Goal: Task Accomplishment & Management: Manage account settings

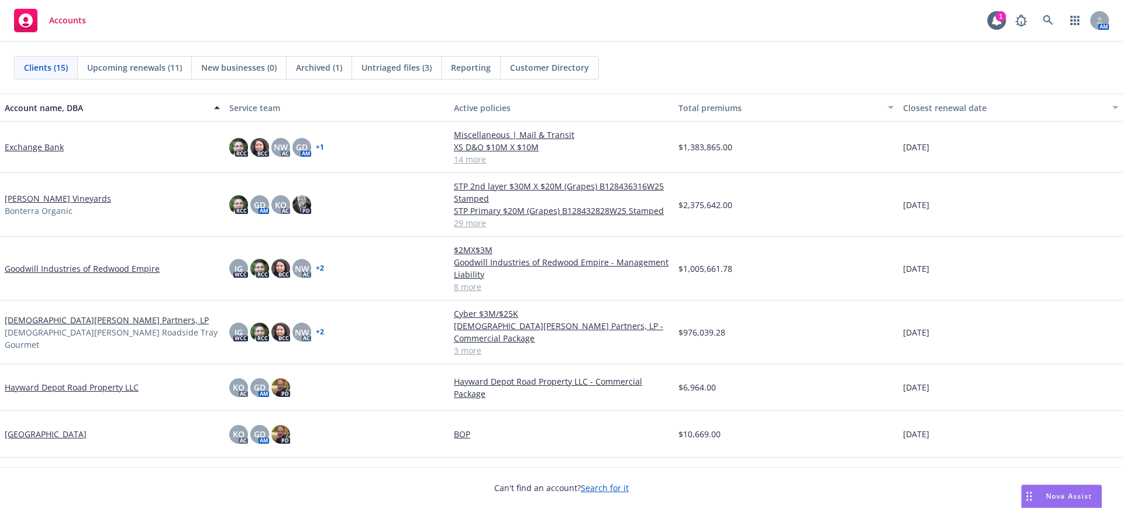
scroll to position [219, 0]
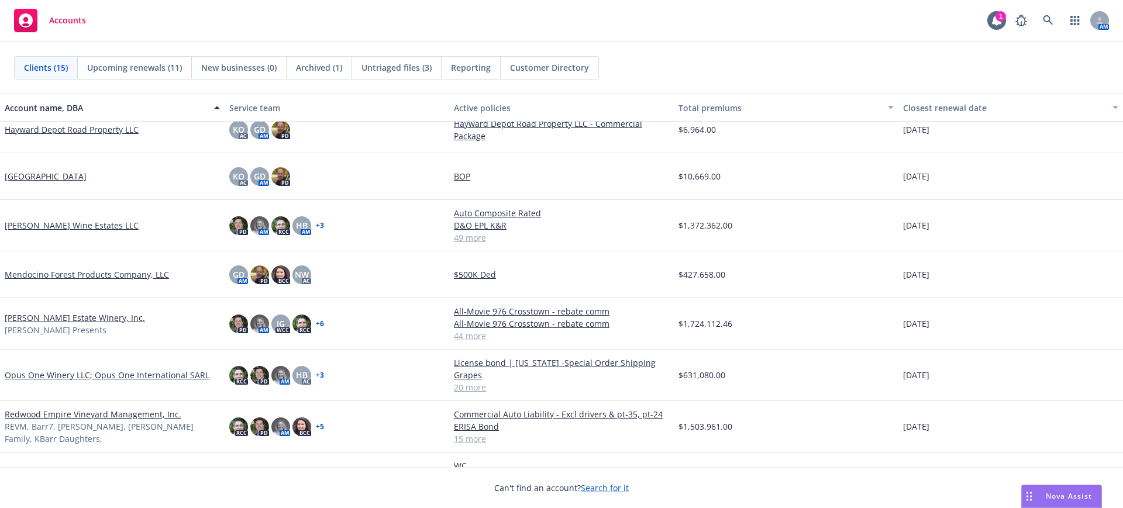
click at [106, 312] on link "[PERSON_NAME] Estate Winery, Inc." at bounding box center [75, 318] width 140 height 12
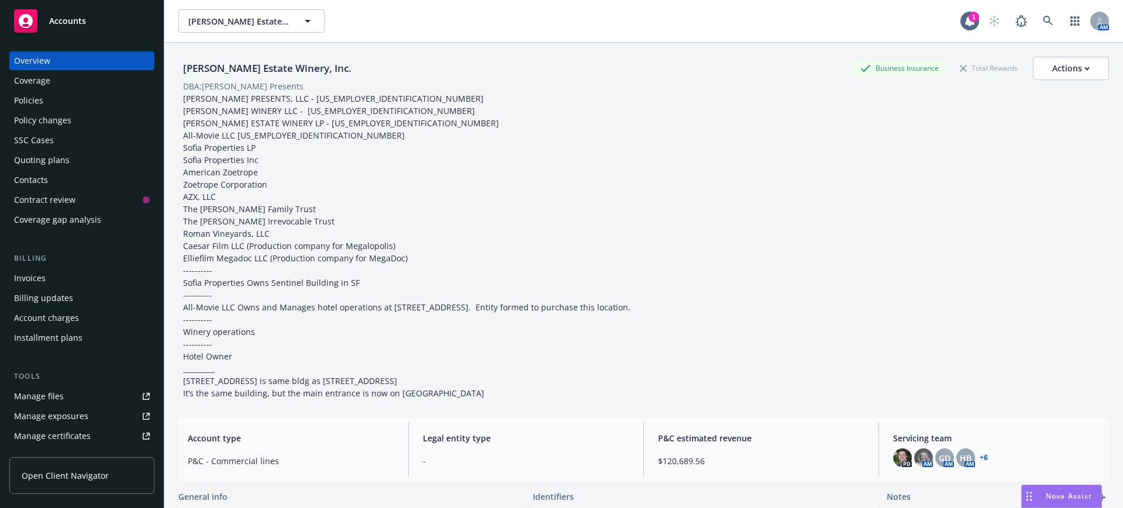
click at [43, 154] on div "Quoting plans" at bounding box center [42, 160] width 56 height 19
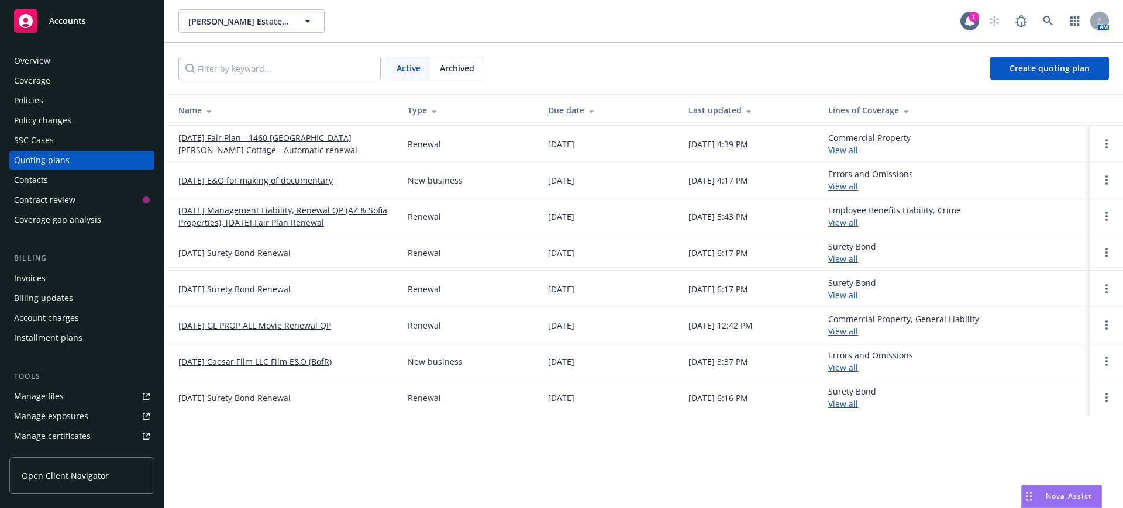
click at [192, 110] on div "Name" at bounding box center [283, 110] width 211 height 12
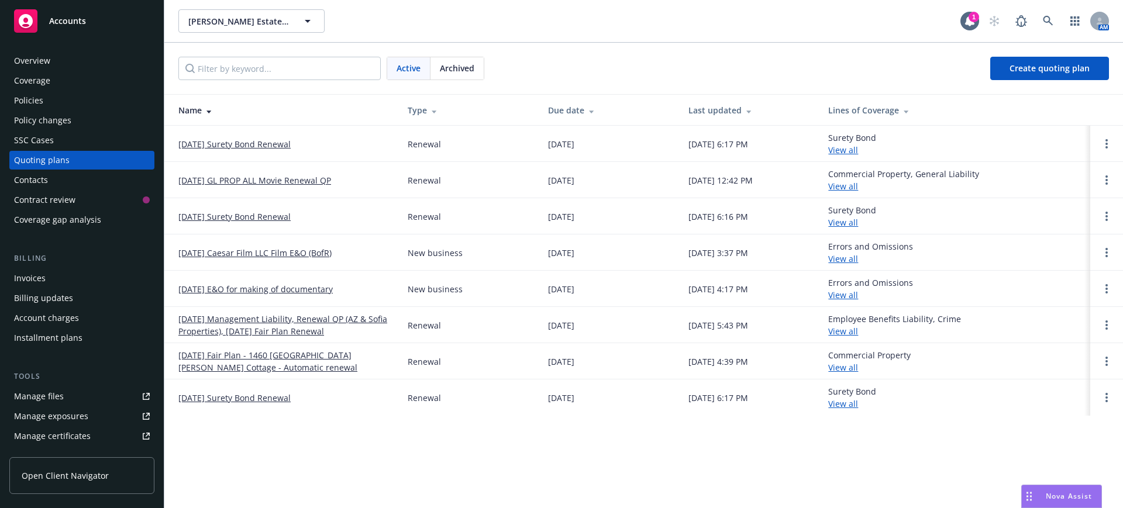
click at [237, 288] on link "[DATE] E&O for making of documentary" at bounding box center [255, 289] width 154 height 12
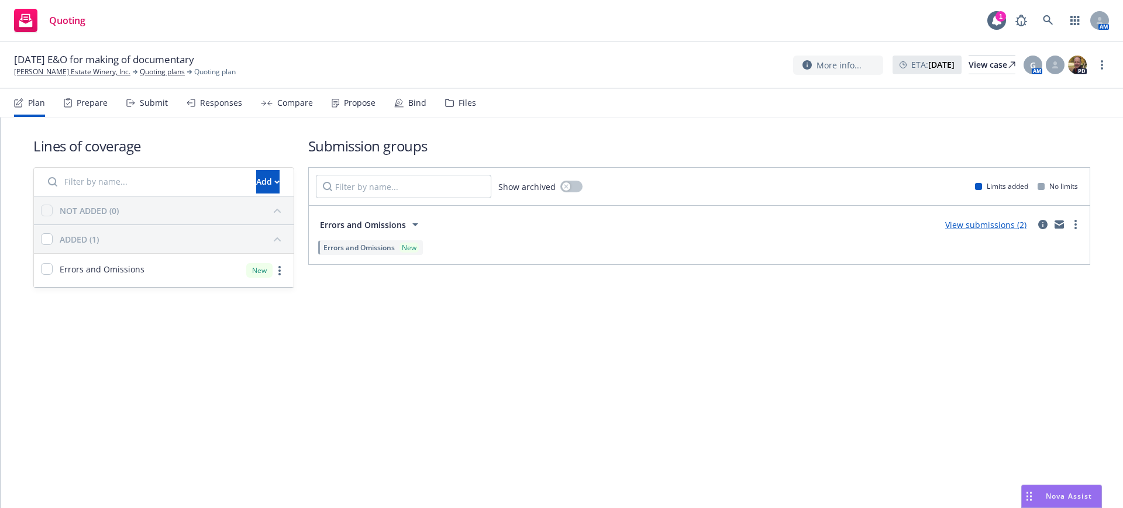
click at [148, 103] on div "Submit" at bounding box center [154, 102] width 28 height 9
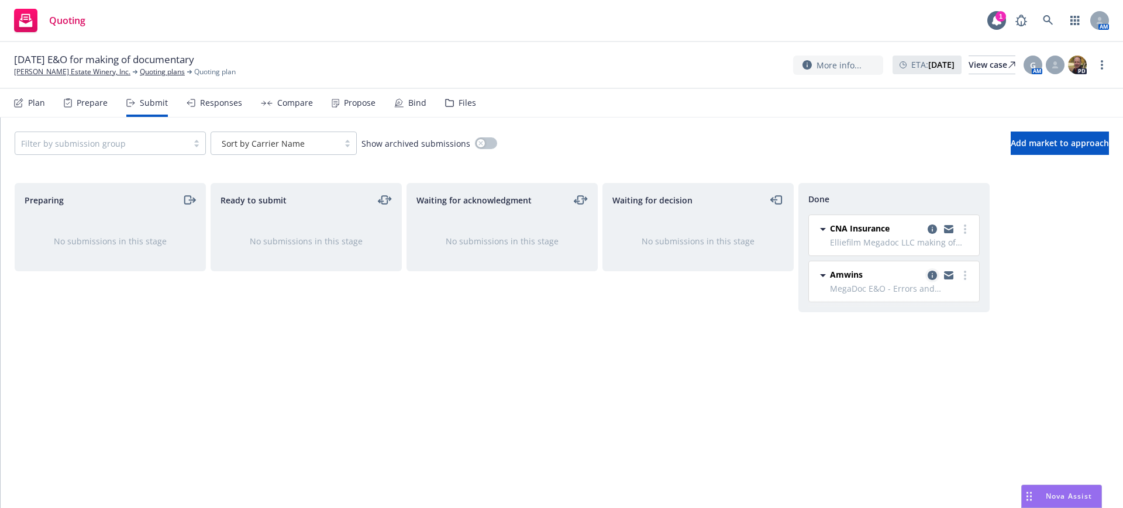
click at [933, 276] on icon "copy logging email" at bounding box center [932, 275] width 9 height 9
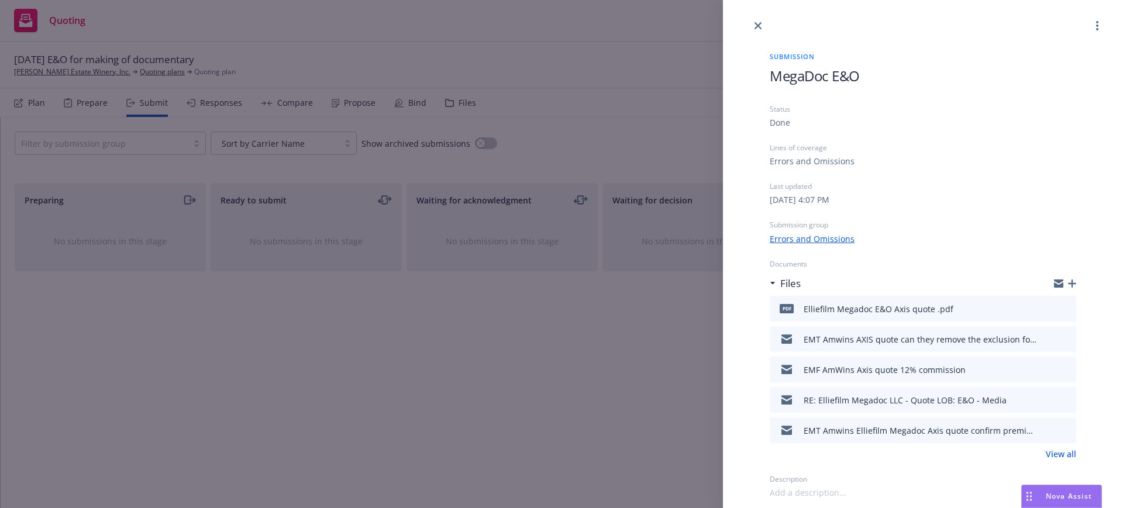
click at [1062, 455] on link "View all" at bounding box center [1061, 454] width 30 height 12
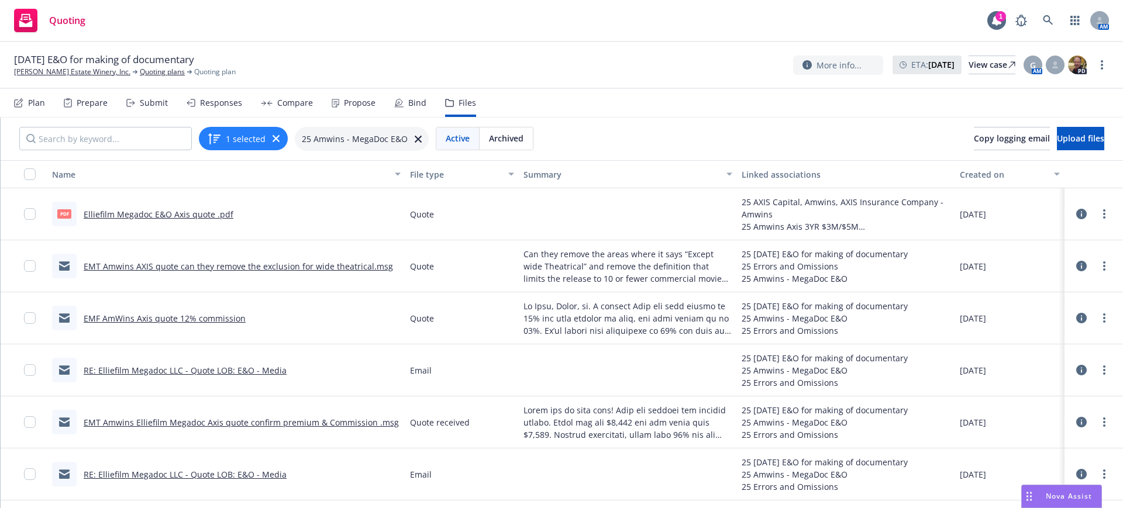
click at [180, 213] on link "Elliefilm Megadoc E&O Axis quote .pdf" at bounding box center [159, 214] width 150 height 11
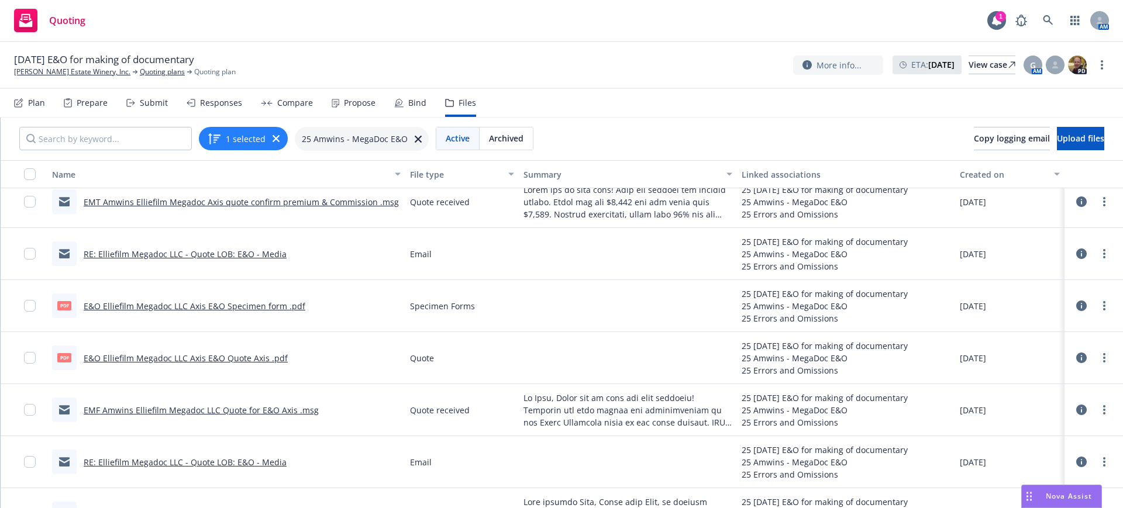
scroll to position [219, 0]
click at [247, 302] on link "E&O Elliefilm Megadoc LLC Axis E&O Specimen form .pdf" at bounding box center [195, 305] width 222 height 11
click at [1103, 303] on icon "more" at bounding box center [1104, 305] width 2 height 9
click at [1021, 349] on link "Download" at bounding box center [1030, 352] width 116 height 23
click at [415, 136] on icon at bounding box center [418, 139] width 7 height 7
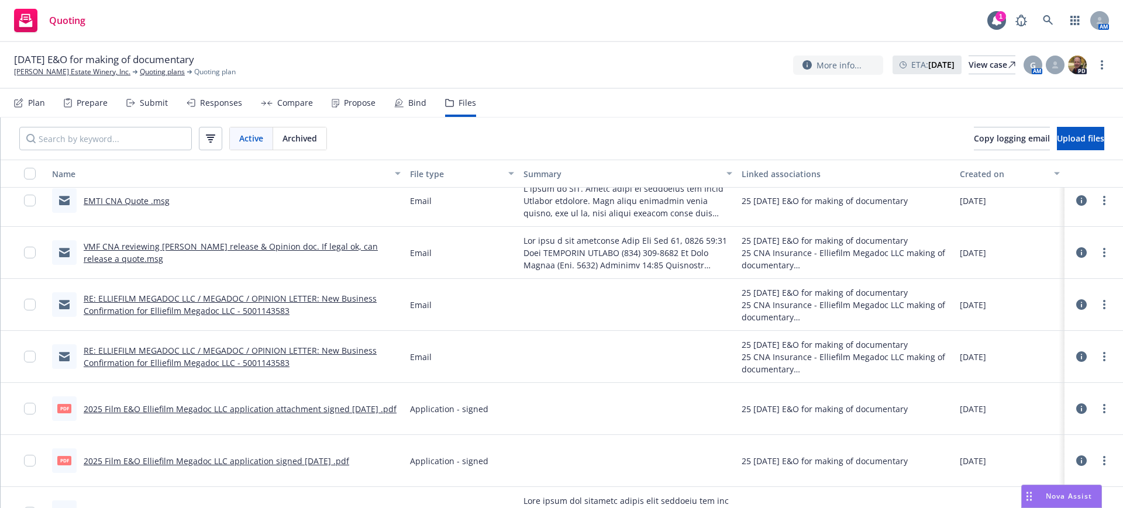
click at [153, 101] on div "Submit" at bounding box center [154, 102] width 28 height 9
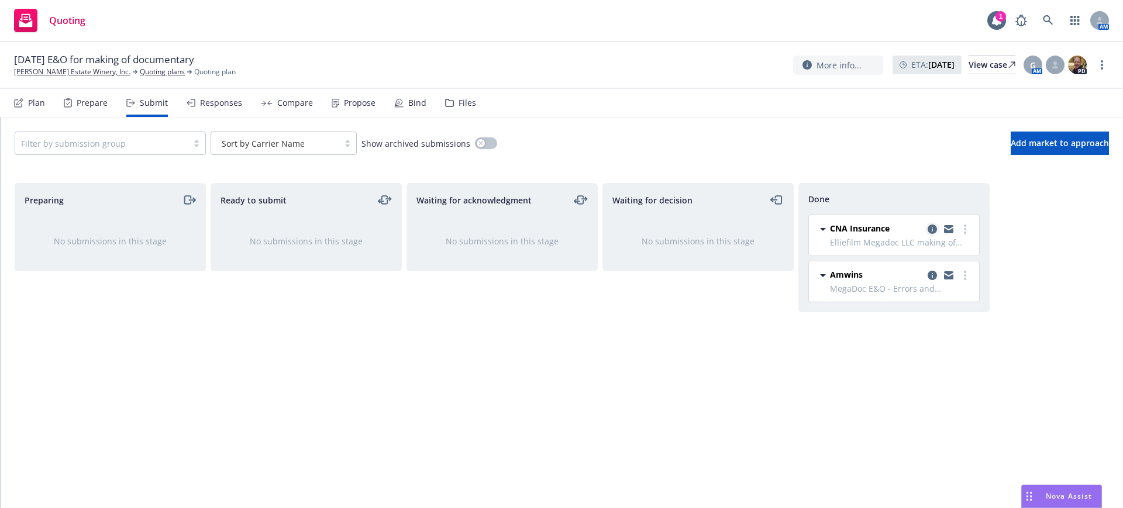
click at [933, 227] on icon "copy logging email" at bounding box center [932, 229] width 9 height 9
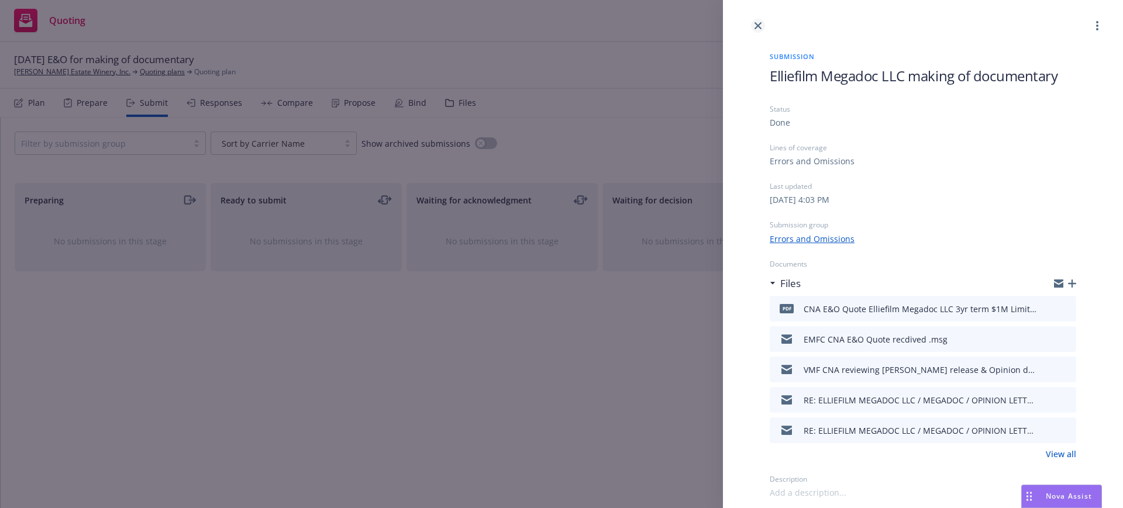
click at [759, 19] on link "close" at bounding box center [758, 26] width 14 height 14
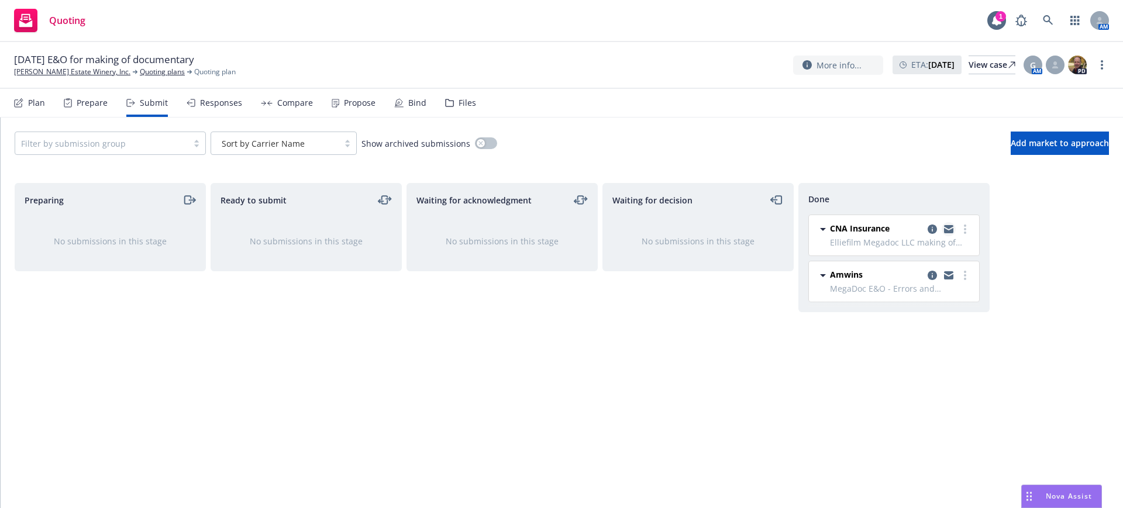
click at [949, 226] on icon "copy logging email" at bounding box center [948, 227] width 9 height 4
click at [932, 274] on icon "copy logging email" at bounding box center [932, 275] width 9 height 9
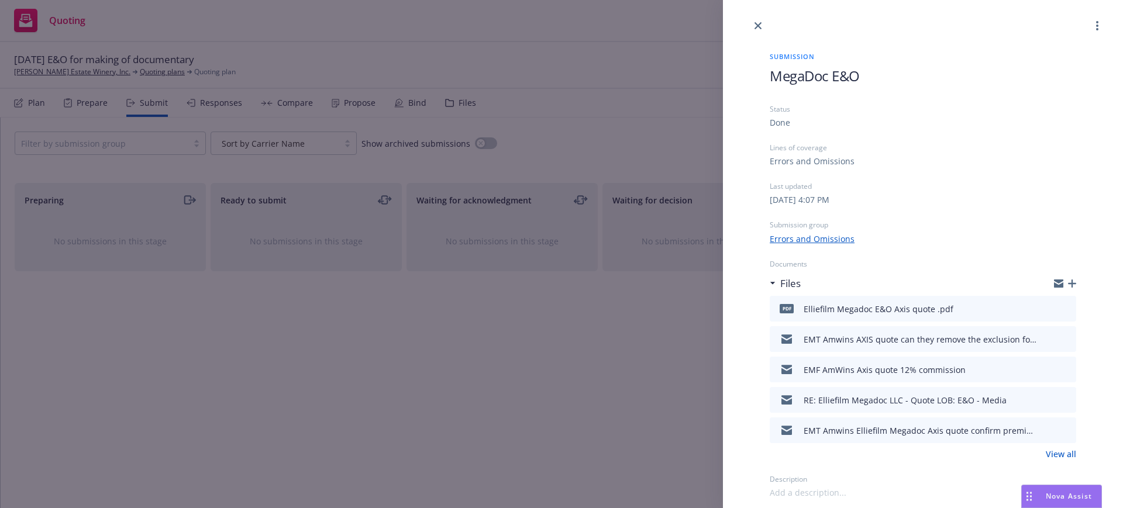
click at [1063, 455] on link "View all" at bounding box center [1061, 454] width 30 height 12
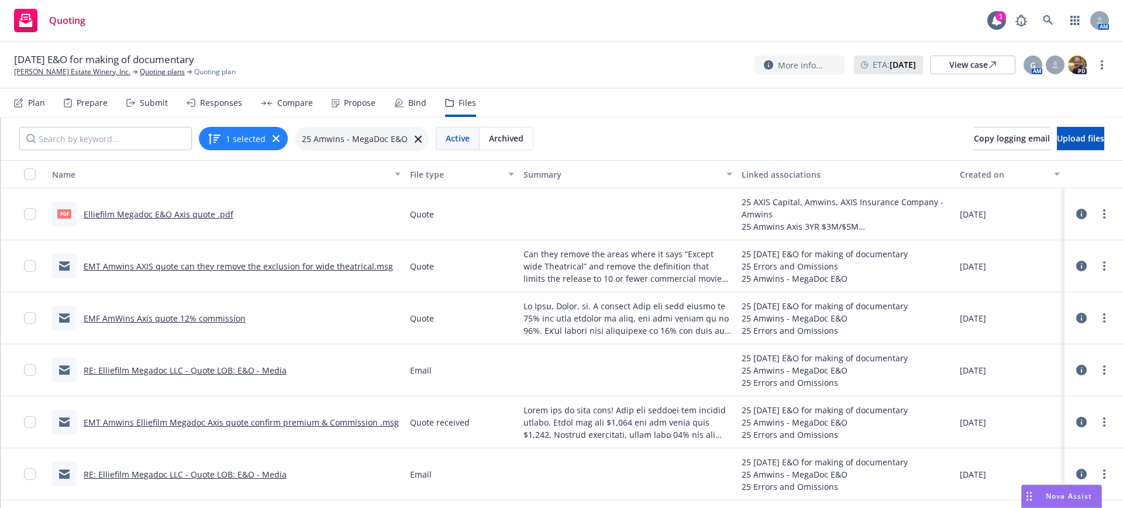
scroll to position [73, 0]
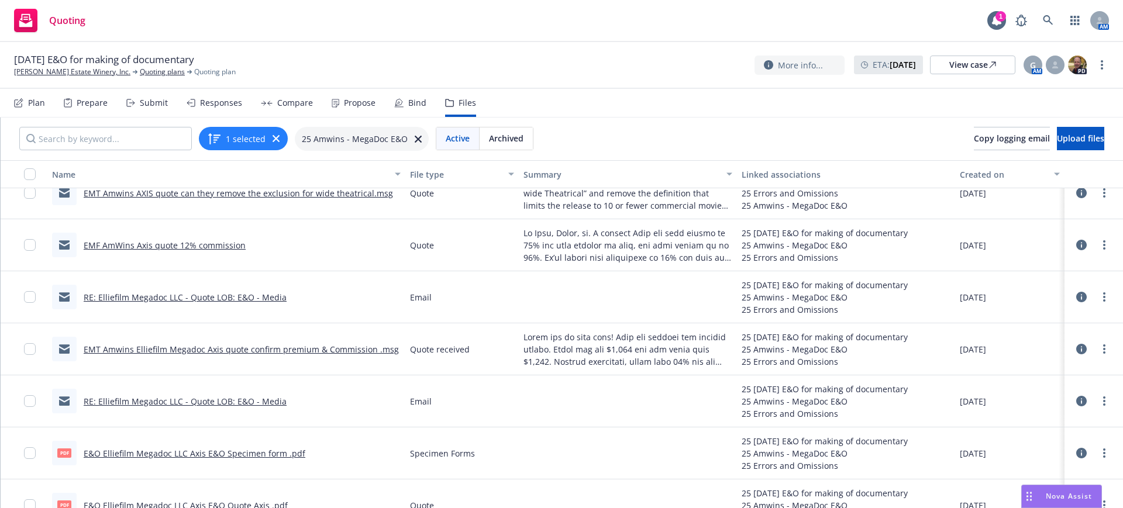
click at [214, 400] on link "RE: Elliefilm Megadoc LLC - Quote LOB: E&O - Media" at bounding box center [185, 401] width 203 height 11
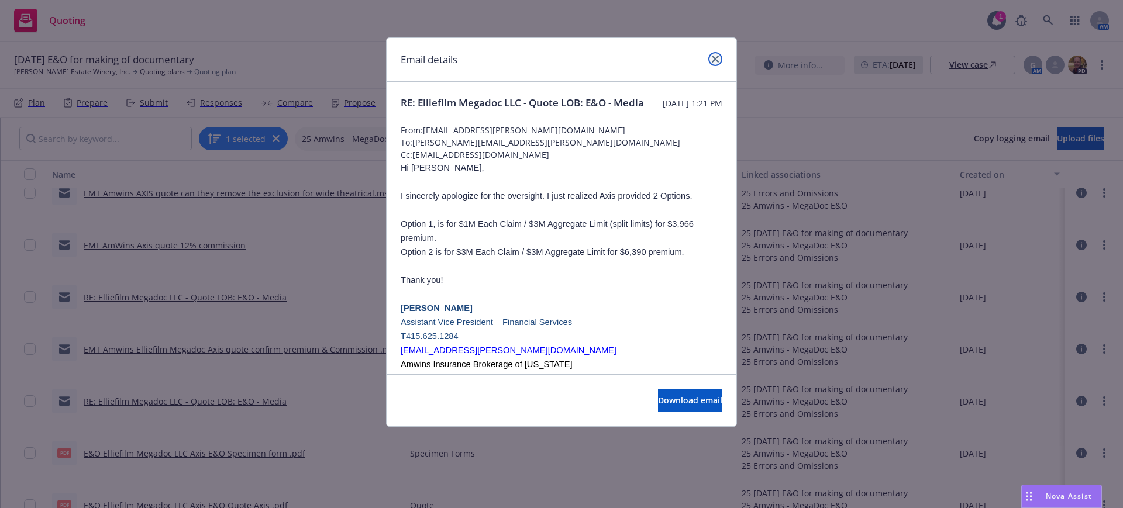
click at [715, 56] on icon "close" at bounding box center [715, 59] width 7 height 7
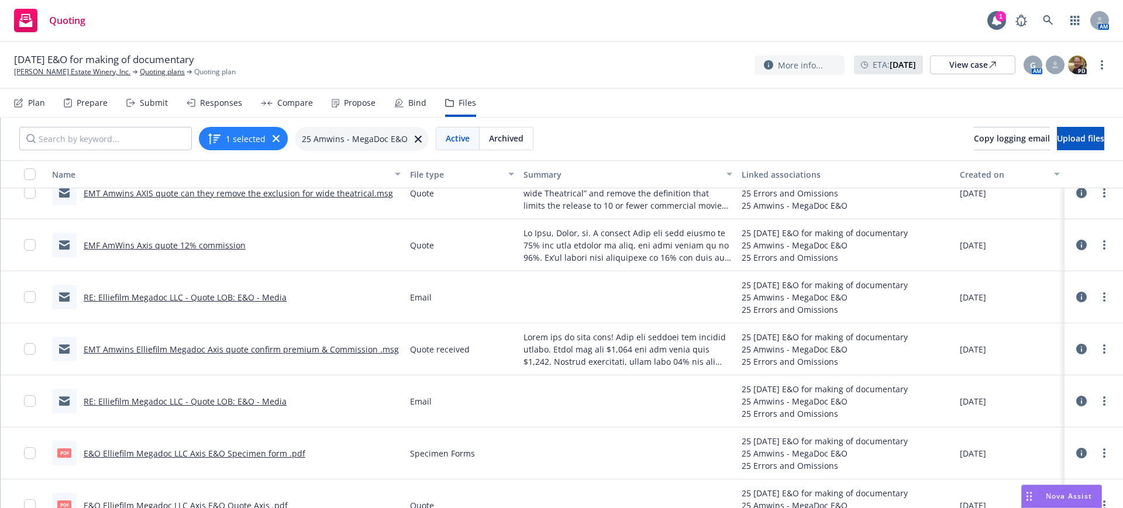
click at [201, 295] on link "RE: Elliefilm Megadoc LLC - Quote LOB: E&O - Media" at bounding box center [185, 297] width 203 height 11
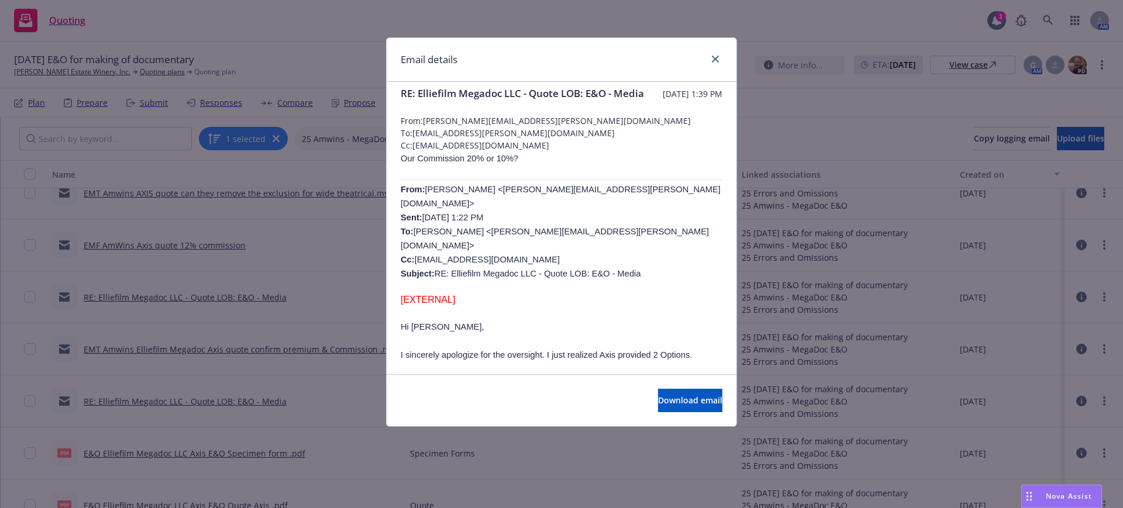
scroll to position [0, 0]
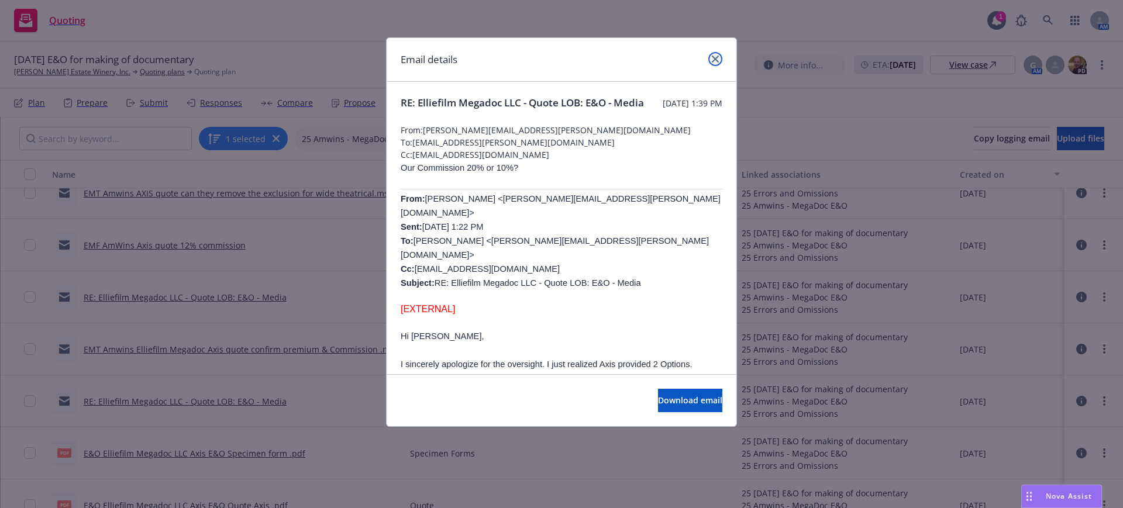
click at [718, 57] on icon "close" at bounding box center [715, 59] width 7 height 7
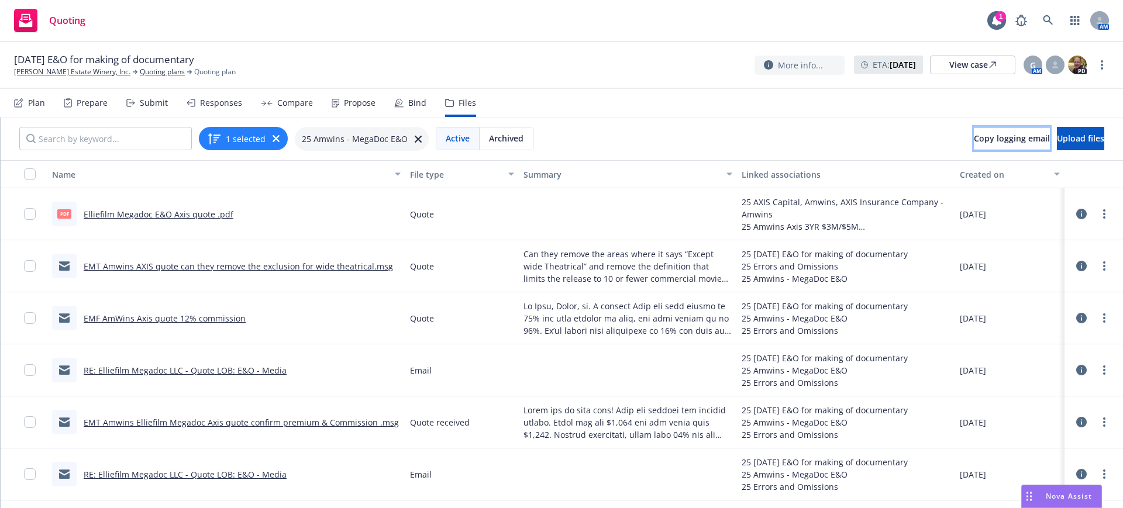
click at [974, 138] on span "Copy logging email" at bounding box center [1012, 138] width 76 height 11
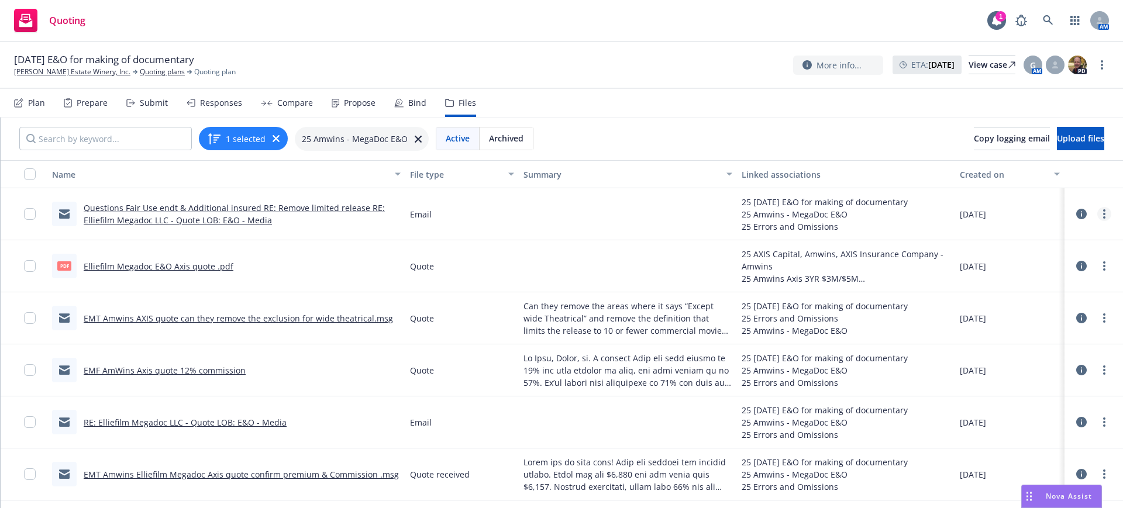
click at [1103, 212] on icon "more" at bounding box center [1104, 213] width 2 height 9
click at [996, 284] on link "Edit" at bounding box center [1030, 284] width 116 height 23
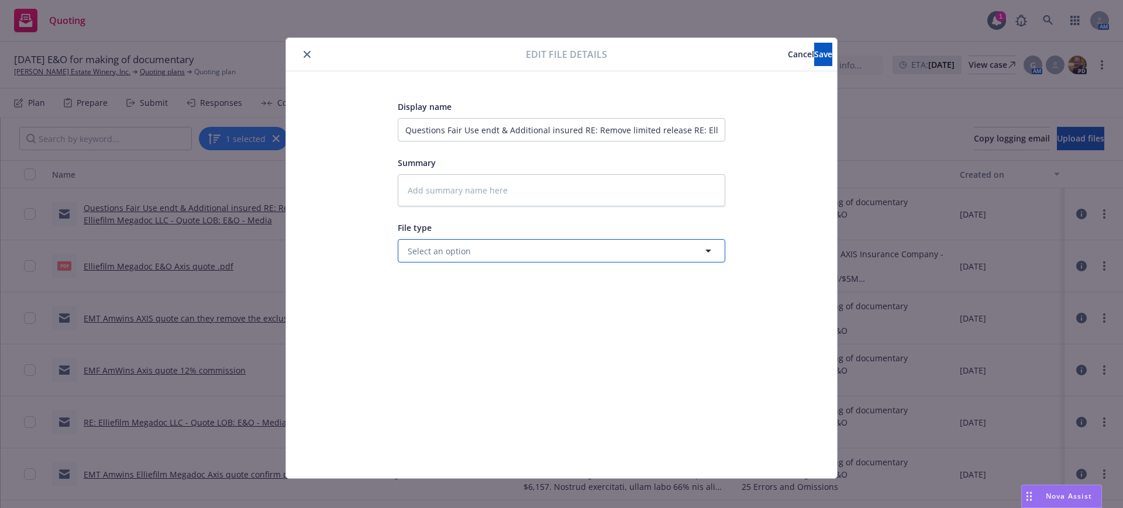
click at [410, 243] on button "Select an option" at bounding box center [562, 250] width 328 height 23
type input "quote"
click at [414, 283] on span "Quote" at bounding box center [422, 283] width 25 height 12
type textarea "x"
click at [398, 128] on input "Questions Fair Use endt & Additional insured RE: Remove limited release RE: Ell…" at bounding box center [562, 129] width 328 height 23
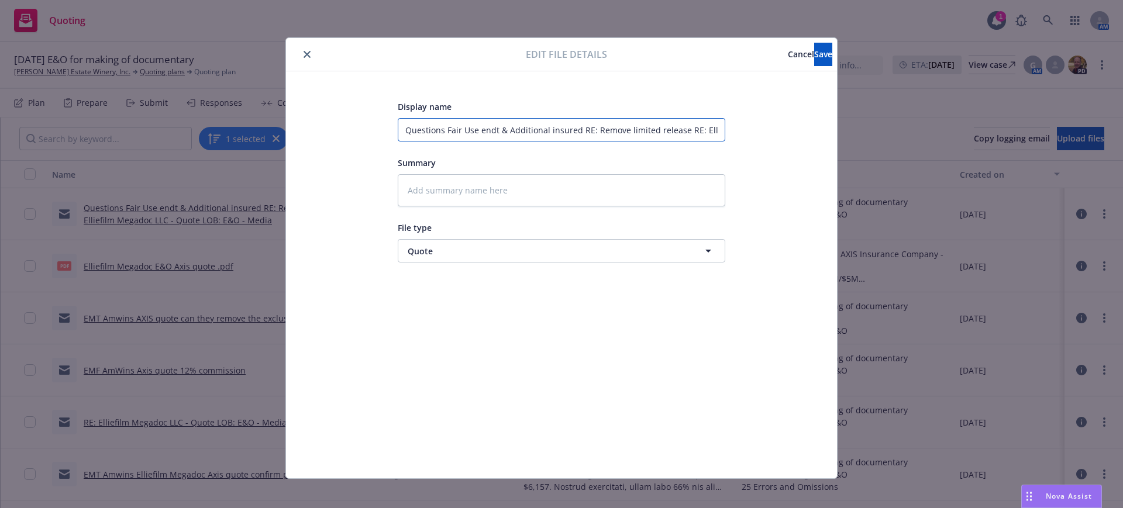
type input "EQuestions Fair Use endt & Additional insured RE: Remove limited release RE: El…"
type textarea "x"
type input "EMQuestions Fair Use endt & Additional insured RE: Remove limited release RE: E…"
type textarea "x"
type input "EMTQuestions Fair Use endt & Additional insured RE: Remove limited release RE: …"
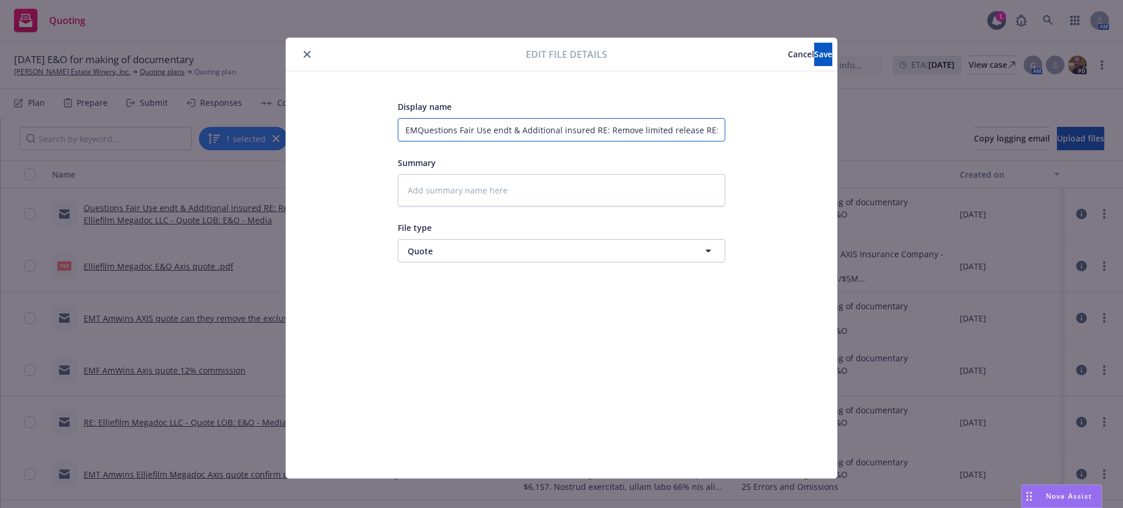
type textarea "x"
type input "EMT Questions Fair Use endt & Additional insured RE: Remove limited release RE:…"
type textarea "x"
type input "EMT AQuestions Fair Use endt & Additional insured RE: Remove limited release RE…"
type textarea "x"
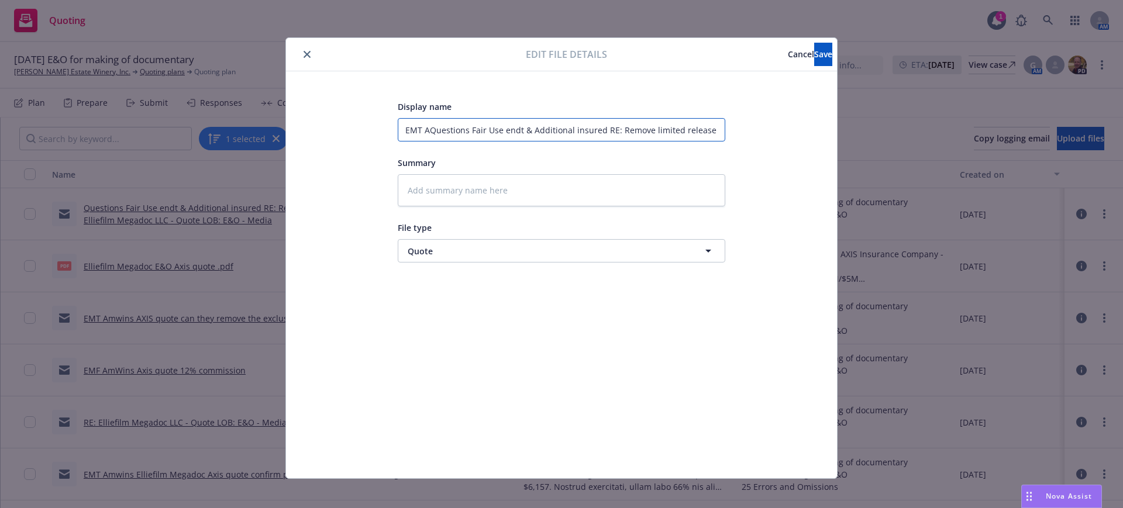
type input "EMT AmQuestions Fair Use endt & Additional insured RE: Remove limited release R…"
type textarea "x"
type input "EMT AmwQuestions Fair Use endt & Additional insured RE: Remove limited release …"
type textarea "x"
type input "EMT AmwiQuestions Fair Use endt & Additional insured RE: Remove limited release…"
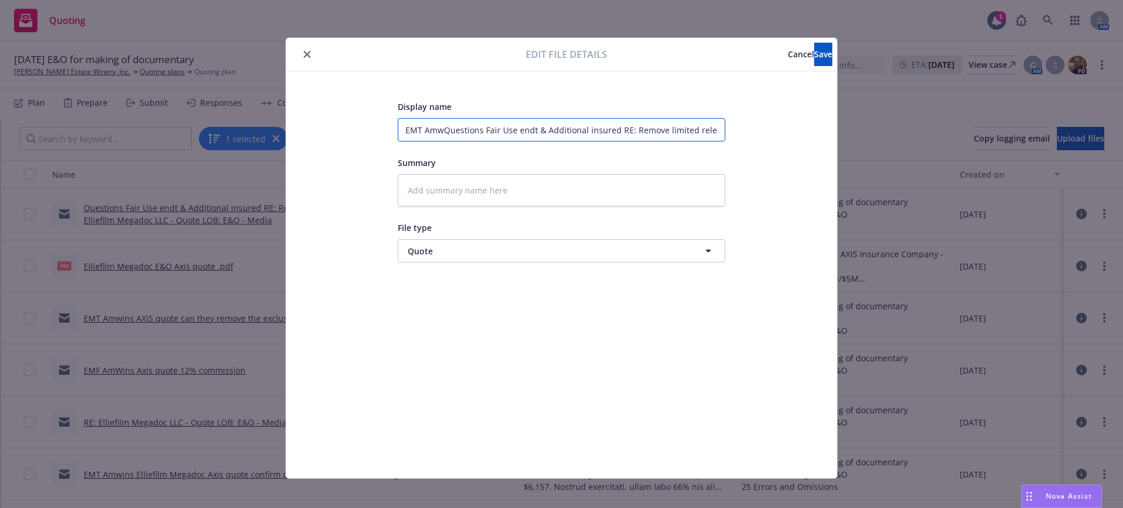
type textarea "x"
type input "EMT AmwinQuestions Fair Use endt & Additional insured RE: Remove limited releas…"
type textarea "x"
type input "EMT AmwinsQuestions Fair Use endt & Additional insured RE: Remove limited relea…"
type textarea "x"
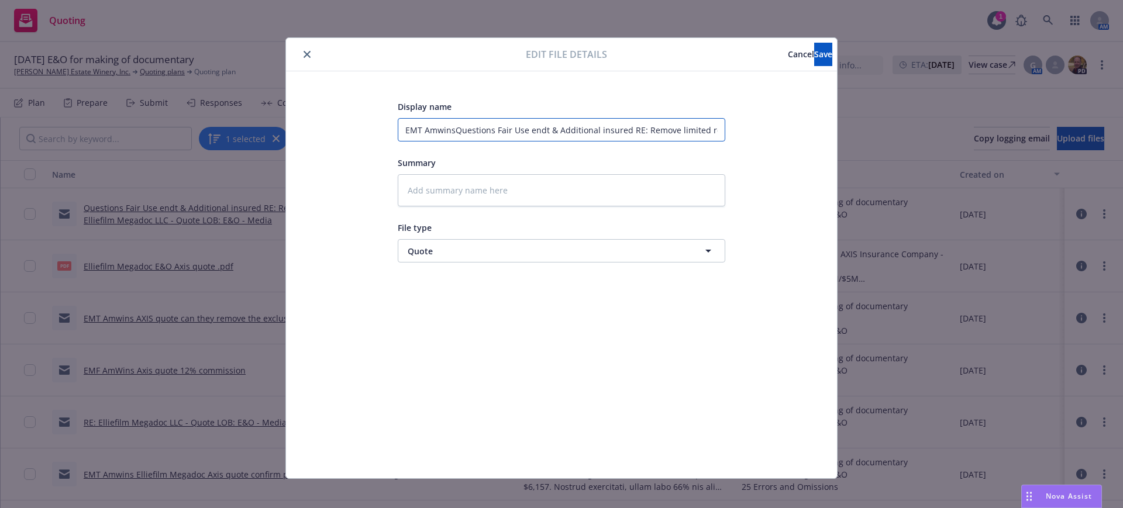
type input "EMT Amwins Questions Fair Use endt & Additional insured RE: Remove limited rele…"
type textarea "x"
type input "EMT Amwins Questions Fair Use endt & Additional insured E: Remove limited relea…"
type textarea "x"
type input "EMT Amwins Questions Fair Use endt & Additional insured : Remove limited releas…"
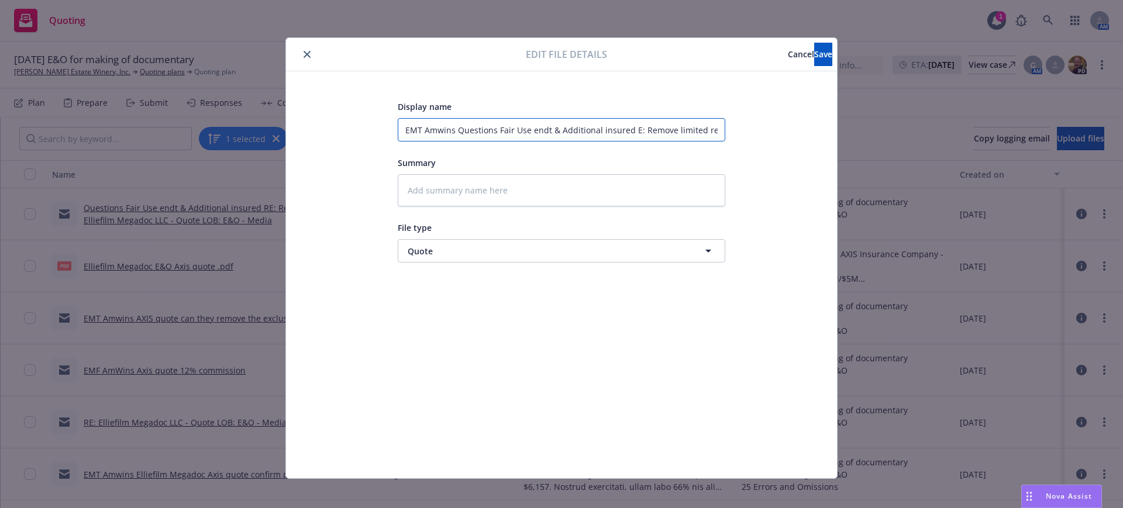
type textarea "x"
type input "EMT Amwins Questions Fair Use endt & Additional insured Remove limited release …"
type textarea "x"
type input "EMT Amwins Questions Fair Use endt & Additional insured Remove limited release …"
type textarea "x"
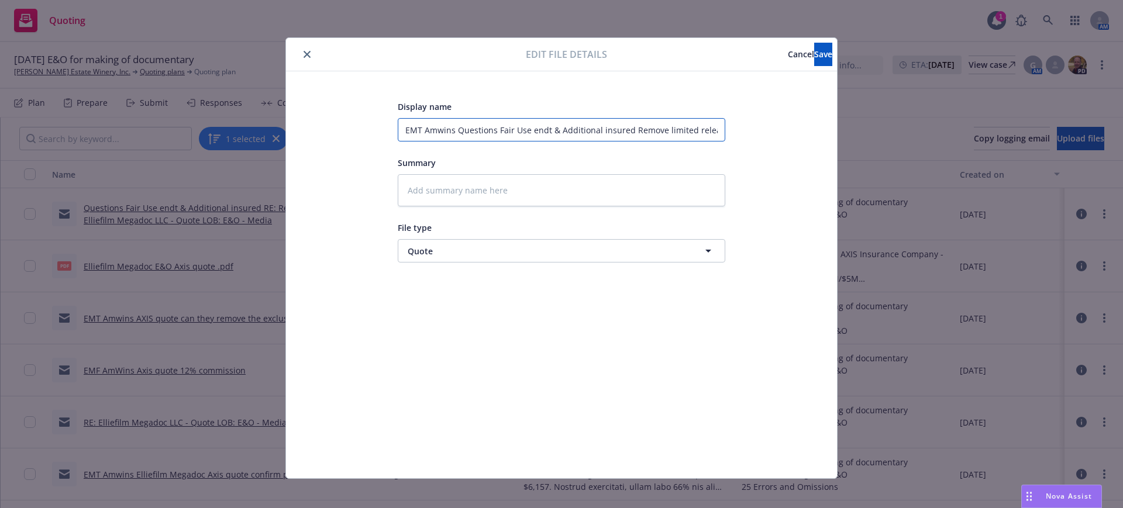
type input "EMT Amwins Questions Fair Use endt & Additional insured emove limited release R…"
type textarea "x"
type input "EMT Amwins Questions Fair Use endt & Additional insured move limited release RE…"
type textarea "x"
type input "EMT Amwins Questions Fair Use endt & Additional insured ove limited release RE:…"
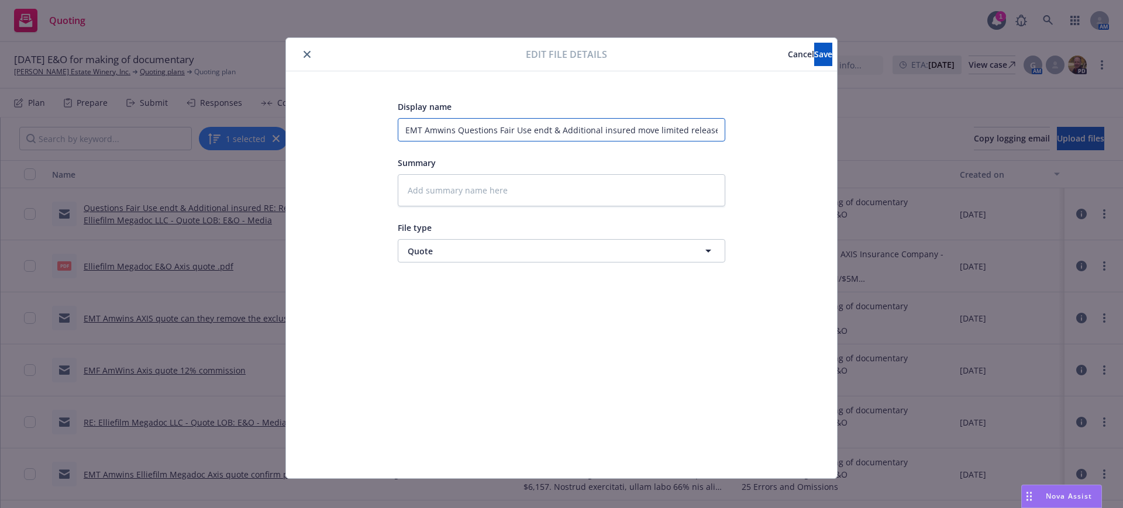
type textarea "x"
type input "EMT Amwins Questions Fair Use endt & Additional insured ve limited release RE: …"
type textarea "x"
type input "EMT Amwins Questions Fair Use endt & Additional insured e limited release RE: E…"
type textarea "x"
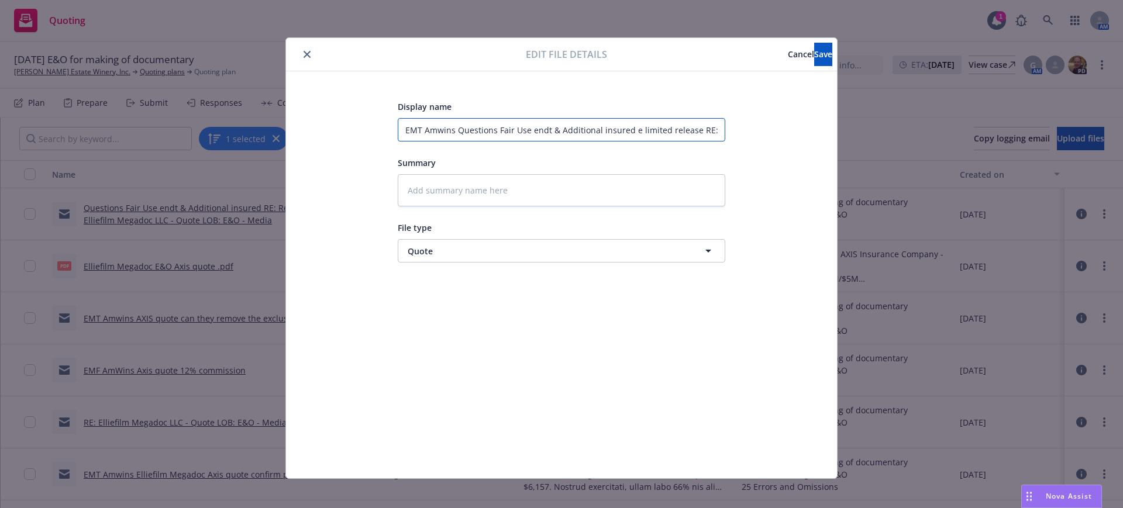
type input "EMT Amwins Questions Fair Use endt & Additional insured limited release RE: Ell…"
type textarea "x"
type input "EMT Amwins Questions Fair Use endt & Additional insured limited release RE: Ell…"
type textarea "x"
type input "EMT Amwins Questions Fair Use endt & Additional insured imited release RE: Elli…"
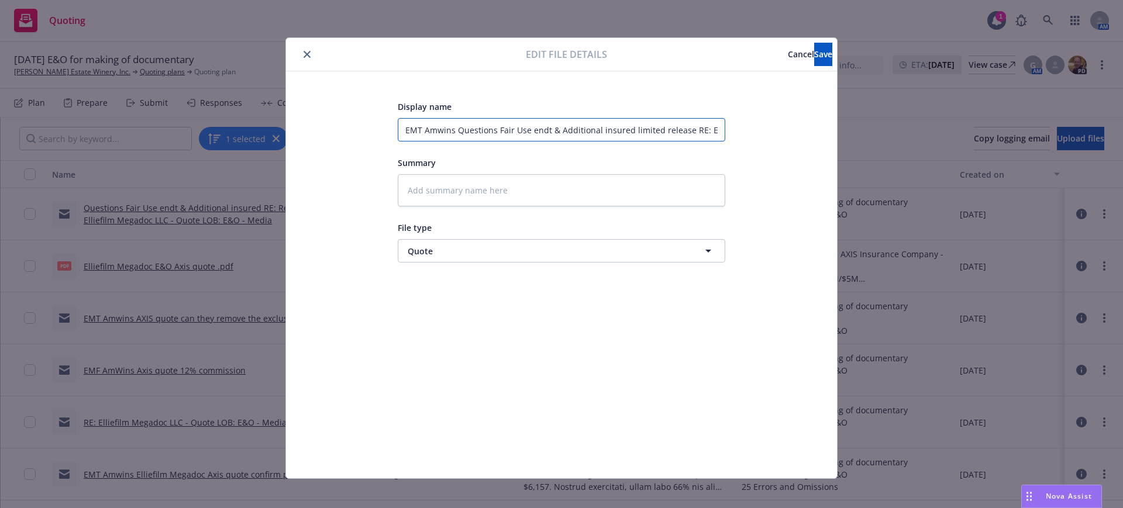
type textarea "x"
type input "EMT Amwins Questions Fair Use endt & Additional insured mited release RE: Ellie…"
type textarea "x"
type input "EMT Amwins Questions Fair Use endt & Additional insured ited release RE: Ellief…"
type textarea "x"
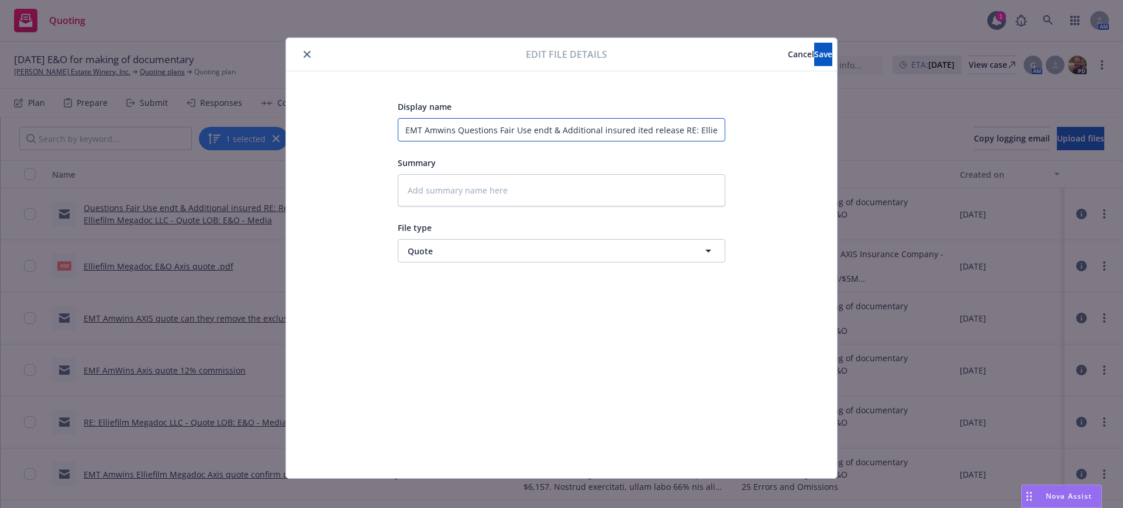
type input "EMT Amwins Questions Fair Use endt & Additional insured ted release RE: Elliefi…"
type textarea "x"
type input "EMT Amwins Questions Fair Use endt & Additional insured ed release RE: Elliefil…"
type textarea "x"
type input "EMT Amwins Questions Fair Use endt & Additional insured d release RE: Elliefilm…"
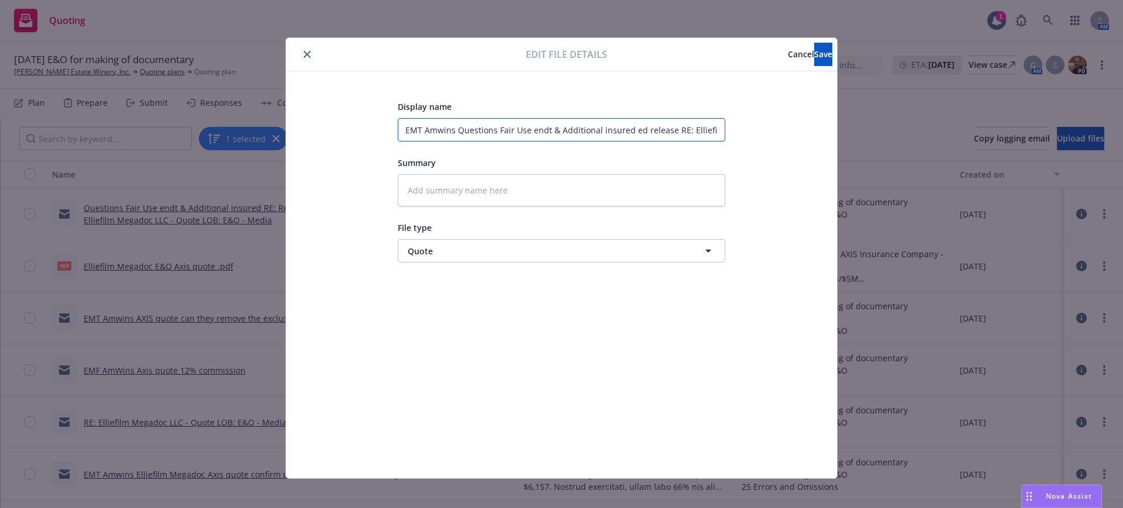
type textarea "x"
type input "EMT Amwins Questions Fair Use endt & Additional insured release RE: Elliefilm M…"
type textarea "x"
type input "EMT Amwins Questions Fair Use endt & Additional insured release RE: Elliefilm M…"
type textarea "x"
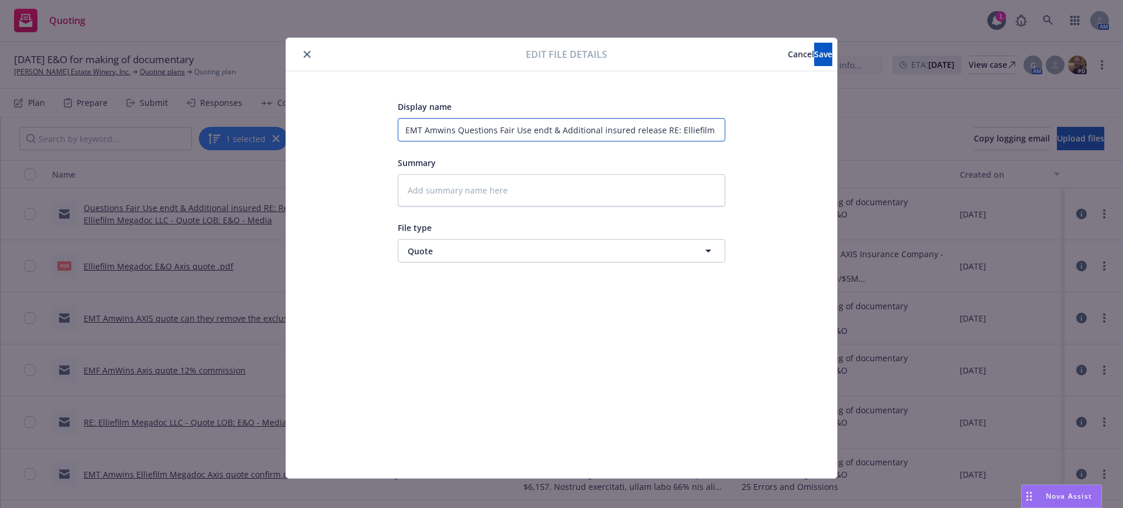
type input "EMT Amwins Questions Fair Use endt & Additional insured elease RE: Elliefilm Me…"
type textarea "x"
type input "EMT Amwins Questions Fair Use endt & Additional insured lease RE: Elliefilm Meg…"
type textarea "x"
type input "EMT Amwins Questions Fair Use endt & Additional insured ease RE: Elliefilm Mega…"
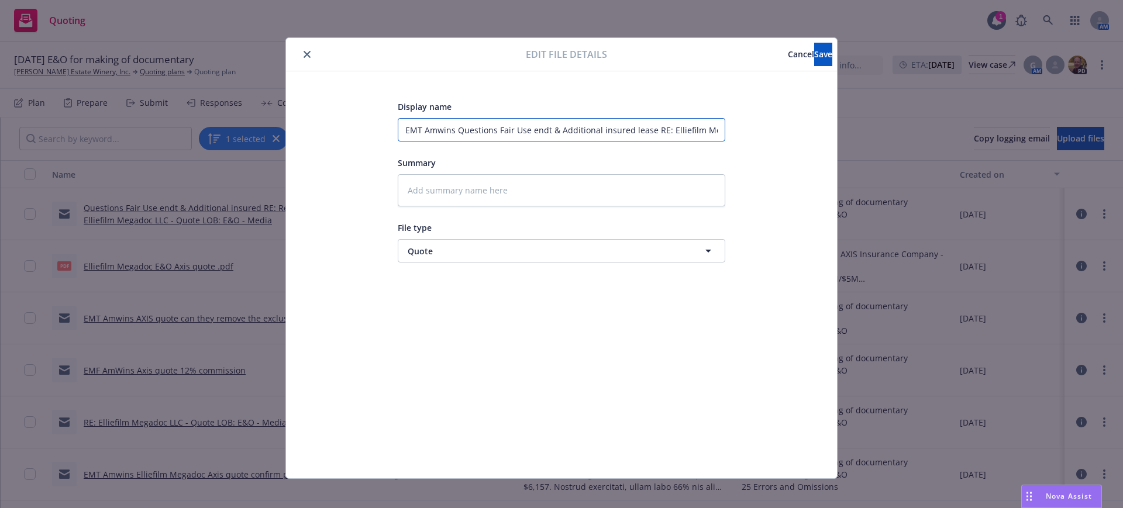
type textarea "x"
type input "EMT Amwins Questions Fair Use endt & Additional insured ase RE: Elliefilm Megad…"
type textarea "x"
type input "EMT Amwins Questions Fair Use endt & Additional insured se RE: Elliefilm Megado…"
type textarea "x"
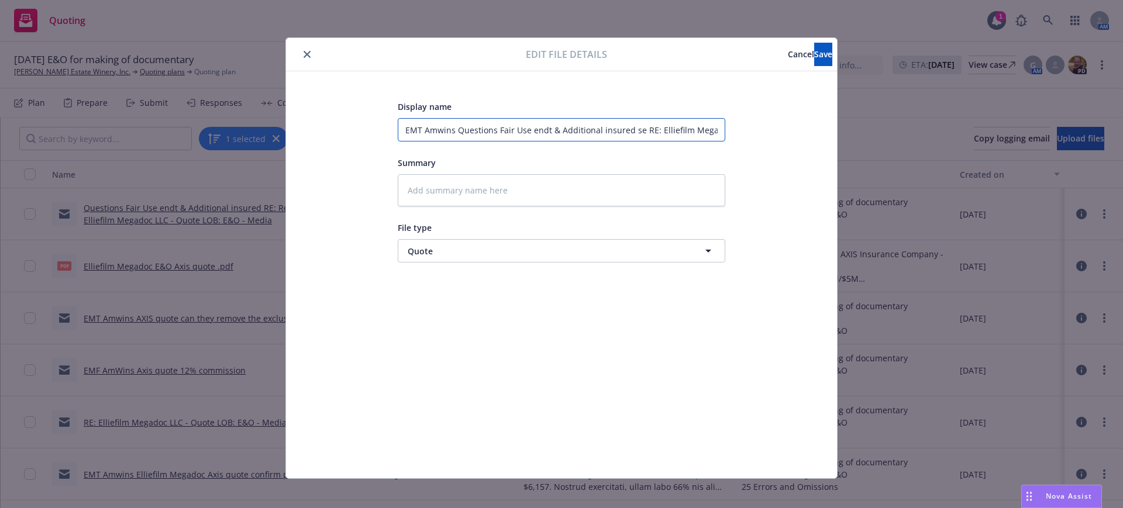
type input "EMT Amwins Questions Fair Use endt & Additional insured e RE: Elliefilm Megadoc…"
type textarea "x"
type input "EMT Amwins Questions Fair Use endt & Additional insured RE: Elliefilm Megadoc L…"
type textarea "x"
type input "EMT Amwins Questions Fair Use endt & Additional insured RE: Elliefilm Megadoc L…"
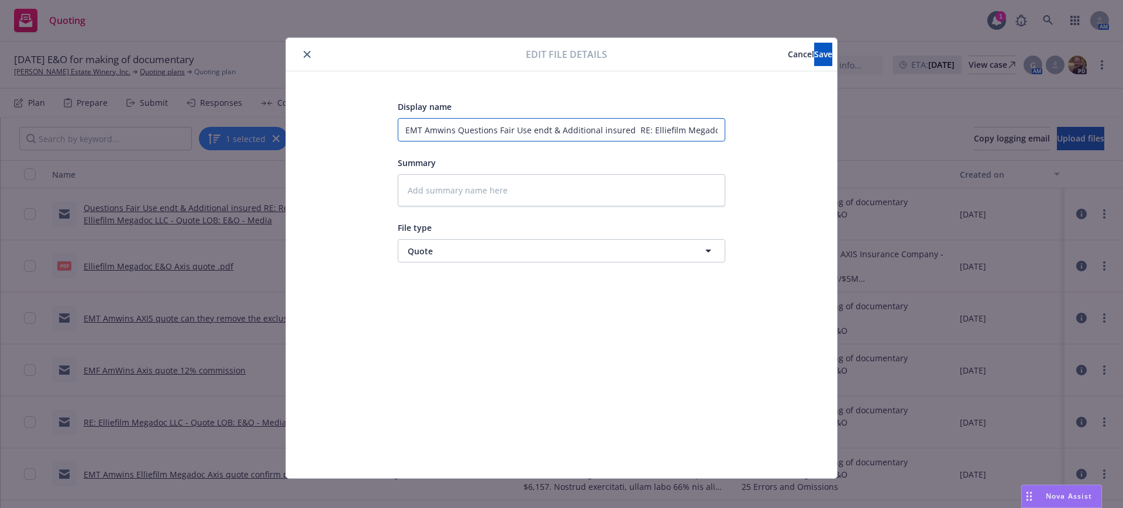
type textarea "x"
type input "EMT Amwins Questions Fair Use endt & Additional insured E: Elliefilm Megadoc LL…"
type textarea "x"
type input "EMT Amwins Questions Fair Use endt & Additional insured : Elliefilm Megadoc LLC…"
type textarea "x"
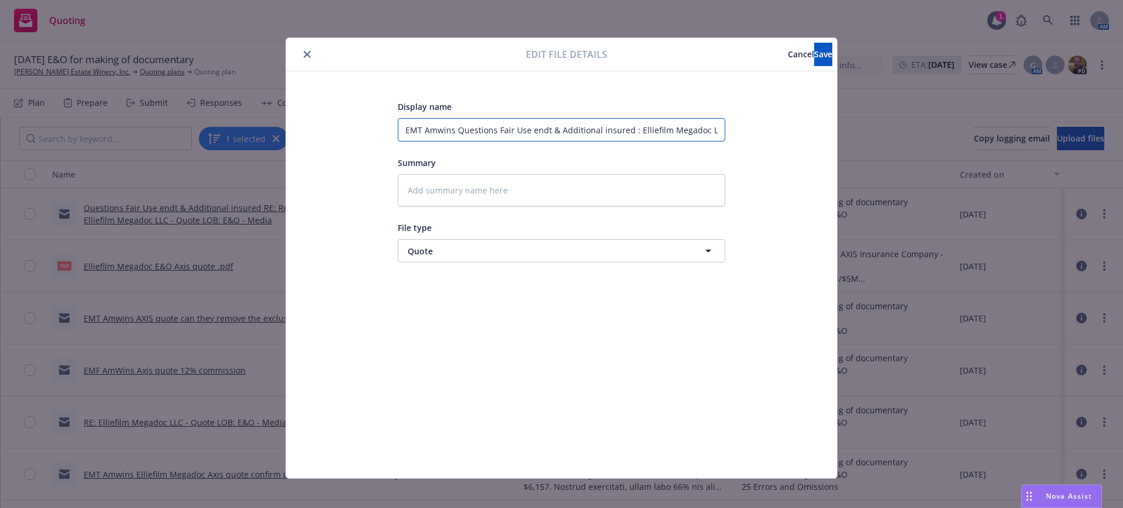
type input "EMT Amwins Questions Fair Use endt & Additional insured Elliefilm Megadoc LLC -…"
type textarea "x"
type input "EMT Amwins Questions Fair Use endt & Additional insured Elliefilm Megadoc LLC -…"
type textarea "x"
type input "EMT Amwins Questions Fair Use endt & Additional insured lliefilm Megadoc LLC - …"
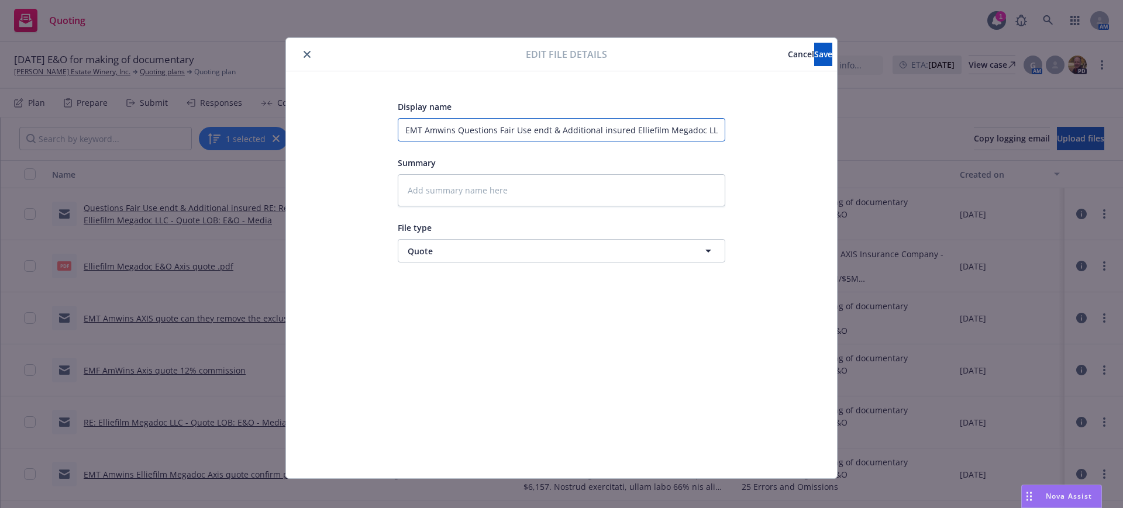
type textarea "x"
type input "EMT Amwins Questions Fair Use endt & Additional insured liefilm Megadoc LLC - Q…"
type textarea "x"
type input "EMT Amwins Questions Fair Use endt & Additional insured iefilm Megadoc LLC - Qu…"
type textarea "x"
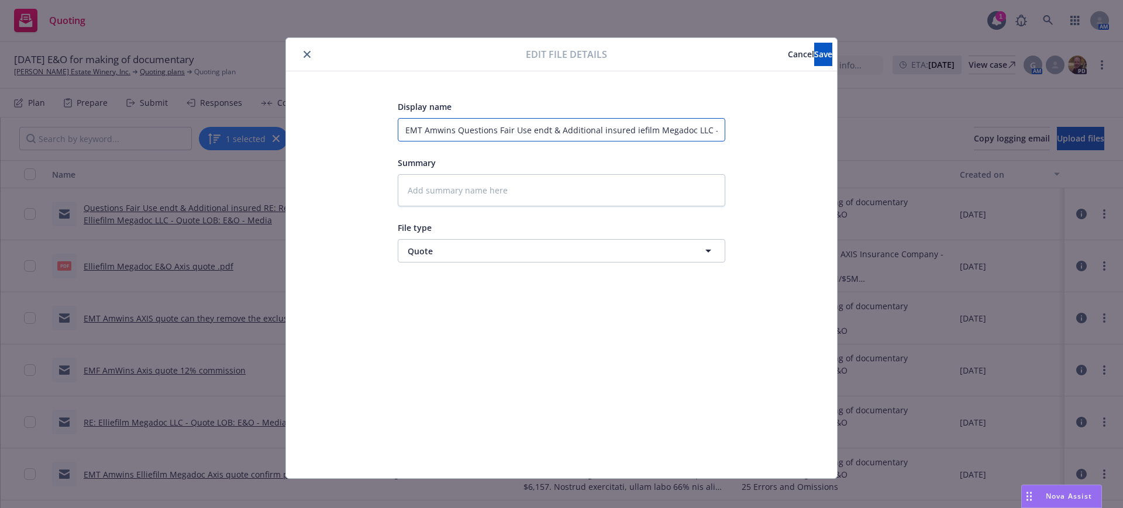
type input "EMT Amwins Questions Fair Use endt & Additional insured efilm Megadoc LLC - Quo…"
type textarea "x"
type input "EMT Amwins Questions Fair Use endt & Additional insured film Megadoc LLC - Quot…"
type textarea "x"
type input "EMT Amwins Questions Fair Use endt & Additional insured ilm Megadoc LLC - Quote…"
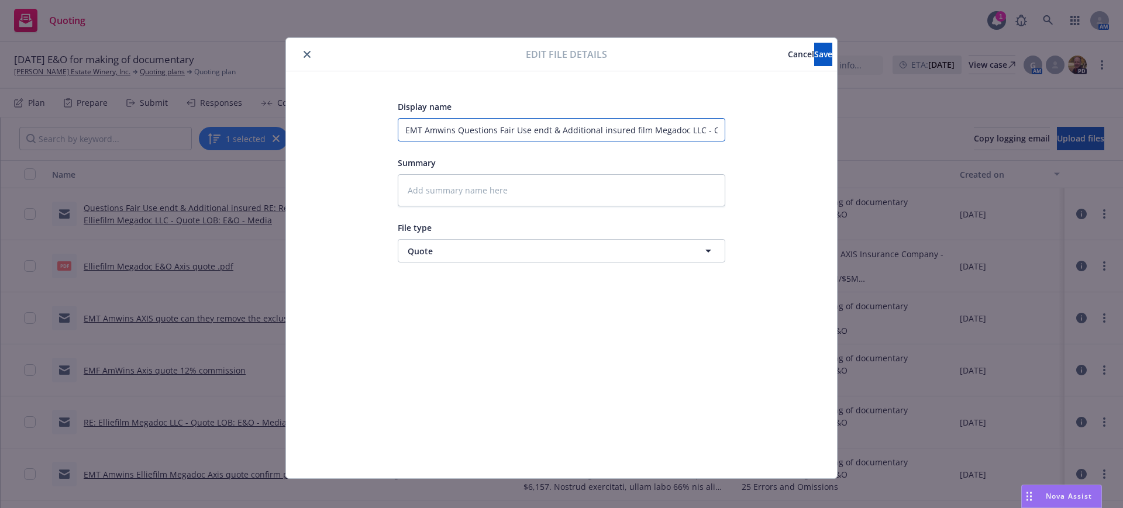
type textarea "x"
type input "EMT Amwins Questions Fair Use endt & Additional insured lm Megadoc LLC - Quote …"
type textarea "x"
type input "EMT Amwins Questions Fair Use endt & Additional insured m Megadoc LLC - Quote L…"
type textarea "x"
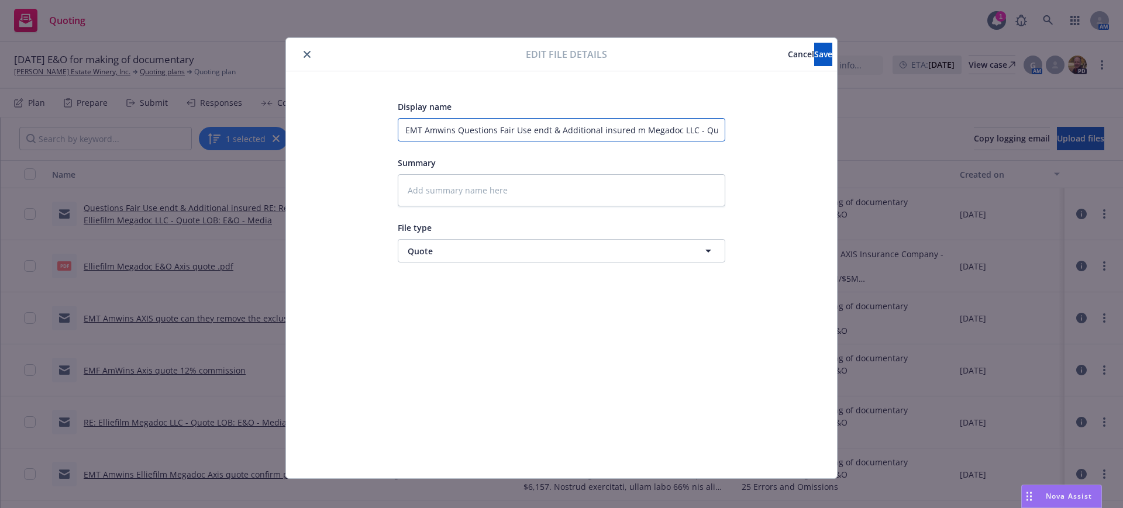
type input "EMT Amwins Questions Fair Use endt & Additional insured Megadoc LLC - Quote LOB…"
type textarea "x"
type input "EMT Amwins Questions Fair Use endt & Additional insured Megadoc LLC - Quote LOB…"
type textarea "x"
type input "EMT Amwins Questions Fair Use endt & Additional insured egadoc LLC - Quote LOB:…"
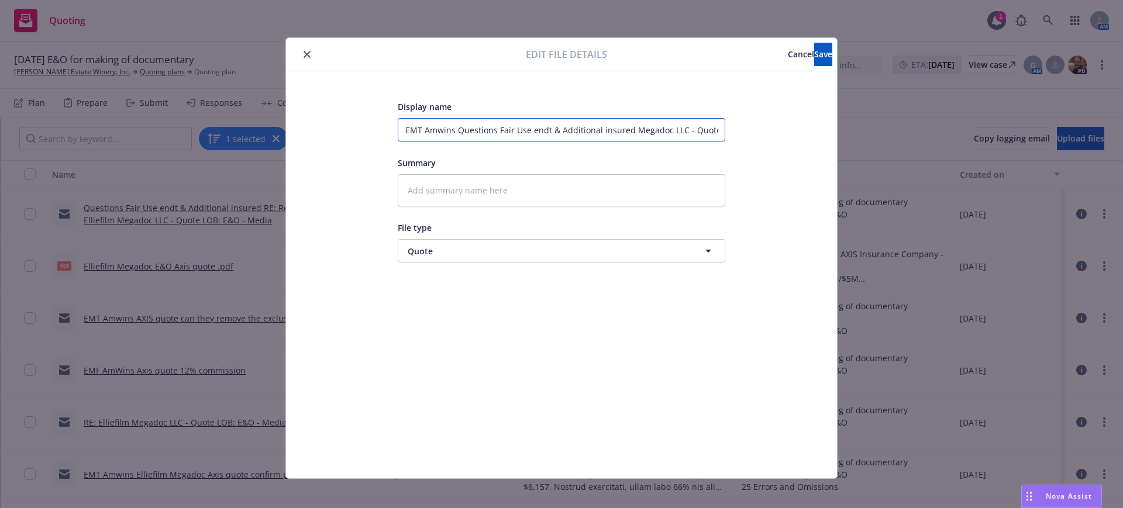
type textarea "x"
type input "EMT Amwins Questions Fair Use endt & Additional insured gadoc LLC - Quote LOB: …"
type textarea "x"
type input "EMT Amwins Questions Fair Use endt & Additional insured adoc LLC - Quote LOB: E…"
type textarea "x"
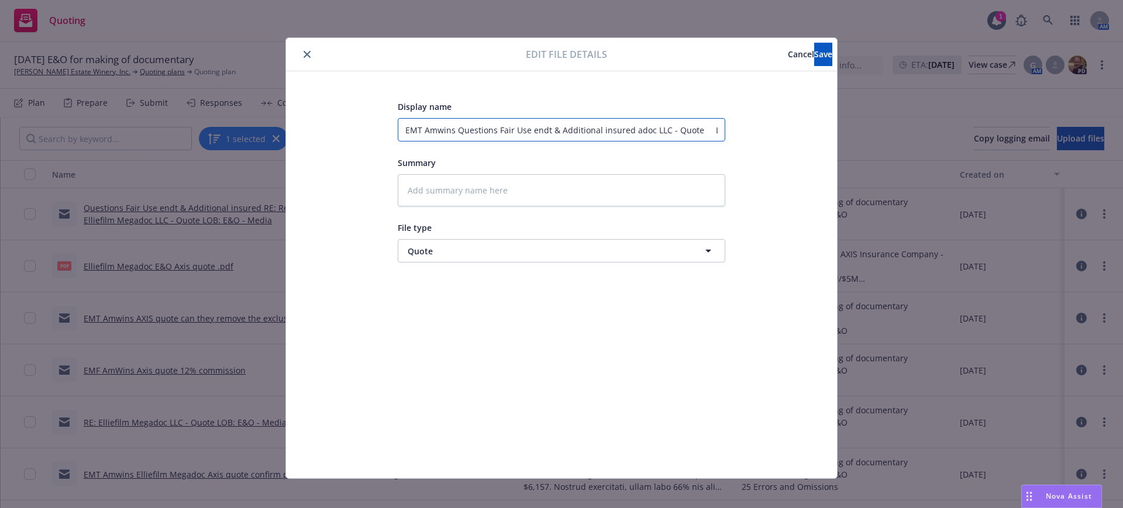
type input "EMT Amwins Questions Fair Use endt & Additional insured doc LLC - Quote LOB: E&…"
type textarea "x"
type input "EMT Amwins Questions Fair Use endt & Additional insured oc LLC - Quote LOB: E&O…"
type textarea "x"
type input "EMT Amwins Questions Fair Use endt & Additional insured c LLC - Quote LOB: E&O …"
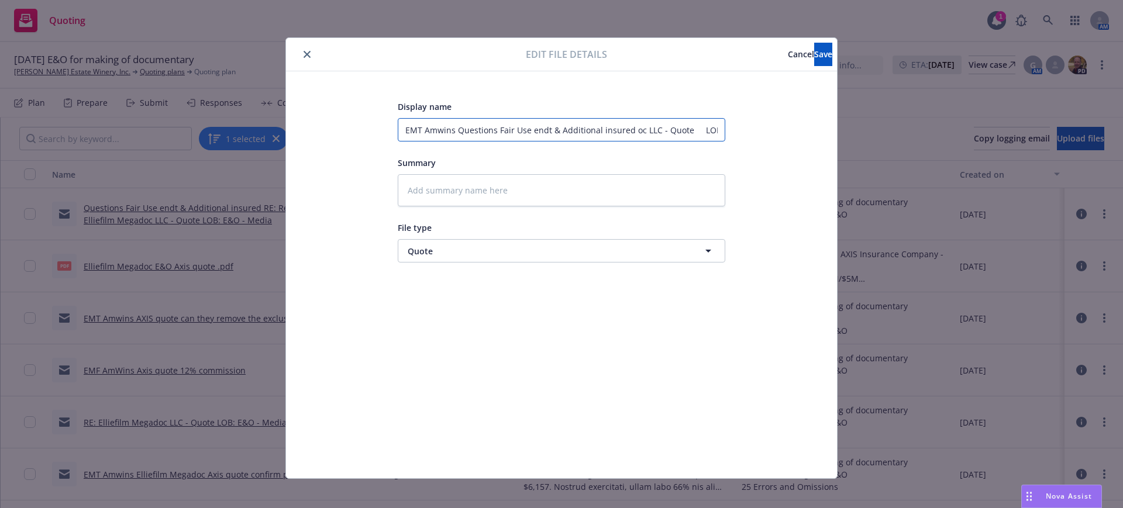
type textarea "x"
type input "EMT Amwins Questions Fair Use endt & Additional insured LLC - Quote LOB: E&O - …"
type textarea "x"
type input "EMT Amwins Questions Fair Use endt & Additional insured LLC - Quote LOB: E&O - …"
type textarea "x"
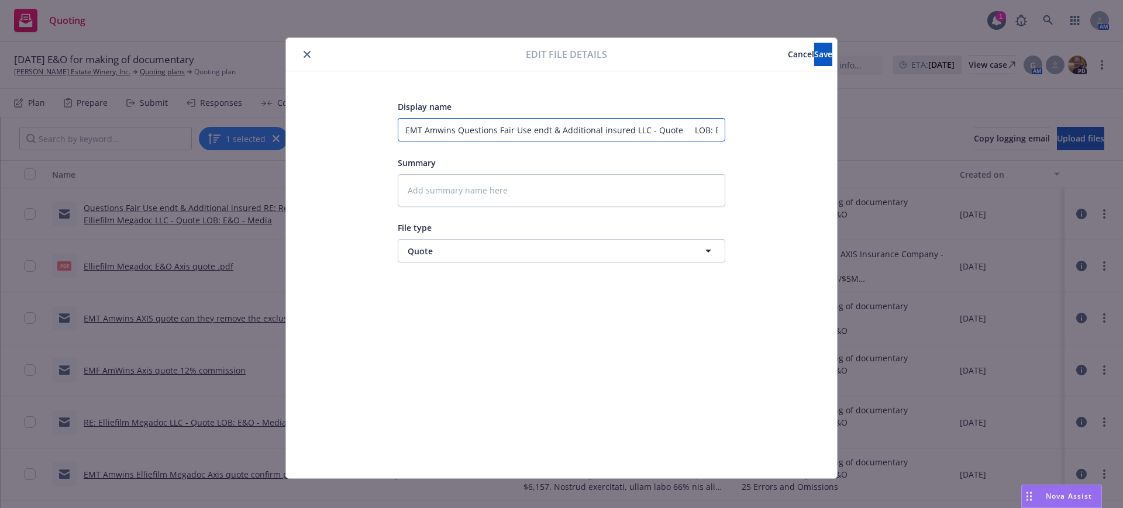
type input "EMT Amwins Questions Fair Use endt & Additional insured LC - Quote LOB: E&O - M…"
type textarea "x"
type input "EMT Amwins Questions Fair Use endt & Additional insured C - Quote LOB: E&O - Me…"
type textarea "x"
type input "EMT Amwins Questions Fair Use endt & Additional insured - Quote LOB: E&O - Media"
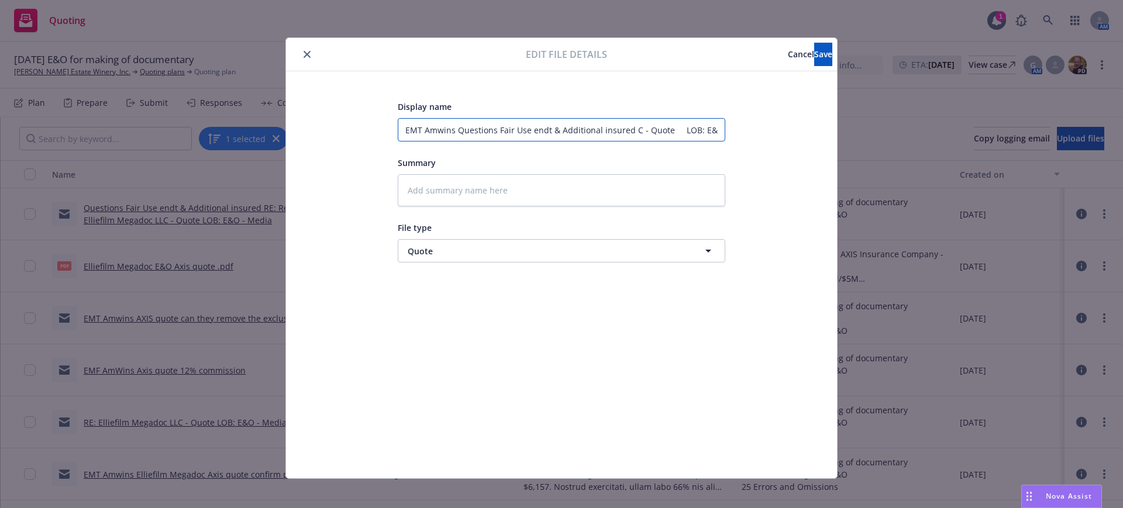
type textarea "x"
type input "EMT Amwins Questions Fair Use endt & Additional insured - Quote LOB: E&O - Media"
type textarea "x"
type input "EMT Amwins Questions Fair Use endt & Additional insured Quote LOB: E&O - Media"
type textarea "x"
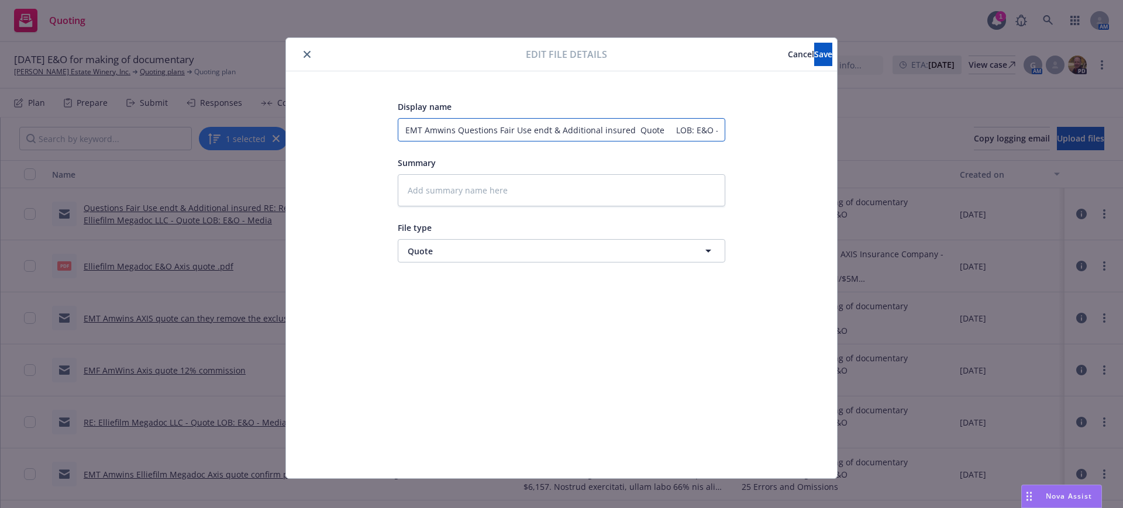
type input "EMT Amwins Questions Fair Use endt & Additional insured Quote LOB: E&O - Media"
type textarea "x"
type input "EMT Amwins Questions Fair Use endt & Additional insured uote LOB: E&O - Media"
type textarea "x"
type input "EMT Amwins Questions Fair Use endt & Additional insured ote LOB: E&O - Media"
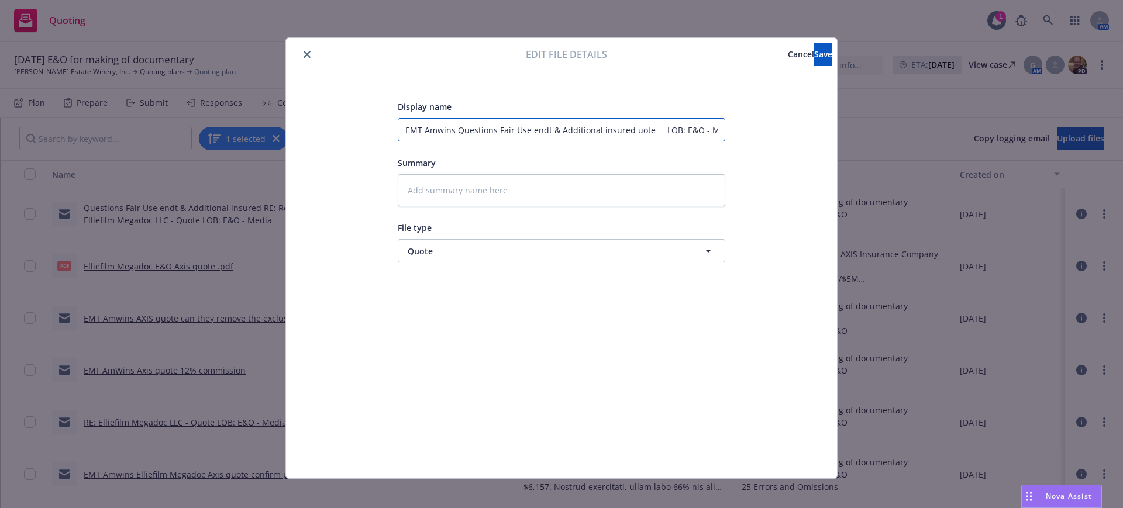
type textarea "x"
type input "EMT Amwins Questions Fair Use endt & Additional insured te LOB: E&O - Media"
type textarea "x"
type input "EMT Amwins Questions Fair Use endt & Additional insured e LOB: E&O - Media"
type textarea "x"
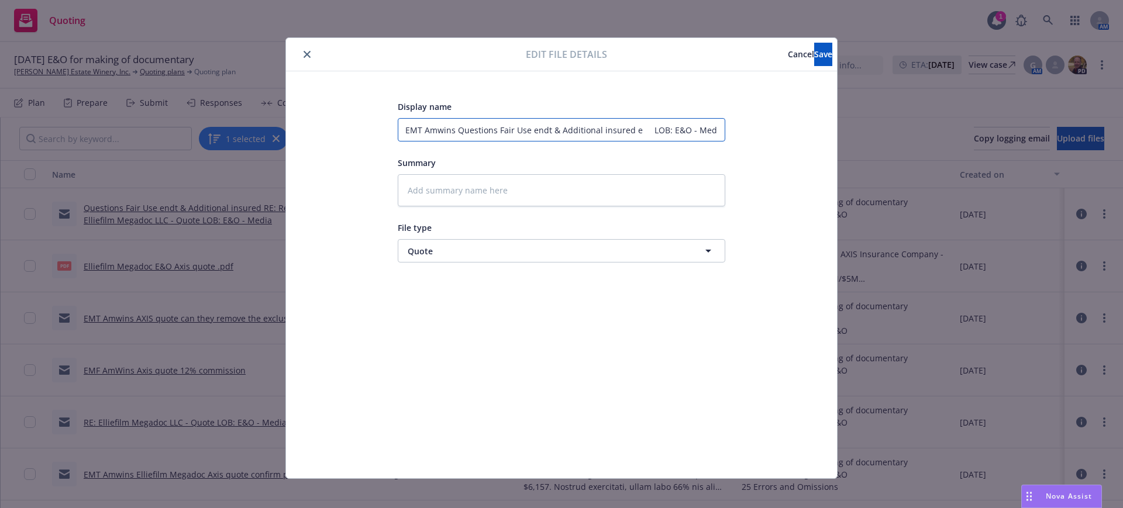
type input "EMT Amwins Questions Fair Use endt & Additional insured LOB: E&O - Media"
type textarea "x"
type input "EMT Amwins Questions Fair Use endt & Additional insured LOB: E&O - Media"
type textarea "x"
type input "EMT Amwins Questions Fair Use endt & Additional insured LOB: E&O - Media"
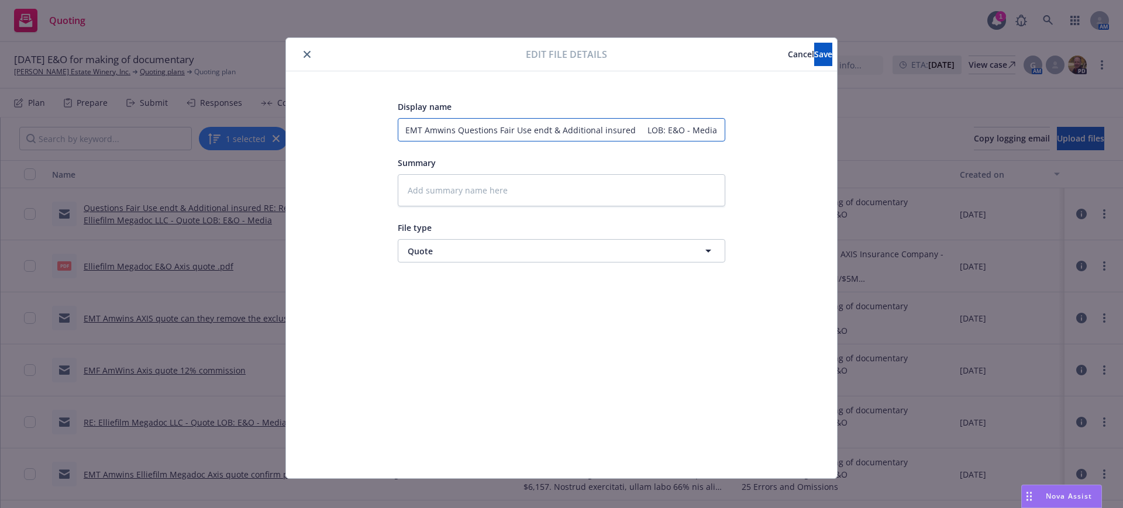
type textarea "x"
type input "EMT Amwins Questions Fair Use endt & Additional insured LOB: E&O - Media"
type textarea "x"
type input "EMT Amwins Questions Fair Use endt & Additional insured LOB: E&O - Media"
type textarea "x"
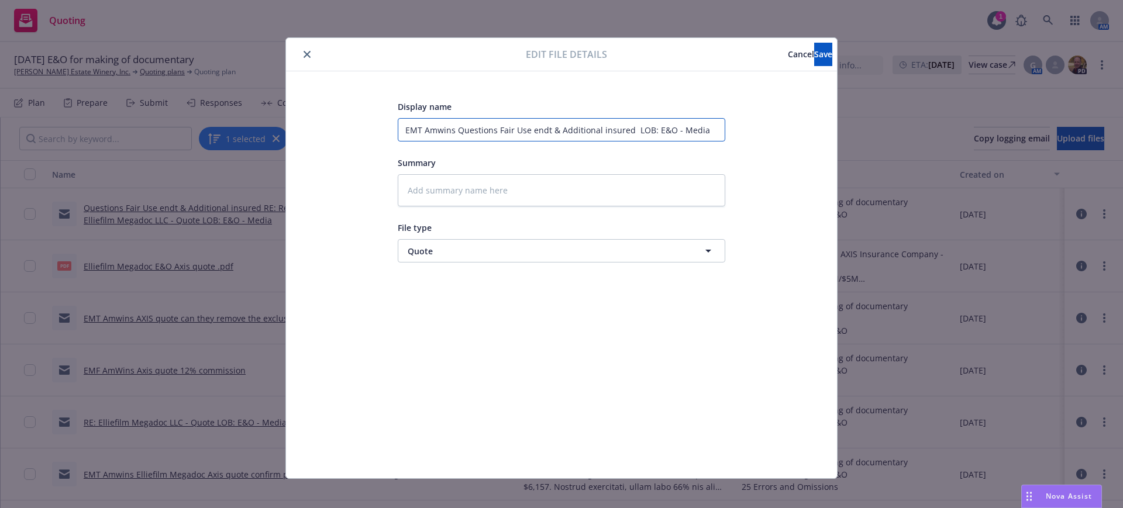
type input "EMT Amwins Questions Fair Use endt & Additional insured LOB: E&O - Media"
type textarea "x"
type input "EMT Amwins Questions Fair Use endt & Additional insured OB: E&O - Media"
type textarea "x"
type input "EMT Amwins Questions Fair Use endt & Additional insured B: E&O - Media"
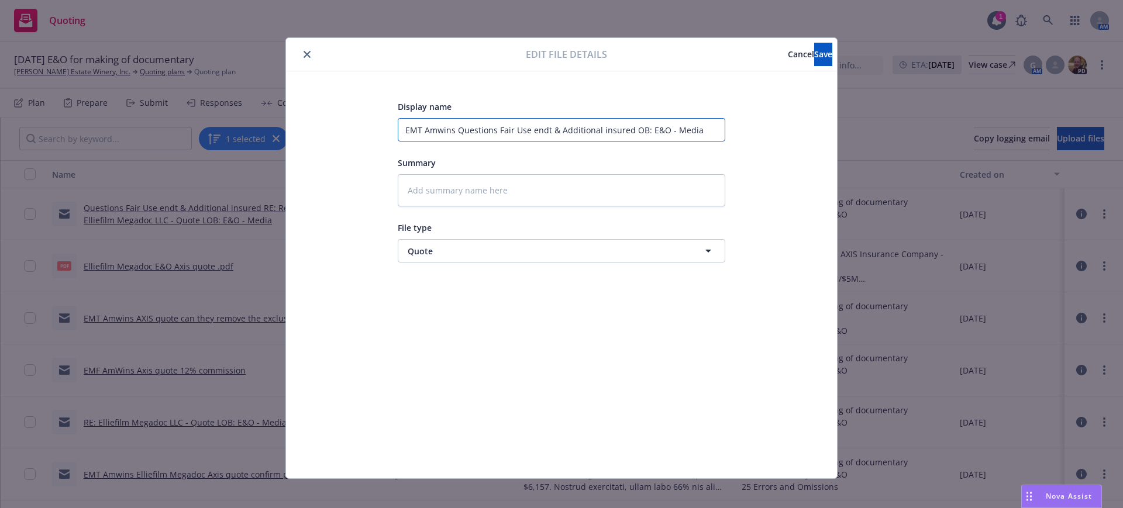
type textarea "x"
type input "EMT Amwins Questions Fair Use endt & Additional insured : E&O - Media"
type textarea "x"
type input "EMT Amwins Questions Fair Use endt & Additional insured E&O - Media"
type textarea "x"
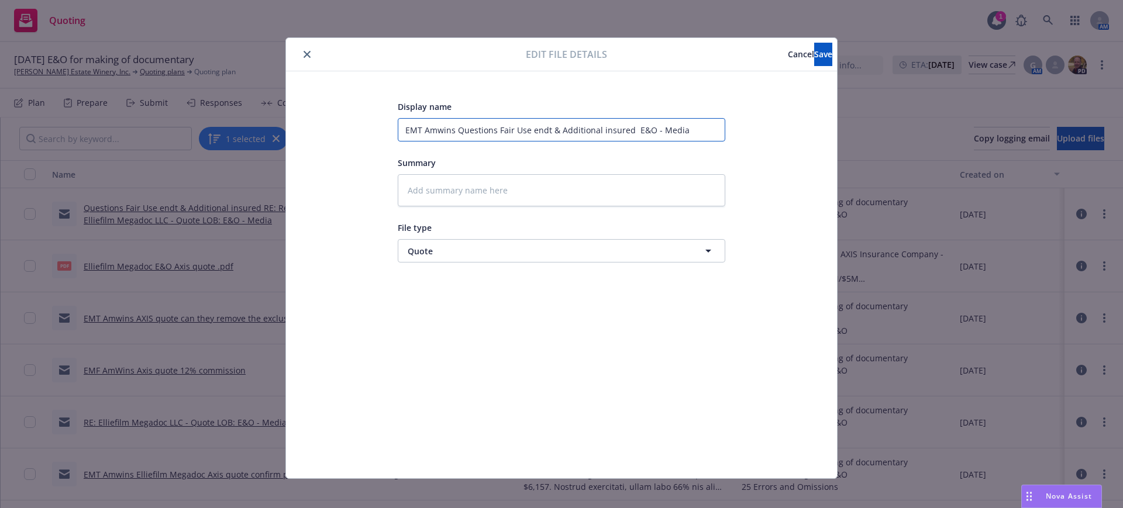
type input "EMT Amwins Questions Fair Use endt & Additional insured E&O - Media"
type textarea "x"
type input "EMT Amwins Questions Fair Use endt & Additional insured &O - Media"
type textarea "x"
type input "EMT Amwins Questions Fair Use endt & Additional insured O - Media"
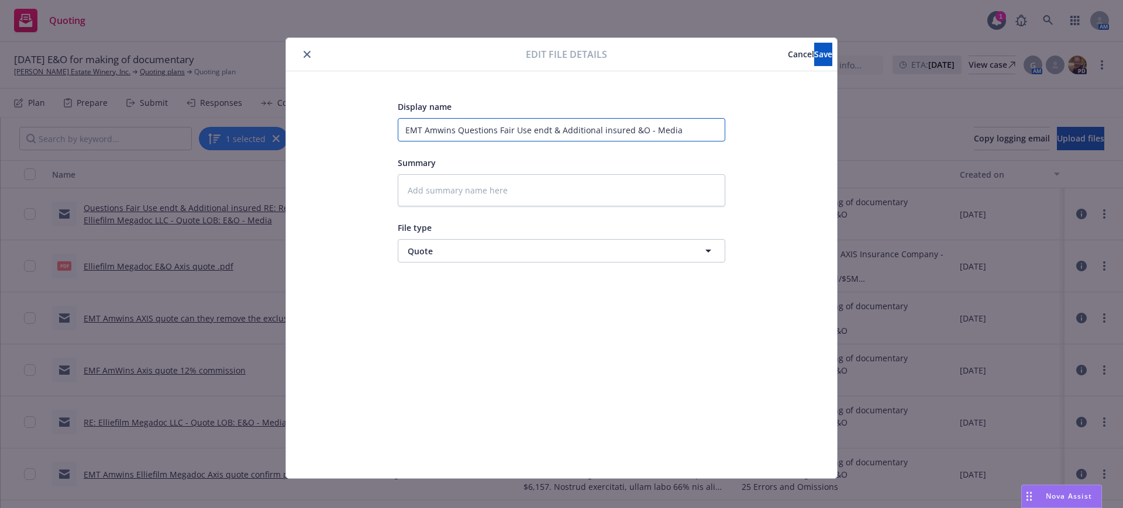
type textarea "x"
type input "EMT Amwins Questions Fair Use endt & Additional insured - Media"
type textarea "x"
type input "EMT Amwins Questions Fair Use endt & Additional insured - Media"
type textarea "x"
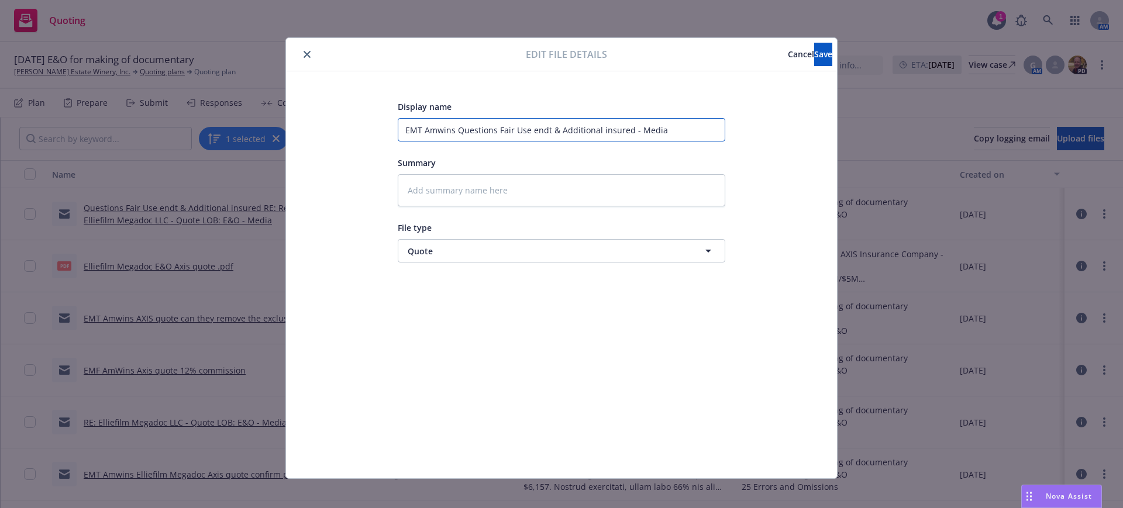
type input "EMT Amwins Questions Fair Use endt & Additional insured Media"
type textarea "x"
type input "EMT Amwins Questions Fair Use endt & Additional insured Media"
type textarea "x"
type input "EMT Amwins Questions Fair Use endt & Additional insured edia"
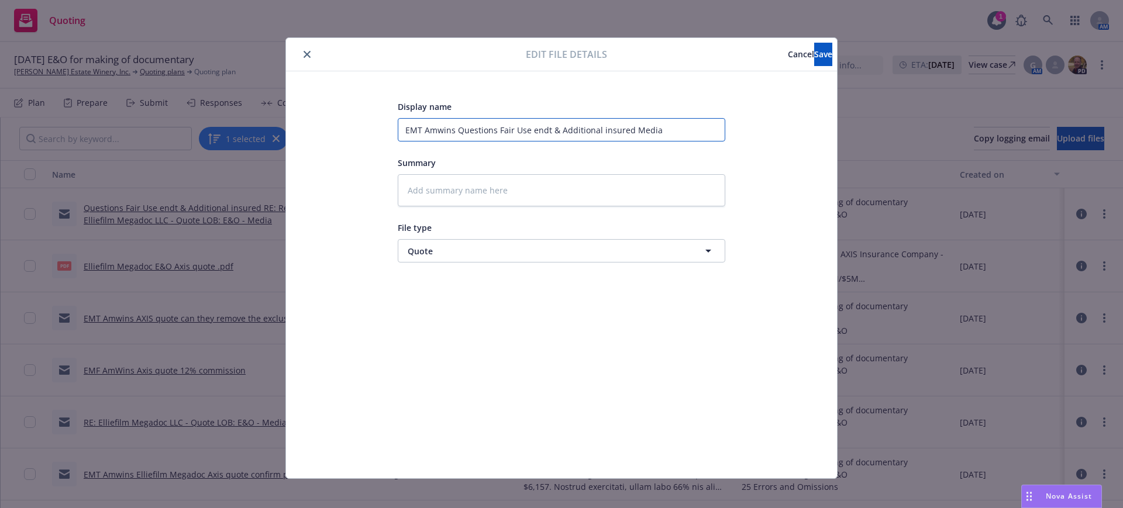
type textarea "x"
type input "EMT Amwins Questions Fair Use endt & Additional insured dia"
type textarea "x"
type input "EMT Amwins Questions Fair Use endt & Additional insured ia"
type textarea "x"
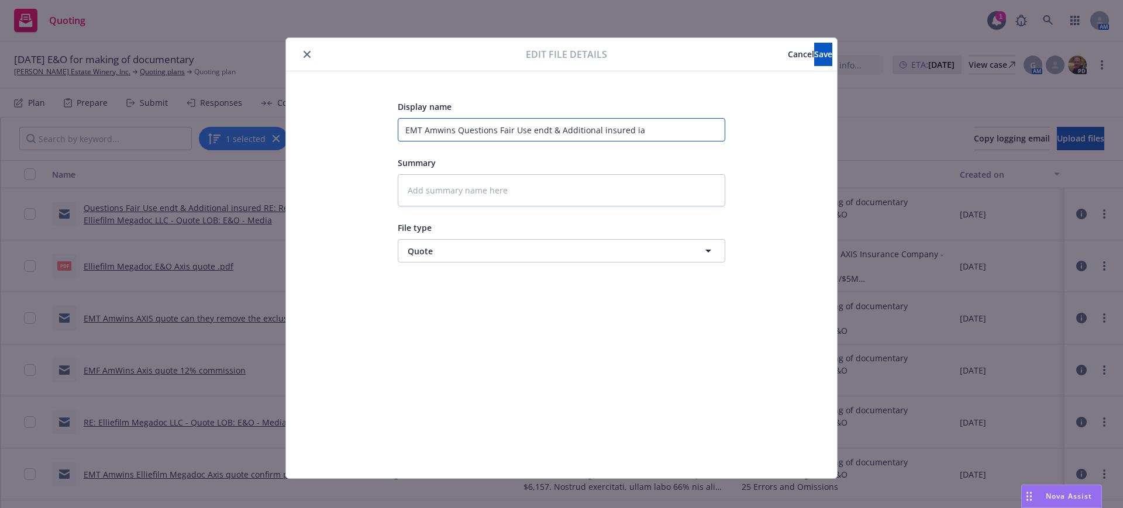
type input "EMT Amwins Questions Fair Use endt & Additional insured a"
type textarea "x"
type input "EMT Amwins Questions Fair Use endt & Additional insured"
type textarea "x"
type input "EMT Amwins Questions Fair Use endt & Additional insured"
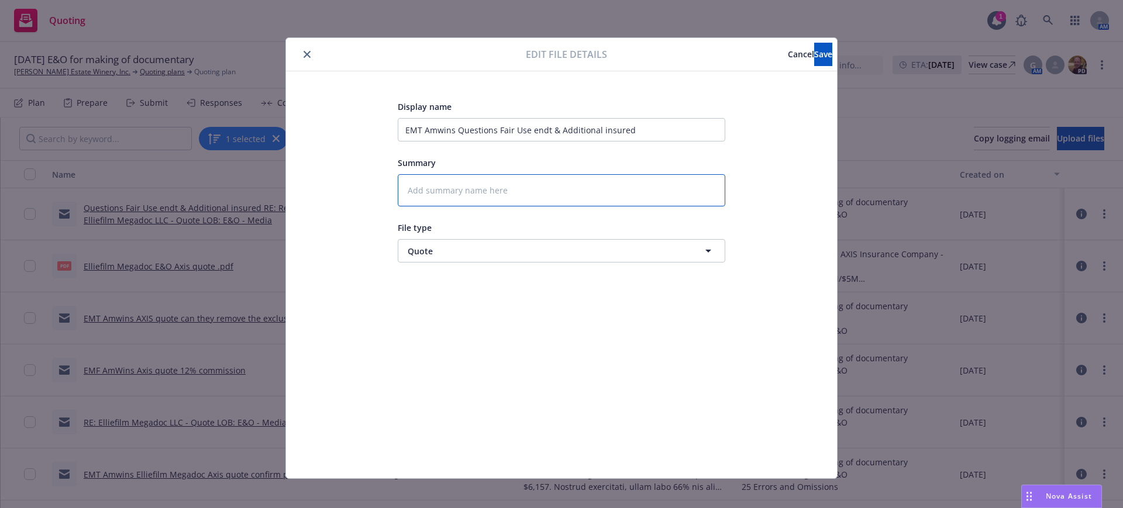
click at [398, 187] on textarea at bounding box center [562, 190] width 328 height 32
paste textarea "Hi Grace, Insured is looking at a $3M/$5M policy for an initial 3-year term but…"
type textarea "Hi Grace, Insured is looking at a $3M/$5M policy for an initial 3-year term but…"
type textarea "x"
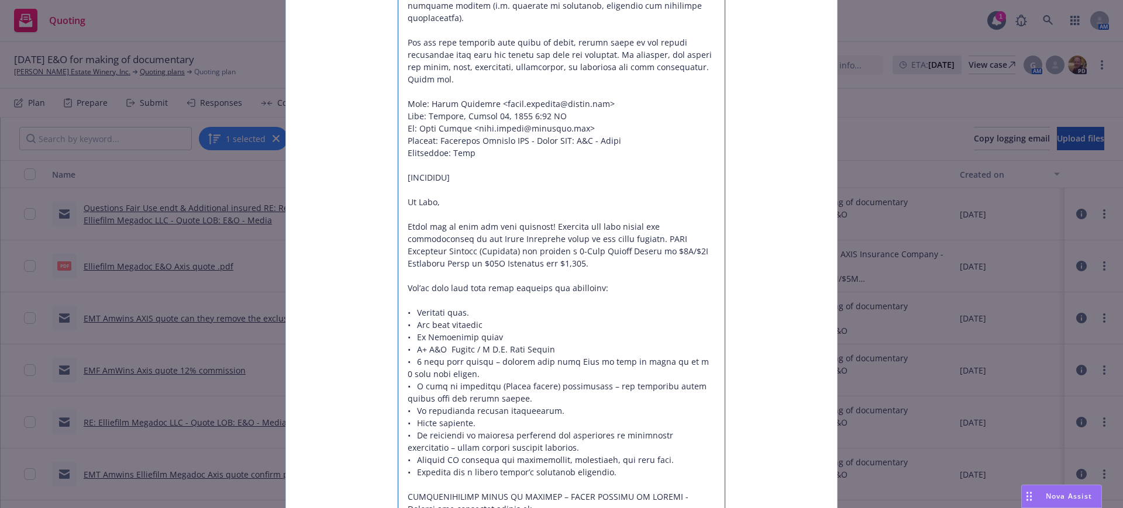
scroll to position [1437, 0]
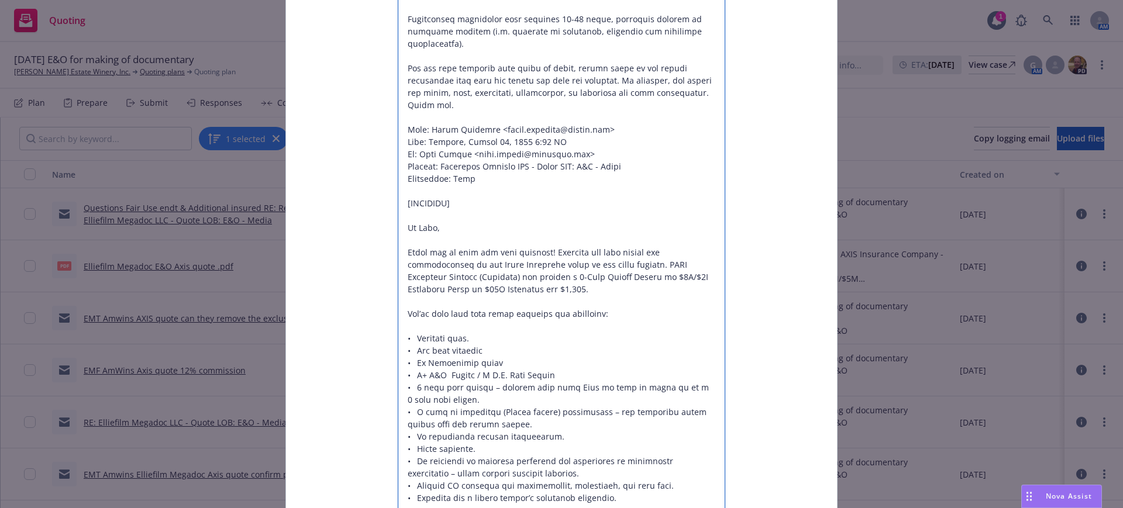
drag, startPoint x: 455, startPoint y: 220, endPoint x: 477, endPoint y: 235, distance: 27.4
click at [477, 235] on textarea at bounding box center [562, 61] width 328 height 2649
type textarea "Hi Grace, Insured is looking at a $3M/$5M policy for an initial 3-year term but…"
type textarea "x"
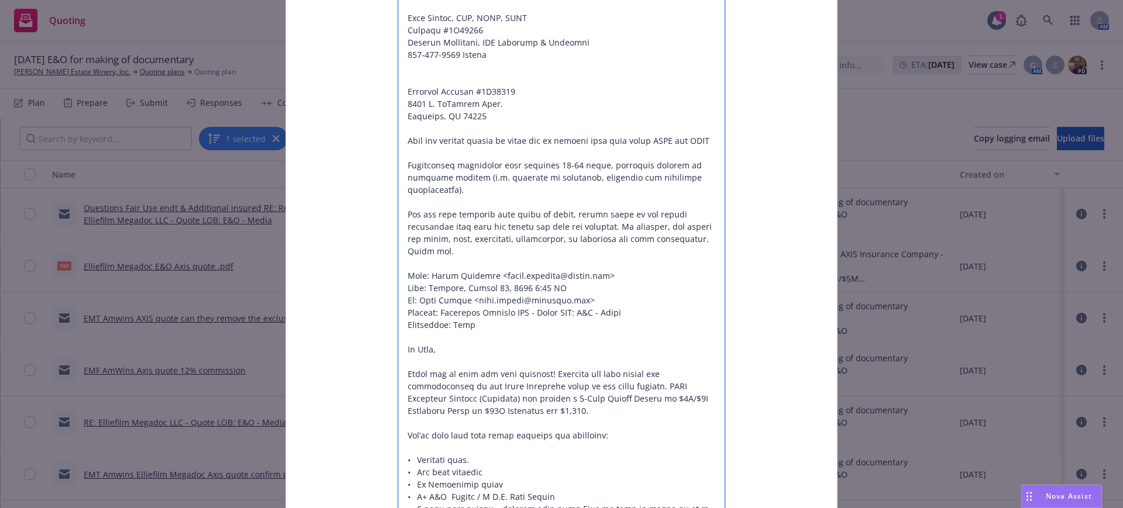
scroll to position [1218, 0]
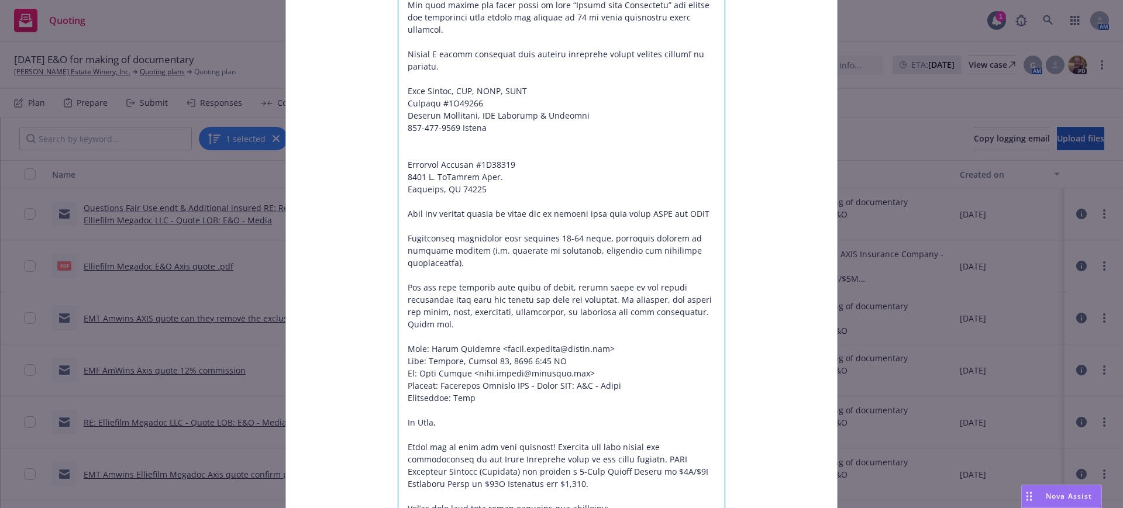
drag, startPoint x: 483, startPoint y: 139, endPoint x: 457, endPoint y: 353, distance: 216.3
click at [457, 353] on textarea at bounding box center [562, 269] width 328 height 2625
type textarea "Hi Grace, Insured is looking at a $3M/$5M policy for an initial 3-year term but…"
type textarea "x"
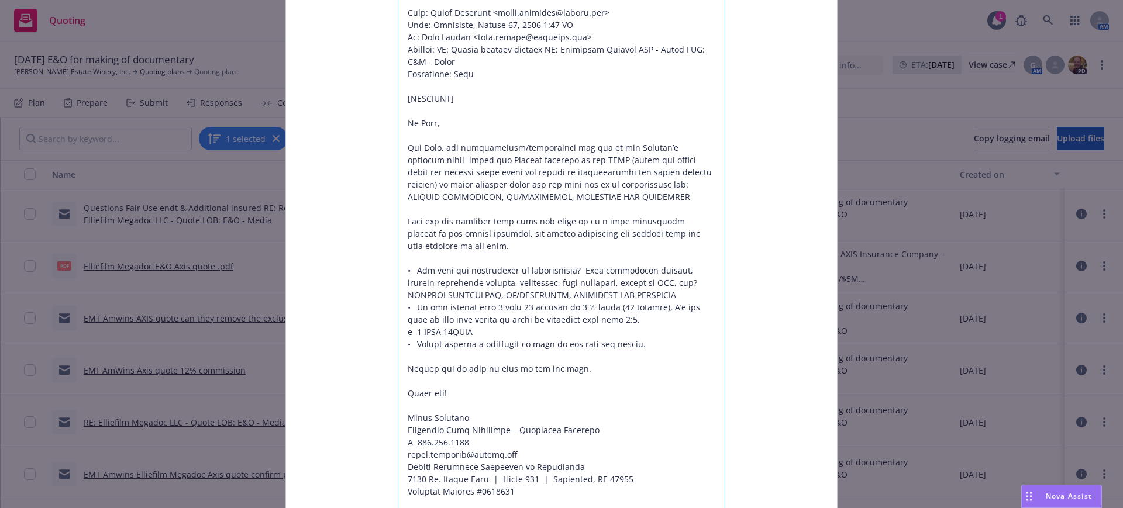
scroll to position [522, 0]
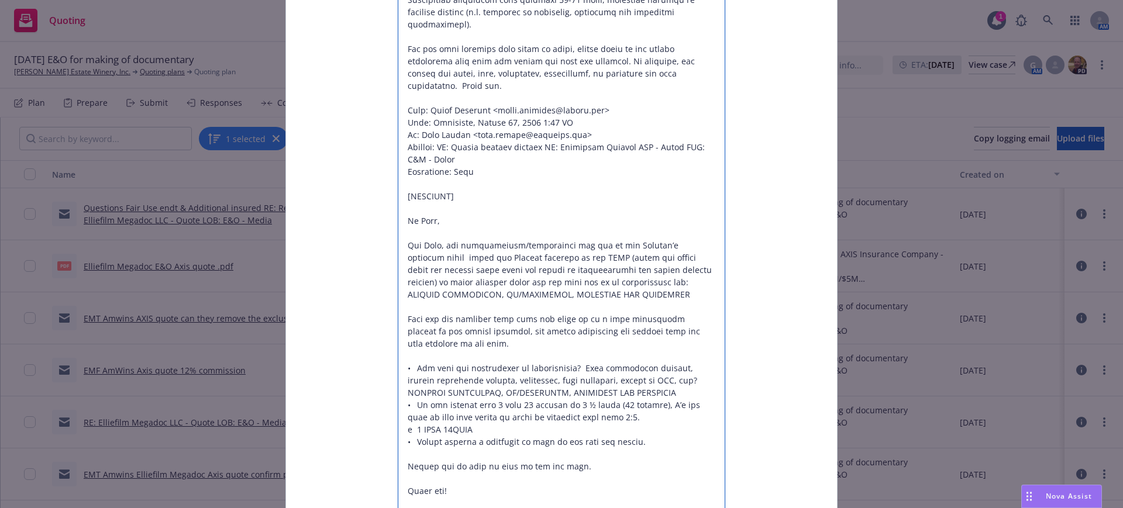
drag, startPoint x: 398, startPoint y: 159, endPoint x: 462, endPoint y: 171, distance: 65.5
type textarea "Hi Grace, Insured is looking at a $3M/$5M policy for an initial 3-year term but…"
type textarea "x"
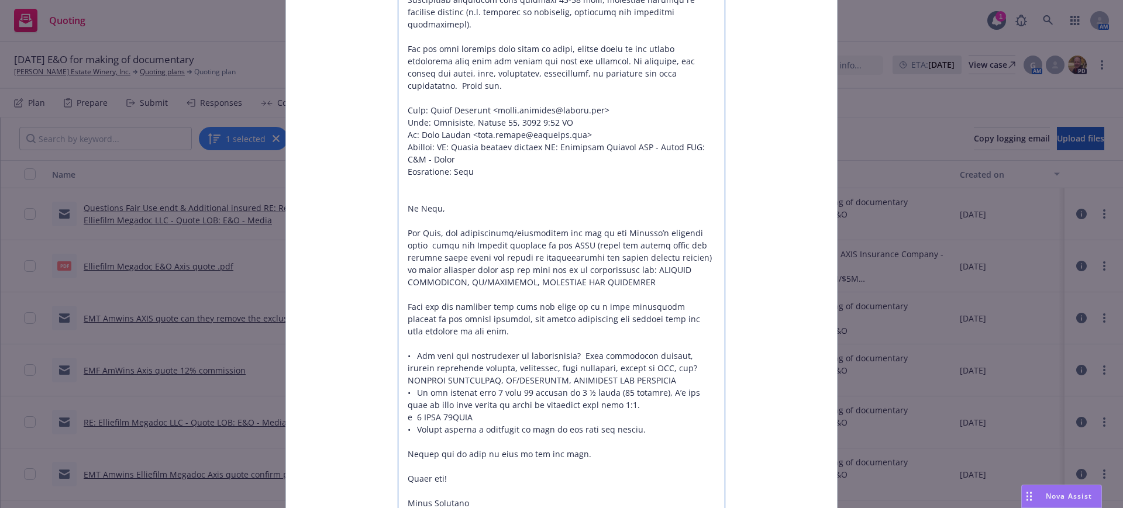
type textarea "Hi Grace, Insured is looking at a $3M/$5M policy for an initial 3-year term but…"
type textarea "x"
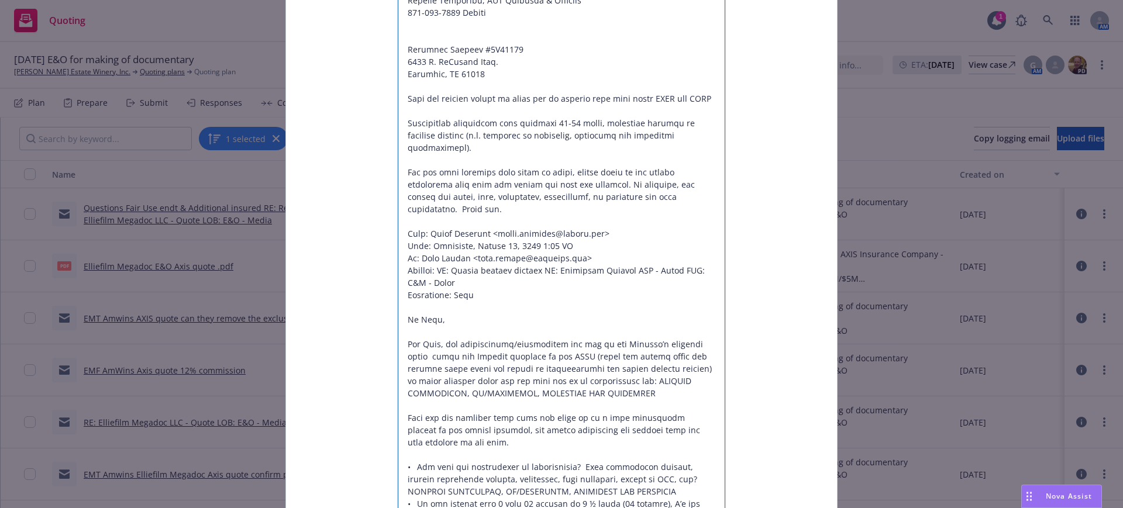
scroll to position [303, 0]
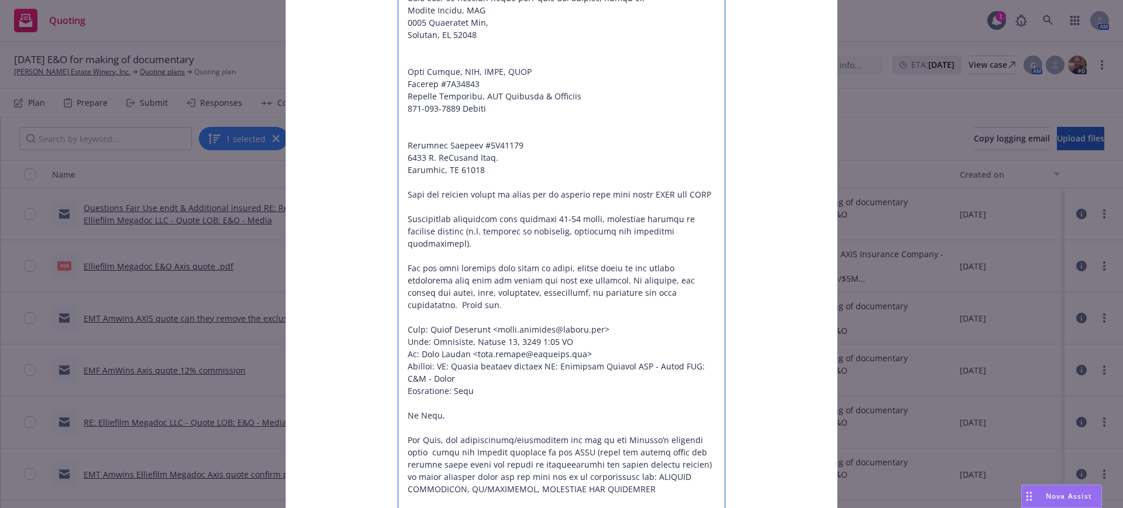
drag, startPoint x: 483, startPoint y: 109, endPoint x: 697, endPoint y: 278, distance: 272.9
type textarea "Hi Grace, Insured is looking at a $3M/$5M policy for an initial 3-year term but…"
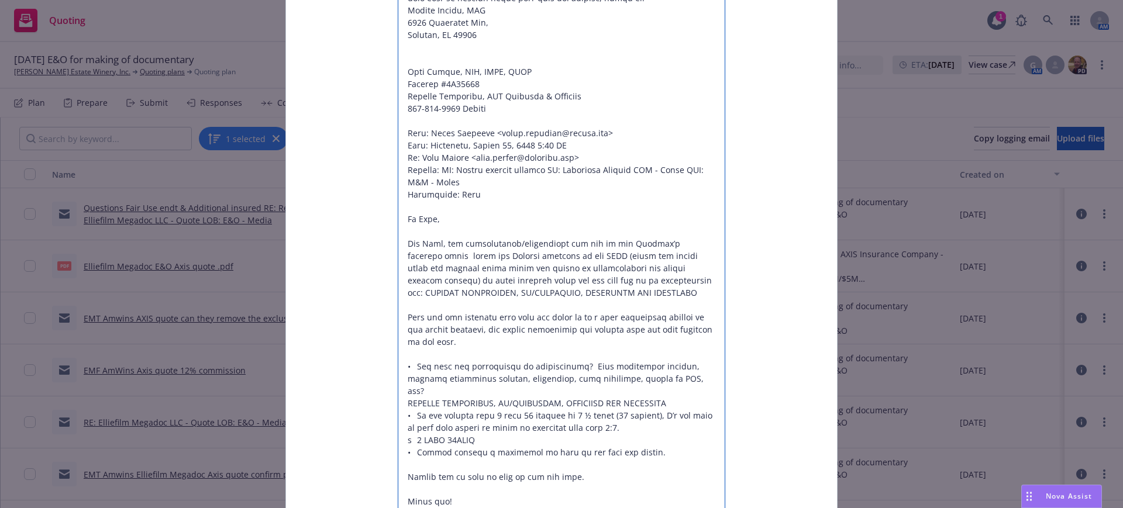
type textarea "x"
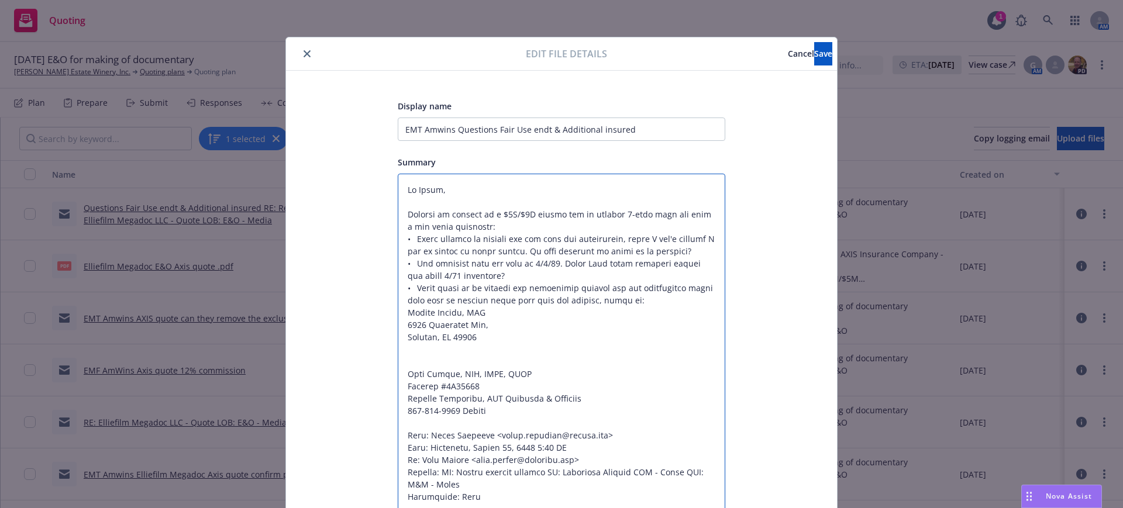
scroll to position [0, 0]
type textarea "Hi Grace, Insured is looking at a $3M/$5M policy for an initial 3-year term but…"
click at [814, 48] on button "Save" at bounding box center [823, 54] width 18 height 23
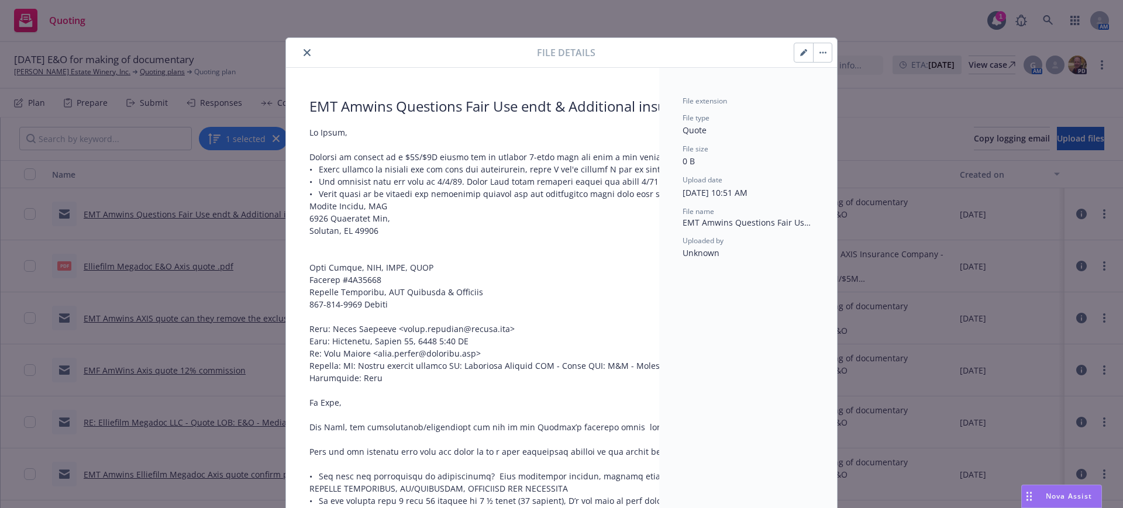
click at [304, 49] on icon "close" at bounding box center [307, 52] width 7 height 7
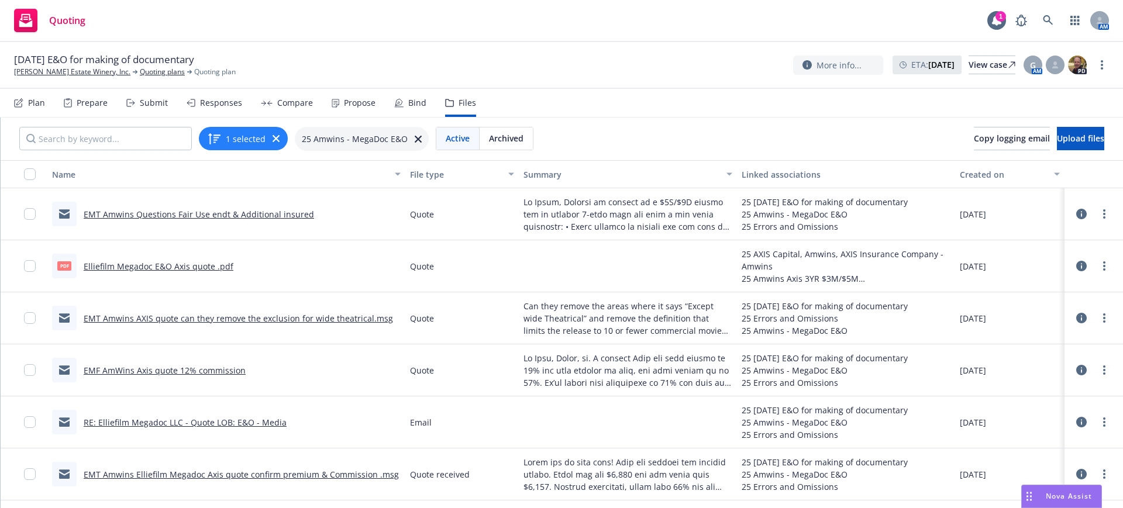
click at [415, 137] on icon at bounding box center [418, 139] width 7 height 7
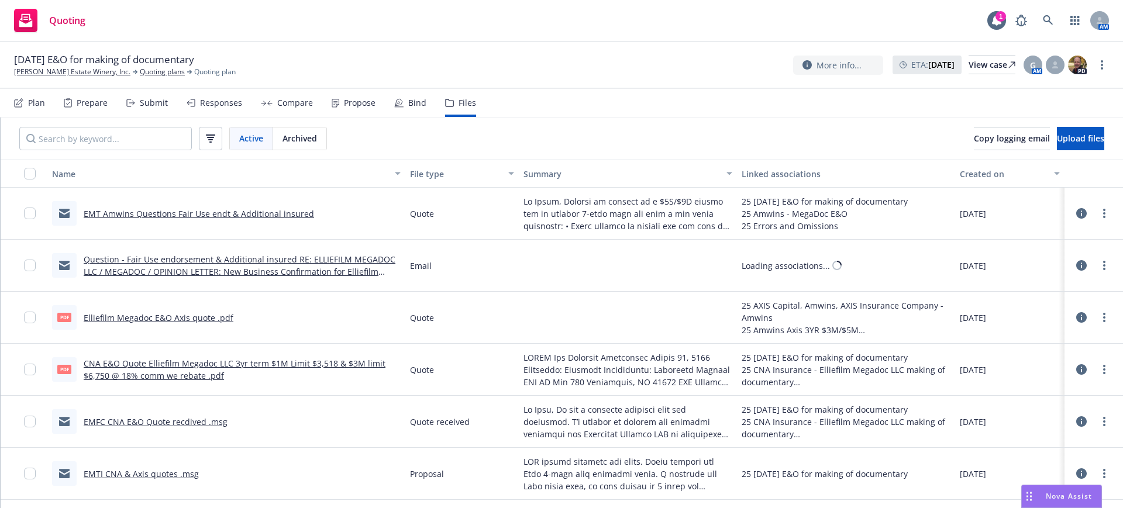
click at [151, 99] on div "Submit" at bounding box center [154, 102] width 28 height 9
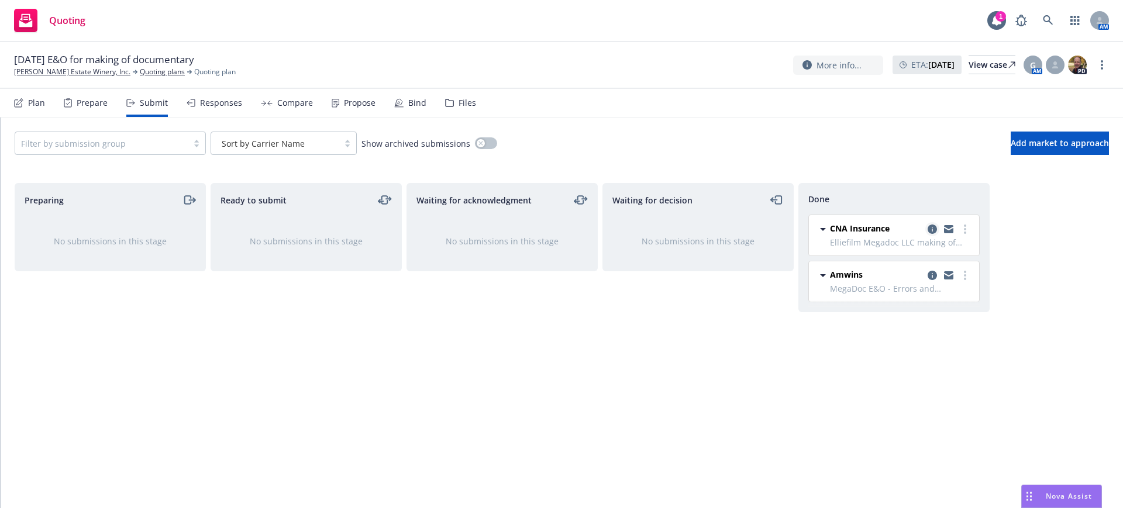
click at [933, 227] on icon "copy logging email" at bounding box center [932, 229] width 9 height 9
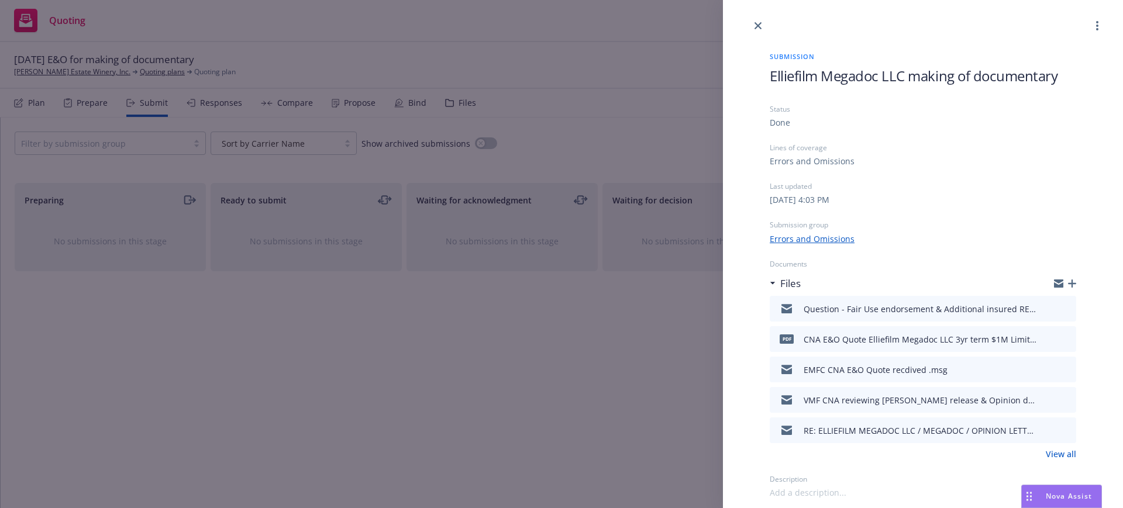
click at [1058, 453] on link "View all" at bounding box center [1061, 454] width 30 height 12
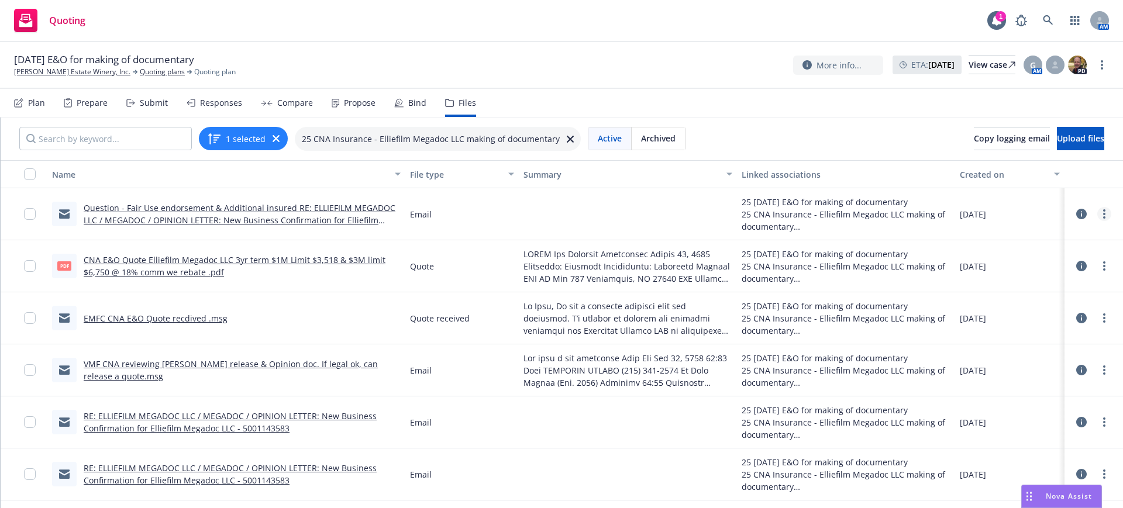
click at [1103, 211] on icon "more" at bounding box center [1104, 213] width 2 height 9
click at [997, 284] on link "Edit" at bounding box center [1030, 284] width 116 height 23
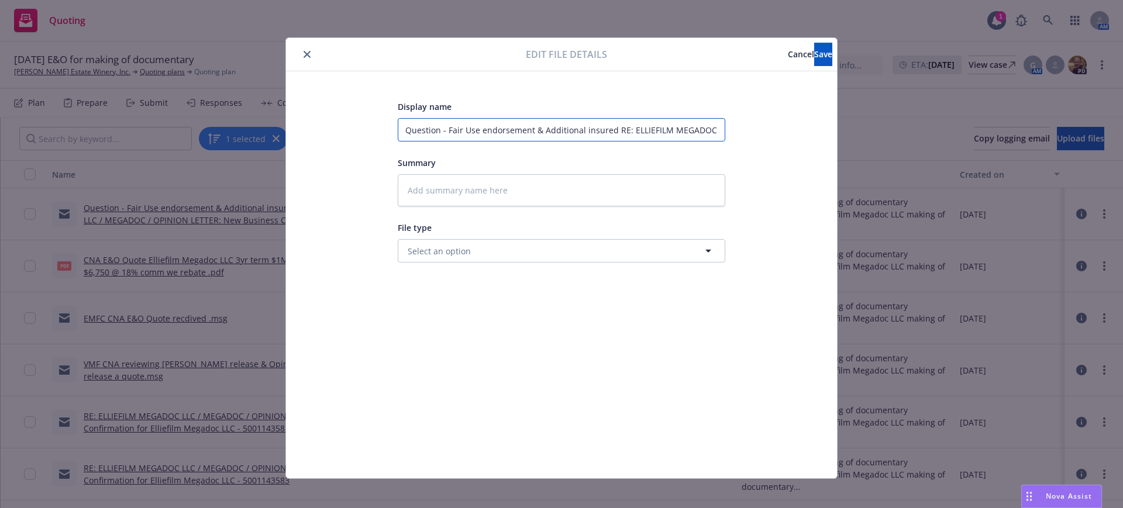
click at [398, 130] on input "Question - Fair Use endorsement & Additional insured RE: ELLIEFILM MEGADOC LLC …" at bounding box center [562, 129] width 328 height 23
type input "EQuestion - Fair Use endorsement & Additional insured RE: ELLIEFILM MEGADOC LLC…"
type textarea "x"
type input "EMQuestion - Fair Use endorsement & Additional insured RE: ELLIEFILM MEGADOC LL…"
type textarea "x"
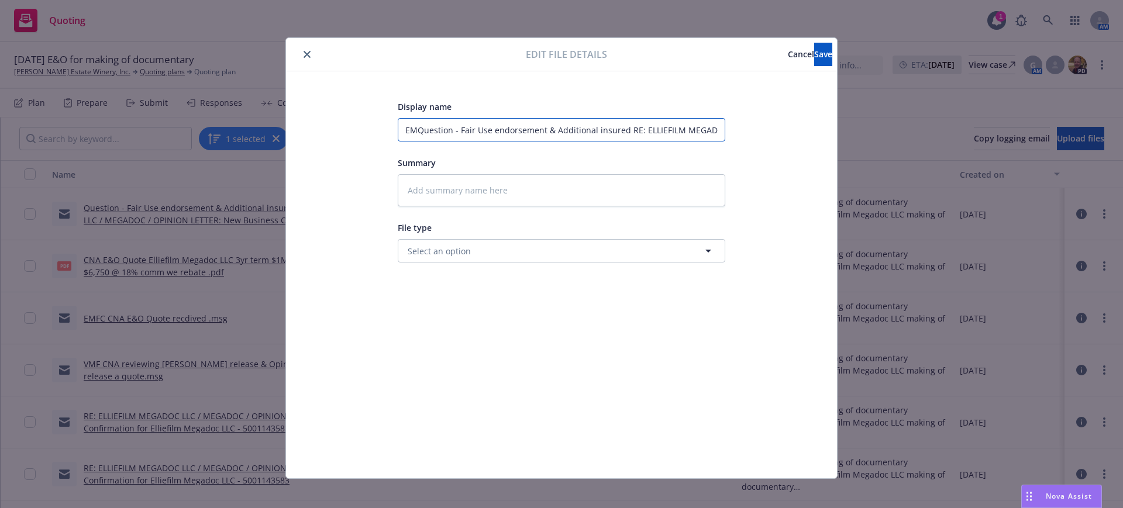
type input "EMTQuestion - Fair Use endorsement & Additional insured RE: ELLIEFILM MEGADOC L…"
type textarea "x"
type input "EMTCQuestion - Fair Use endorsement & Additional insured RE: ELLIEFILM MEGADOC …"
type textarea "x"
type input "EMTC Question - Fair Use endorsement & Additional insured RE: ELLIEFILM MEGADOC…"
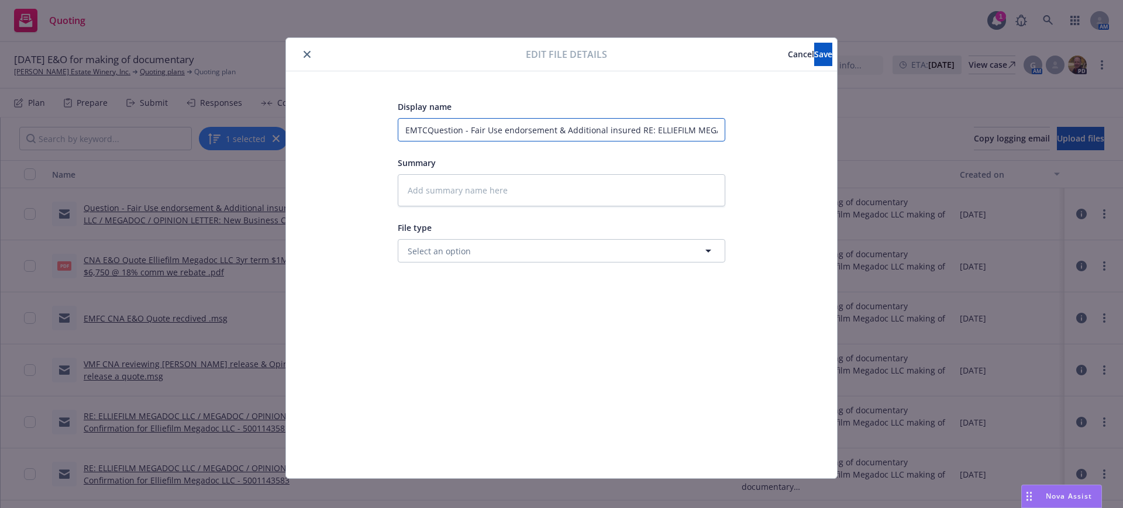
type textarea "x"
type input "EMTC CQuestion - Fair Use endorsement & Additional insured RE: ELLIEFILM MEGADO…"
type textarea "x"
type input "EMTC CNQuestion - Fair Use endorsement & Additional insured RE: ELLIEFILM MEGAD…"
type textarea "x"
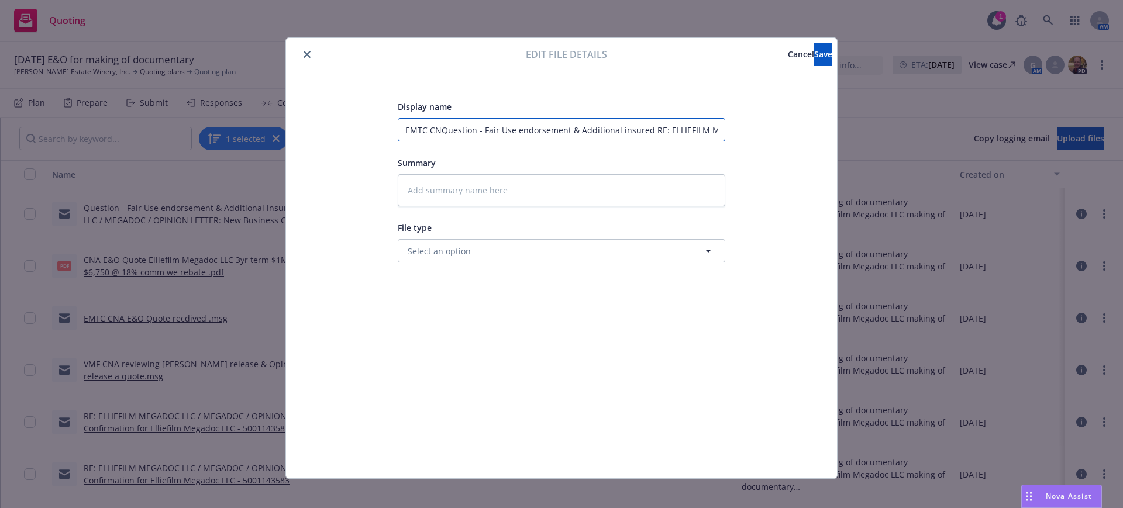
type input "EMTC CNAQuestion - Fair Use endorsement & Additional insured RE: ELLIEFILM MEGA…"
type textarea "x"
type input "EMTC CNA Question - Fair Use endorsement & Additional insured RE: ELLIEFILM MEG…"
type textarea "x"
type input "EMTC CNA Question - Fair Use endorsement & Additional insured &RE: ELLIEFILM ME…"
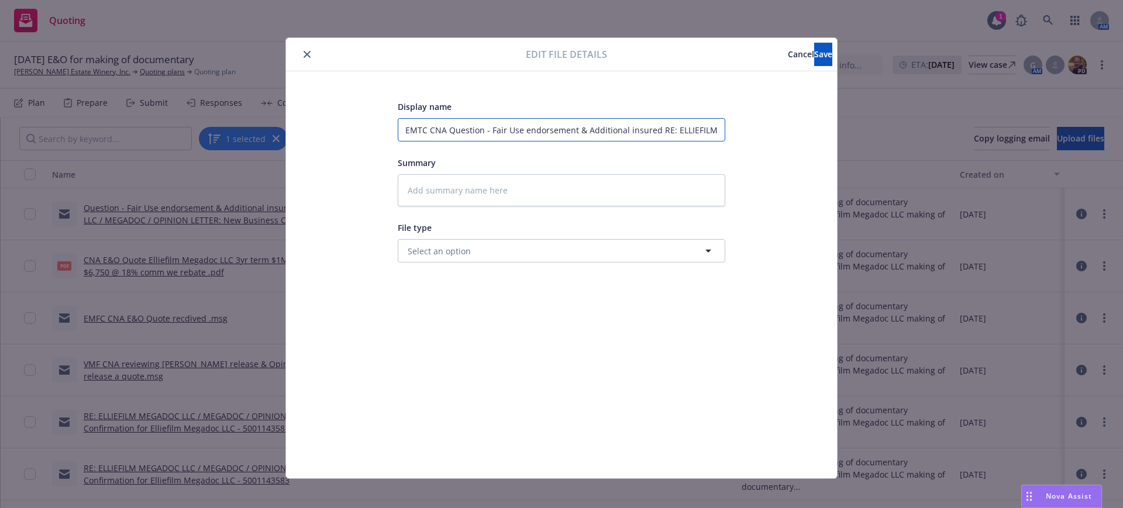
type textarea "x"
type input "EMTC CNA Question - Fair Use endorsement & Additional insured & RE: ELLIEFILM M…"
type textarea "x"
type input "EMTC CNA Question - Fair Use endorsement & Additional insured & uRE: ELLIEFILM …"
type textarea "x"
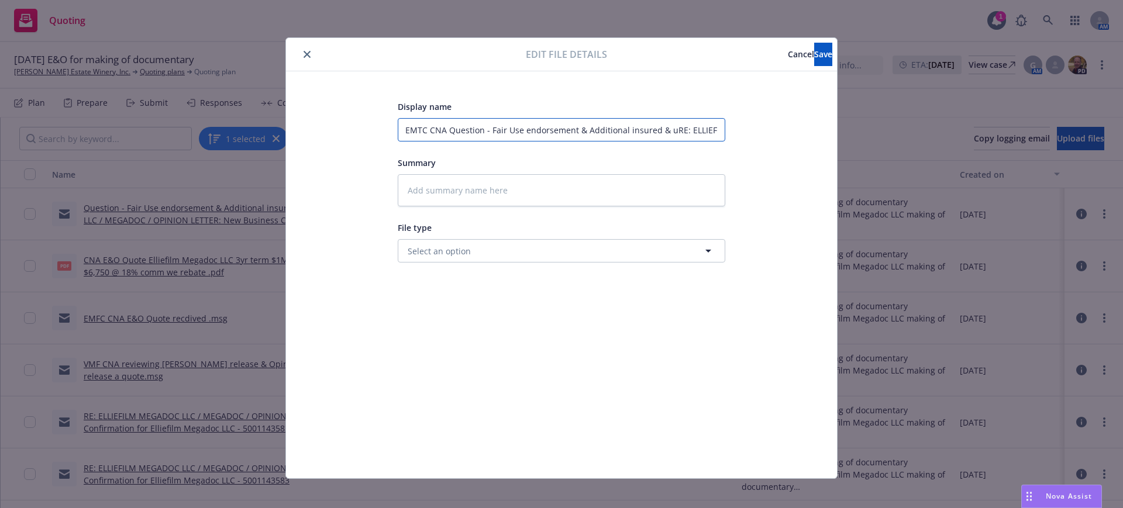
type input "EMTC CNA Question - Fair Use endorsement & Additional insured & usRE: ELLIEFILM…"
type textarea "x"
type input "EMTC CNA Question - Fair Use endorsement & Additional insured & useRE: ELLIEFIL…"
type textarea "x"
type input "EMTC CNA Question - Fair Use endorsement & Additional insured & use RE: ELLIEFI…"
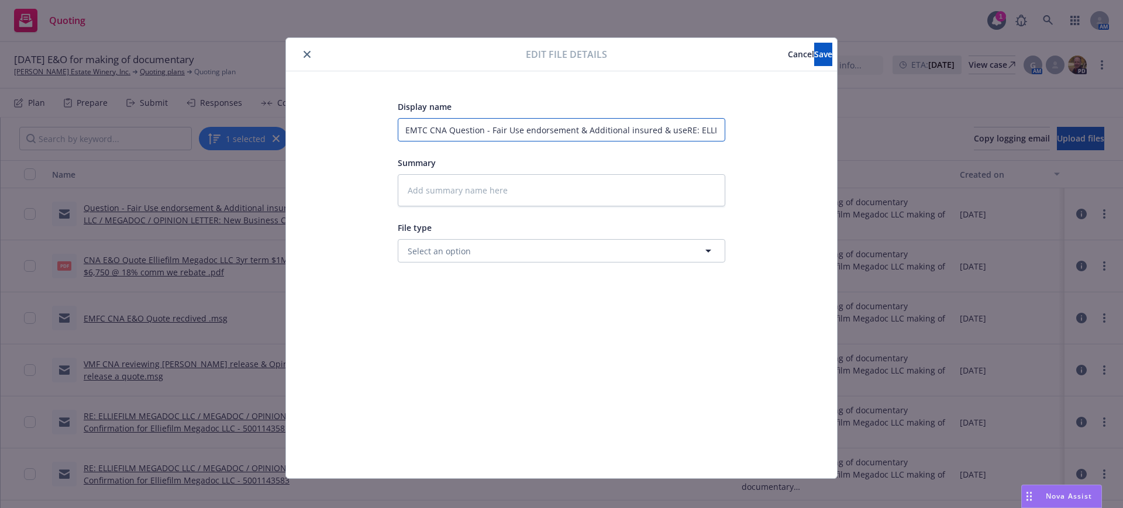
type textarea "x"
type input "EMTC CNA Question - Fair Use endorsement & Additional insured & use 8RE: ELLIEF…"
type textarea "x"
type input "EMTC CNA Question - Fair Use endorsement & Additional insured & use 8/RE: ELLIE…"
type textarea "x"
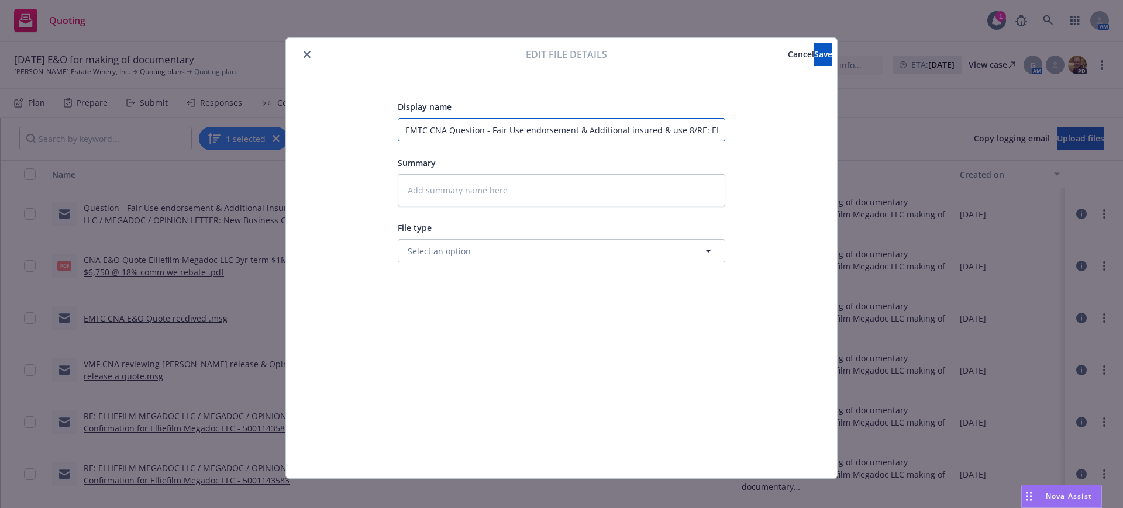
type input "EMTC CNA Question - Fair Use endorsement & Additional insured & use 8/2RE: ELLI…"
type textarea "x"
type input "EMTC CNA Question - Fair Use endorsement & Additional insured & use 8/28RE: ELL…"
type textarea "x"
type input "EMTC CNA Question - Fair Use endorsement & Additional insured & use 8/28 RE: EL…"
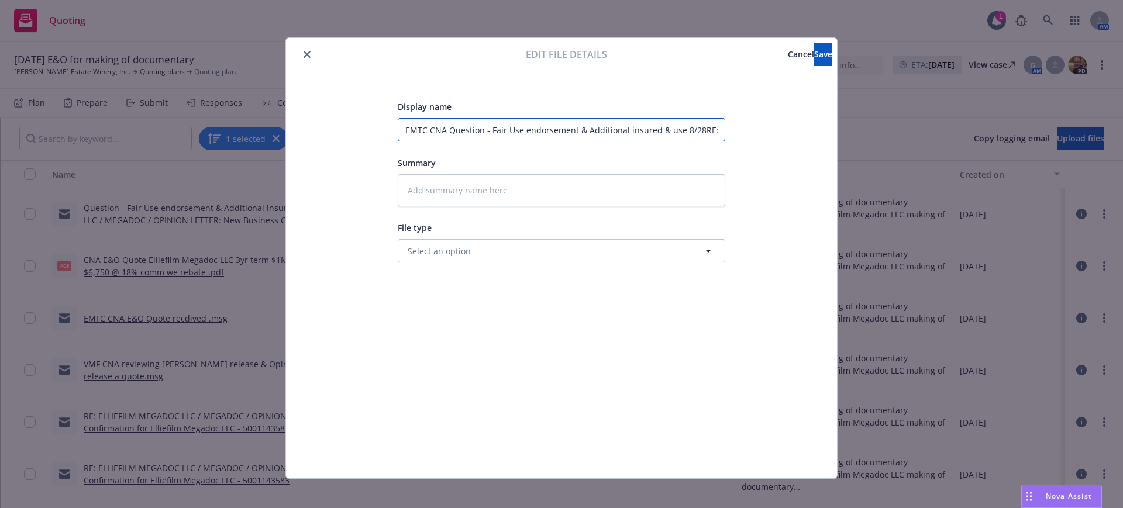
type textarea "x"
type input "EMTC CNA Question - Fair Use endorsement & Additional insured & use 8/28 eRE: E…"
type textarea "x"
type input "EMTC CNA Question - Fair Use endorsement & Additional insured & use 8/28 efRE: …"
type textarea "x"
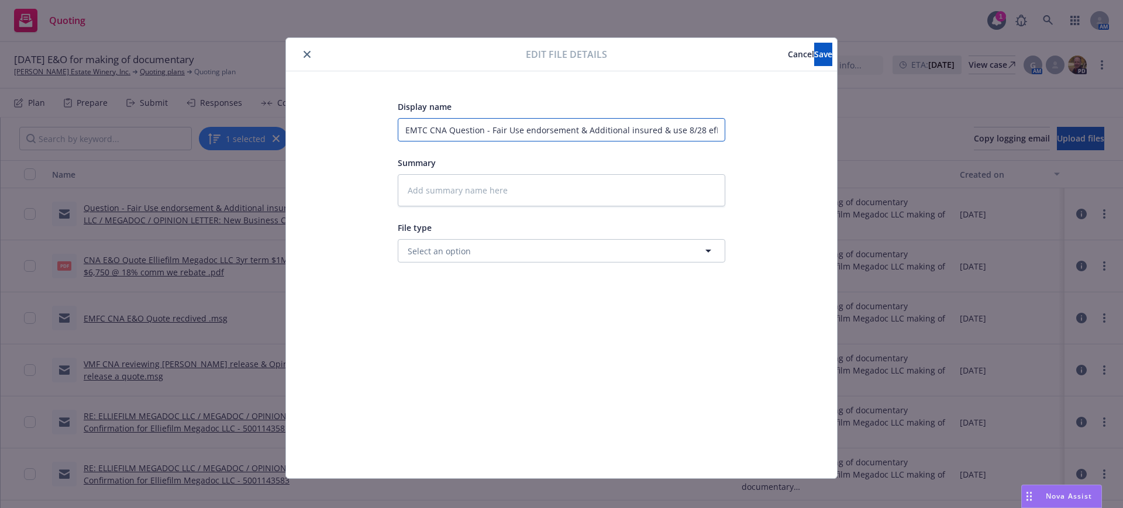
type input "EMTC CNA Question - Fair Use endorsement & Additional insured & use 8/28 effRE:…"
type textarea "x"
type input "EMTC CNA Question - Fair Use endorsement & Additional insured & use 8/28 eff RE…"
type textarea "x"
type input "EMTC CNA Question - Fair Use endorsement & Additional insured & use 8/28 eff dR…"
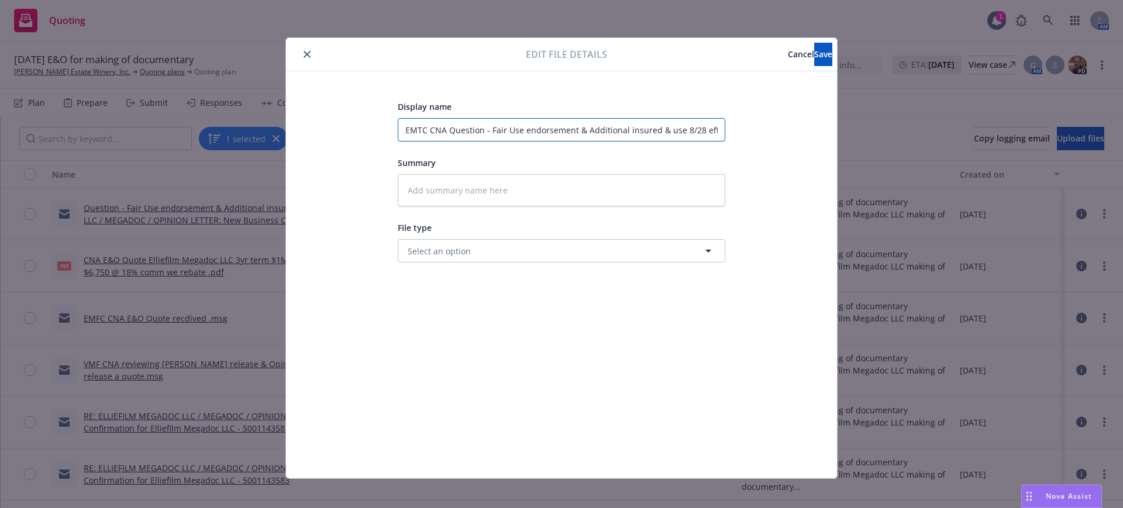
type textarea "x"
type input "EMTC CNA Question - Fair Use endorsement & Additional insured & use 8/28 eff da…"
type textarea "x"
type input "EMTC CNA Question - Fair Use endorsement & Additional insured & use 8/28 eff da…"
type textarea "x"
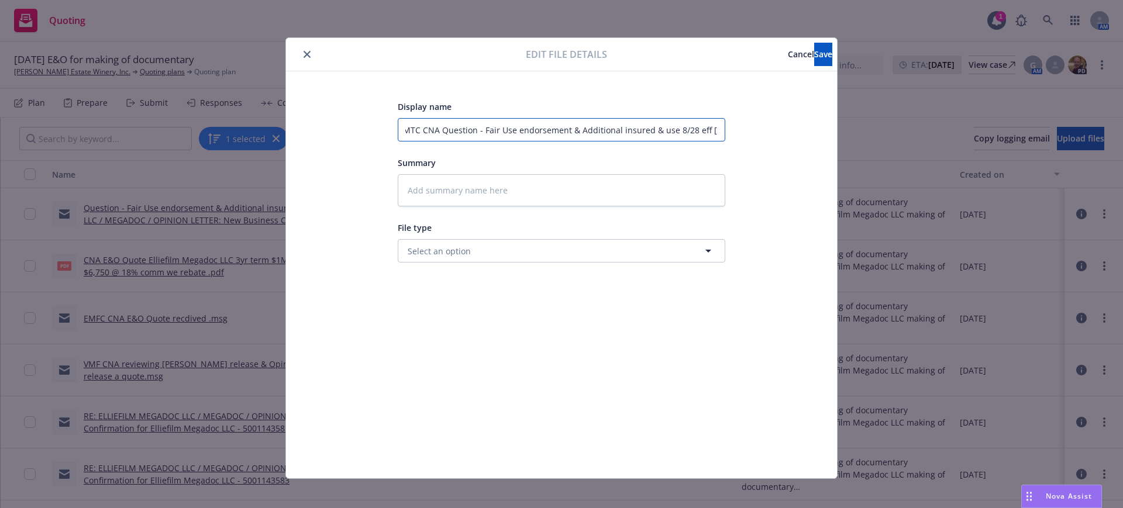
type input "EMTC CNA Question - Fair Use endorsement & Additional insured & use 8/28 eff da…"
type textarea "x"
type input "EMTC CNA Question - Fair Use endorsement & Additional insured & use 8/28 eff da…"
type textarea "x"
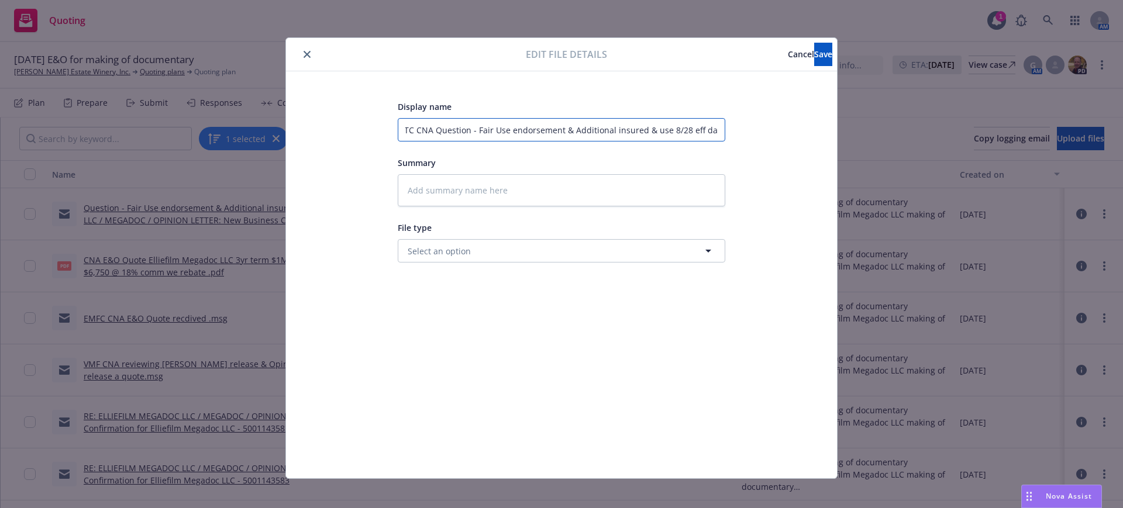
type input "EMTC CNA Question - Fair Use endorsement & Additional insured & use 8/28 eff da…"
type textarea "x"
type input "EMTC CNA Question - Fair Use endorsement & Additional insured & use 8/28 eff da…"
type textarea "x"
type input "EMTC CNA Question - Fair Use endorsement & Additional insured & use 8/28 eff da…"
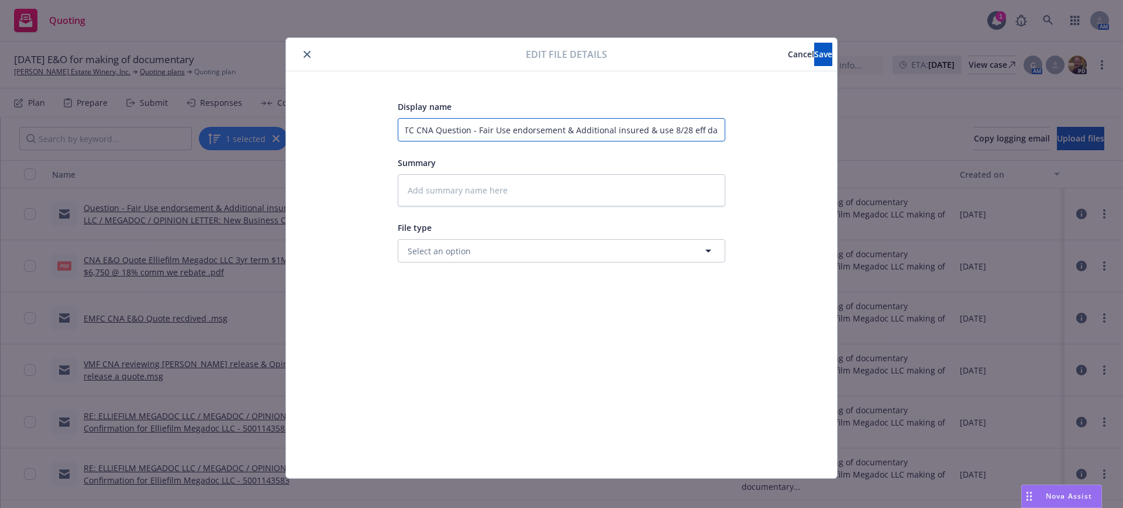
type textarea "x"
type input "EMTC CNA Question - Fair Use endorsement & Additional insured & use 8/28 eff da…"
type textarea "x"
type input "EMTC CNA Question - Fair Use endorsement & Additional insured & use 8/28 eff da…"
type textarea "x"
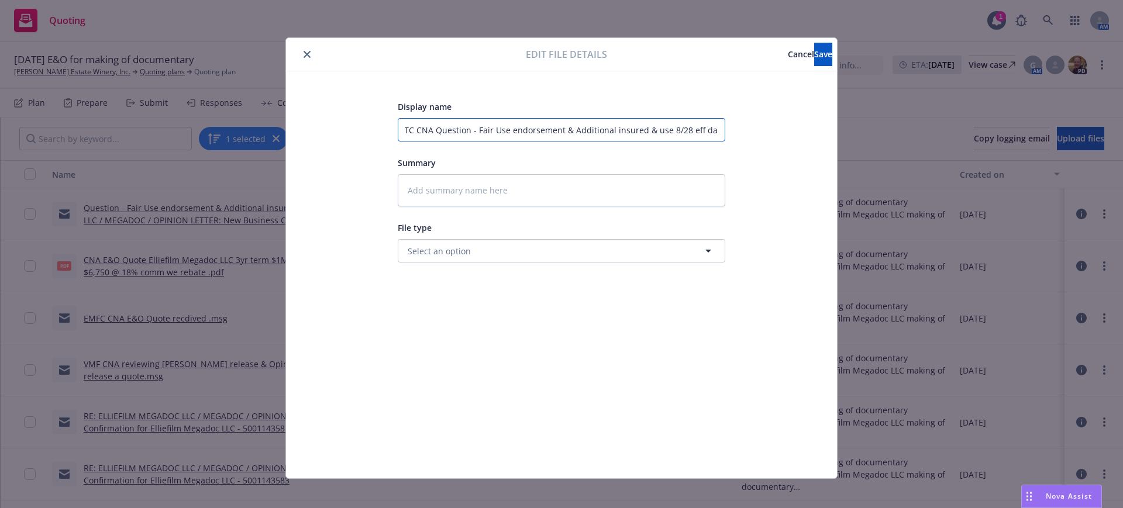
type input "EMTC CNA Question - Fair Use endorsement & Additional insured & use 8/28 eff da…"
type textarea "x"
type input "EMTC CNA Question - Fair Use endorsement & Additional insured & use 8/28 eff da…"
type textarea "x"
type input "EMTC CNA Question - Fair Use endorsement & Additional insured & use 8/28 eff da…"
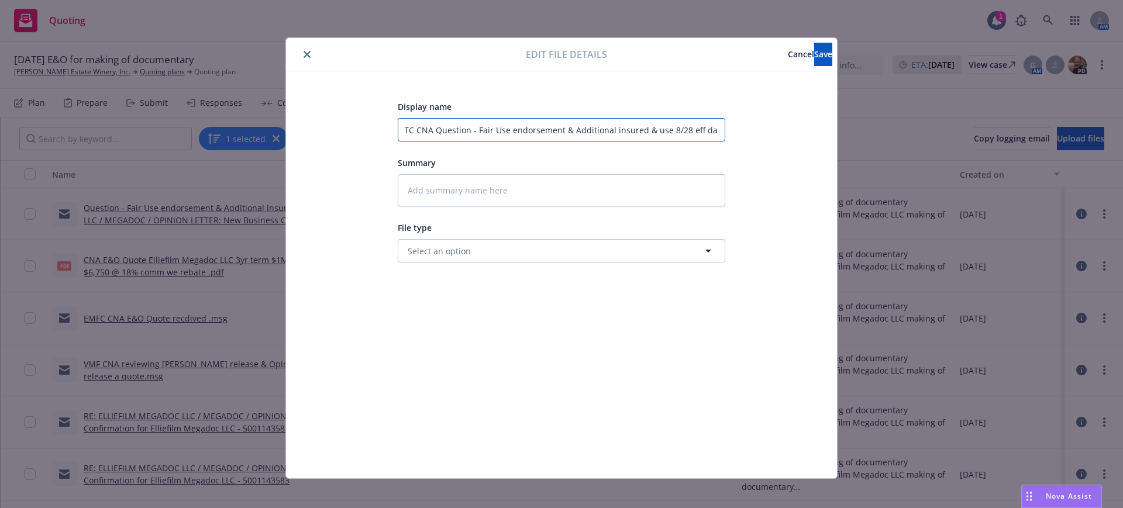
type textarea "x"
type input "EMTC CNA Question - Fair Use endorsement & Additional insured & use 8/28 eff da…"
type textarea "x"
type input "EMTC CNA Question - Fair Use endorsement & Additional insured & use 8/28 eff da…"
type textarea "x"
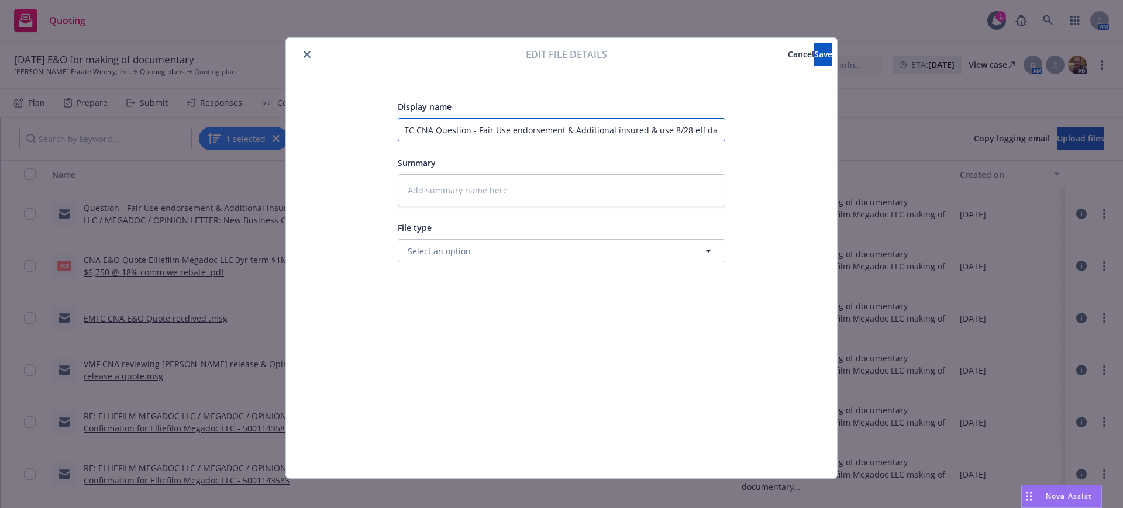
type input "EMTC CNA Question - Fair Use endorsement & Additional insured & use 8/28 eff da…"
type textarea "x"
type input "EMTC CNA Question - Fair Use endorsement & Additional insured & use 8/28 eff da…"
type textarea "x"
type input "EMTC CNA Question - Fair Use endorsement & Additional insured & use 8/28 eff da…"
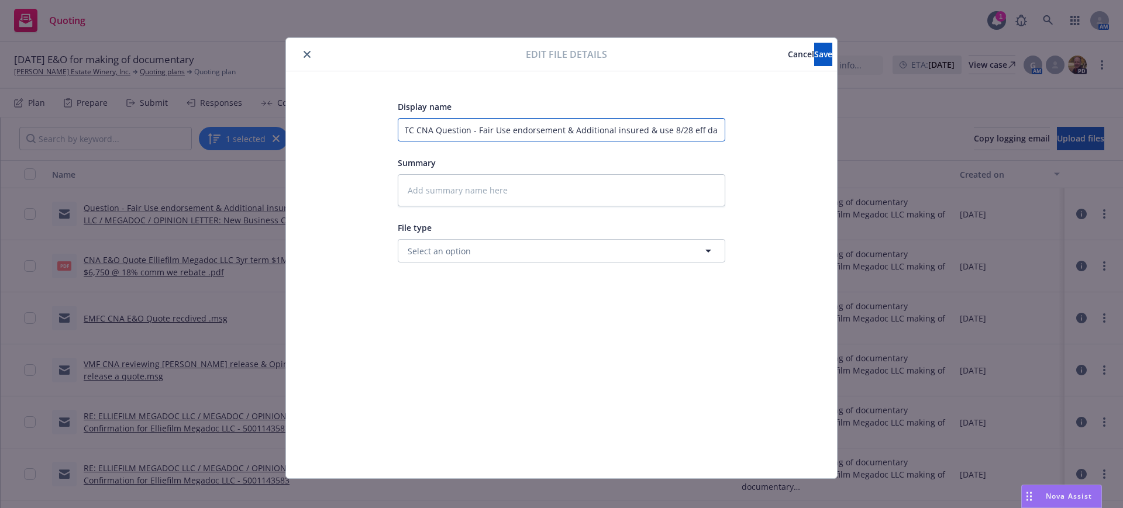
type textarea "x"
type input "EMTC CNA Question - Fair Use endorsement & Additional insured & use 8/28 eff da…"
type textarea "x"
type input "EMTC CNA Question - Fair Use endorsement & Additional insured & use 8/28 eff da…"
type textarea "x"
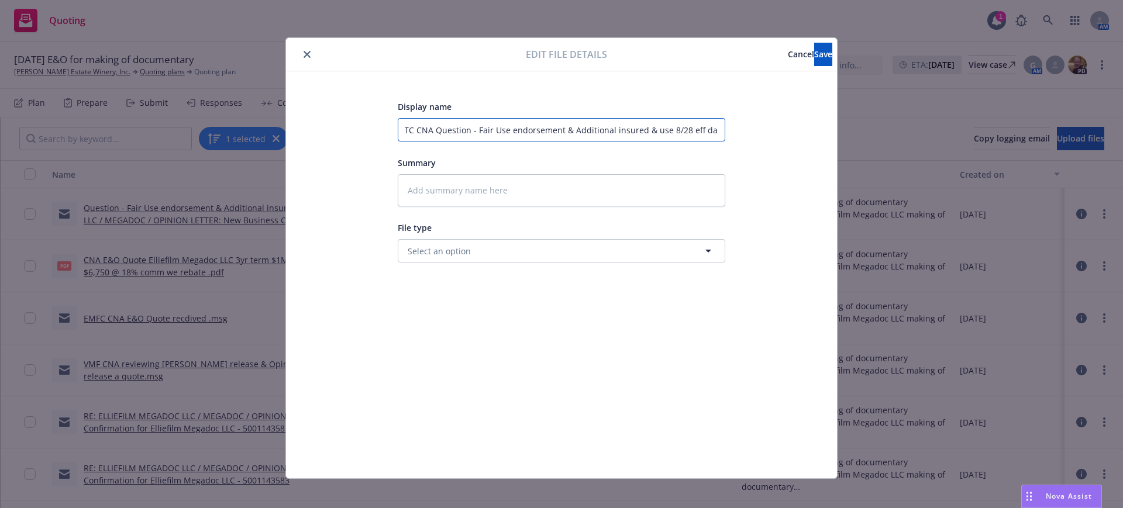
type input "EMTC CNA Question - Fair Use endorsement & Additional insured & use 8/28 eff da…"
type textarea "x"
type input "EMTC CNA Question - Fair Use endorsement & Additional insured & use 8/28 eff da…"
type textarea "x"
type input "EMTC CNA Question - Fair Use endorsement & Additional insured & use 8/28 eff da…"
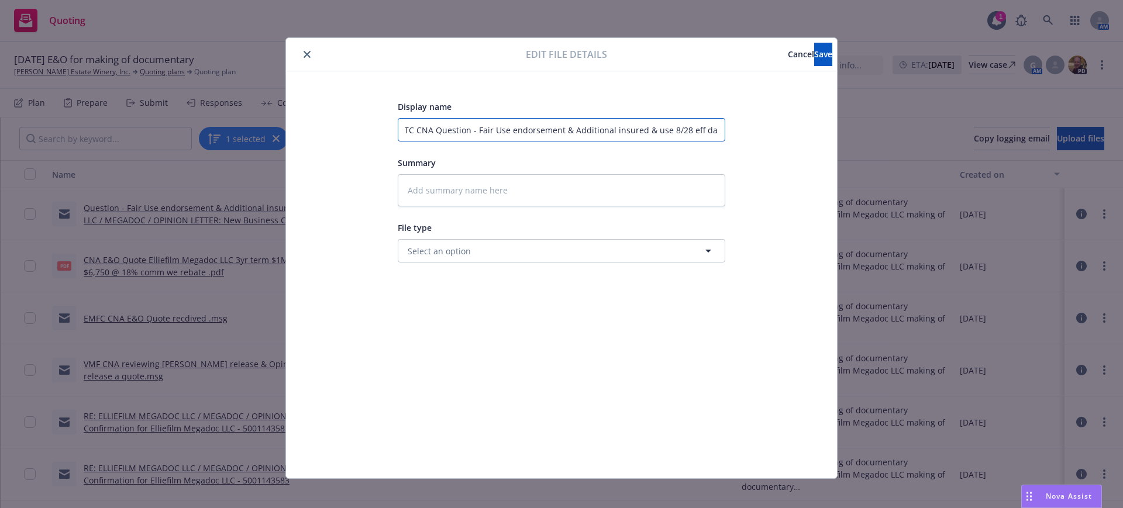
type textarea "x"
type input "EMTC CNA Question - Fair Use endorsement & Additional insured & use 8/28 eff da…"
type textarea "x"
type input "EMTC CNA Question - Fair Use endorsement & Additional insured & use 8/28 eff da…"
type textarea "x"
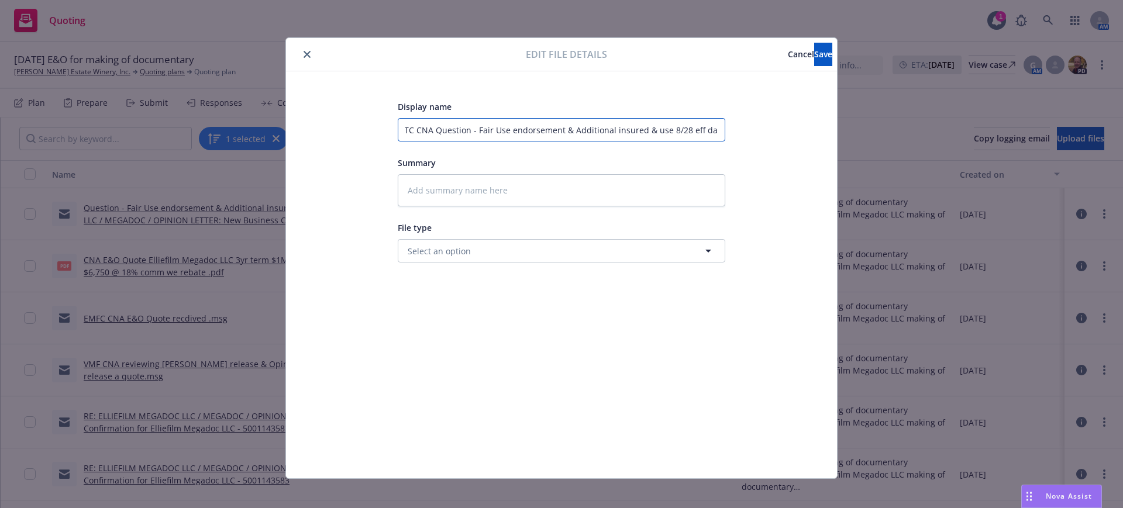
type input "EMTC CNA Question - Fair Use endorsement & Additional insured & use 8/28 eff da…"
type textarea "x"
type input "EMTC CNA Question - Fair Use endorsement & Additional insured & use 8/28 eff da…"
type textarea "x"
type input "EMTC CNA Question - Fair Use endorsement & Additional insured & use 8/28 eff da…"
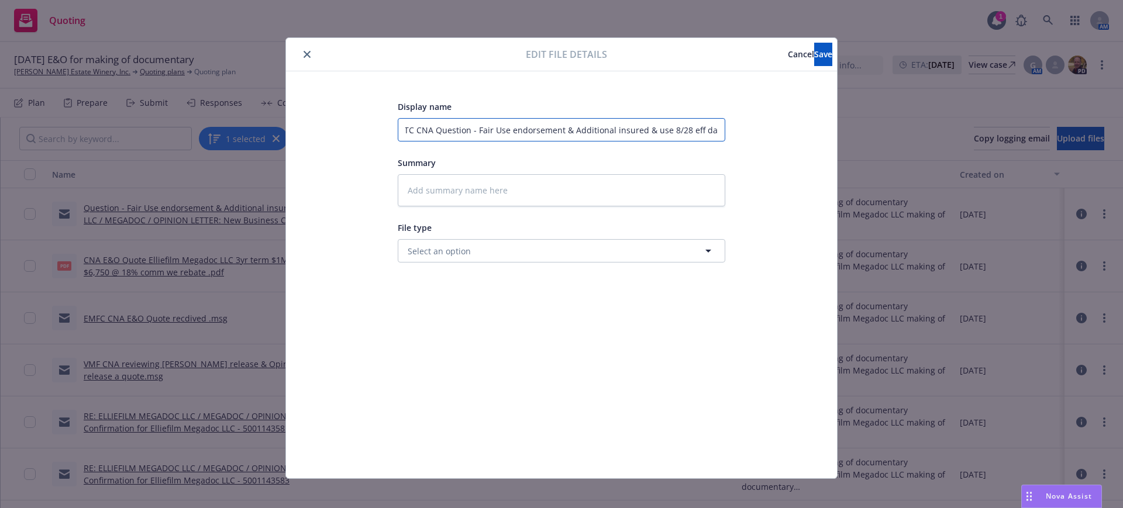
type textarea "x"
type input "EMTC CNA Question - Fair Use endorsement & Additional insured & use 8/28 eff da…"
type textarea "x"
type input "EMTC CNA Question - Fair Use endorsement & Additional insured & use 8/28 eff da…"
type textarea "x"
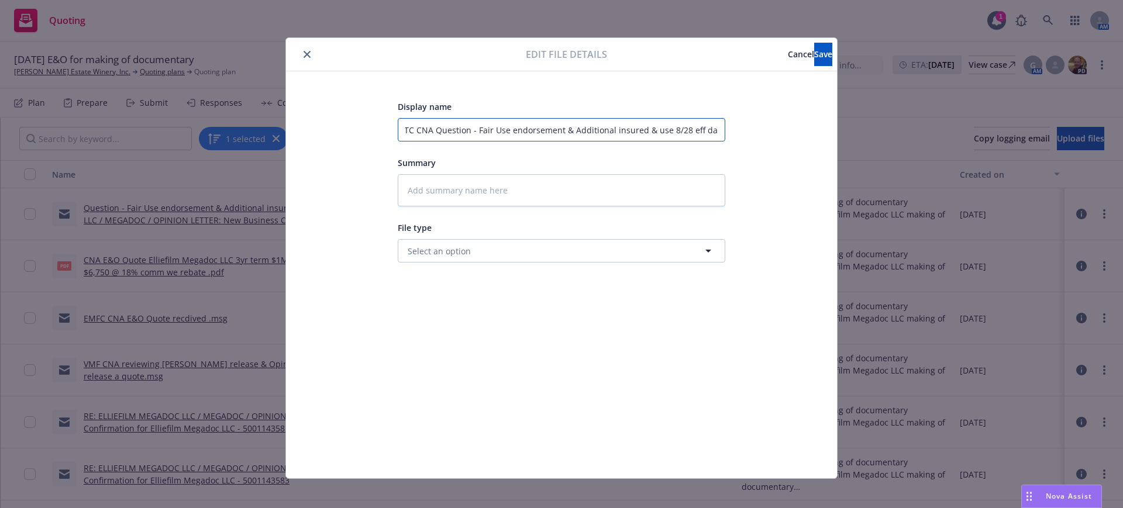
type input "EMTC CNA Question - Fair Use endorsement & Additional insured & use 8/28 eff da…"
type textarea "x"
type input "EMTC CNA Question - Fair Use endorsement & Additional insured & use 8/28 eff da…"
type textarea "x"
type input "EMTC CNA Question - Fair Use endorsement & Additional insured & use 8/28 eff da…"
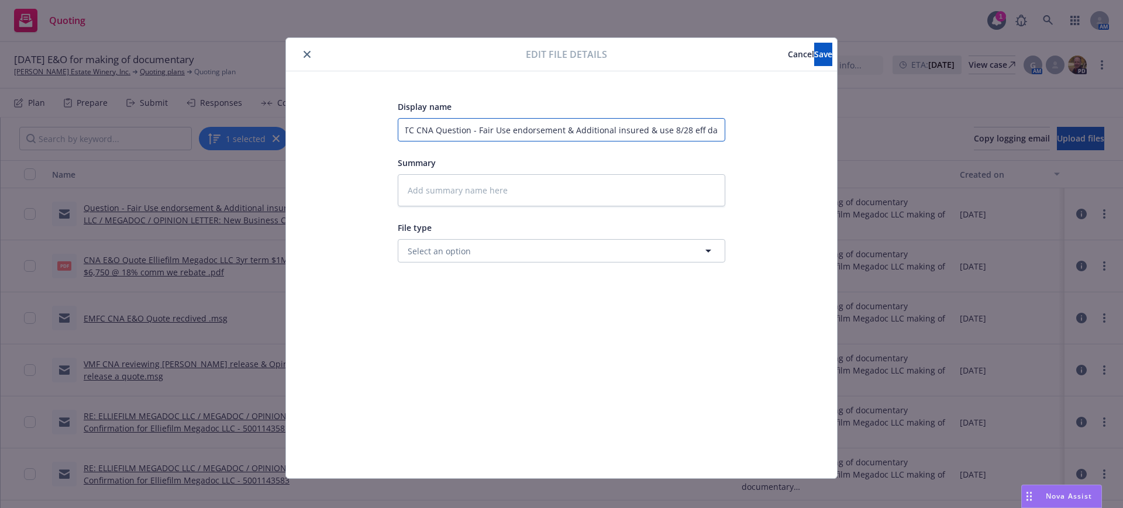
type textarea "x"
type input "EMTC CNA Question - Fair Use endorsement & Additional insured & use 8/28 eff da…"
type textarea "x"
type input "EMTC CNA Question - Fair Use endorsement & Additional insured & use 8/28 eff da…"
type textarea "x"
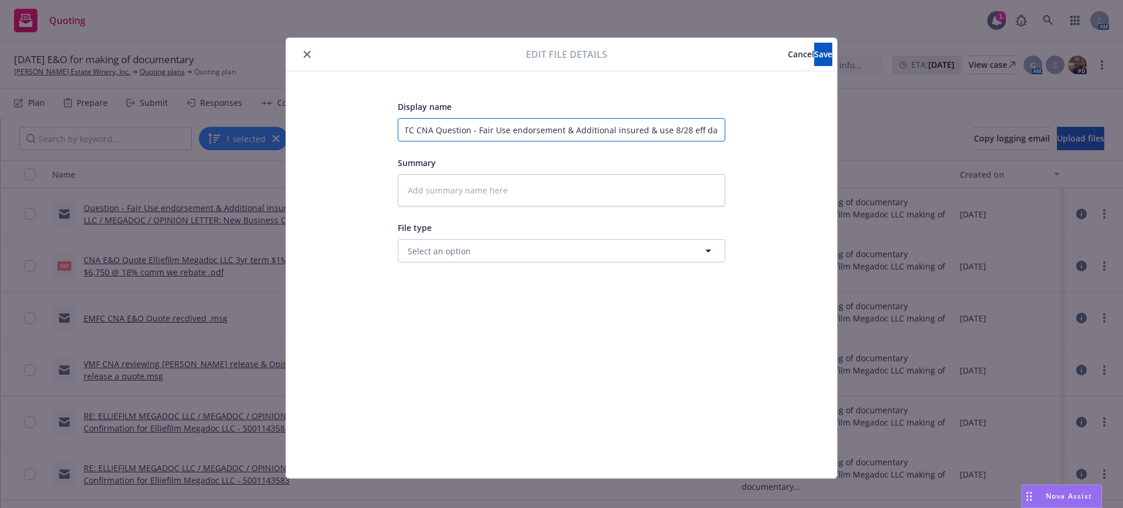
type input "EMTC CNA Question - Fair Use endorsement & Additional insured & use 8/28 eff da…"
type textarea "x"
type input "EMTC CNA Question - Fair Use endorsement & Additional insured & use 8/28 eff da…"
type textarea "x"
type input "EMTC CNA Question - Fair Use endorsement & Additional insured & use 8/28 eff da…"
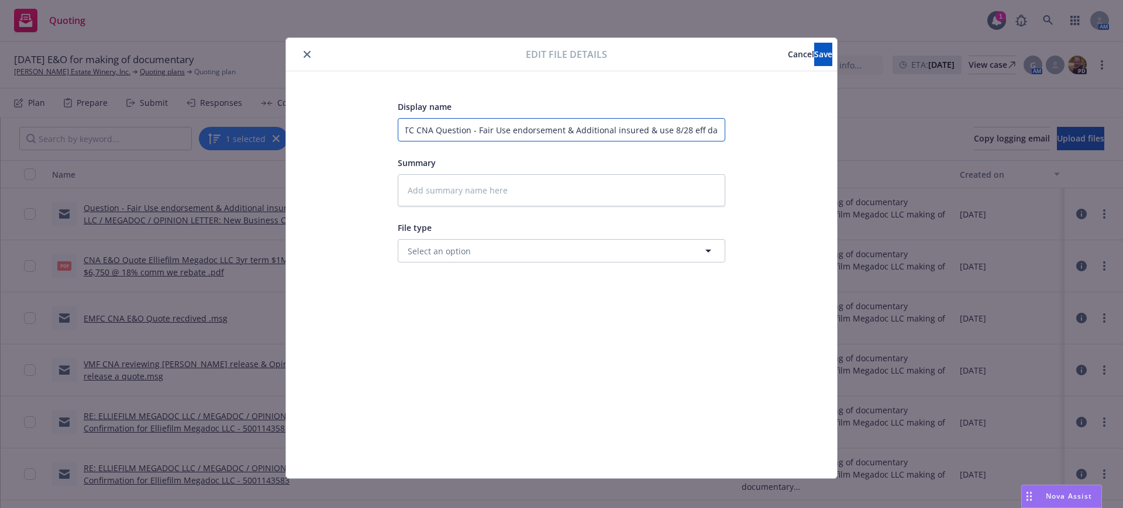
type textarea "x"
type input "EMTC CNA Question - Fair Use endorsement & Additional insured & use 8/28 eff da…"
type textarea "x"
type input "EMTC CNA Question - Fair Use endorsement & Additional insured & use 8/28 eff da…"
type textarea "x"
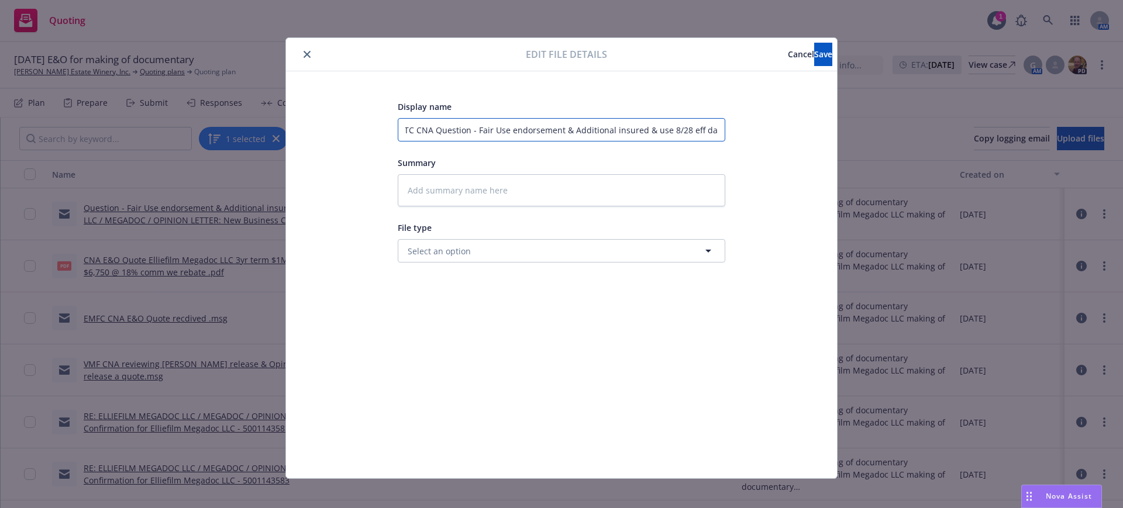
type input "EMTC CNA Question - Fair Use endorsement & Additional insured & use 8/28 eff da…"
type textarea "x"
type input "EMTC CNA Question - Fair Use endorsement & Additional insured & use 8/28 eff da…"
type textarea "x"
type input "EMTC CNA Question - Fair Use endorsement & Additional insured & use 8/28 eff da…"
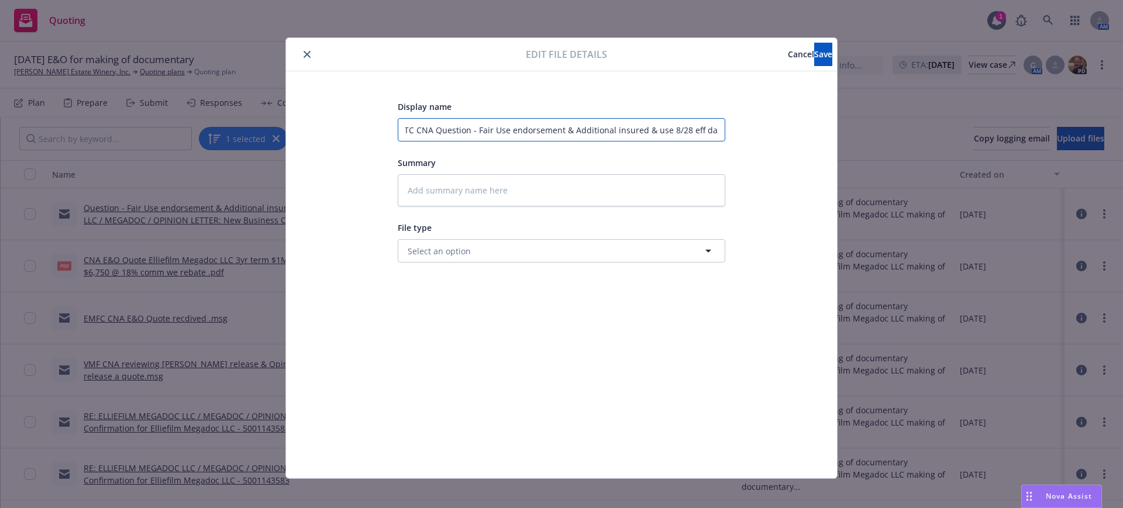
type textarea "x"
type input "EMTC CNA Question - Fair Use endorsement & Additional insured & use 8/28 eff da…"
type textarea "x"
type input "EMTC CNA Question - Fair Use endorsement & Additional insured & use 8/28 eff da…"
type textarea "x"
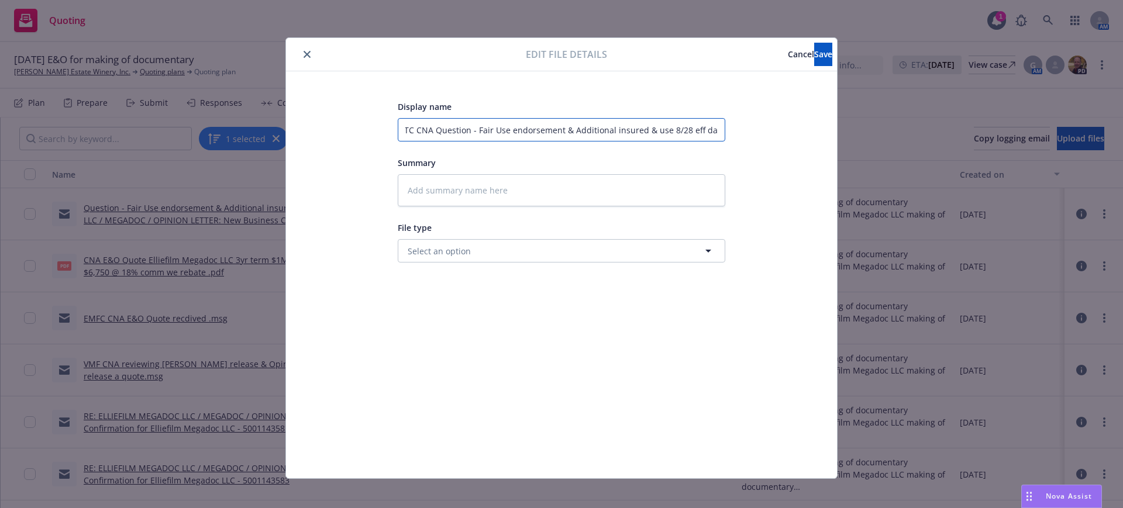
type input "EMTC CNA Question - Fair Use endorsement & Additional insured & use 8/28 eff da…"
type textarea "x"
type input "EMTC CNA Question - Fair Use endorsement & Additional insured & use 8/28 eff da…"
type textarea "x"
type input "EMTC CNA Question - Fair Use endorsement & Additional insured & use 8/28 eff da…"
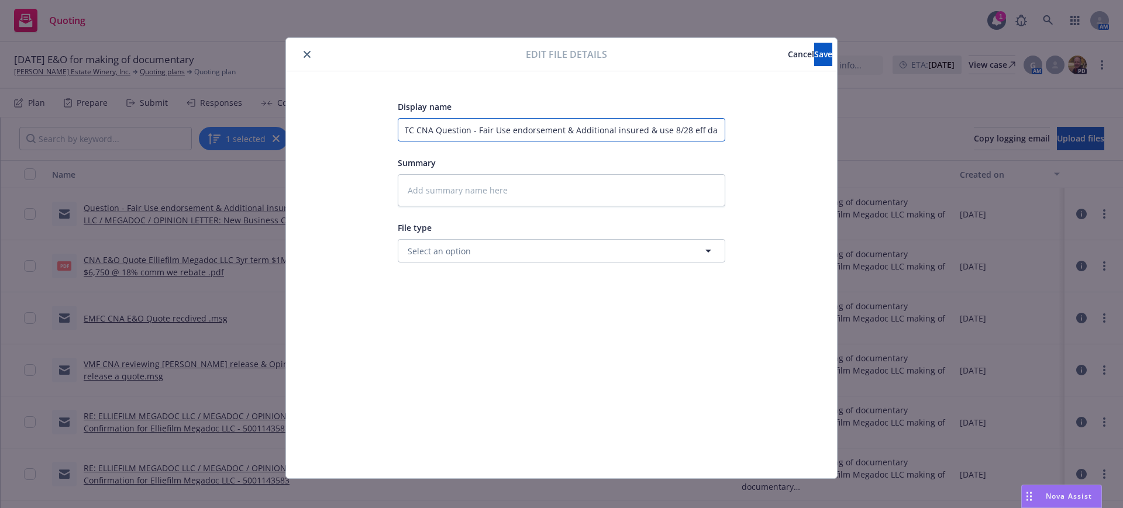
type textarea "x"
type input "EMTC CNA Question - Fair Use endorsement & Additional insured & use 8/28 eff da…"
type textarea "x"
type input "EMTC CNA Question - Fair Use endorsement & Additional insured & use 8/28 eff da…"
type textarea "x"
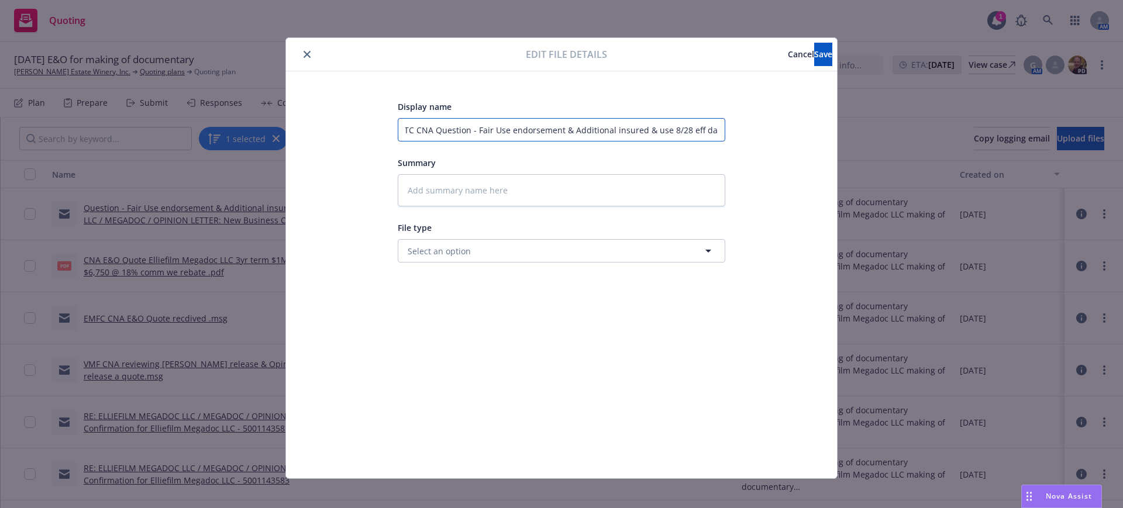
type input "EMTC CNA Question - Fair Use endorsement & Additional insured & use 8/28 eff da…"
type textarea "x"
type input "EMTC CNA Question - Fair Use endorsement & Additional insured & use 8/28 eff da…"
type textarea "x"
type input "EMTC CNA Question - Fair Use endorsement & Additional insured & use 8/28 eff da…"
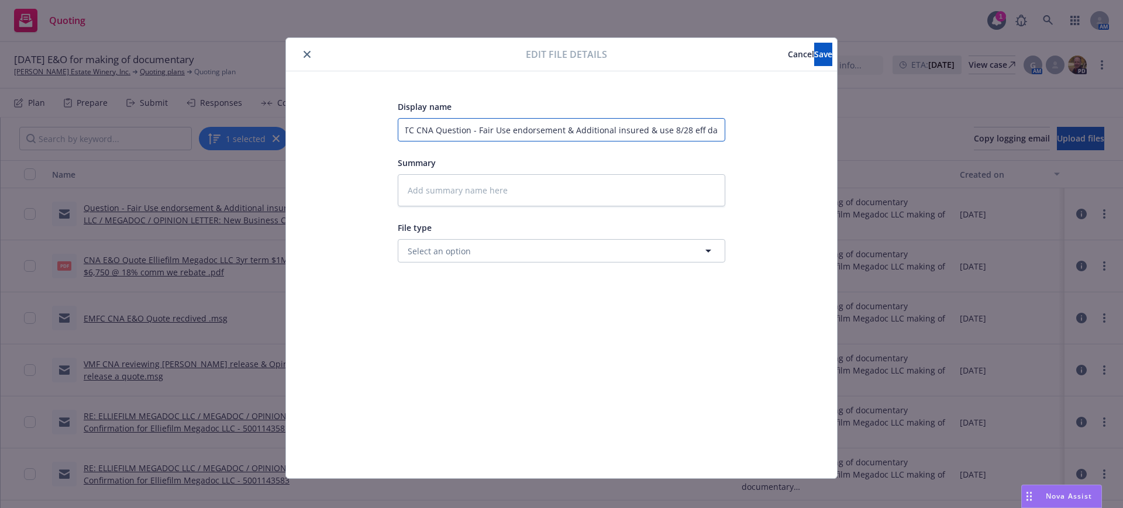
type textarea "x"
type input "EMTC CNA Question - Fair Use endorsement & Additional insured & use 8/28 eff da…"
type textarea "x"
type input "EMTC CNA Question - Fair Use endorsement & Additional insured & use 8/28 eff da…"
type textarea "x"
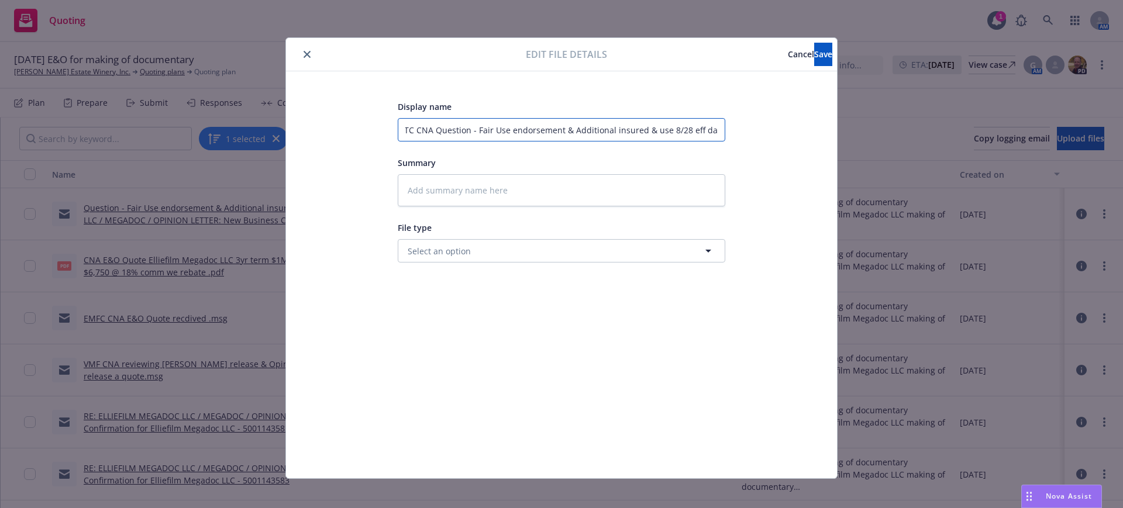
type input "EMTC CNA Question - Fair Use endorsement & Additional insured & use 8/28 eff da…"
type textarea "x"
type input "EMTC CNA Question - Fair Use endorsement & Additional insured & use 8/28 eff da…"
type textarea "x"
type input "EMTC CNA Question - Fair Use endorsement & Additional insured & use 8/28 eff da…"
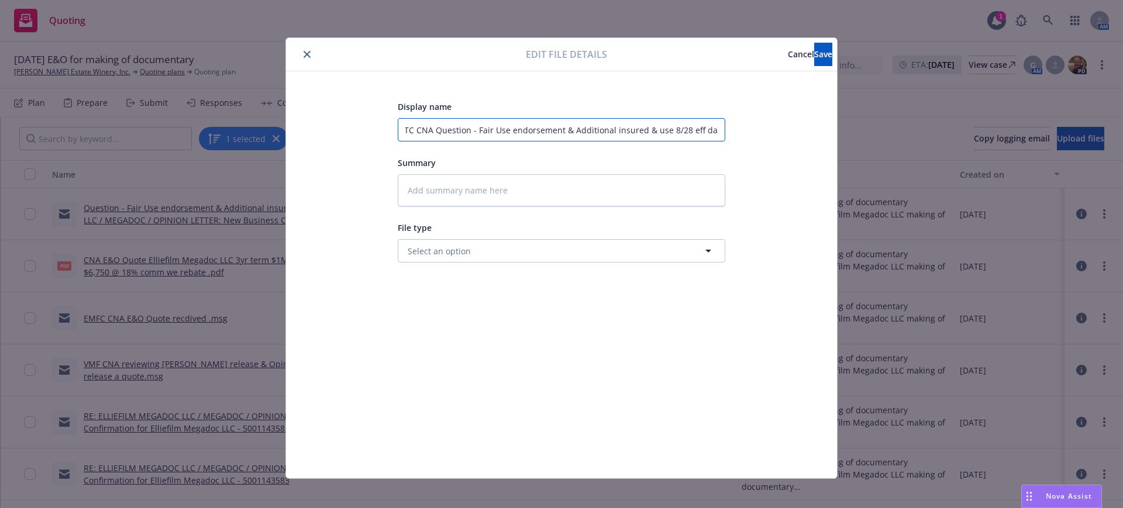
type textarea "x"
type input "EMTC CNA Question - Fair Use endorsement & Additional insured & use 8/28 eff da…"
type textarea "x"
type input "EMTC CNA Question - Fair Use endorsement & Additional insured & use 8/28 eff da…"
type textarea "x"
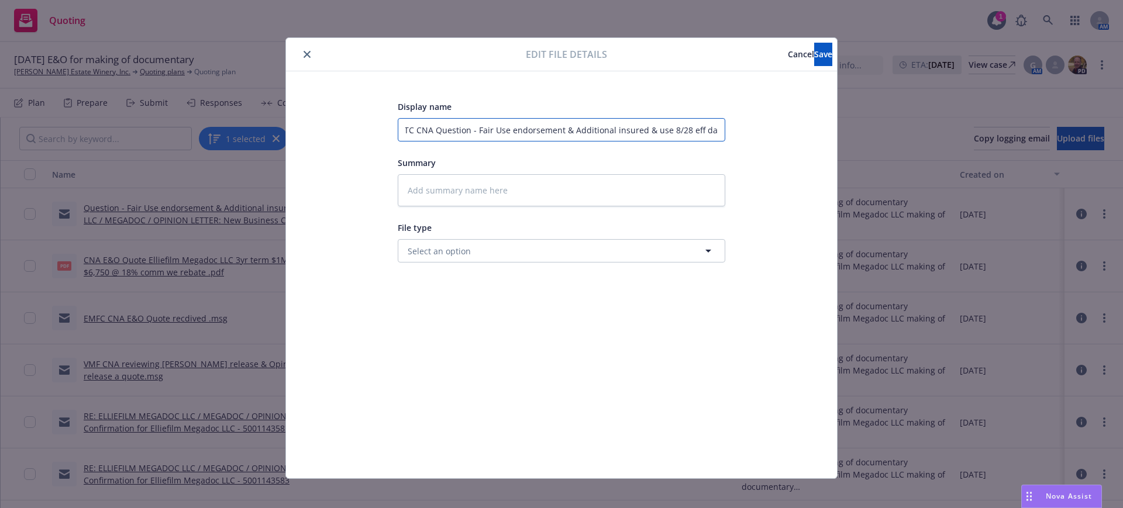
type input "EMTC CNA Question - Fair Use endorsement & Additional insured & use 8/28 eff da…"
type textarea "x"
type input "EMTC CNA Question - Fair Use endorsement & Additional insured & use 8/28 eff da…"
type textarea "x"
type input "EMTC CNA Question - Fair Use endorsement & Additional insured & use 8/28 eff da…"
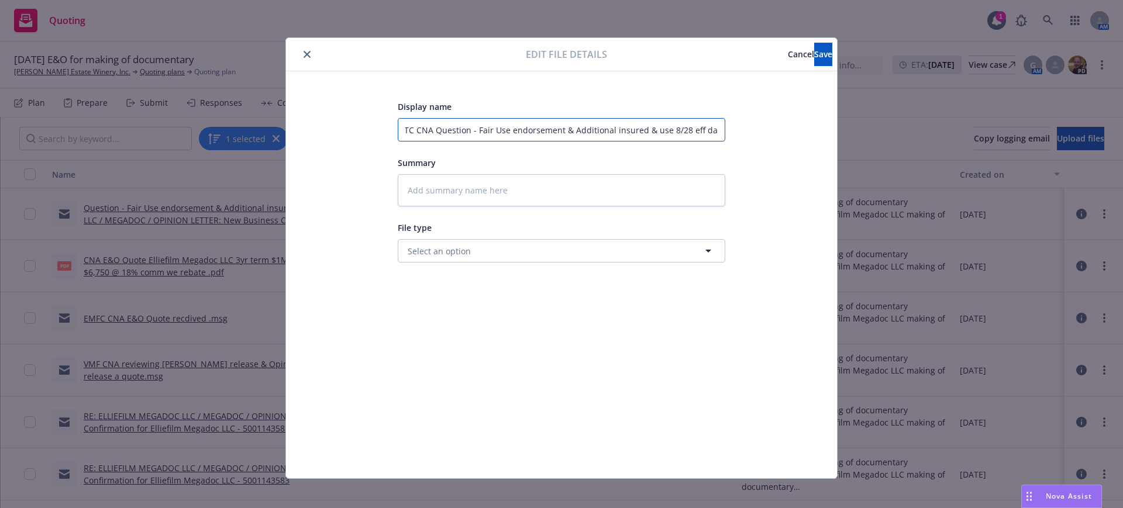
type textarea "x"
type input "EMTC CNA Question - Fair Use endorsement & Additional insured & use 8/28 eff da…"
type textarea "x"
type input "EMTC CNA Question - Fair Use endorsement & Additional insured & use 8/28 eff da…"
type textarea "x"
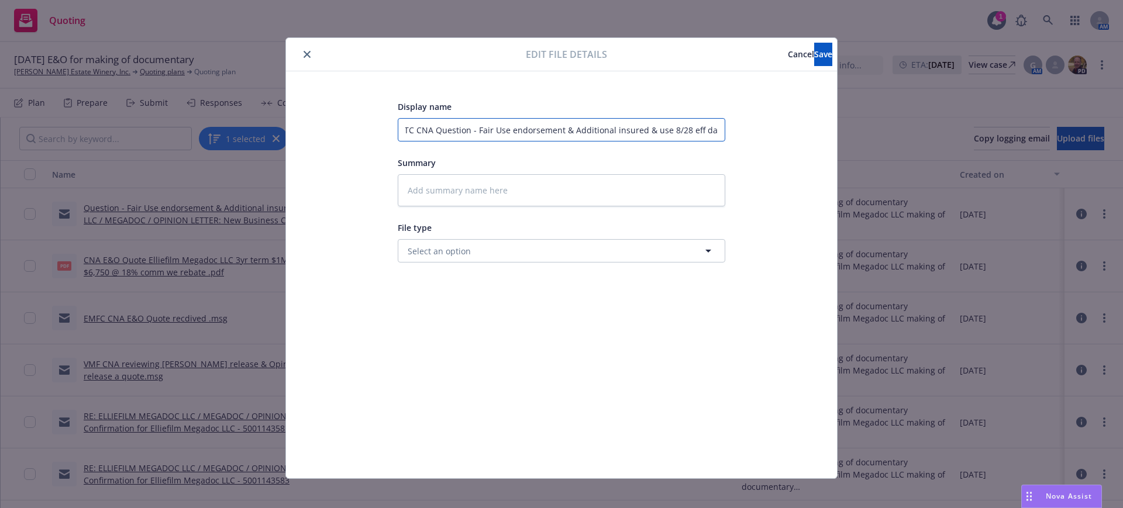
type input "EMTC CNA Question - Fair Use endorsement & Additional insured & use 8/28 eff da…"
type textarea "x"
type input "EMTC CNA Question - Fair Use endorsement & Additional insured & use 8/28 eff da…"
type textarea "x"
type input "EMTC CNA Question - Fair Use endorsement & Additional insured & use 8/28 eff da…"
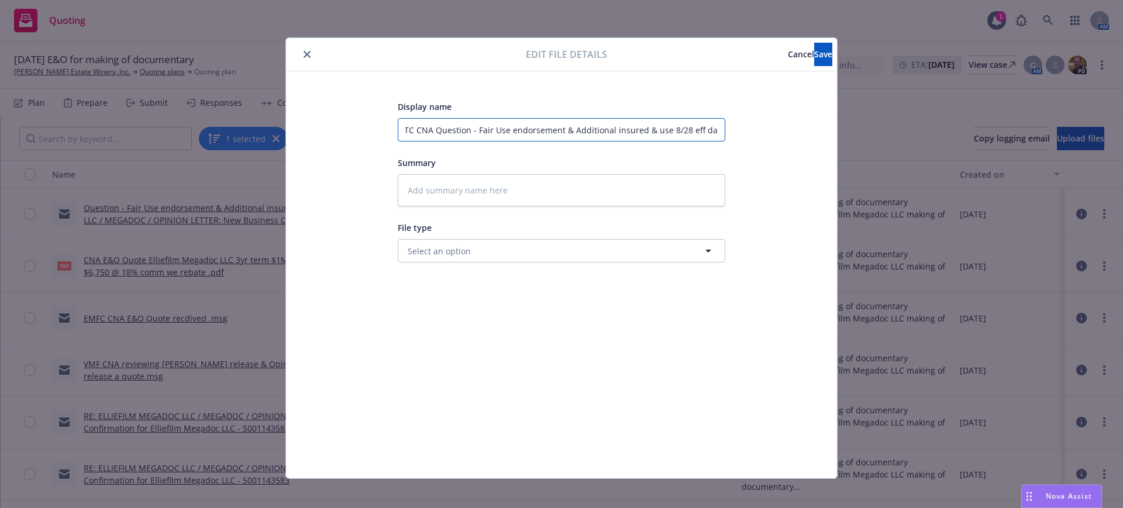
type textarea "x"
type input "EMTC CNA Question - Fair Use endorsement & Additional insured & use 8/28 eff da…"
type textarea "x"
type input "EMTC CNA Question - Fair Use endorsement & Additional insured & use 8/28 eff da…"
type textarea "x"
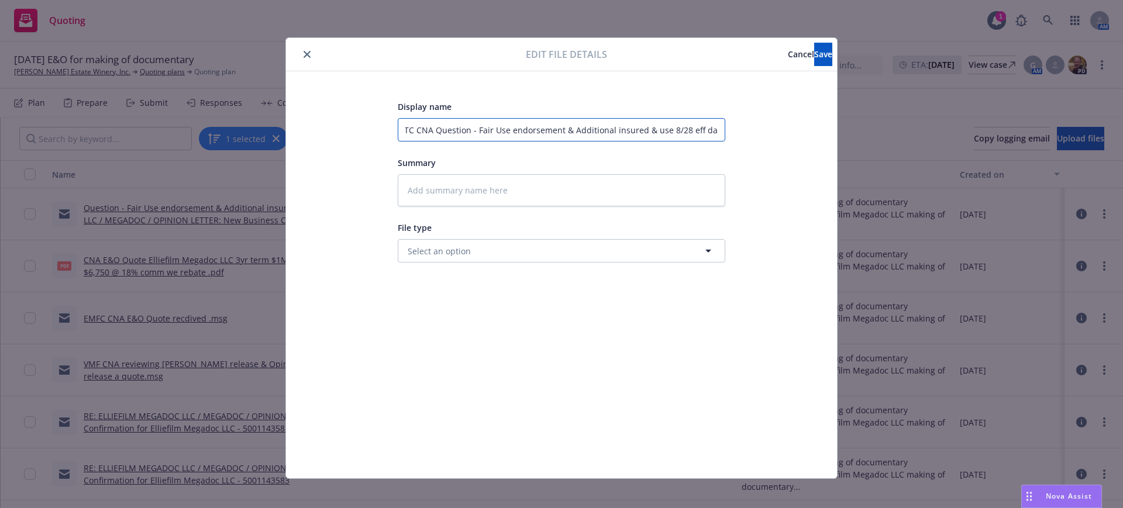
type input "EMTC CNA Question - Fair Use endorsement & Additional insured & use 8/28 eff da…"
type textarea "x"
type input "EMTC CNA Question - Fair Use endorsement & Additional insured & use 8/28 eff da…"
type textarea "x"
type input "EMTC CNA Question - Fair Use endorsement & Additional insured & use 8/28 eff da…"
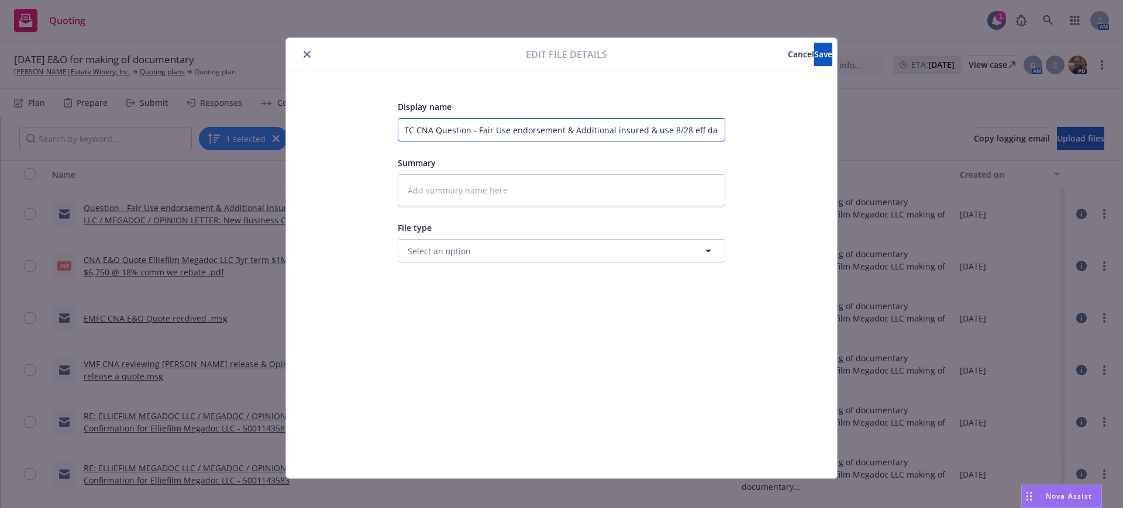
type textarea "x"
type input "EMTC CNA Question - Fair Use endorsement & Additional insured & use 8/28 eff da…"
type textarea "x"
type input "EMTC CNA Question - Fair Use endorsement & Additional insured & use 8/28 eff da…"
type textarea "x"
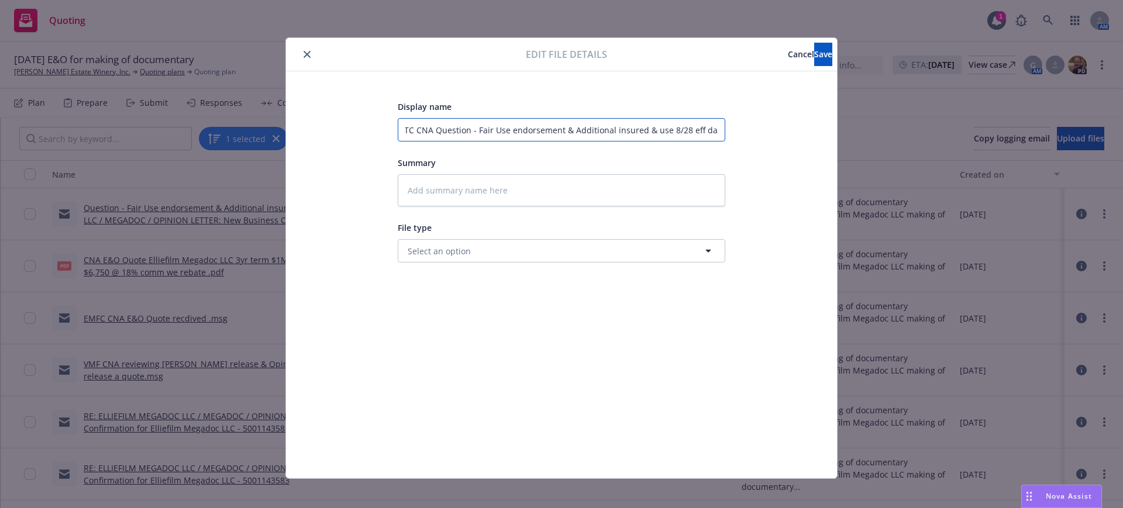
type input "EMTC CNA Question - Fair Use endorsement & Additional insured & use 8/28 eff da…"
type textarea "x"
click at [398, 190] on textarea at bounding box center [562, 190] width 328 height 32
paste textarea "Hi Anita, Insured is looking at a $3M/$5M policy for an initial 3-year term but…"
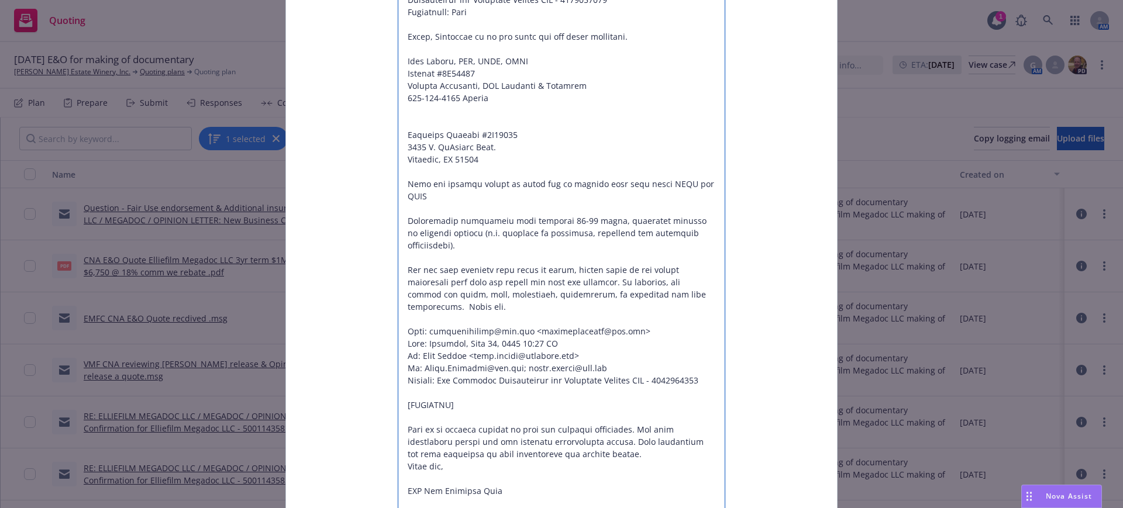
scroll to position [4602, 0]
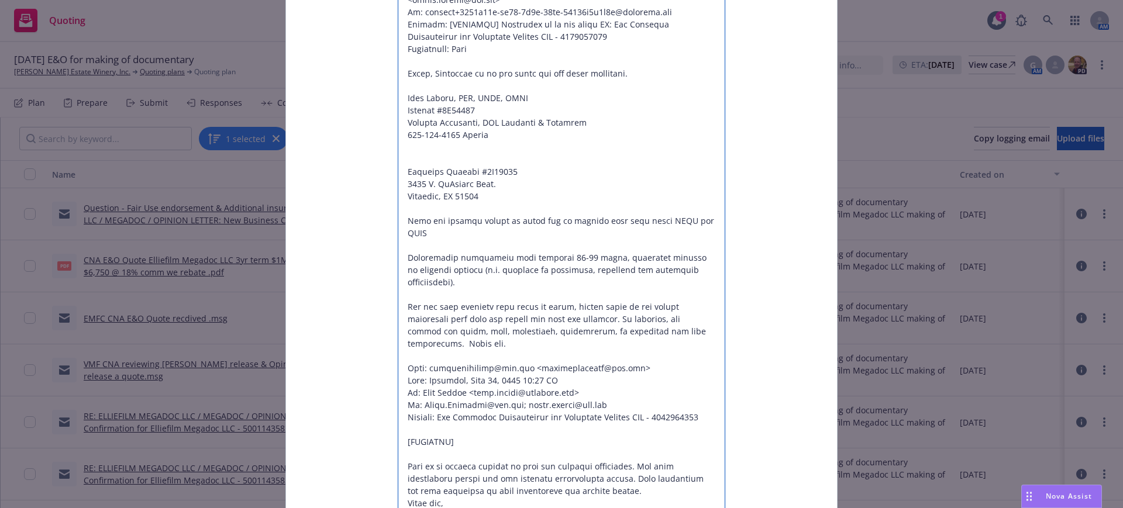
drag, startPoint x: 480, startPoint y: 160, endPoint x: 494, endPoint y: 368, distance: 208.1
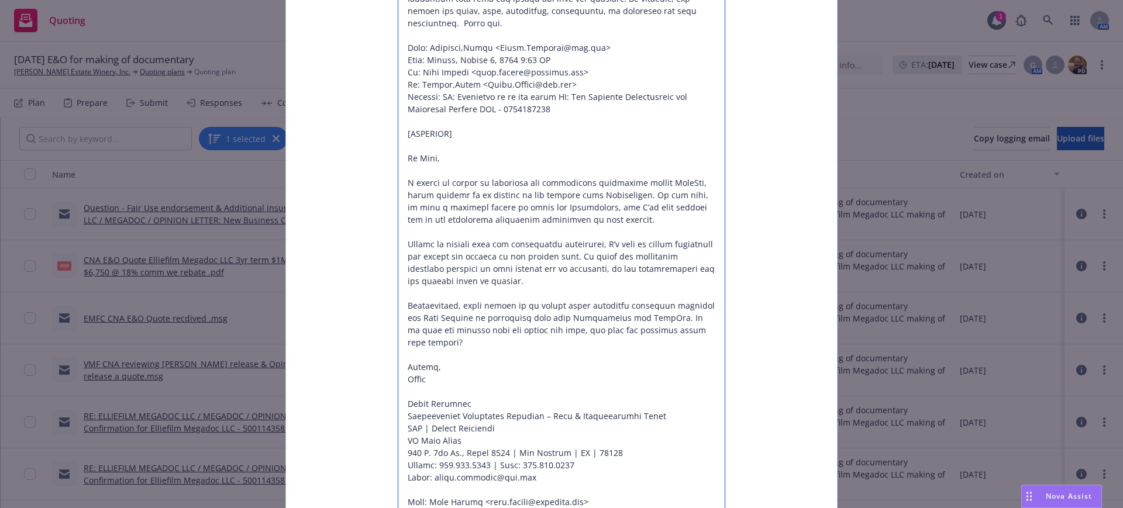
scroll to position [4017, 0]
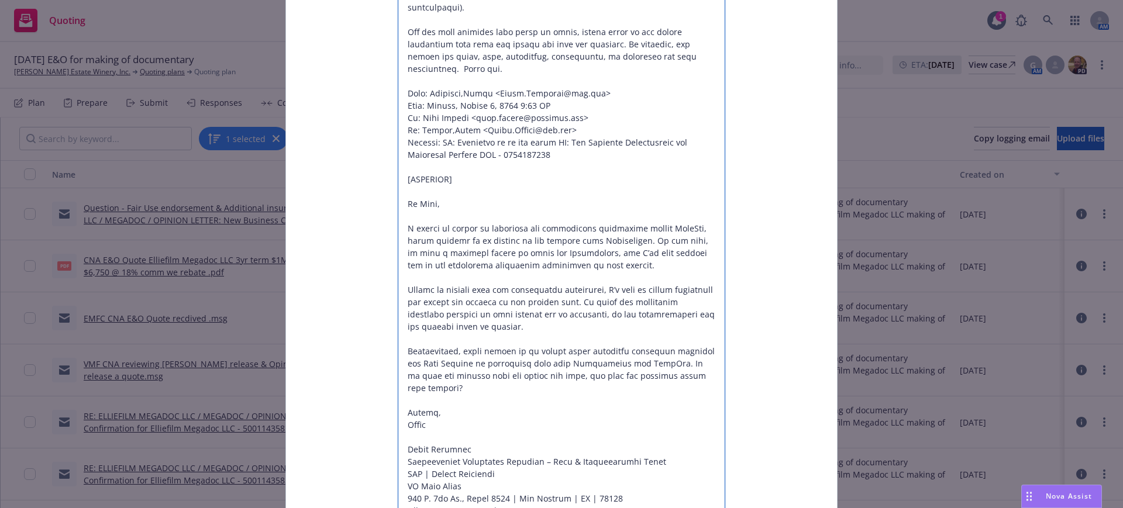
drag, startPoint x: 402, startPoint y: 194, endPoint x: 463, endPoint y: 205, distance: 62.5
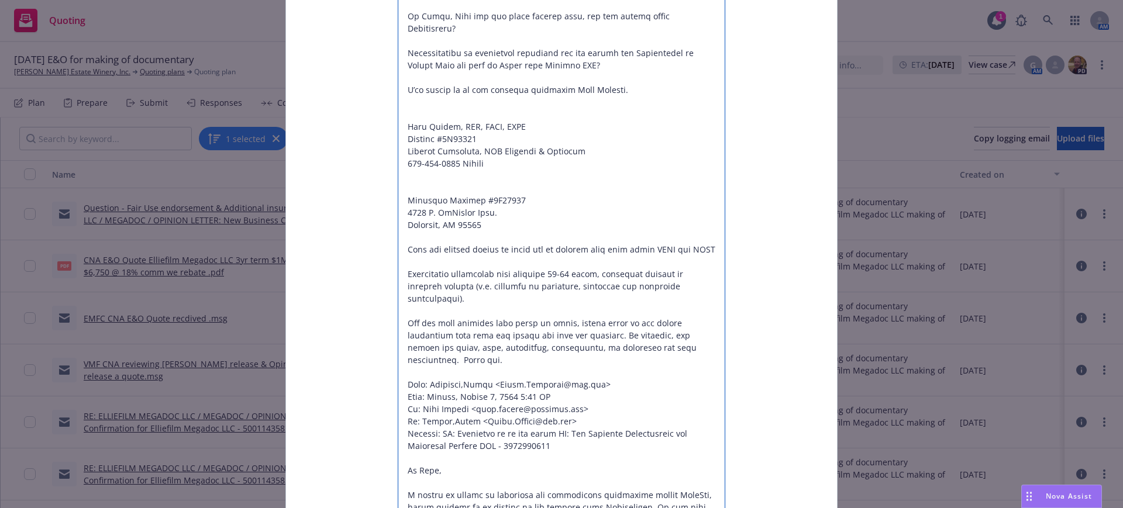
scroll to position [3724, 0]
drag, startPoint x: 484, startPoint y: 180, endPoint x: 491, endPoint y: 383, distance: 203.2
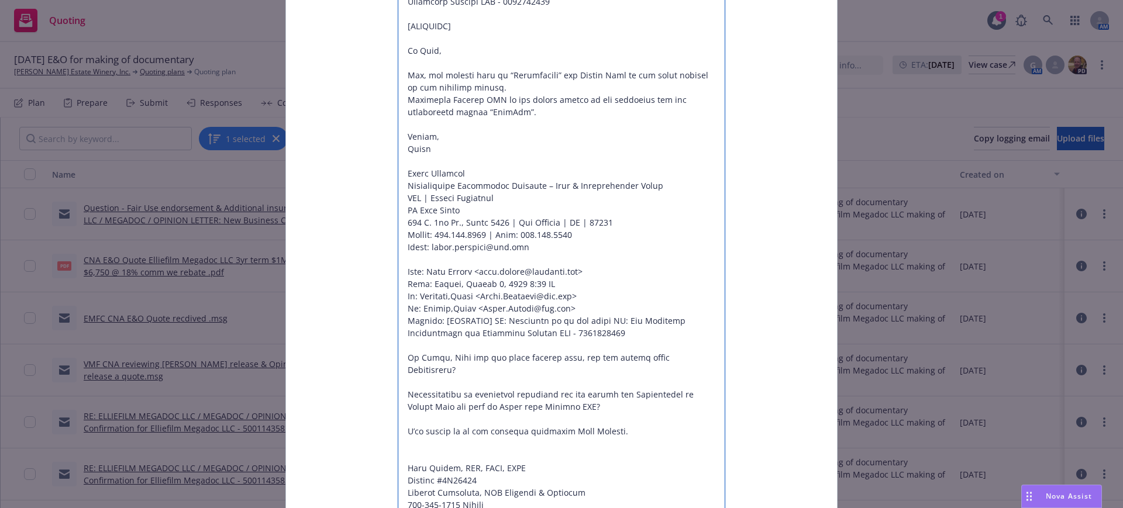
scroll to position [3358, 0]
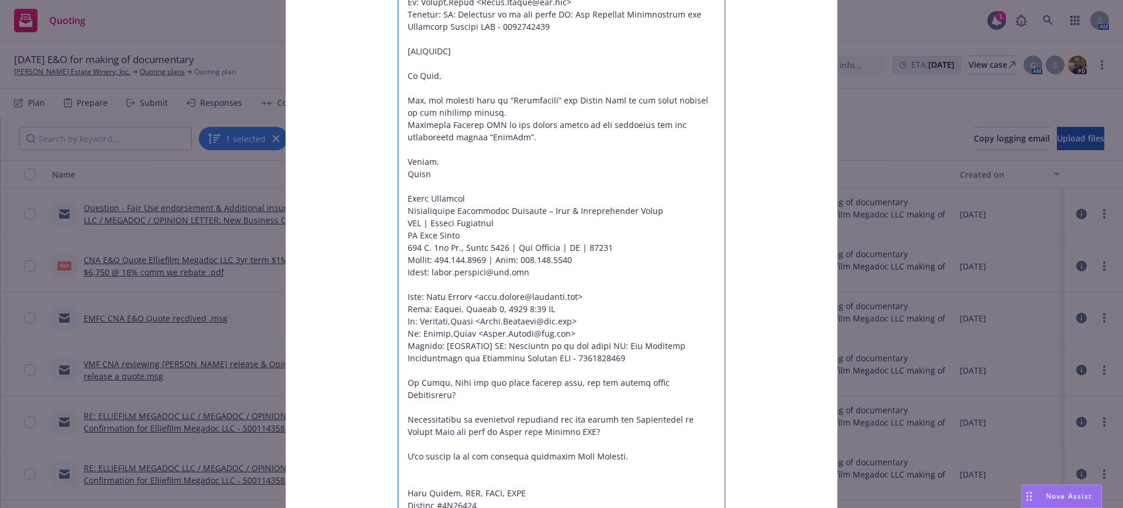
drag, startPoint x: 400, startPoint y: 78, endPoint x: 498, endPoint y: 77, distance: 98.9
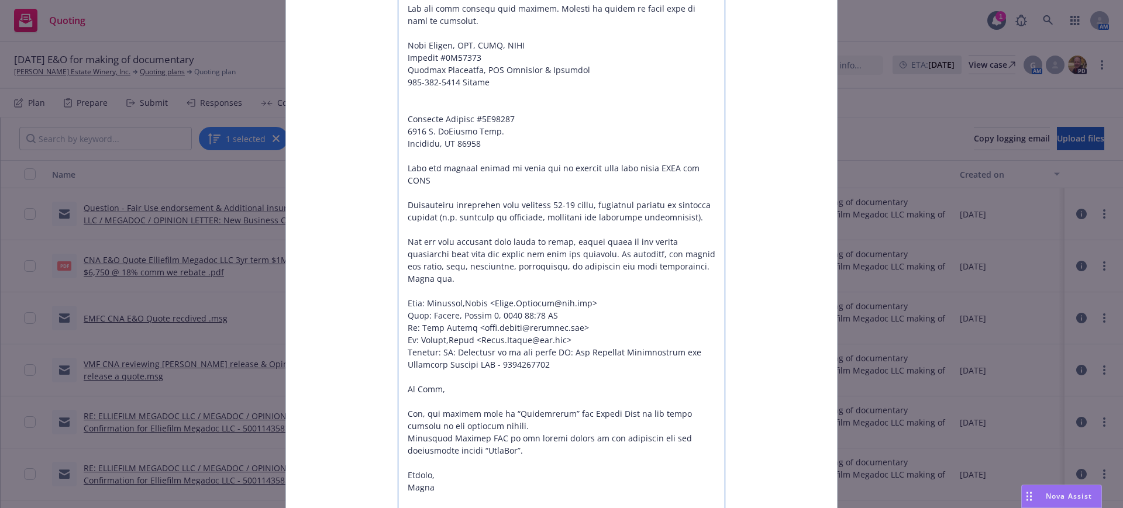
scroll to position [2920, 0]
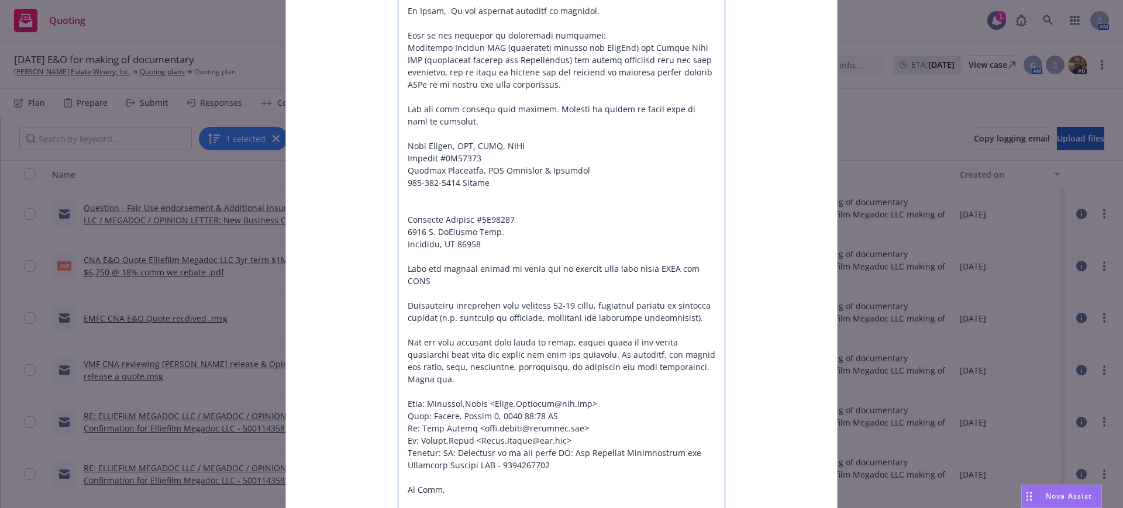
drag, startPoint x: 480, startPoint y: 194, endPoint x: 487, endPoint y: 404, distance: 210.2
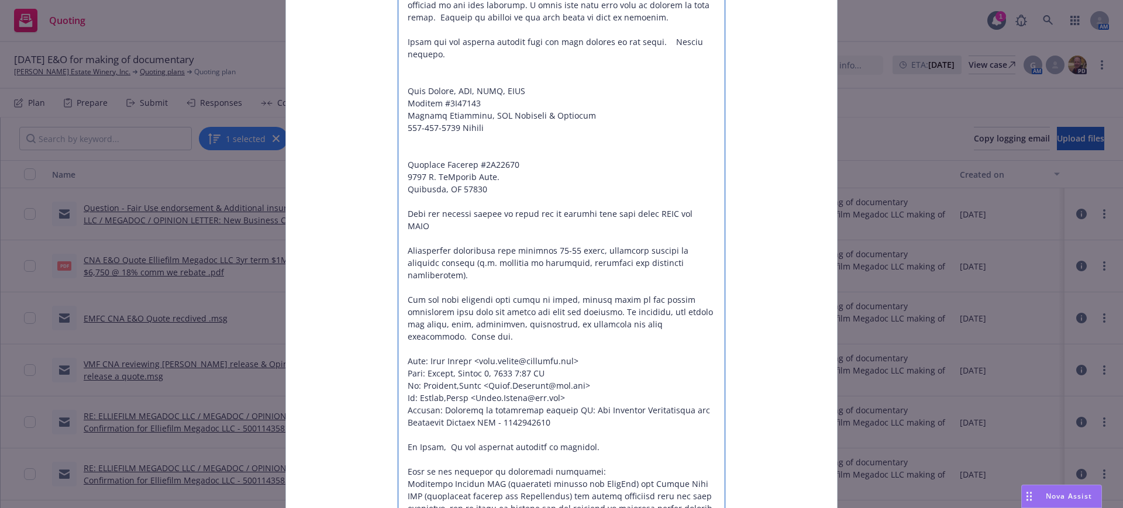
scroll to position [2480, 0]
drag, startPoint x: 480, startPoint y: 33, endPoint x: 696, endPoint y: 209, distance: 278.2
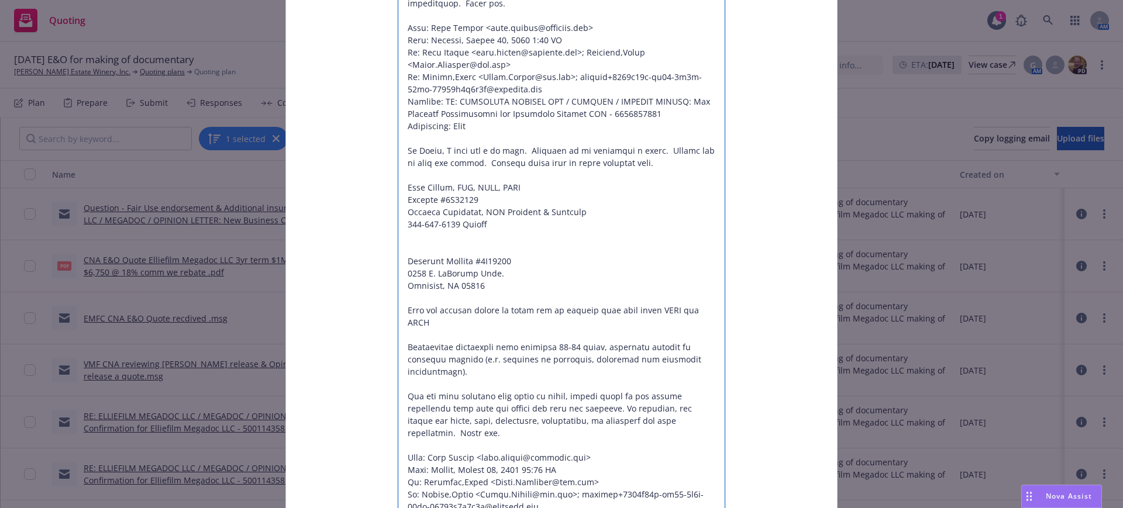
scroll to position [1894, 0]
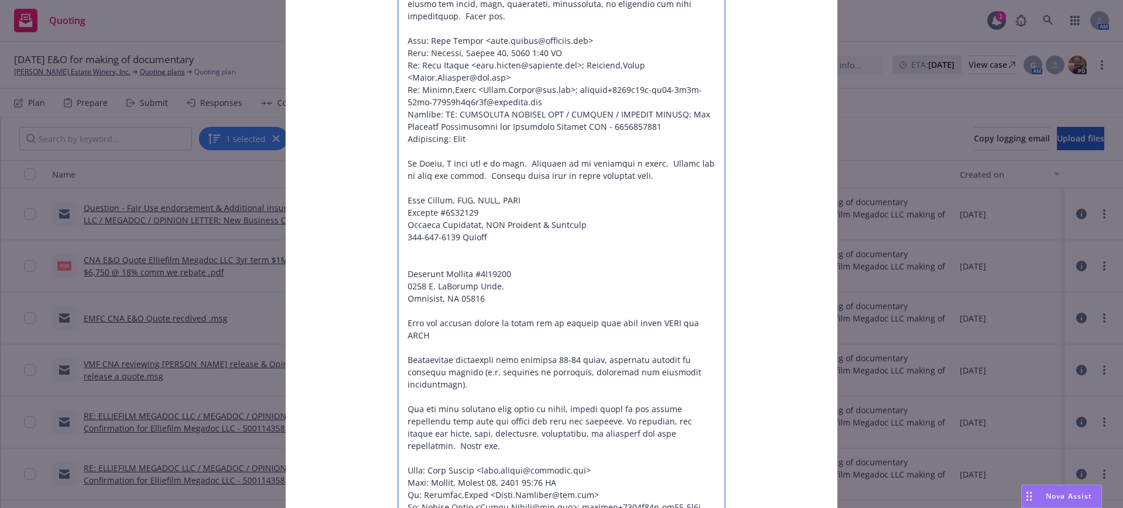
drag, startPoint x: 482, startPoint y: 176, endPoint x: 706, endPoint y: 345, distance: 281.5
click at [706, 345] on textarea at bounding box center [562, 489] width 328 height 4419
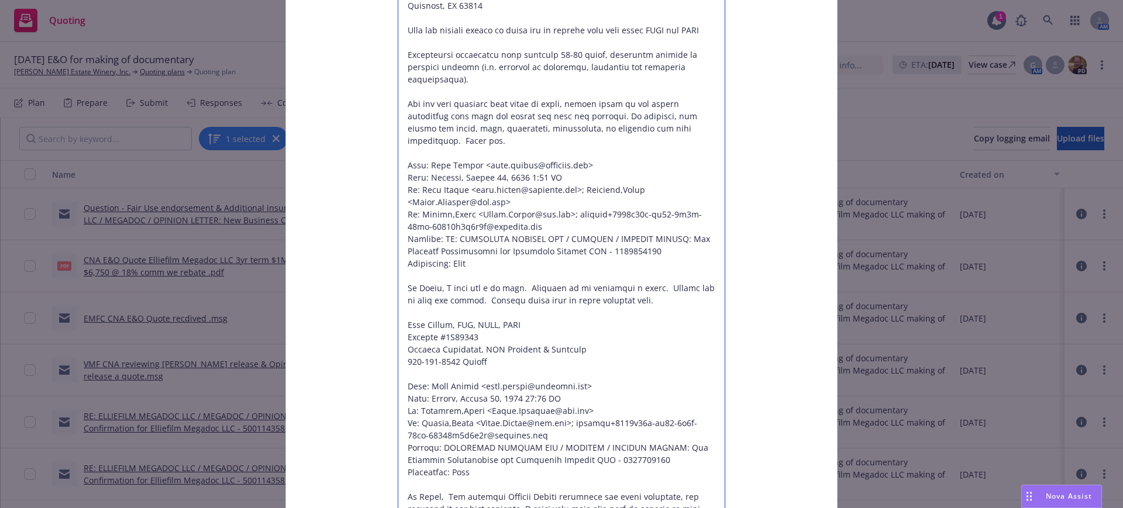
scroll to position [1602, 0]
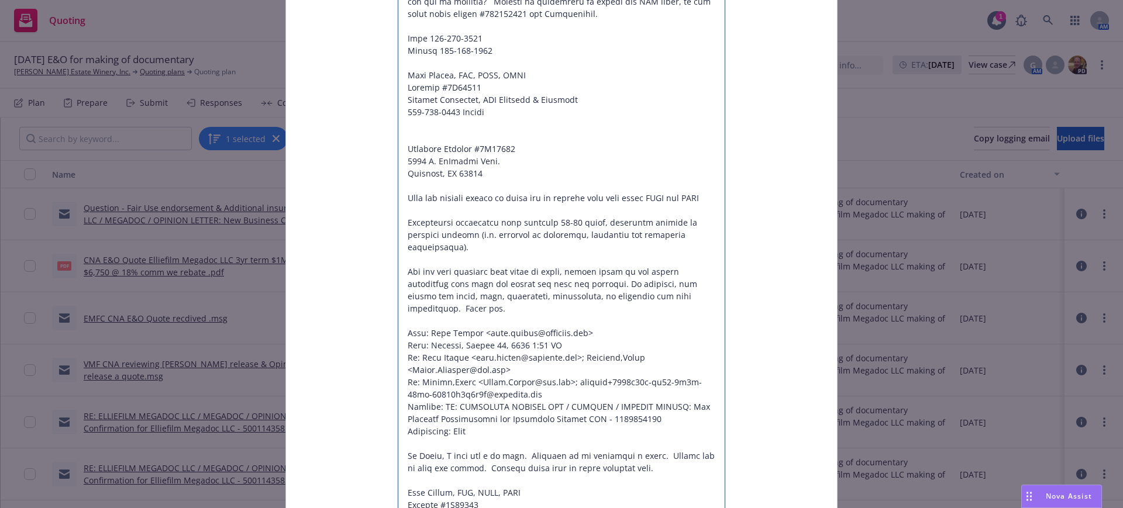
drag, startPoint x: 480, startPoint y: 73, endPoint x: 701, endPoint y: 247, distance: 281.6
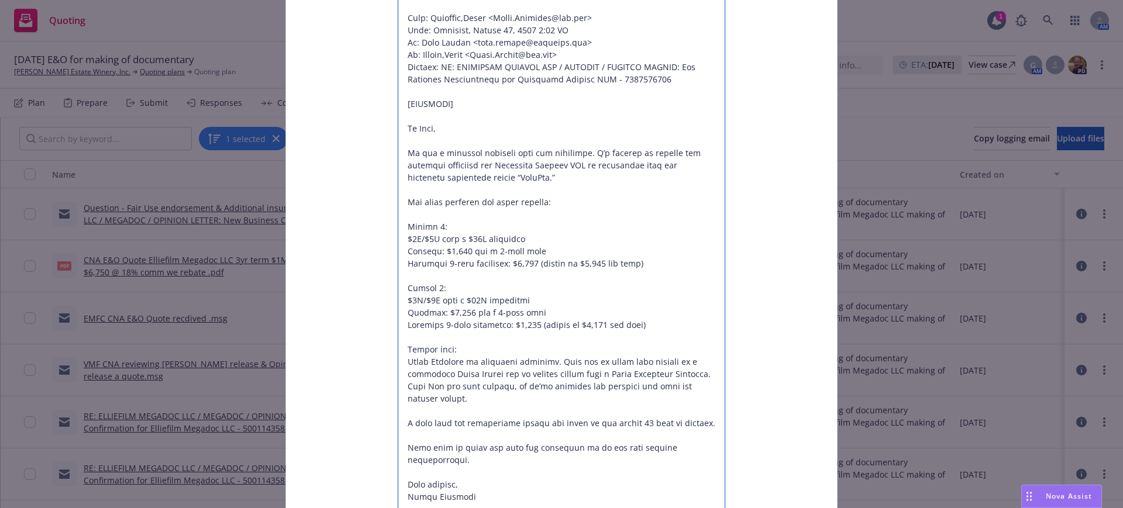
scroll to position [505, 0]
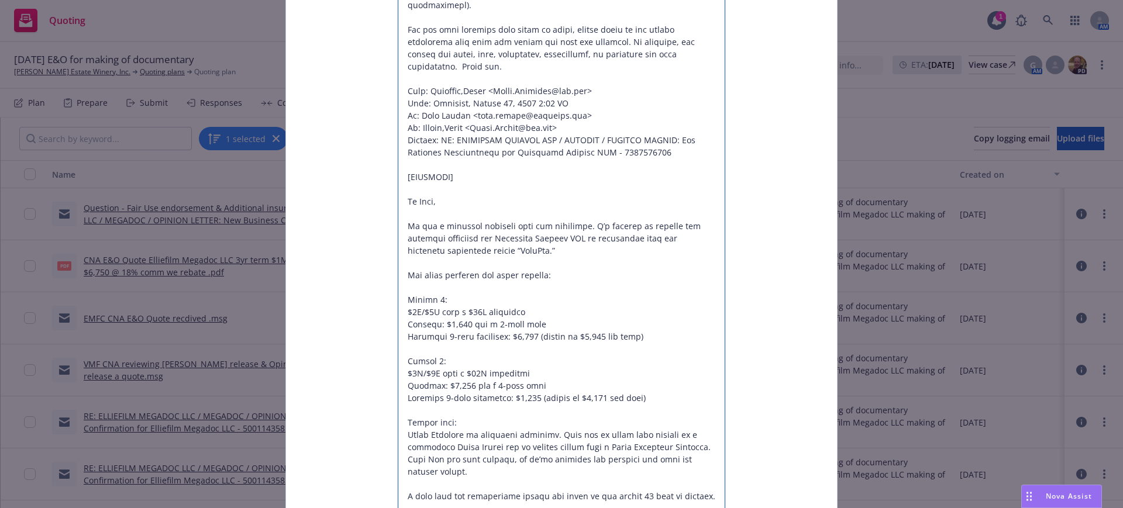
drag, startPoint x: 401, startPoint y: 138, endPoint x: 470, endPoint y: 154, distance: 70.8
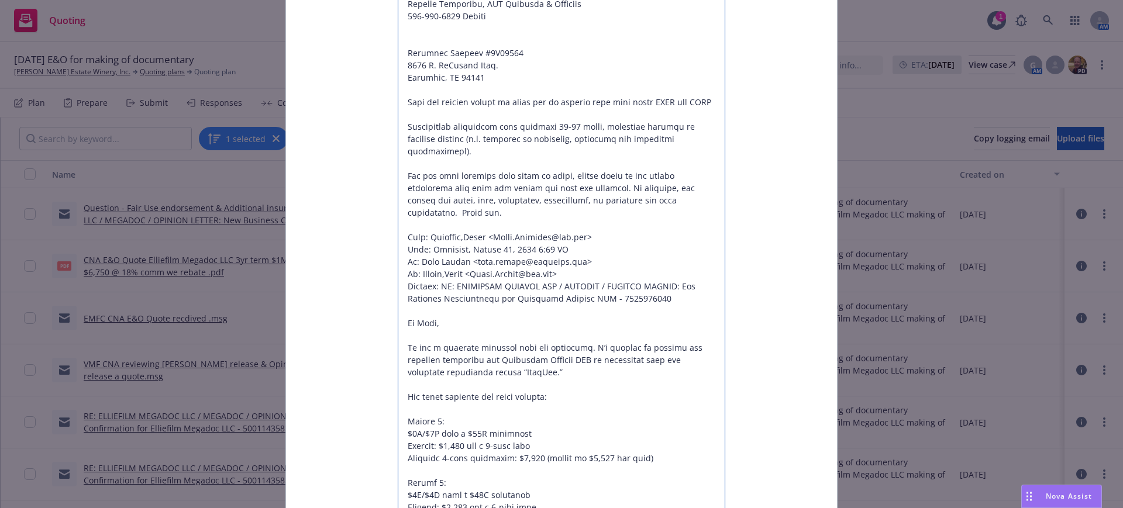
scroll to position [286, 0]
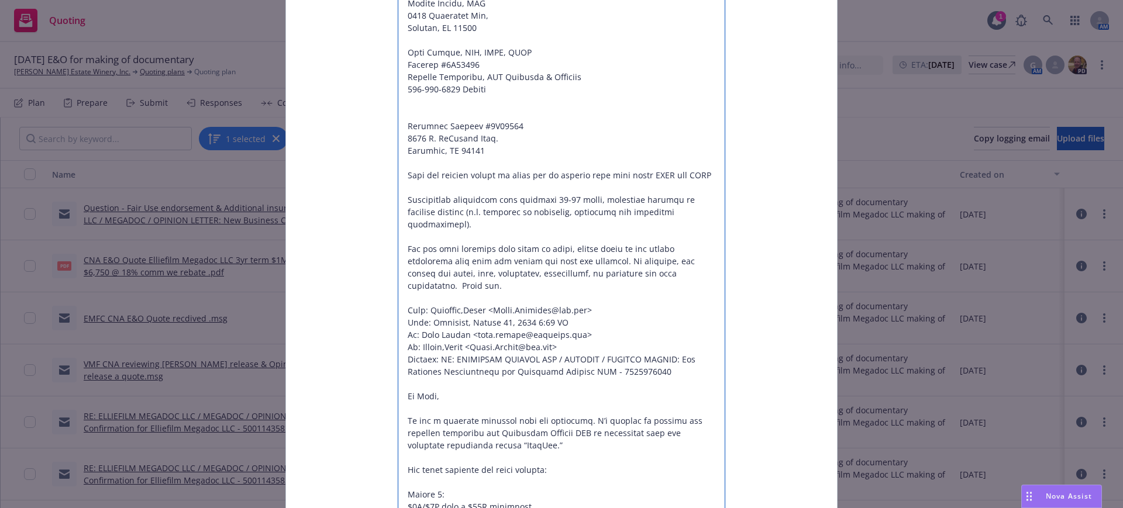
drag, startPoint x: 482, startPoint y: 90, endPoint x: 698, endPoint y: 258, distance: 273.5
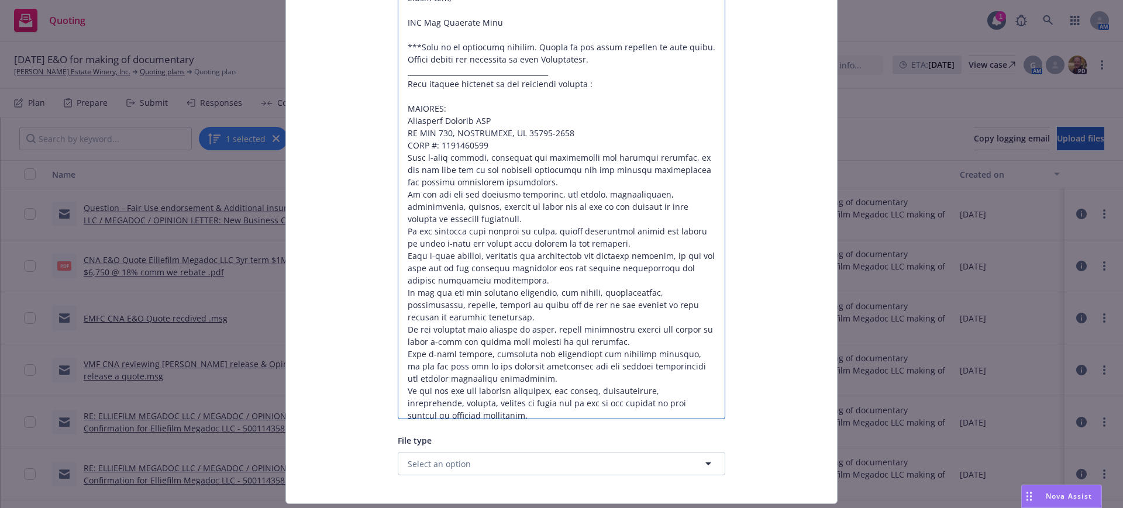
scroll to position [3666, 0]
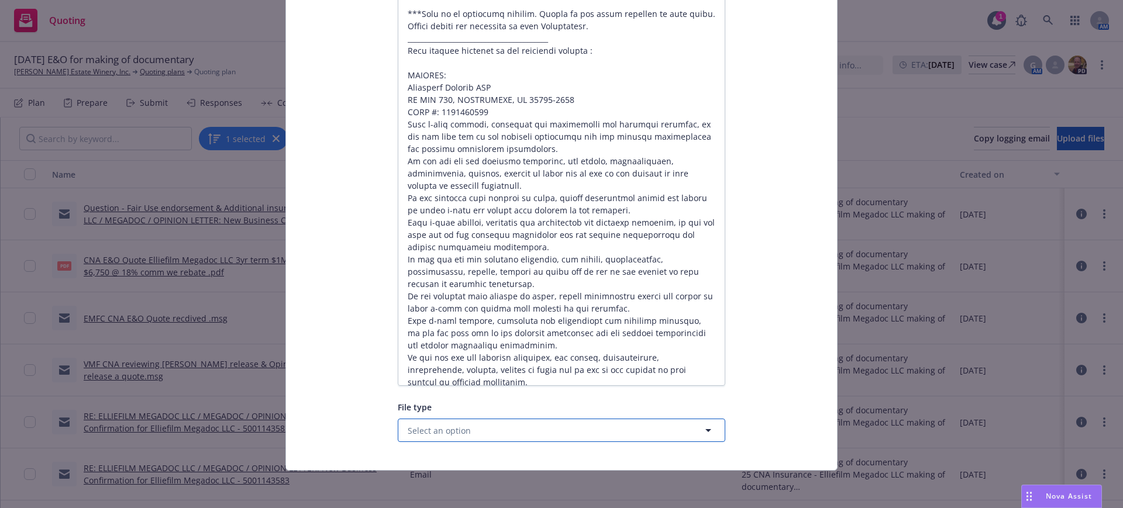
click at [443, 432] on span "Select an option" at bounding box center [439, 431] width 63 height 12
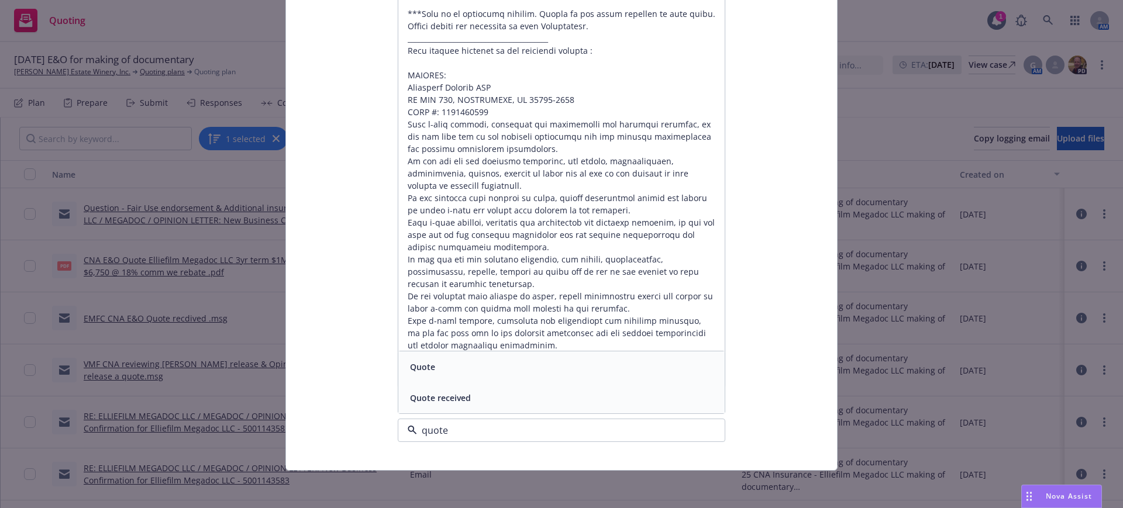
click at [421, 363] on span "Quote" at bounding box center [422, 367] width 25 height 12
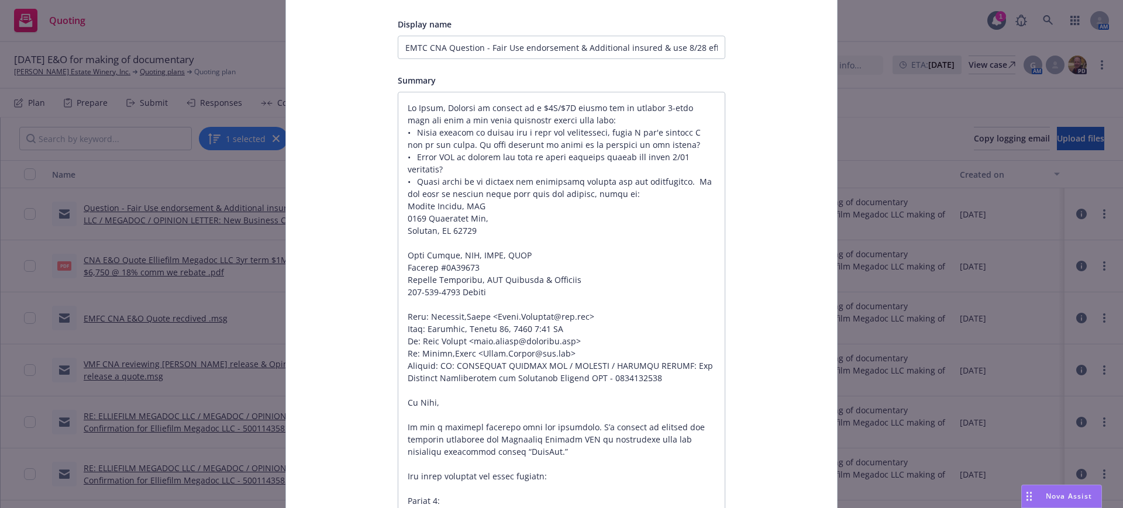
scroll to position [0, 0]
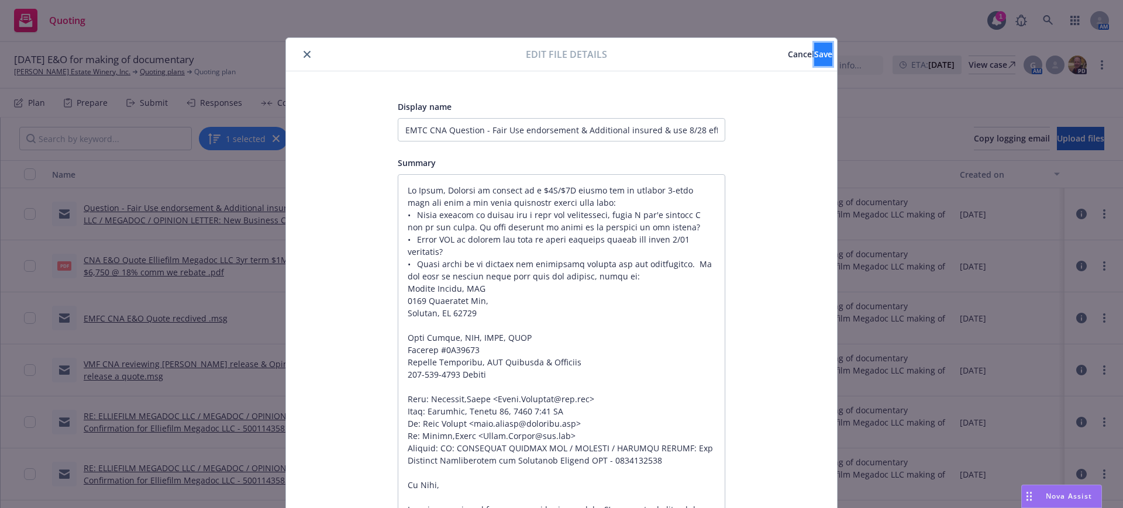
click at [814, 49] on span "Save" at bounding box center [823, 54] width 18 height 11
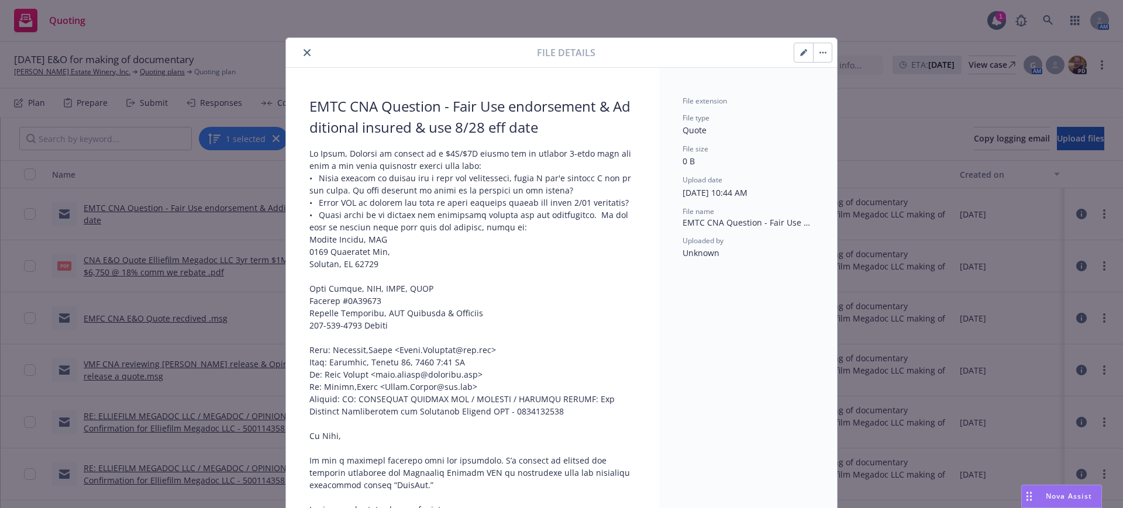
click at [304, 50] on icon "close" at bounding box center [307, 52] width 7 height 7
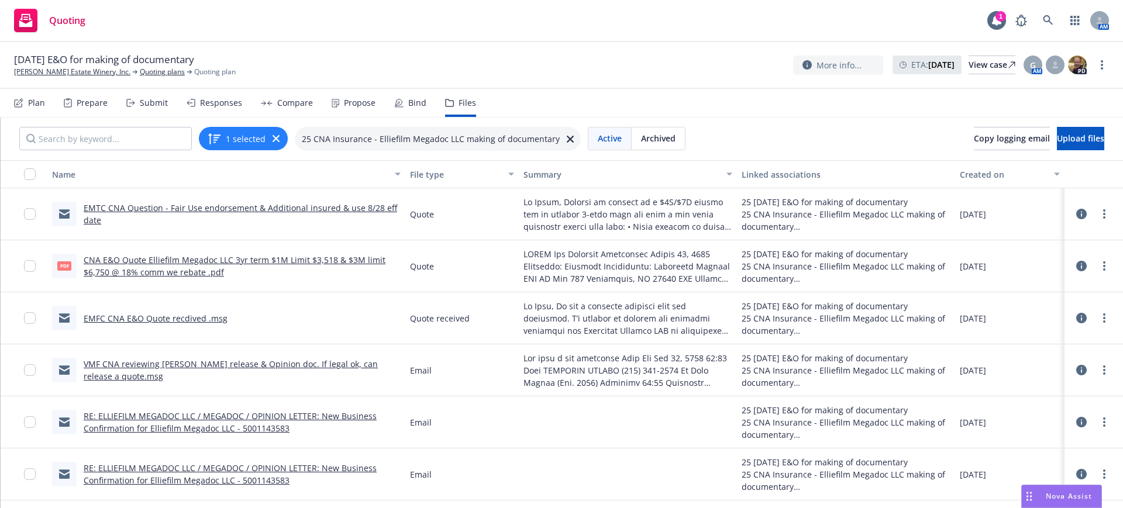
click at [563, 133] on div "25 CNA Insurance - Elliefilm Megadoc LLC making of documentary" at bounding box center [438, 139] width 286 height 24
click at [567, 137] on icon at bounding box center [570, 139] width 7 height 7
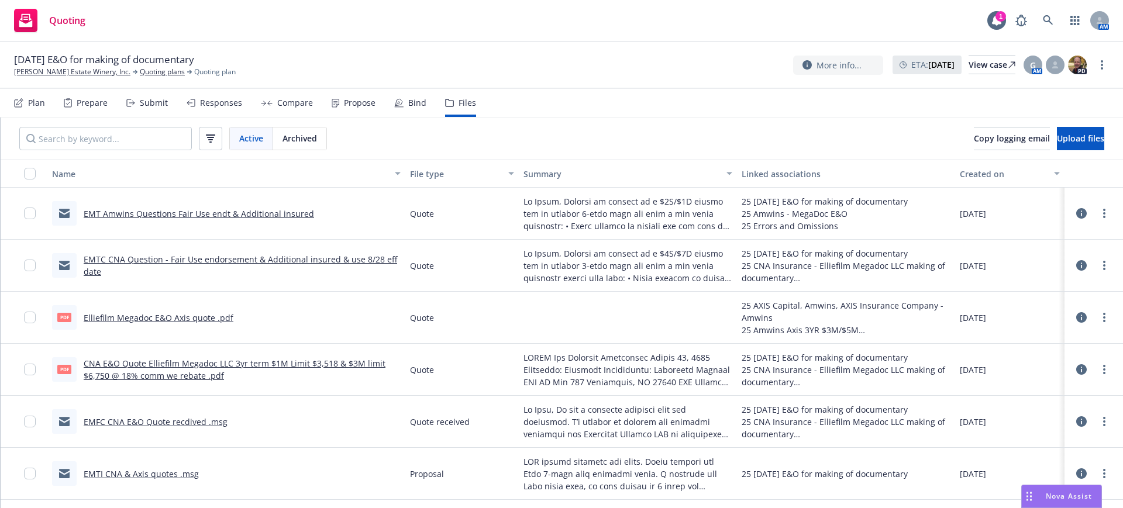
click at [459, 103] on div "Files" at bounding box center [468, 102] width 18 height 9
click at [1057, 136] on span "Upload files" at bounding box center [1080, 138] width 47 height 11
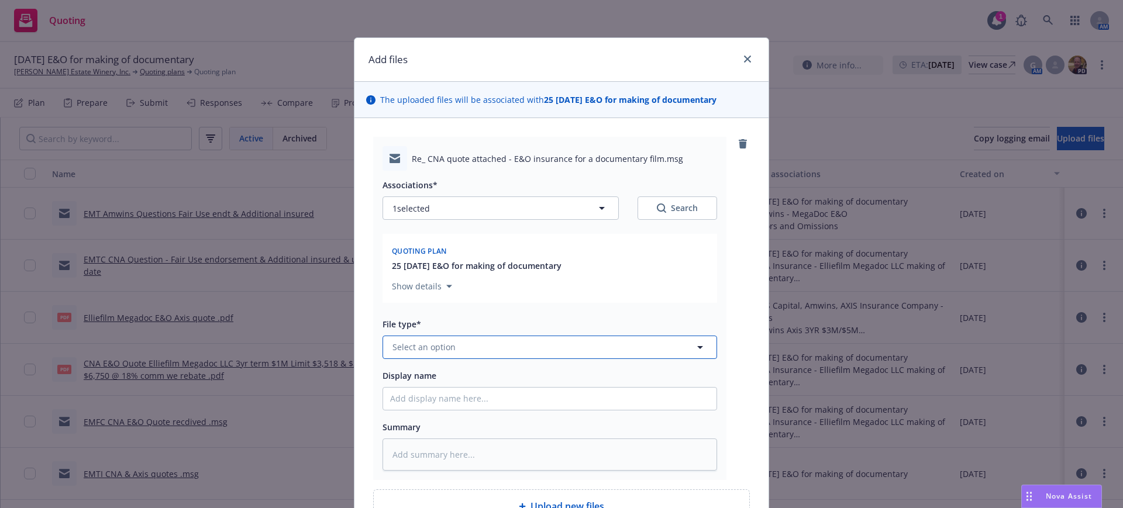
click at [393, 342] on span "Select an option" at bounding box center [424, 347] width 63 height 12
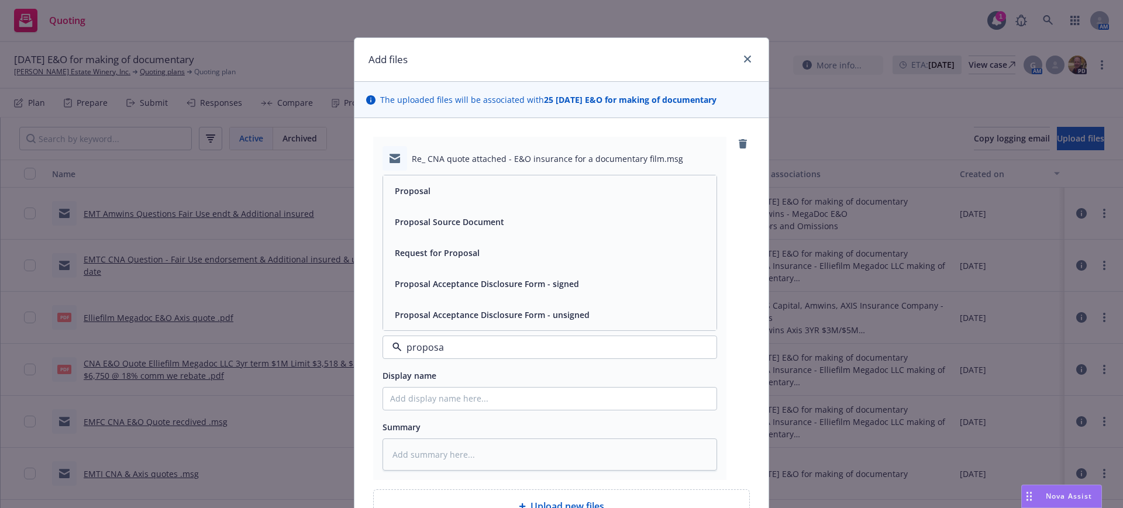
click at [410, 188] on span "Proposal" at bounding box center [413, 191] width 36 height 12
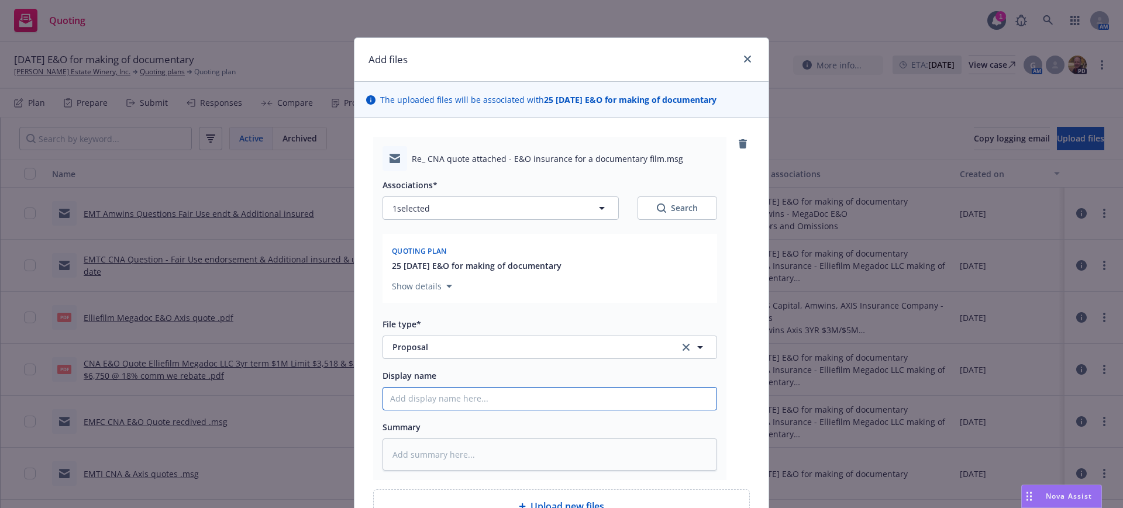
click at [383, 397] on input "Display name" at bounding box center [549, 399] width 333 height 22
click at [383, 452] on textarea at bounding box center [550, 455] width 335 height 32
paste textarea "[EXTERNAL] Hi Gail, We're looking at a $3M/$5M policy for an initial 3-year ter…"
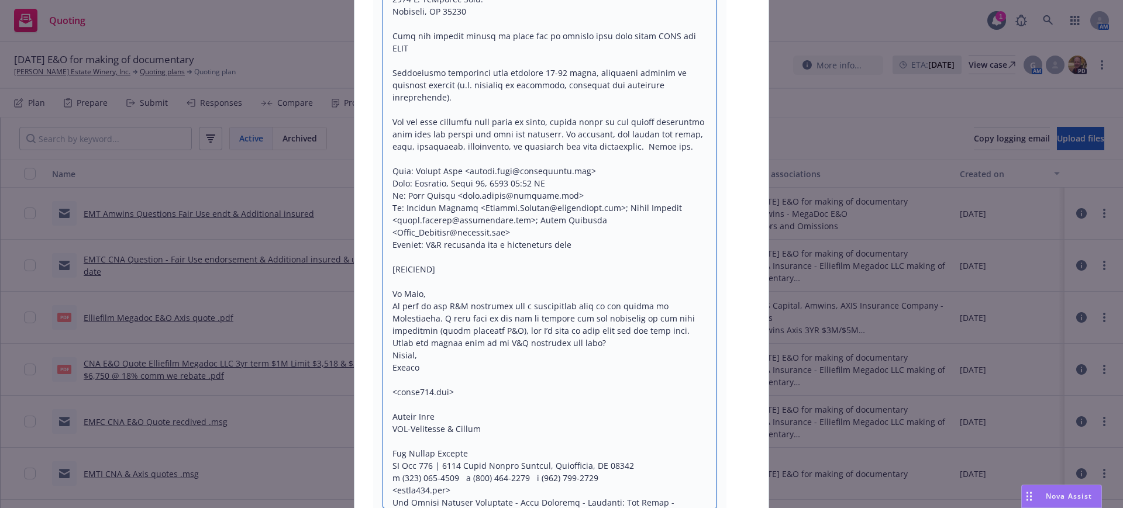
drag, startPoint x: 387, startPoint y: 274, endPoint x: 465, endPoint y: 285, distance: 79.1
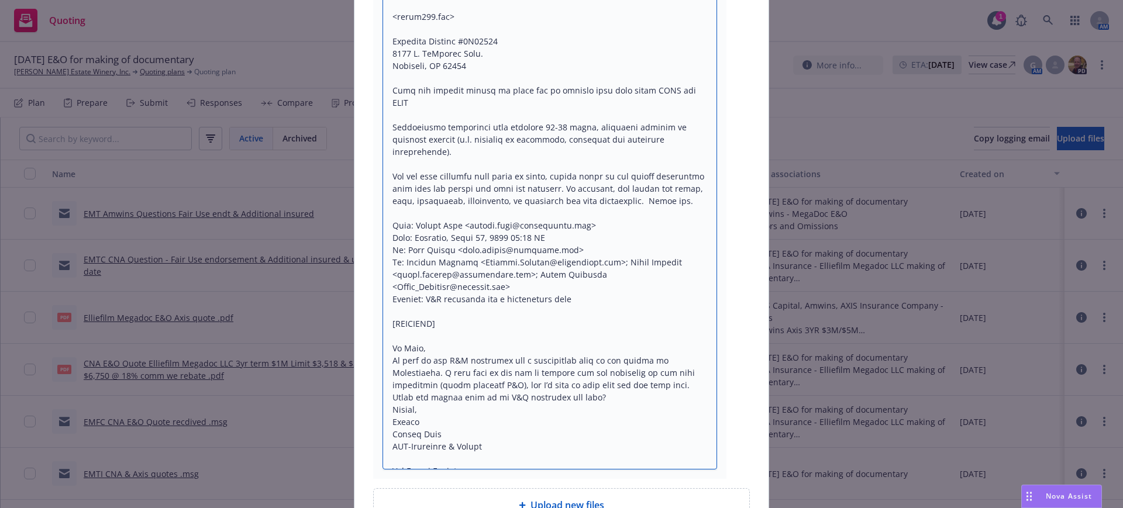
scroll to position [0, 0]
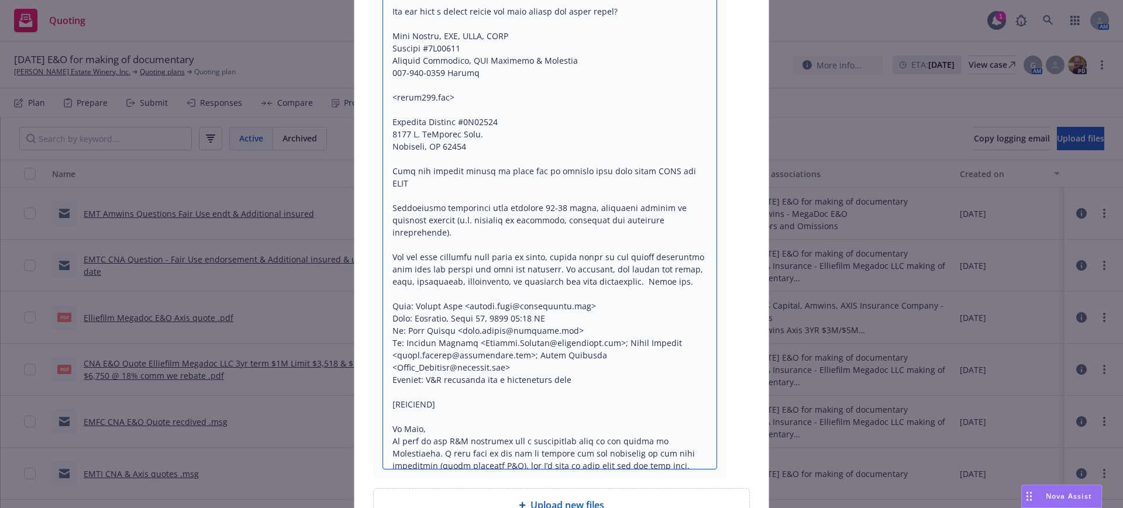
drag, startPoint x: 384, startPoint y: 283, endPoint x: 448, endPoint y: 293, distance: 64.5
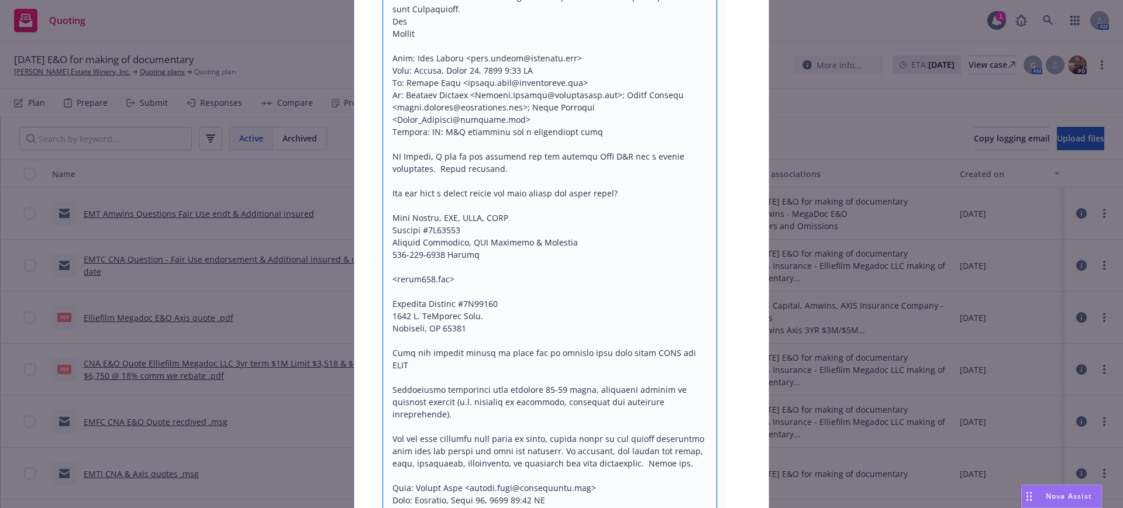
scroll to position [9660, 0]
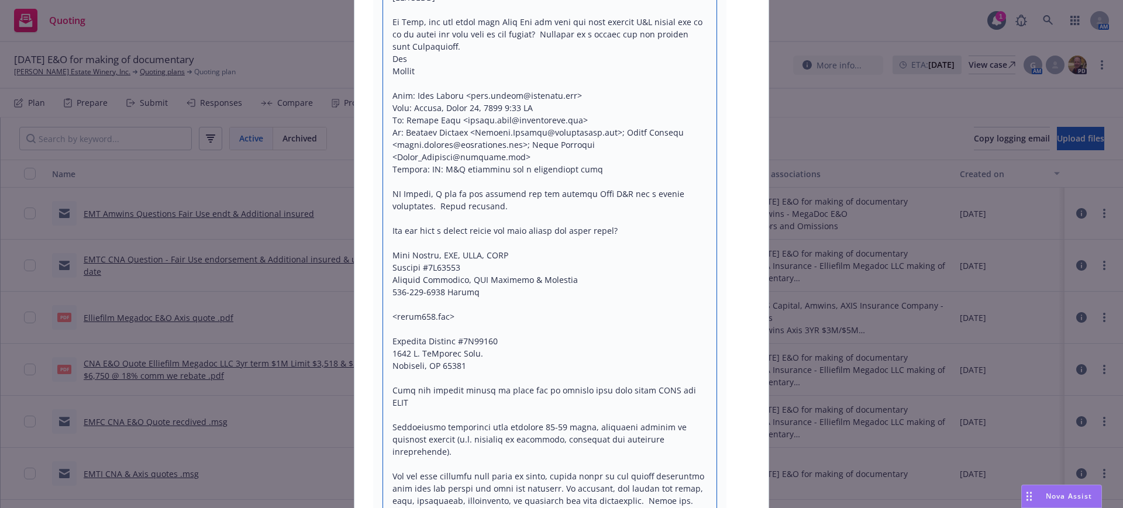
drag, startPoint x: 467, startPoint y: 194, endPoint x: 686, endPoint y: 388, distance: 292.6
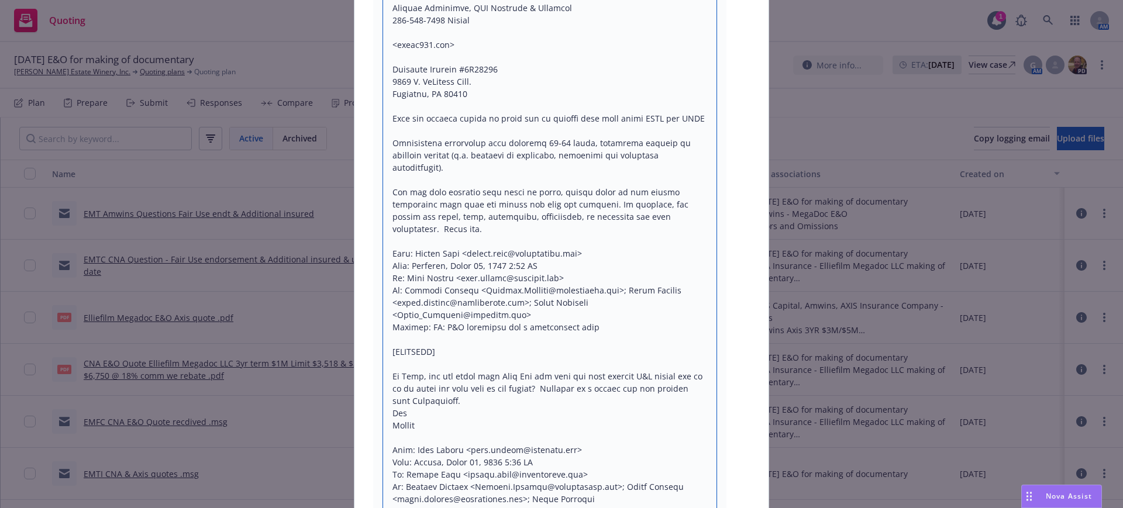
scroll to position [9233, 0]
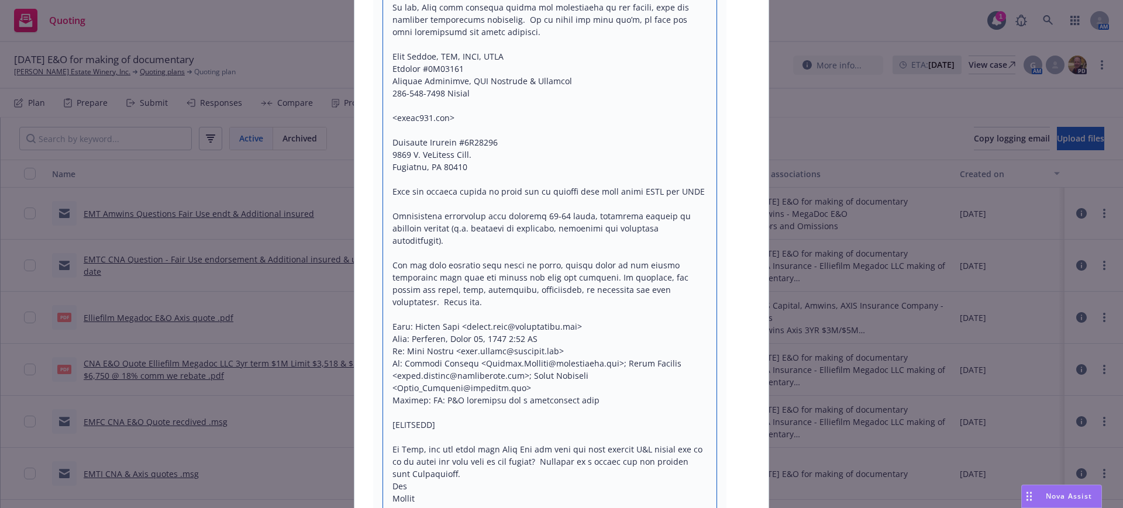
drag, startPoint x: 388, startPoint y: 178, endPoint x: 449, endPoint y: 194, distance: 62.2
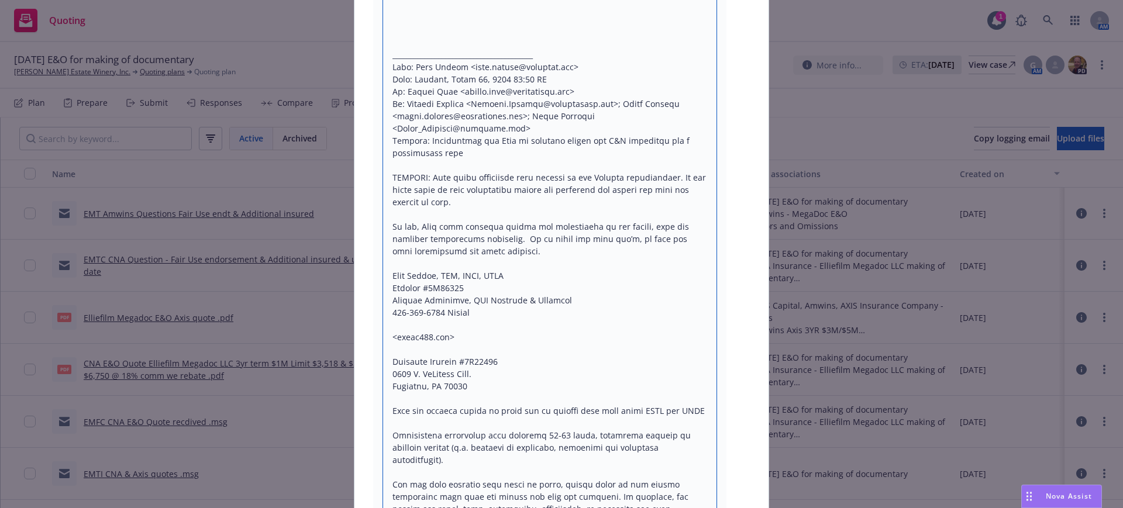
scroll to position [8940, 0]
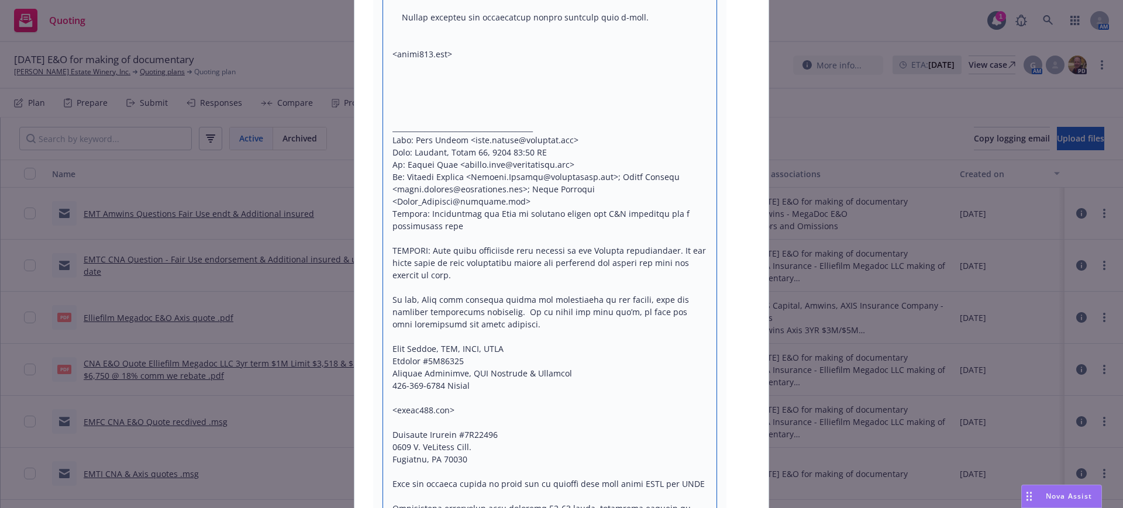
drag, startPoint x: 466, startPoint y: 178, endPoint x: 683, endPoint y: 368, distance: 289.0
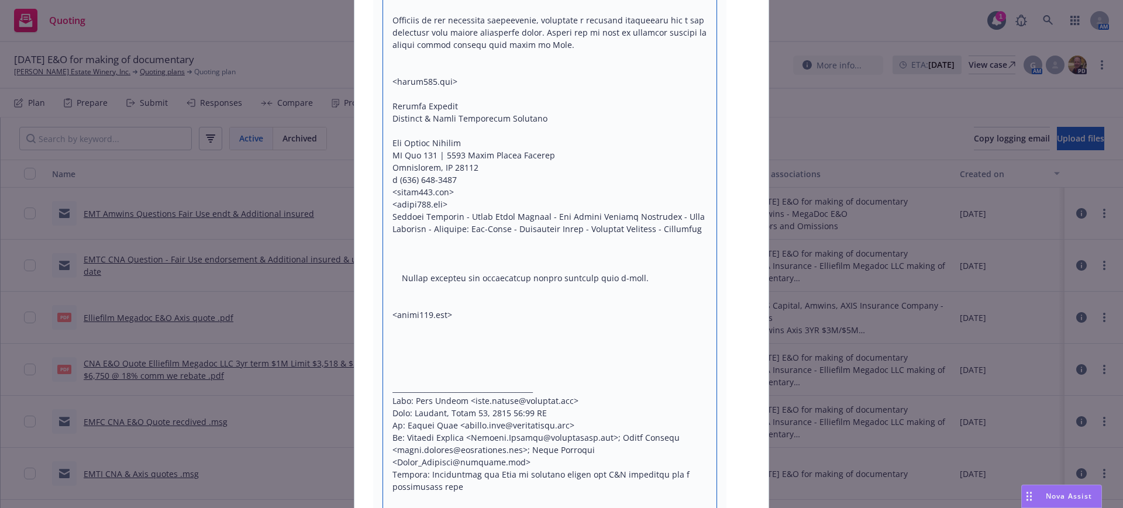
scroll to position [8647, 0]
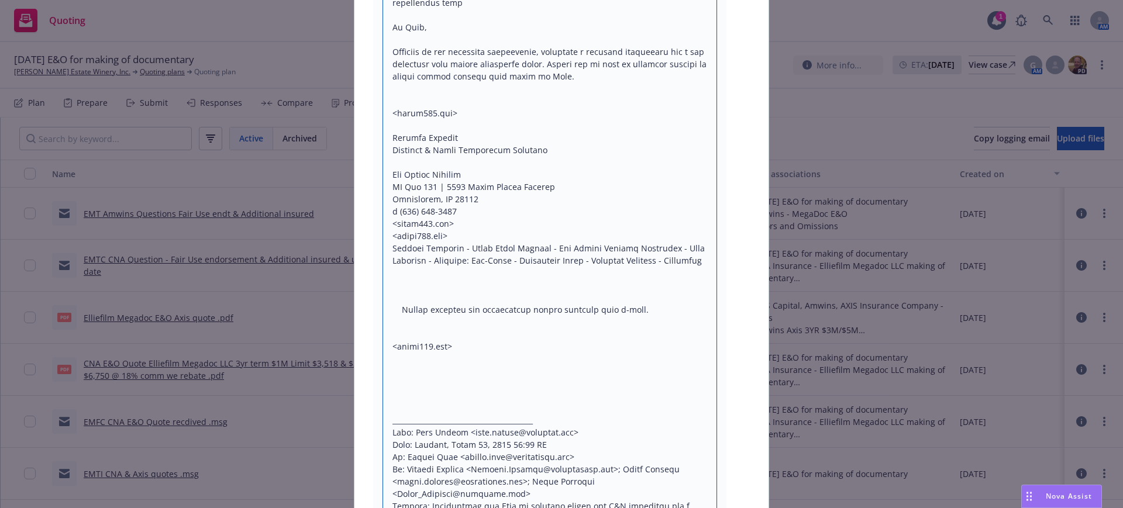
drag, startPoint x: 394, startPoint y: 322, endPoint x: 466, endPoint y: 364, distance: 82.6
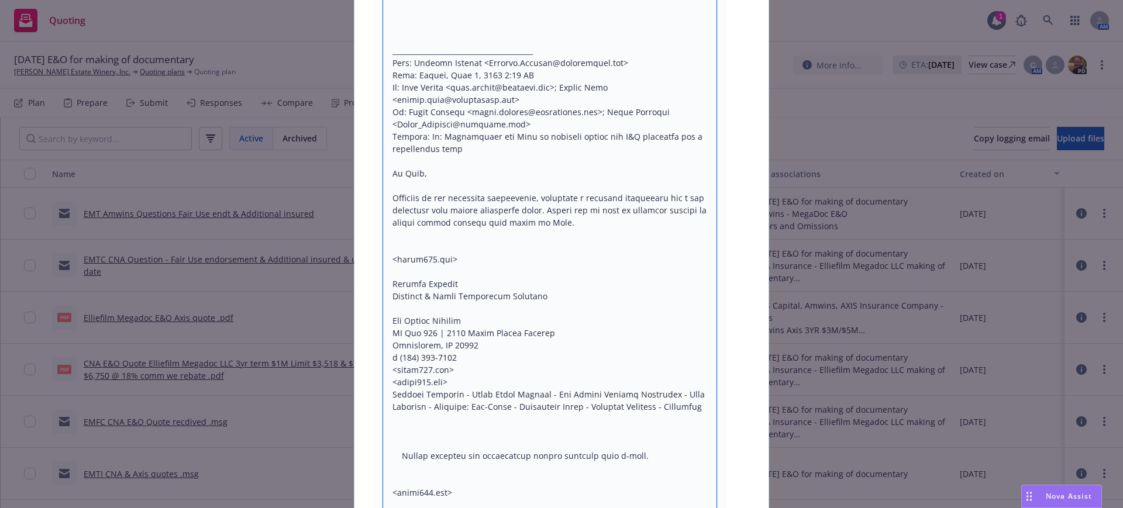
scroll to position [8428, 0]
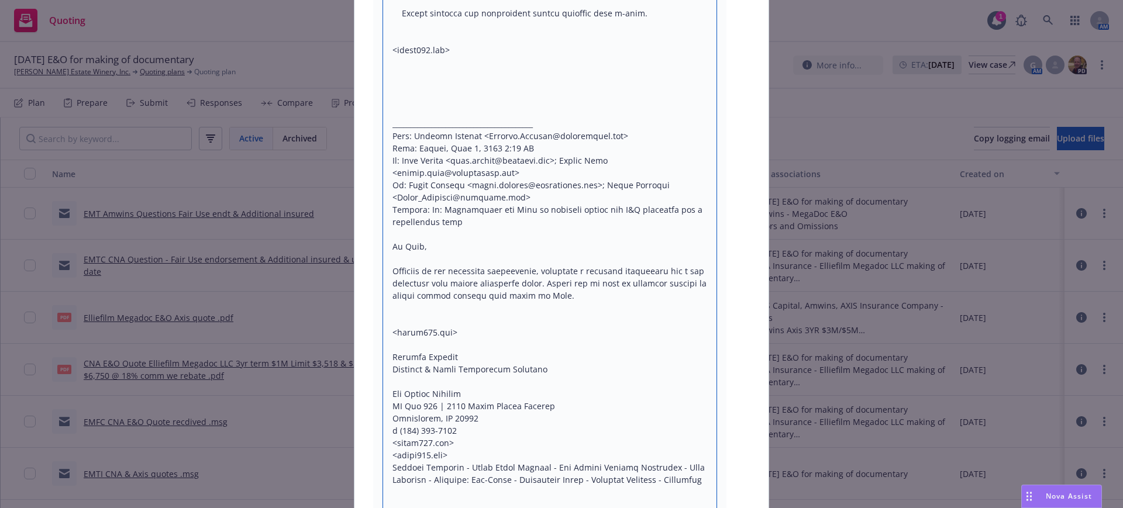
drag, startPoint x: 387, startPoint y: 221, endPoint x: 400, endPoint y: 398, distance: 177.7
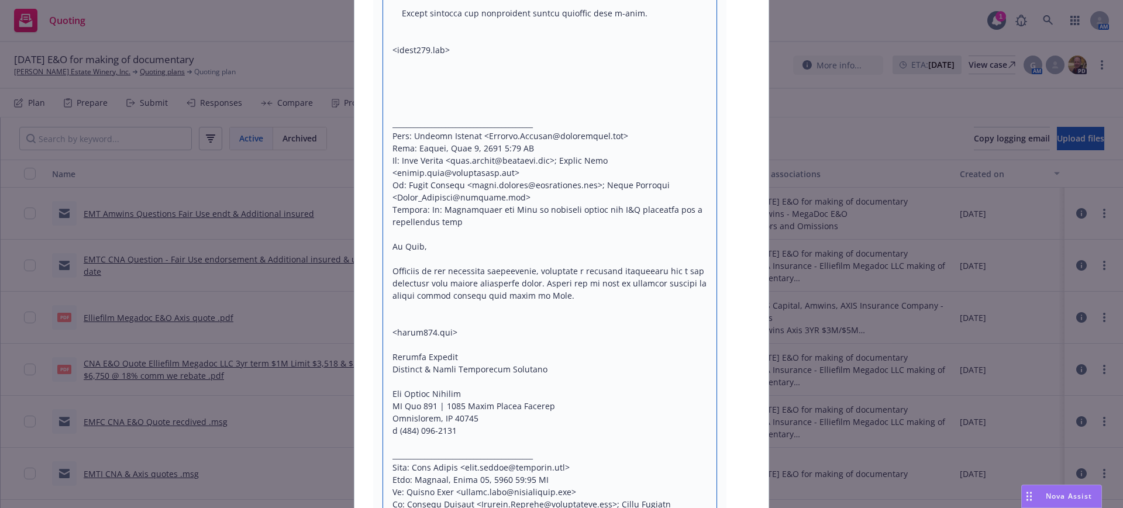
scroll to position [8355, 0]
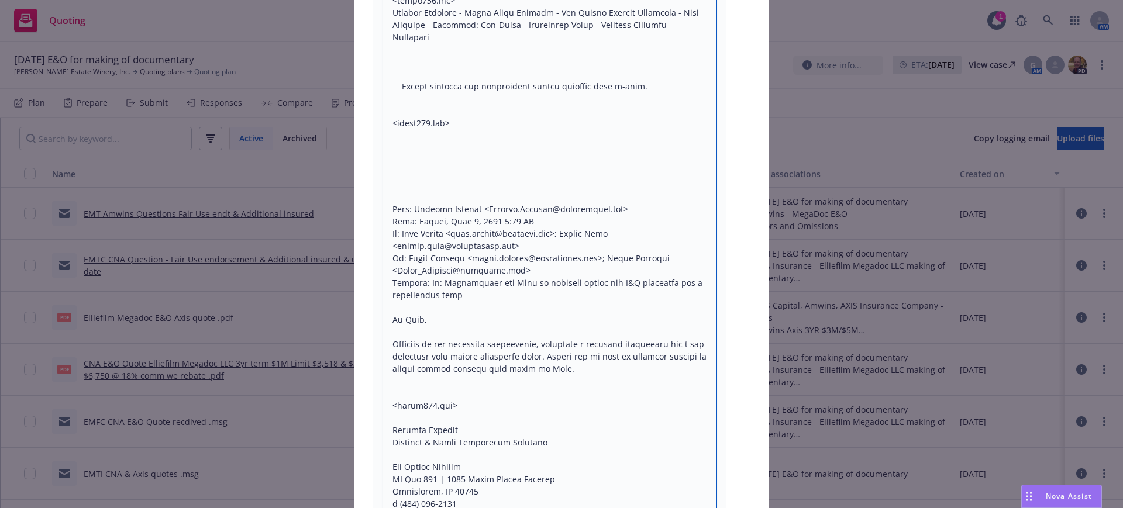
drag, startPoint x: 401, startPoint y: 160, endPoint x: 455, endPoint y: 186, distance: 59.7
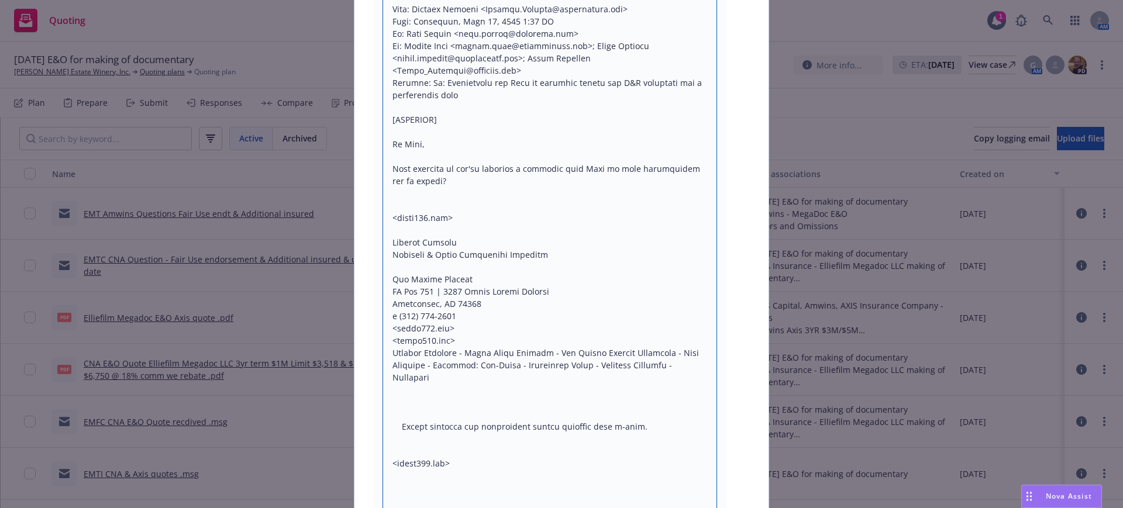
scroll to position [7989, 0]
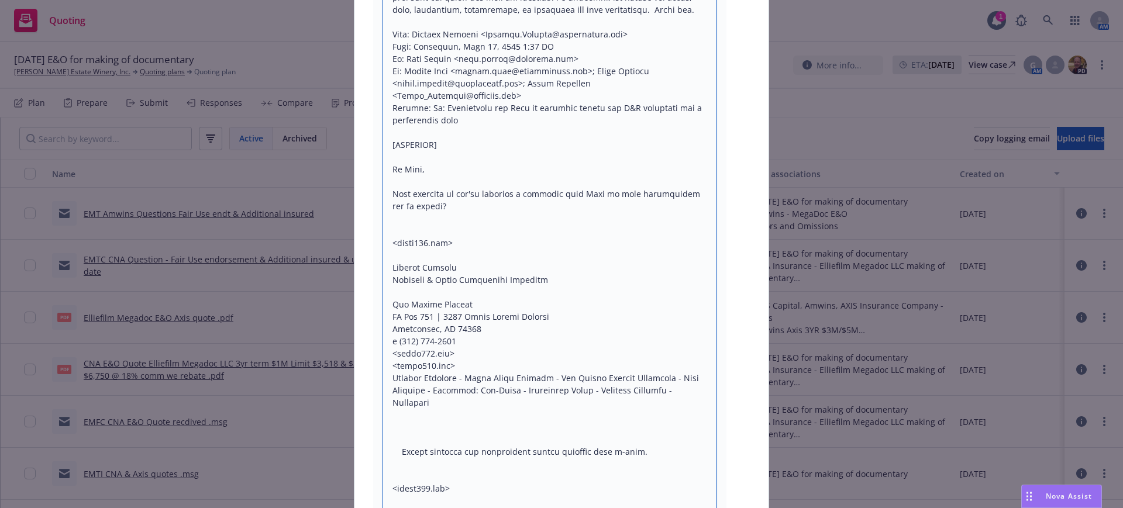
drag, startPoint x: 388, startPoint y: 134, endPoint x: 412, endPoint y: 322, distance: 189.4
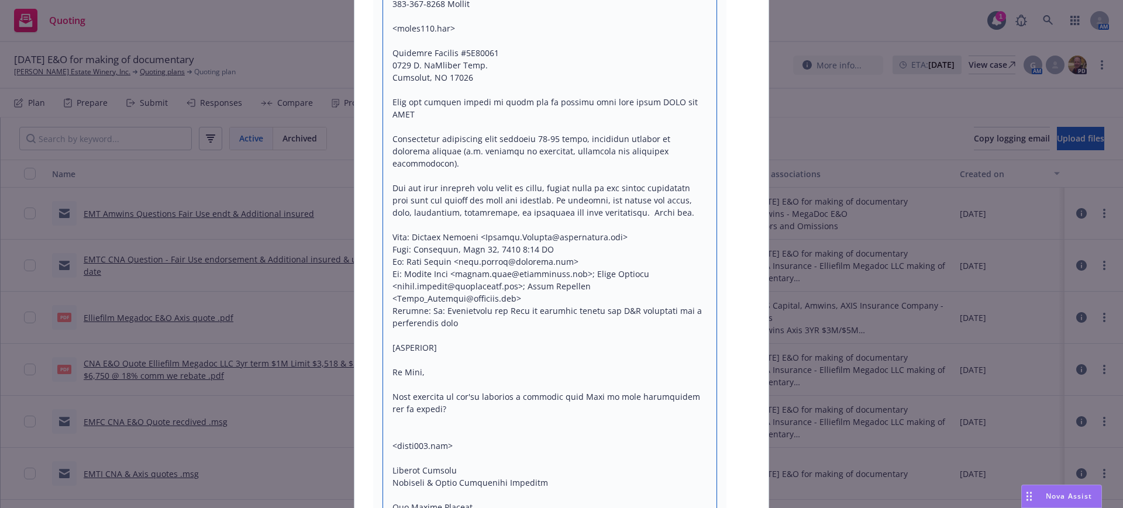
scroll to position [7770, 0]
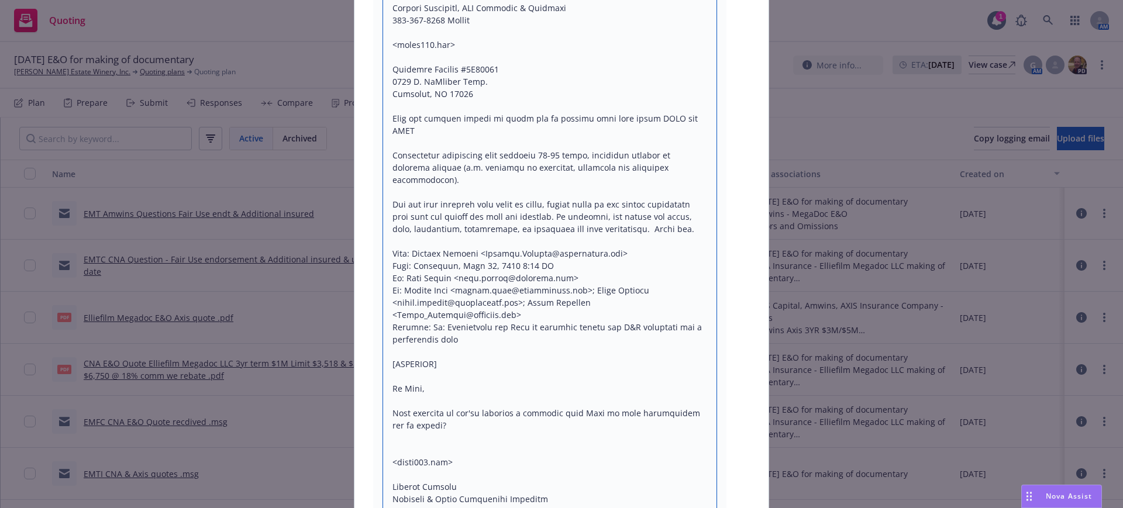
drag, startPoint x: 388, startPoint y: 221, endPoint x: 460, endPoint y: 238, distance: 73.8
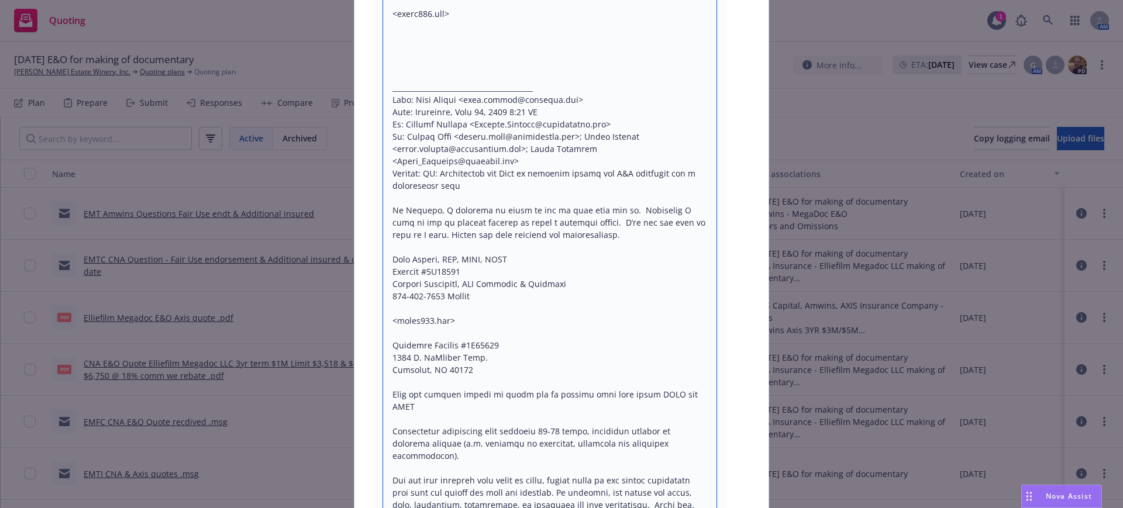
scroll to position [7477, 0]
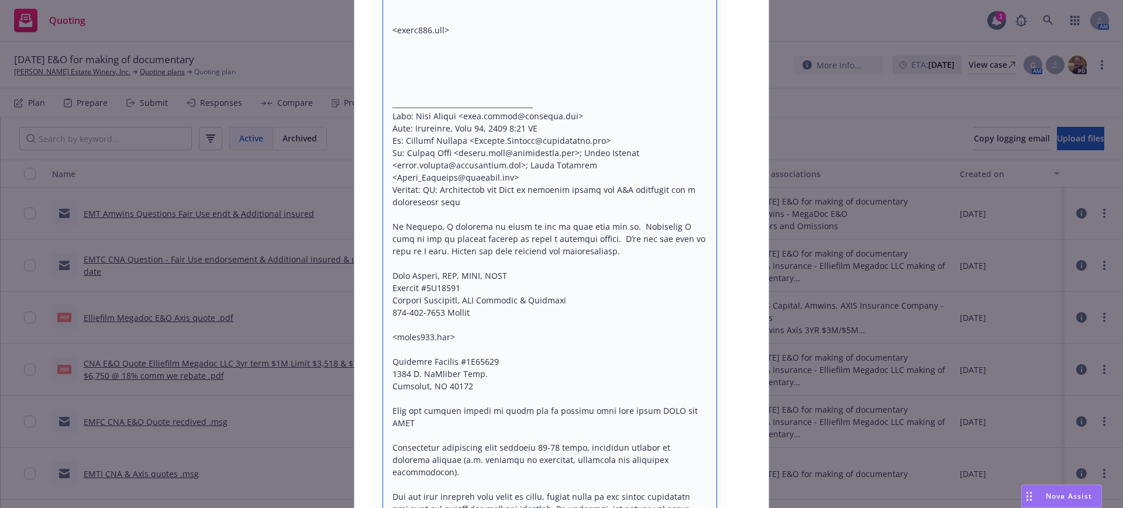
drag, startPoint x: 465, startPoint y: 116, endPoint x: 658, endPoint y: 297, distance: 264.5
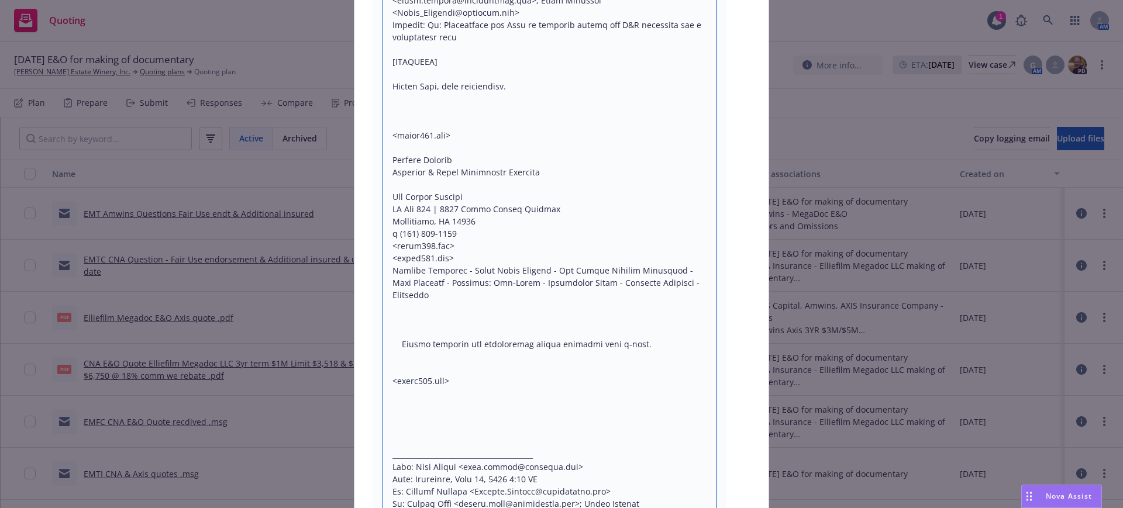
scroll to position [7112, 0]
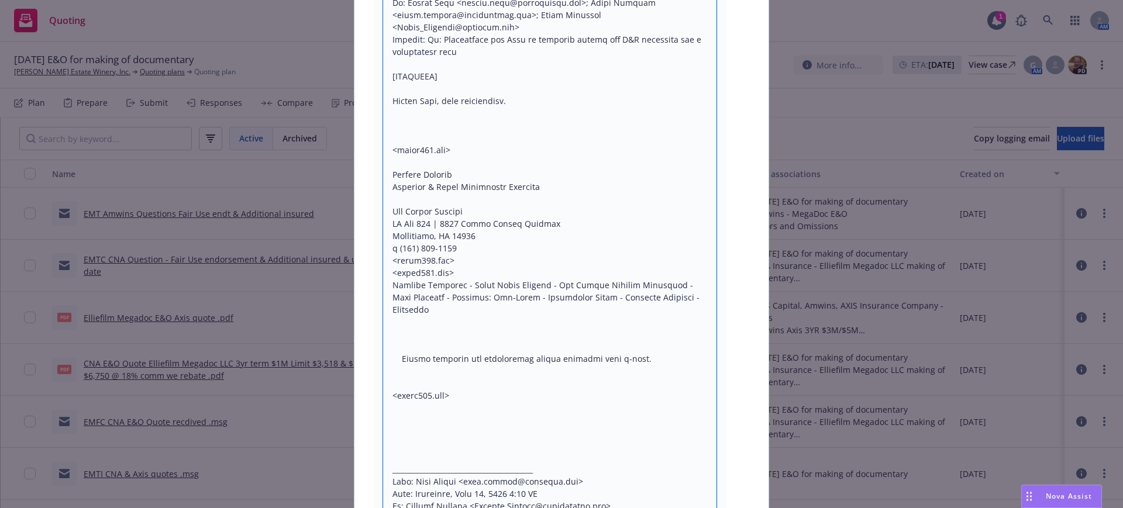
drag, startPoint x: 386, startPoint y: 64, endPoint x: 408, endPoint y: 253, distance: 189.7
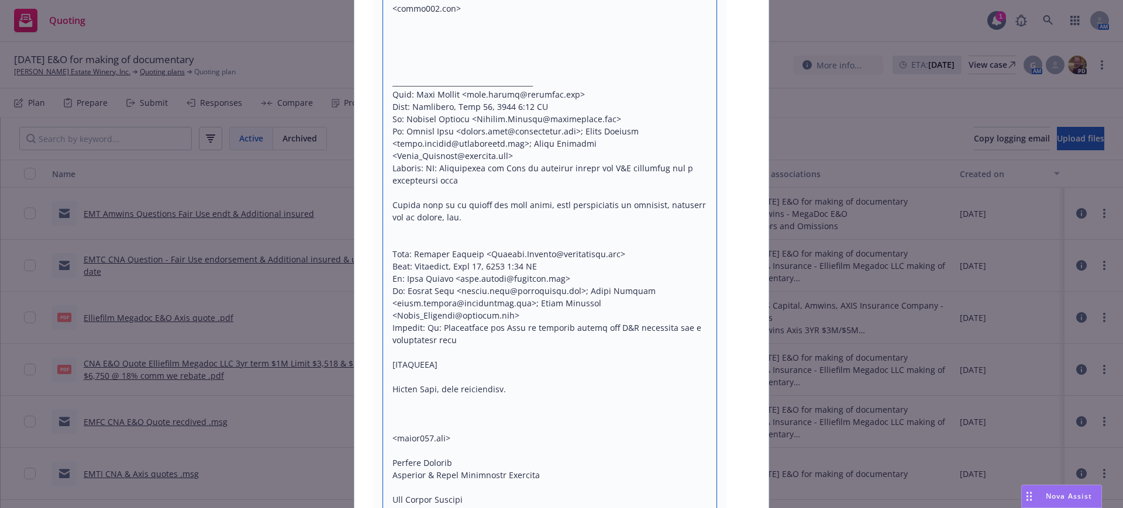
scroll to position [6819, 0]
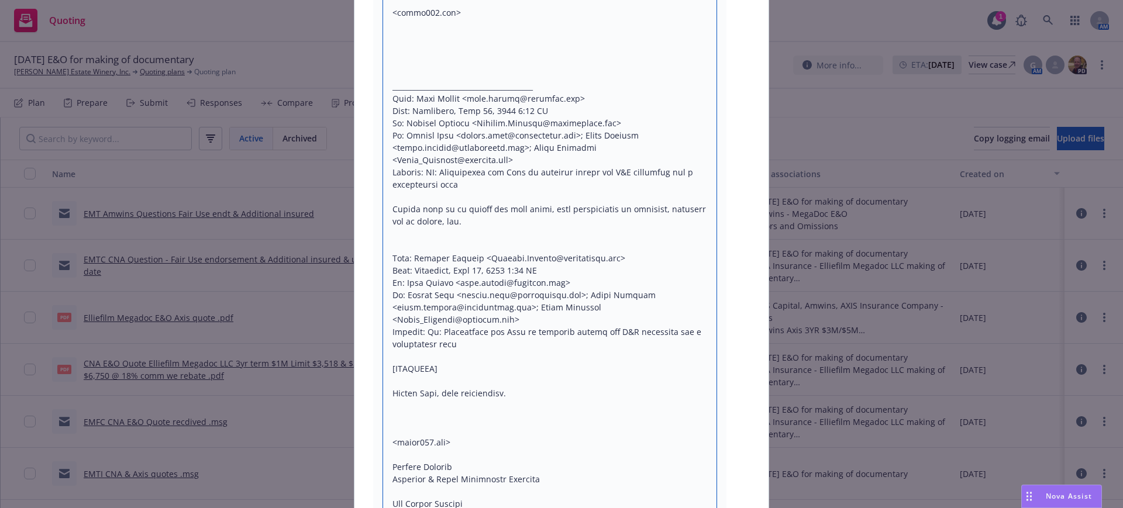
drag, startPoint x: 392, startPoint y: 209, endPoint x: 462, endPoint y: 249, distance: 80.2
drag, startPoint x: 383, startPoint y: 173, endPoint x: 479, endPoint y: 179, distance: 96.2
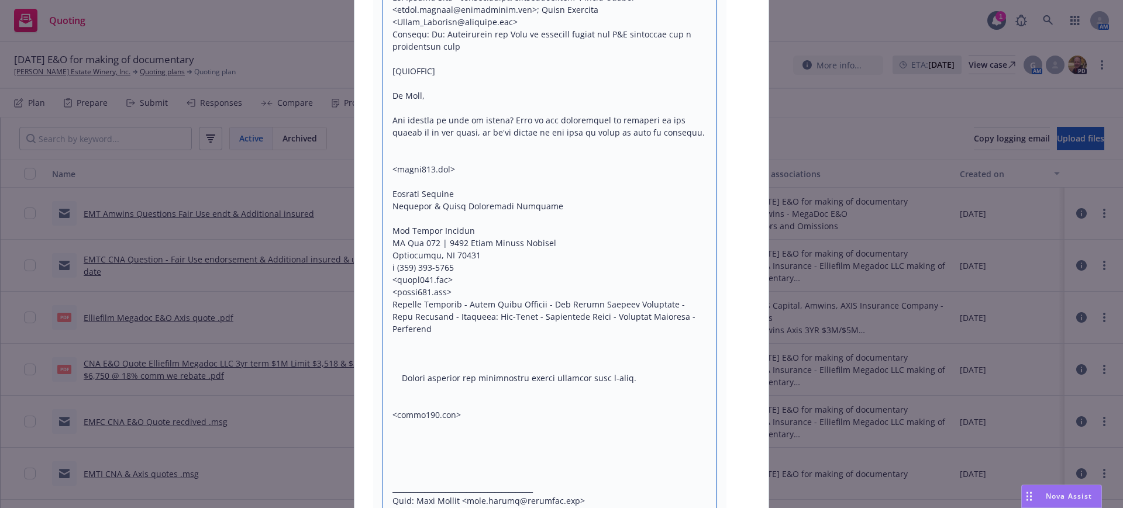
scroll to position [6380, 0]
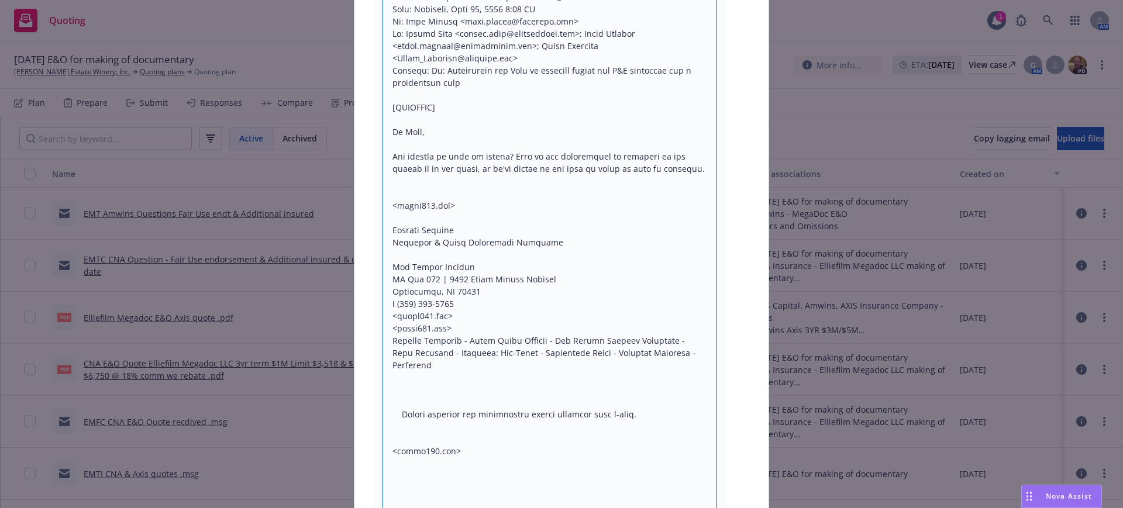
drag, startPoint x: 386, startPoint y: 117, endPoint x: 404, endPoint y: 301, distance: 184.6
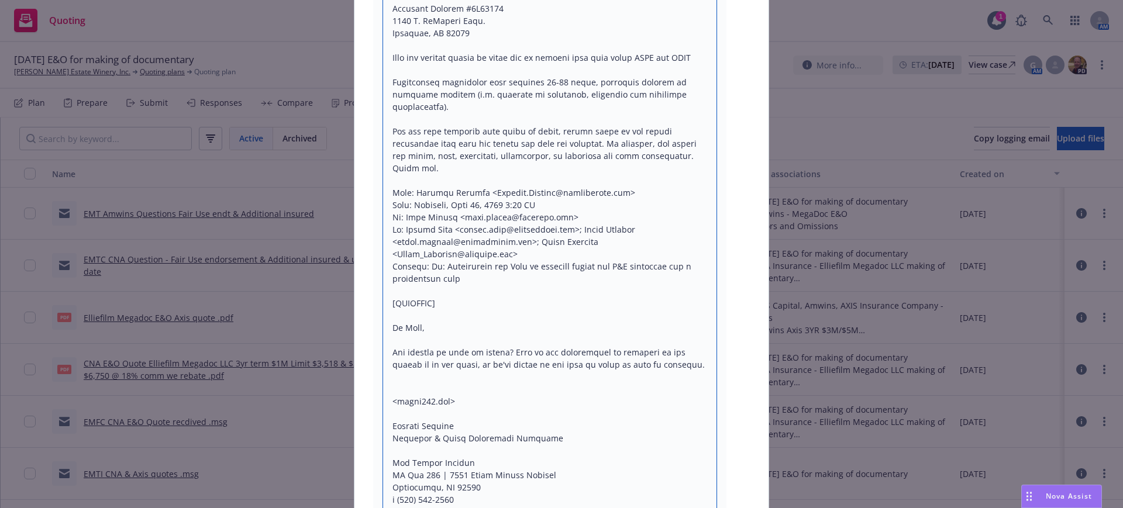
scroll to position [6161, 0]
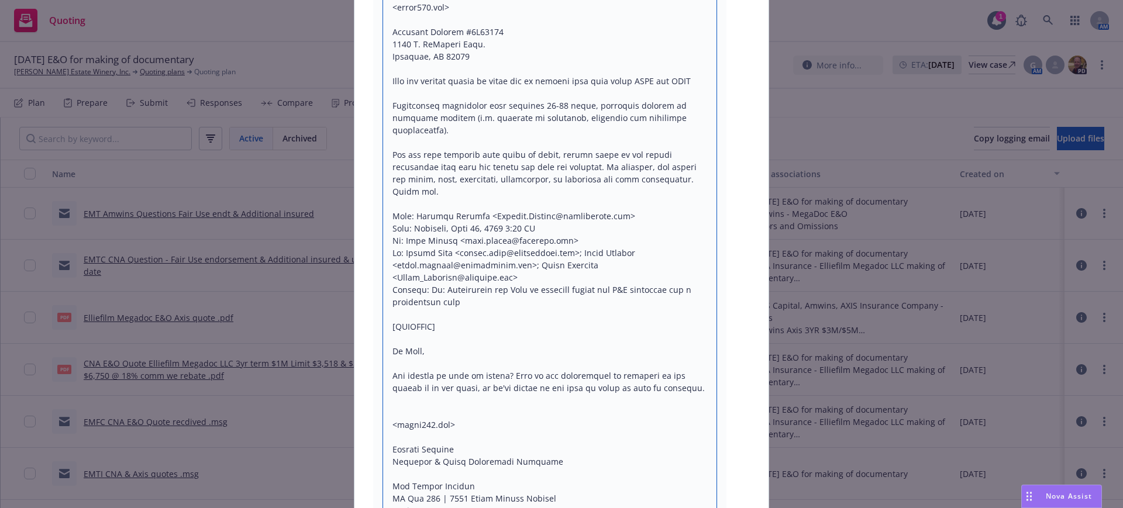
drag, startPoint x: 384, startPoint y: 126, endPoint x: 476, endPoint y: 134, distance: 91.6
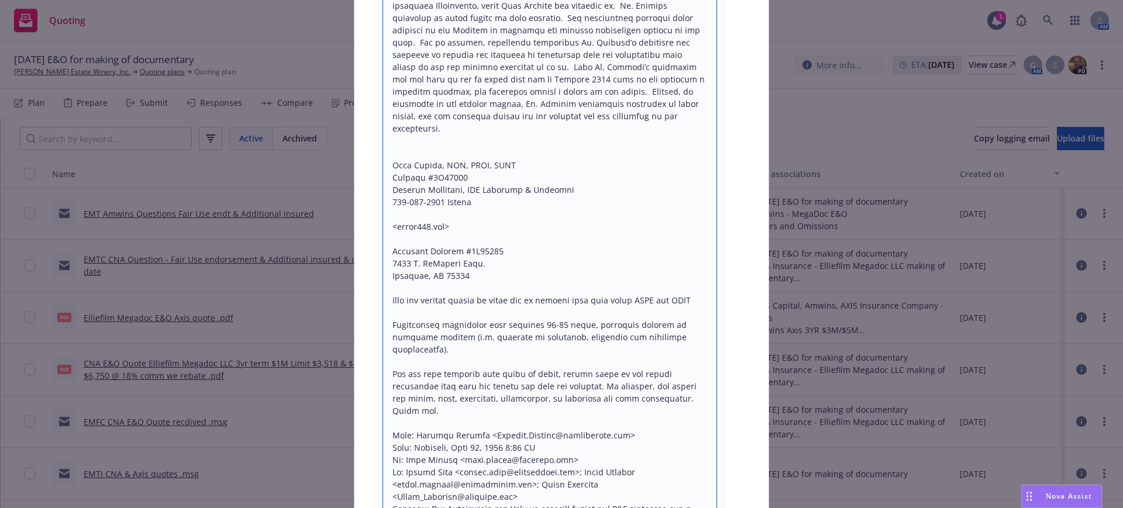
scroll to position [5868, 0]
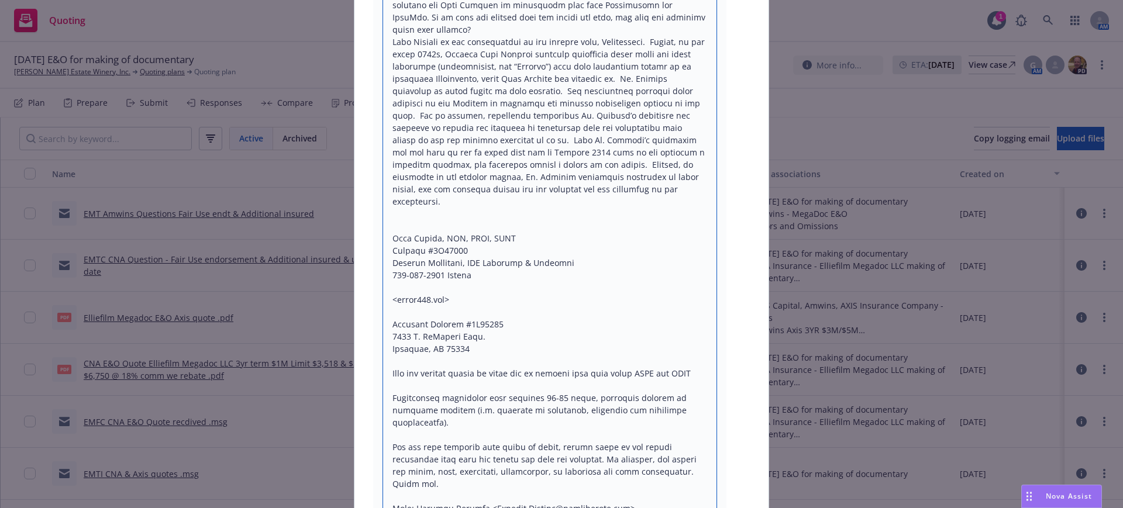
drag, startPoint x: 463, startPoint y: 104, endPoint x: 664, endPoint y: 289, distance: 272.9
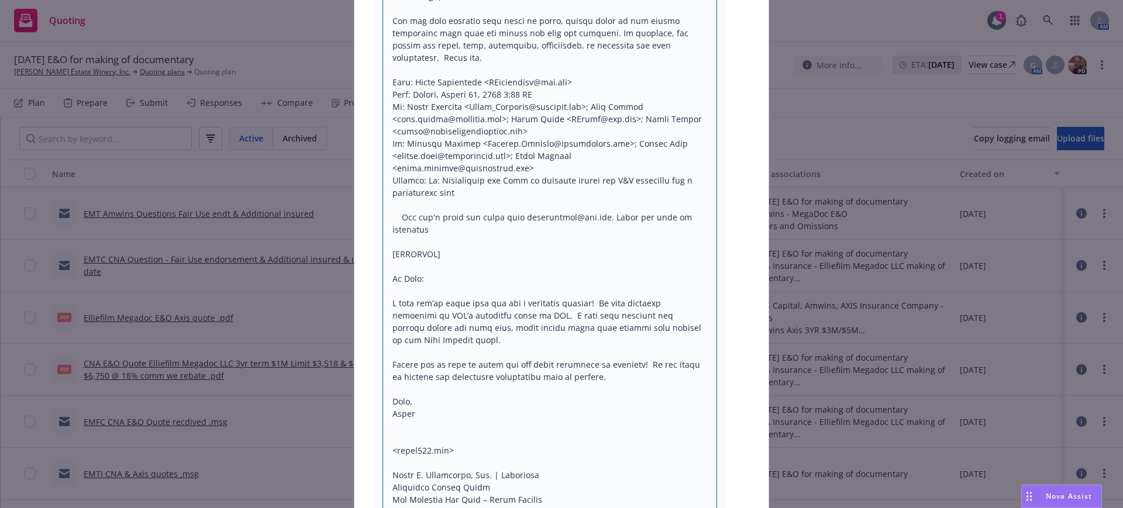
scroll to position [4698, 0]
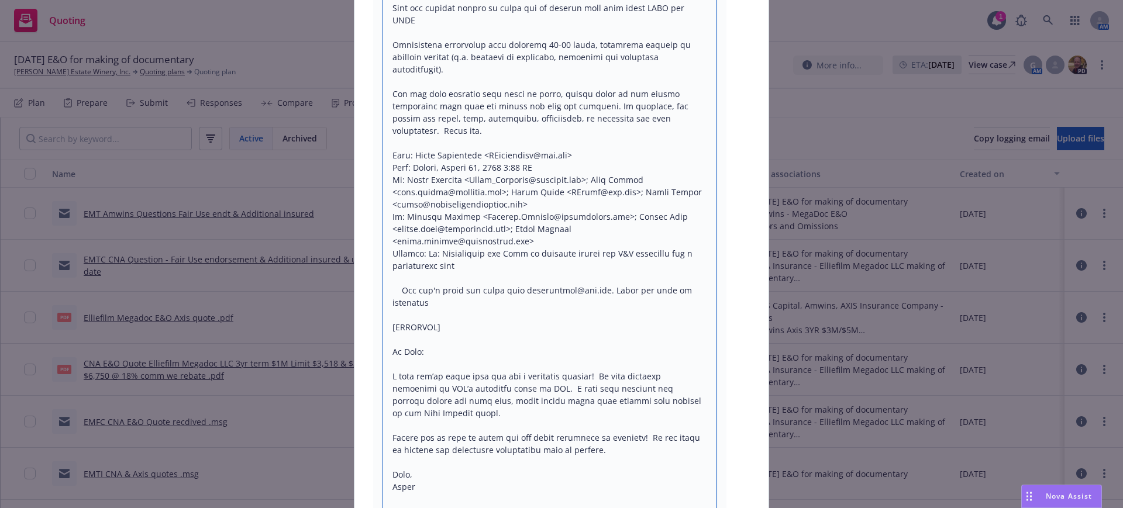
drag, startPoint x: 387, startPoint y: 144, endPoint x: 455, endPoint y: 198, distance: 87.1
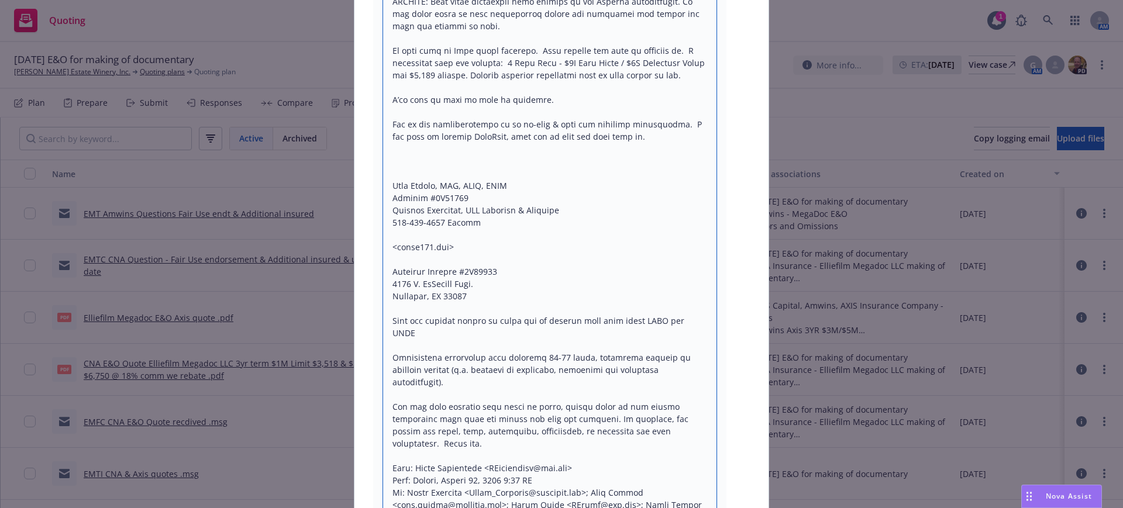
scroll to position [4333, 0]
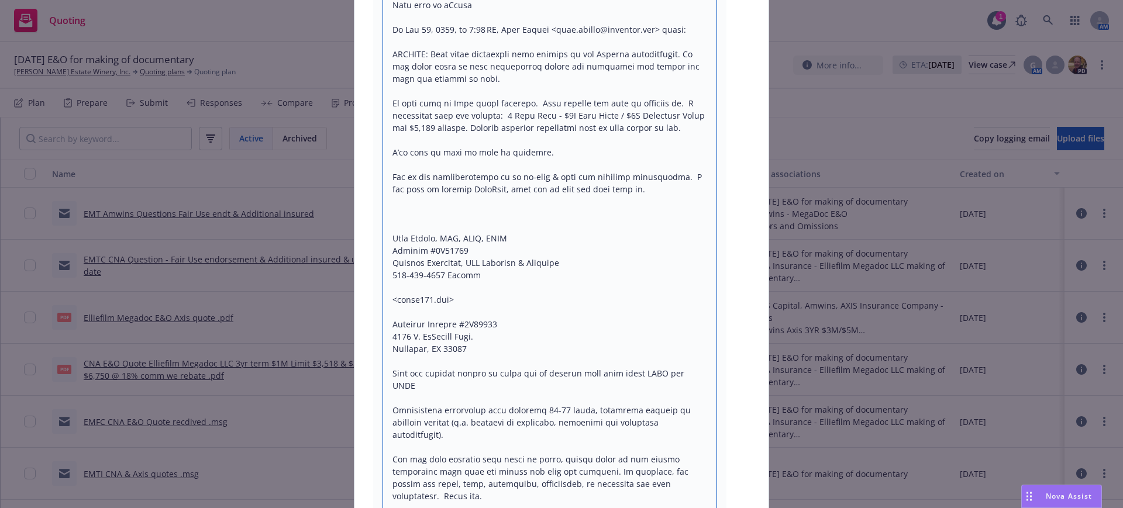
drag, startPoint x: 469, startPoint y: 178, endPoint x: 671, endPoint y: 363, distance: 273.7
click at [671, 364] on textarea at bounding box center [550, 133] width 335 height 8055
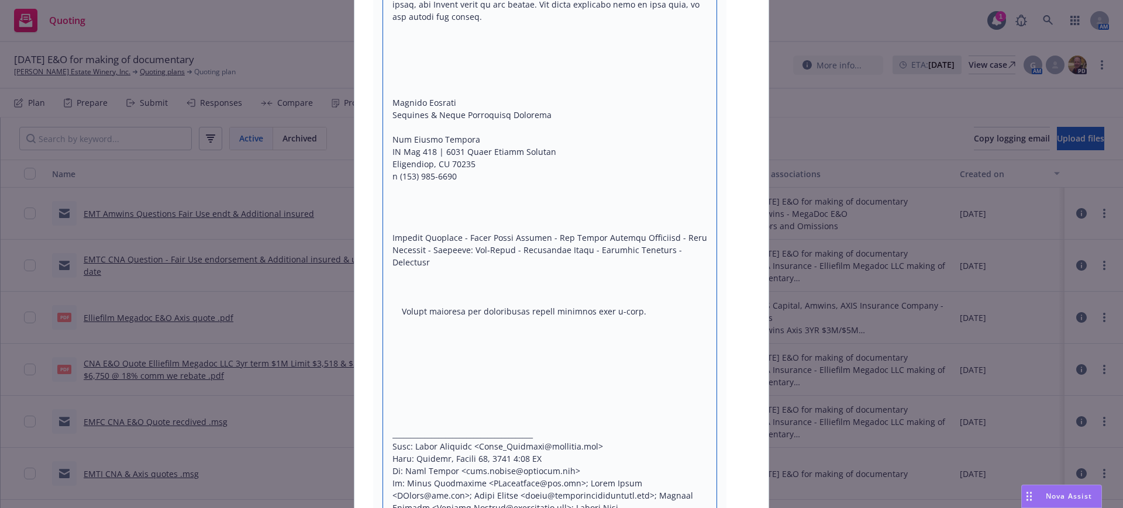
scroll to position [3747, 0]
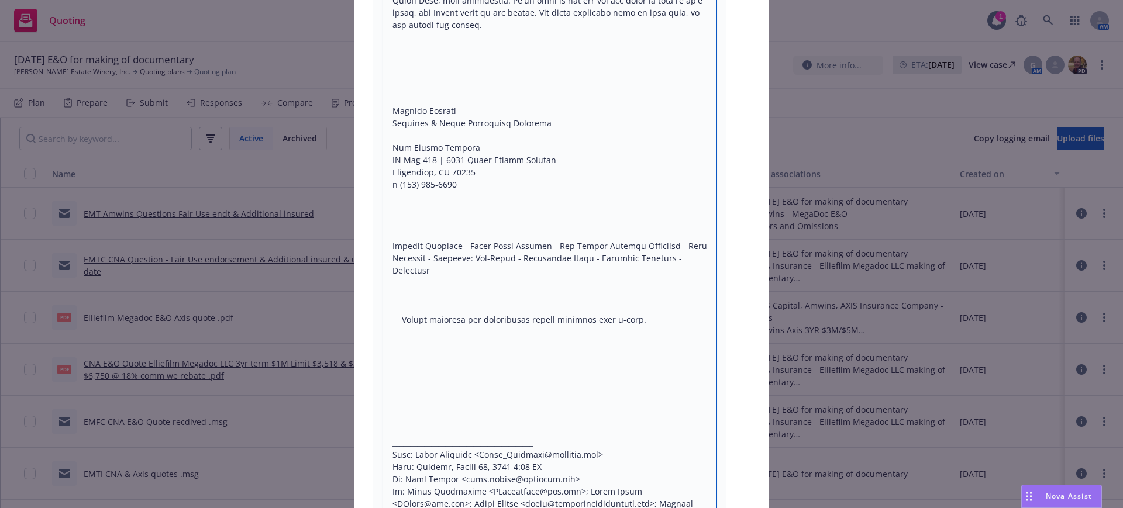
drag, startPoint x: 385, startPoint y: 88, endPoint x: 395, endPoint y: 310, distance: 221.4
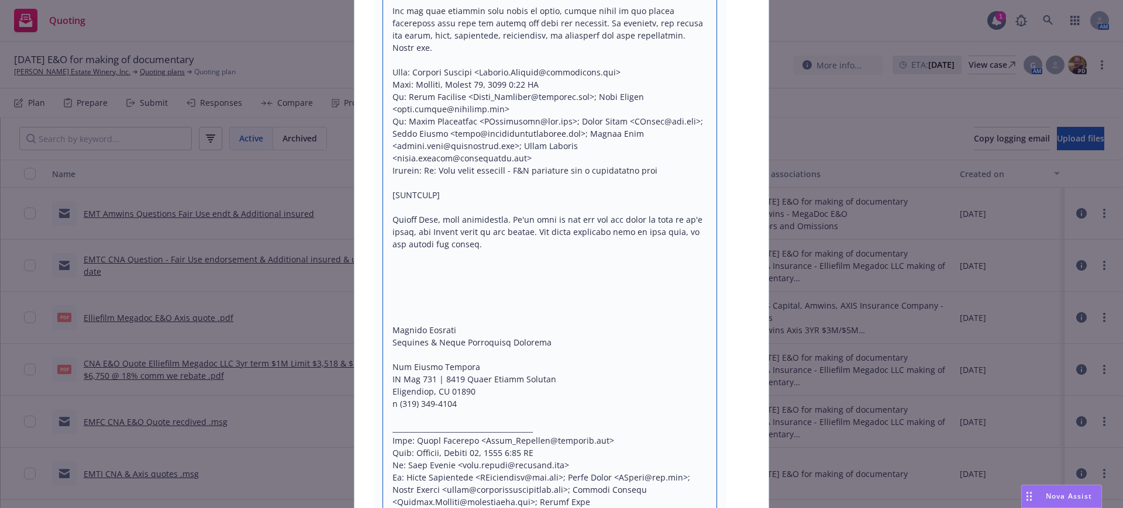
scroll to position [3455, 0]
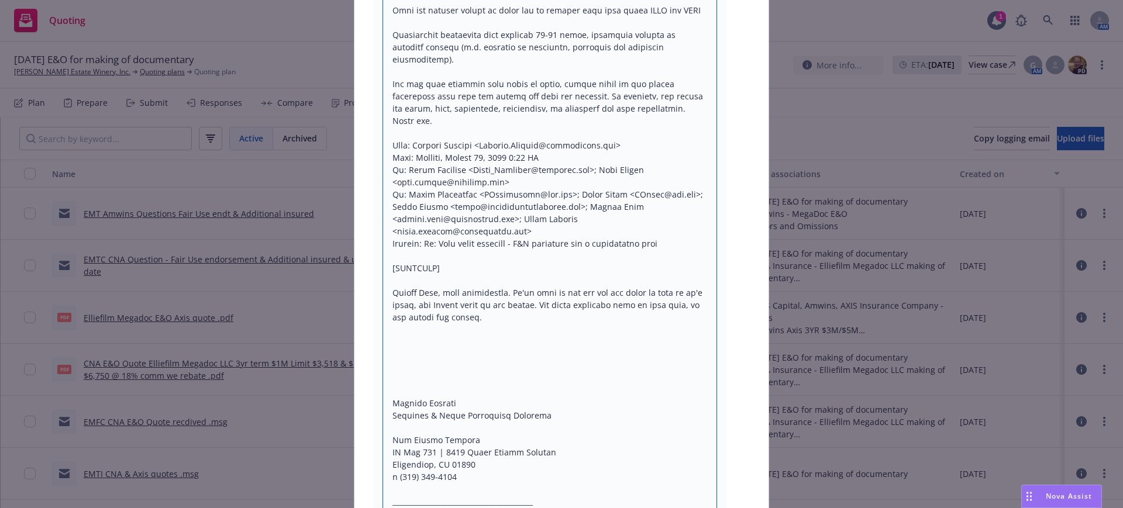
drag, startPoint x: 391, startPoint y: 222, endPoint x: 393, endPoint y: 262, distance: 39.2
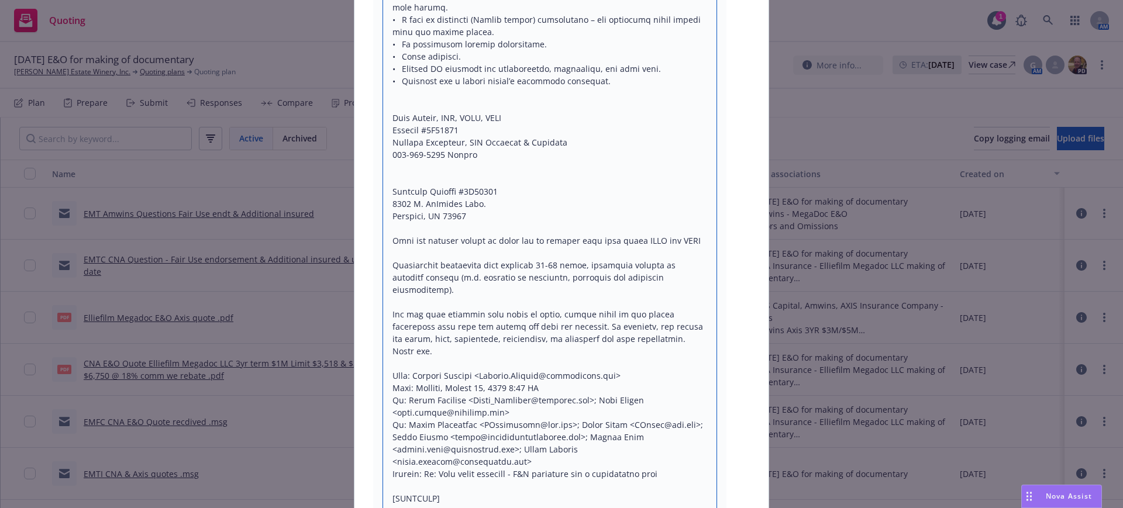
scroll to position [3162, 0]
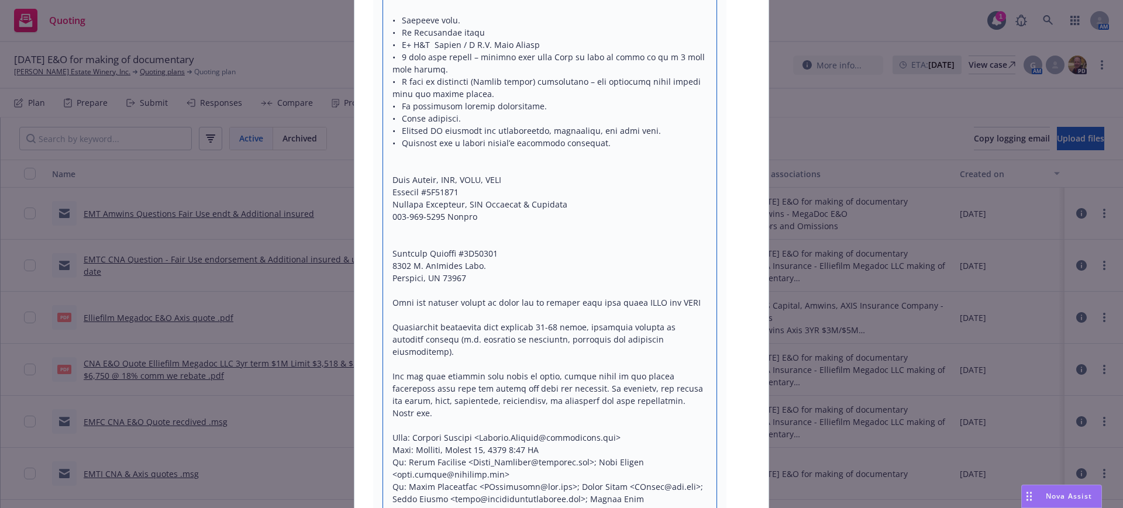
drag, startPoint x: 466, startPoint y: 130, endPoint x: 685, endPoint y: 297, distance: 275.1
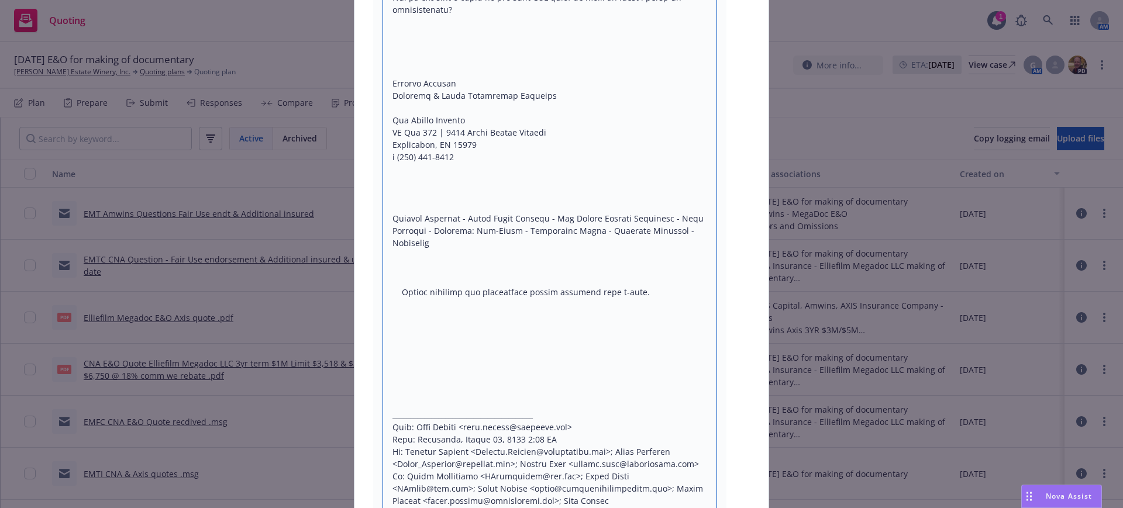
scroll to position [2431, 0]
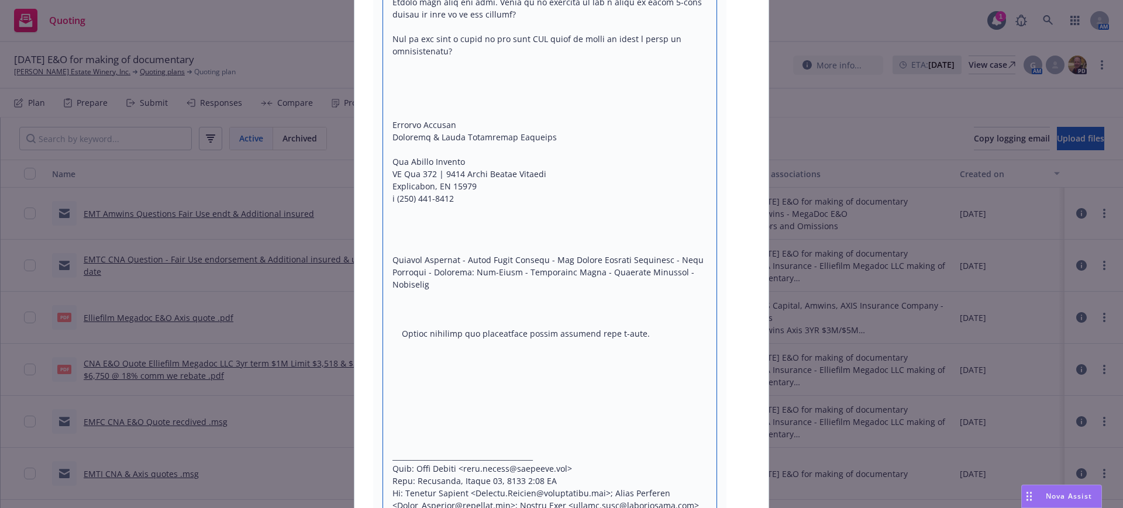
drag, startPoint x: 456, startPoint y: 113, endPoint x: 433, endPoint y: 338, distance: 226.4
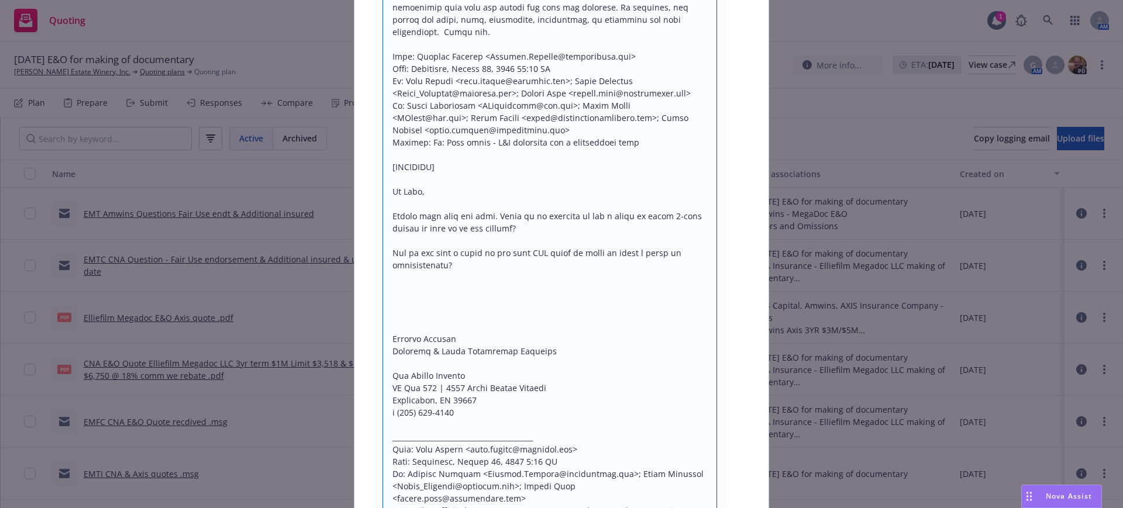
scroll to position [2212, 0]
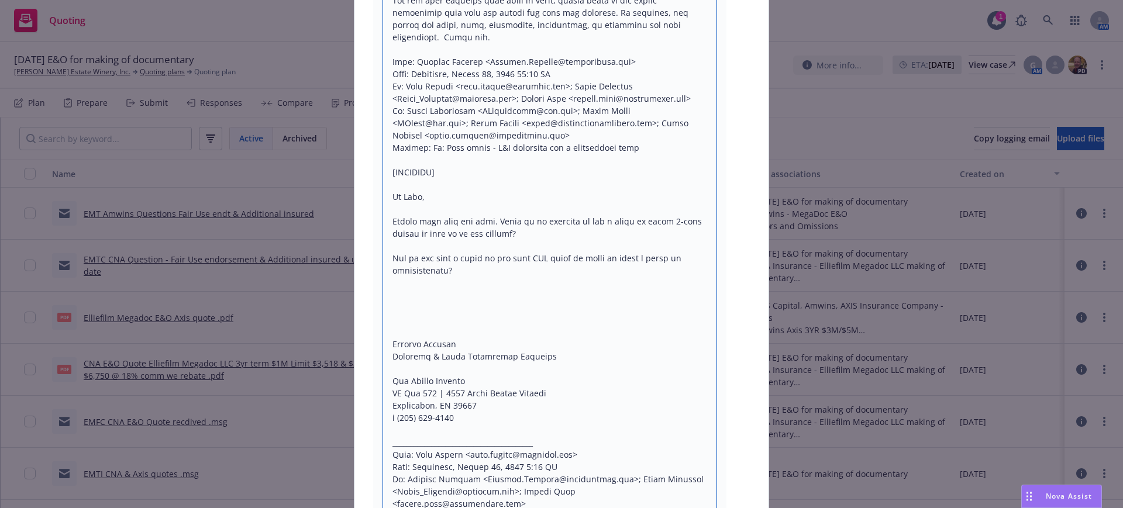
drag, startPoint x: 381, startPoint y: 201, endPoint x: 404, endPoint y: 234, distance: 40.1
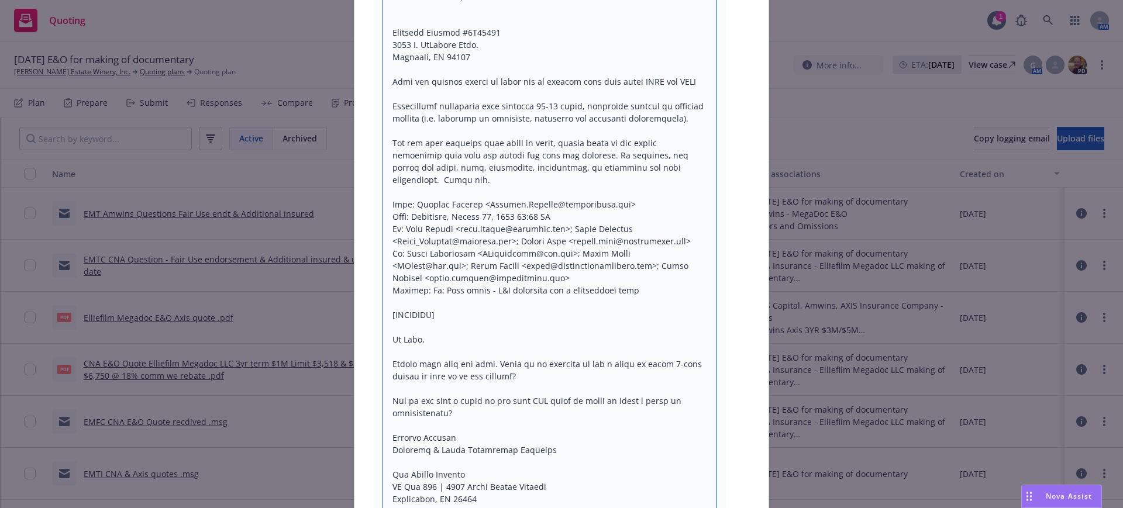
scroll to position [2065, 0]
drag, startPoint x: 384, startPoint y: 232, endPoint x: 473, endPoint y: 233, distance: 88.9
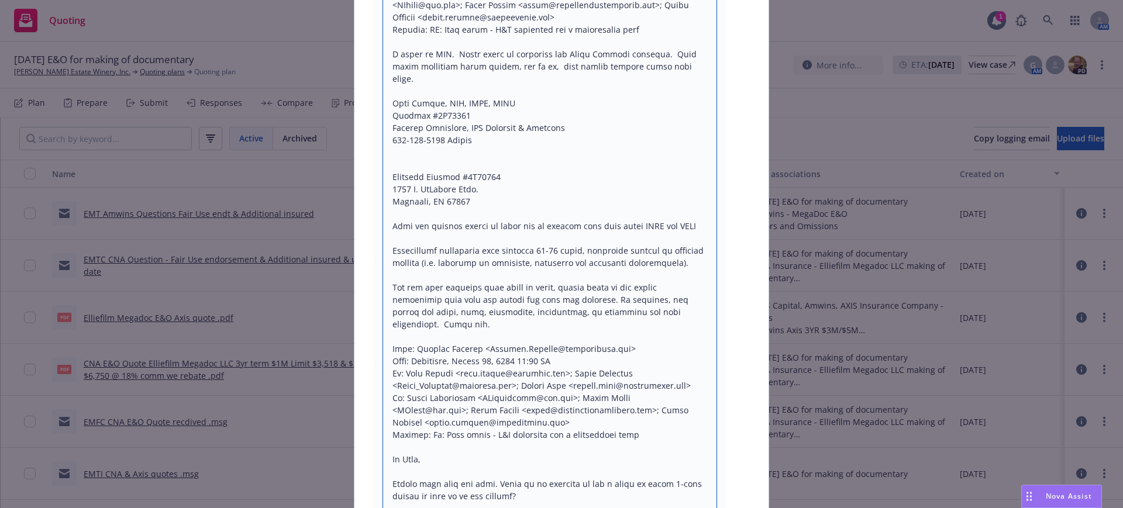
scroll to position [1846, 0]
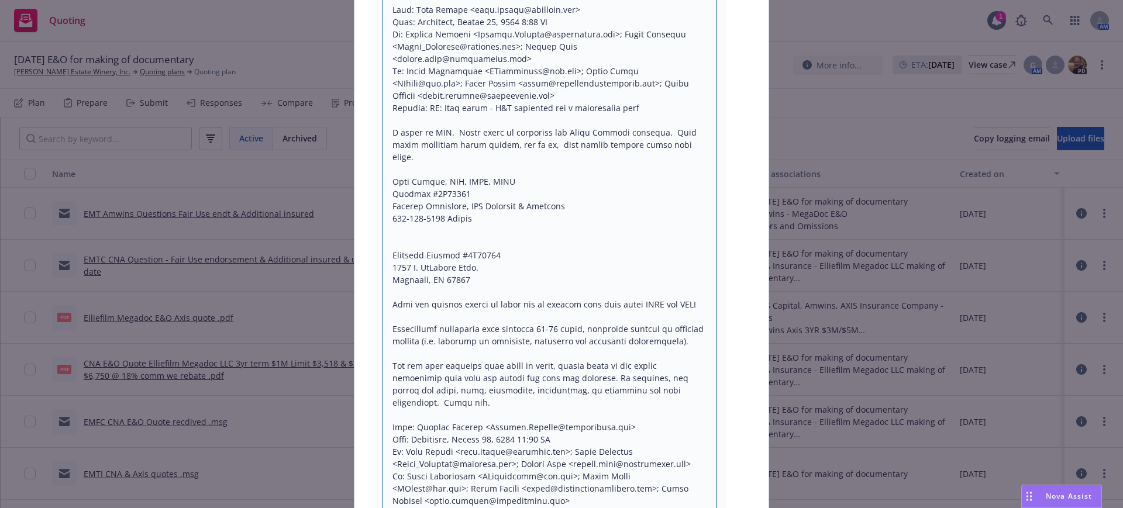
drag, startPoint x: 465, startPoint y: 132, endPoint x: 661, endPoint y: 300, distance: 258.5
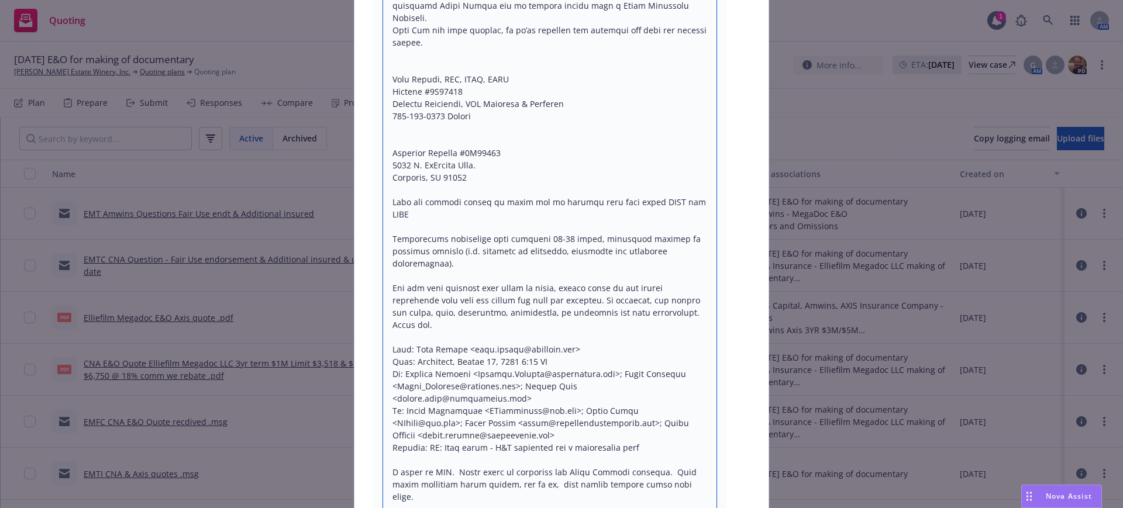
scroll to position [1480, 0]
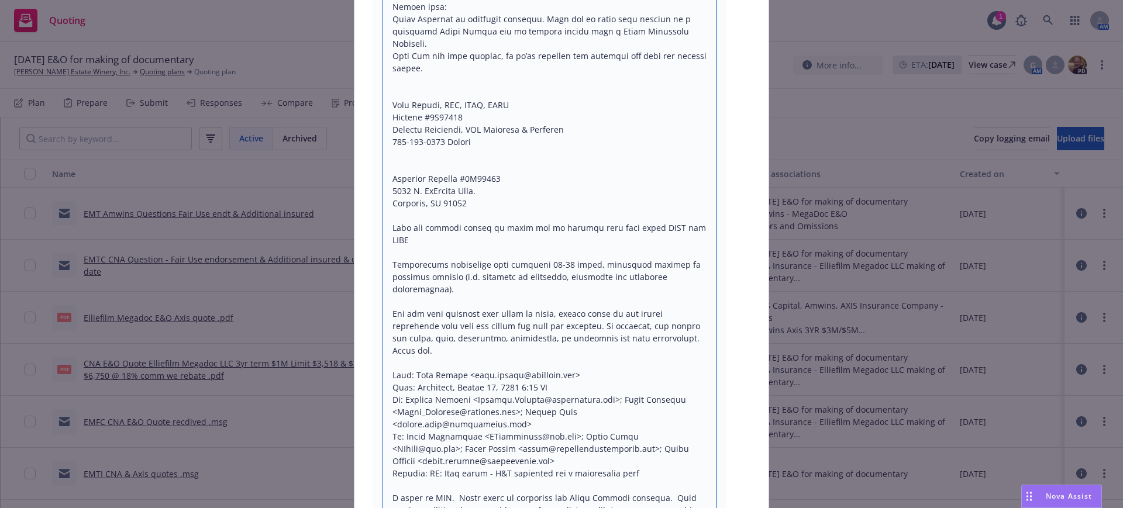
drag, startPoint x: 470, startPoint y: 106, endPoint x: 673, endPoint y: 281, distance: 267.6
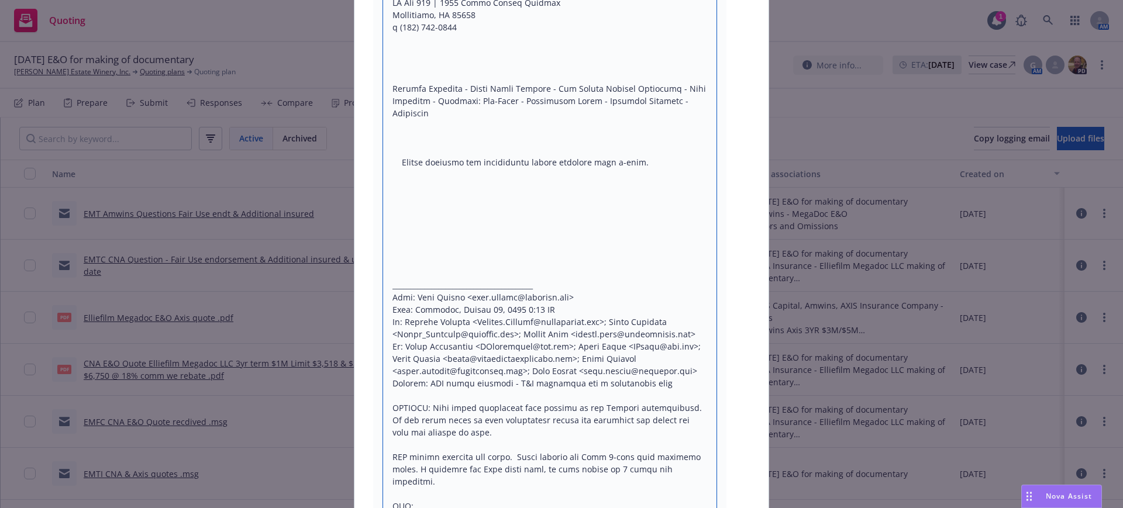
scroll to position [749, 0]
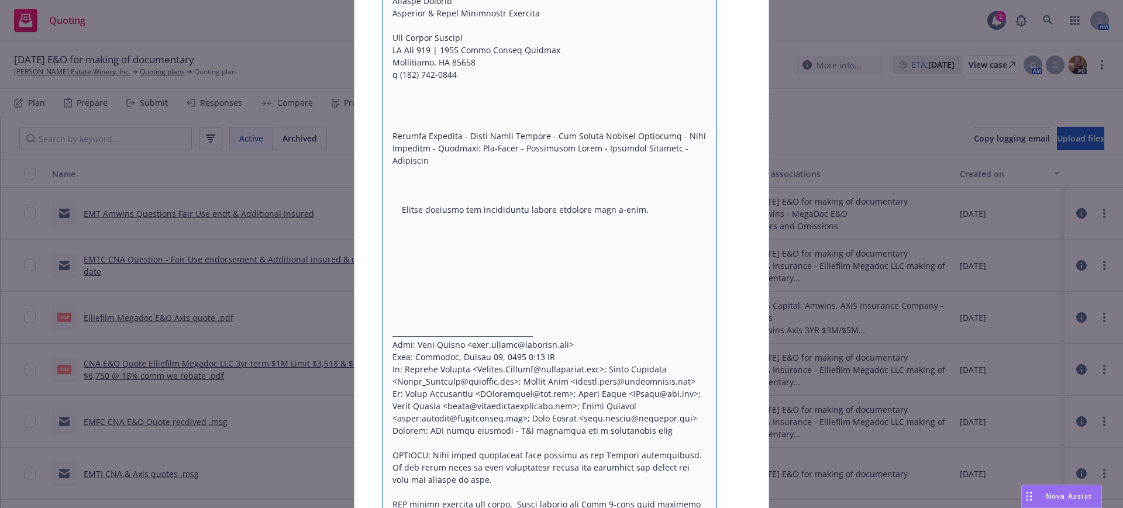
drag, startPoint x: 390, startPoint y: 79, endPoint x: 415, endPoint y: 279, distance: 201.7
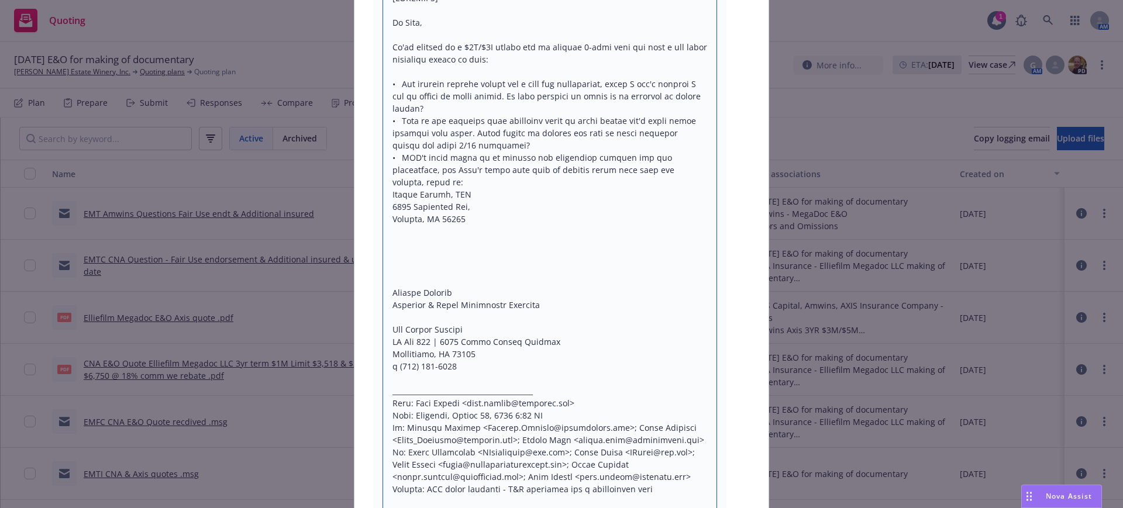
scroll to position [456, 0]
drag, startPoint x: 390, startPoint y: 220, endPoint x: 390, endPoint y: 240, distance: 20.5
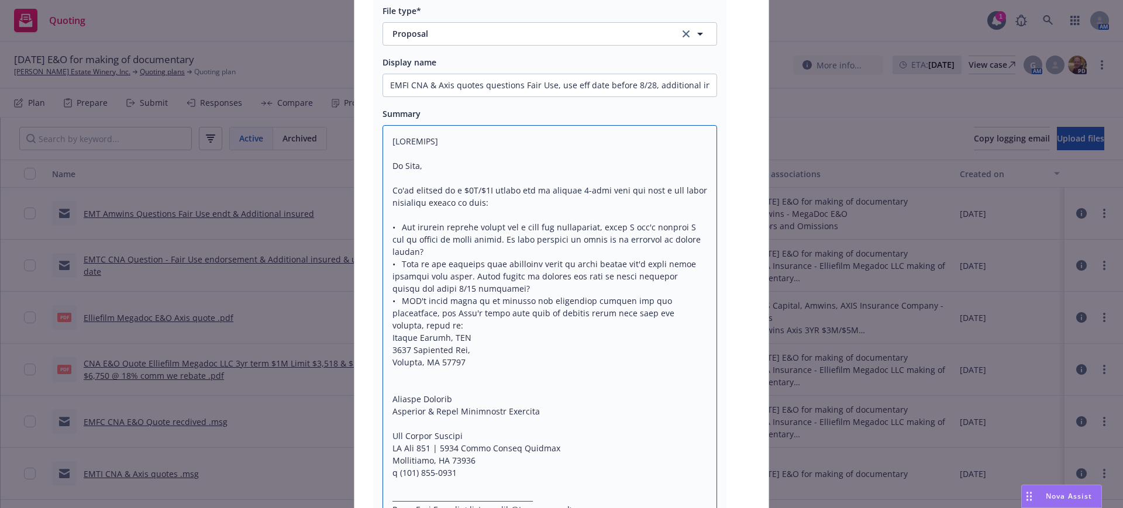
scroll to position [310, 0]
drag, startPoint x: 388, startPoint y: 141, endPoint x: 480, endPoint y: 144, distance: 91.9
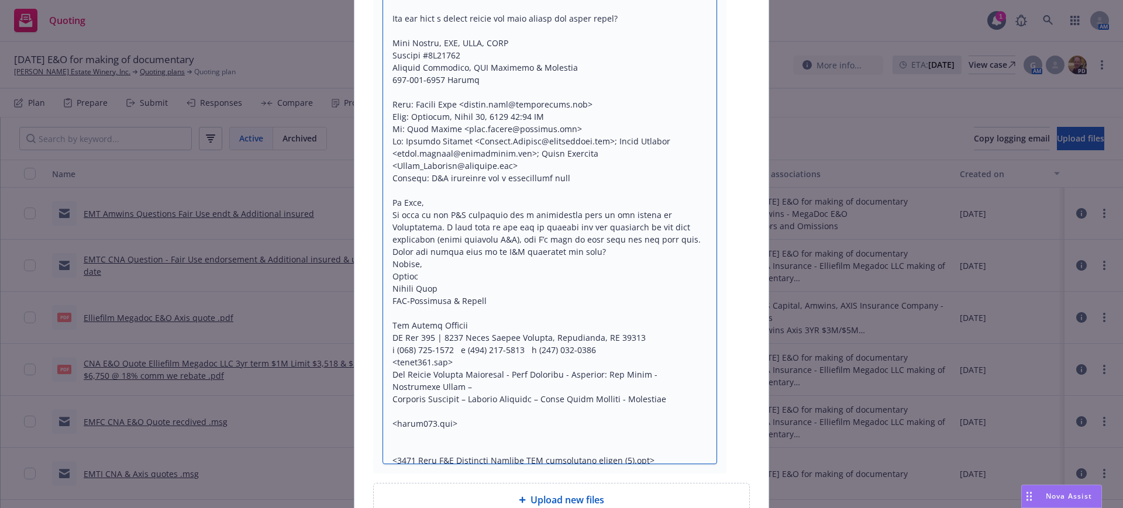
scroll to position [6538, 0]
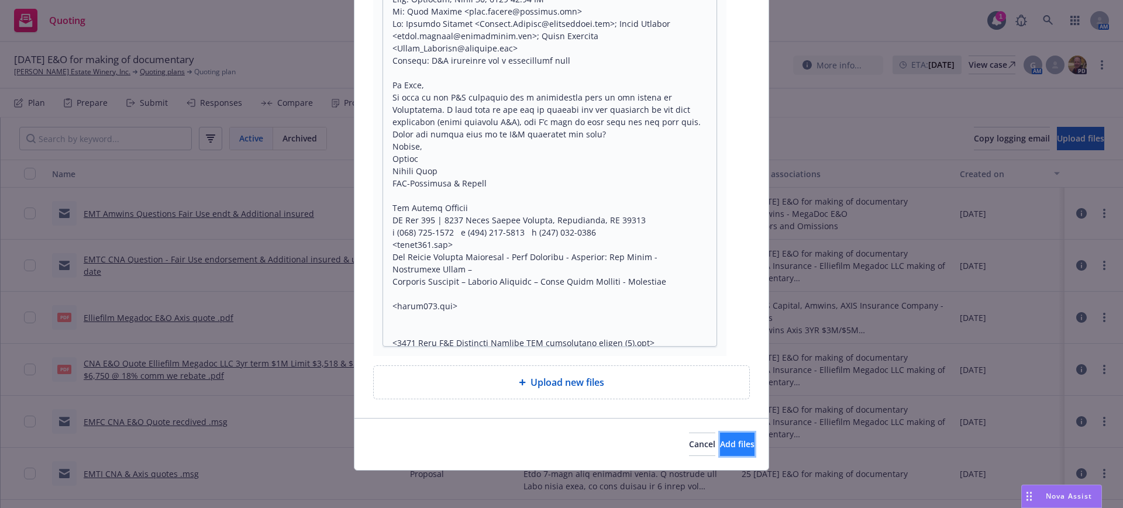
click at [725, 442] on span "Add files" at bounding box center [737, 444] width 35 height 11
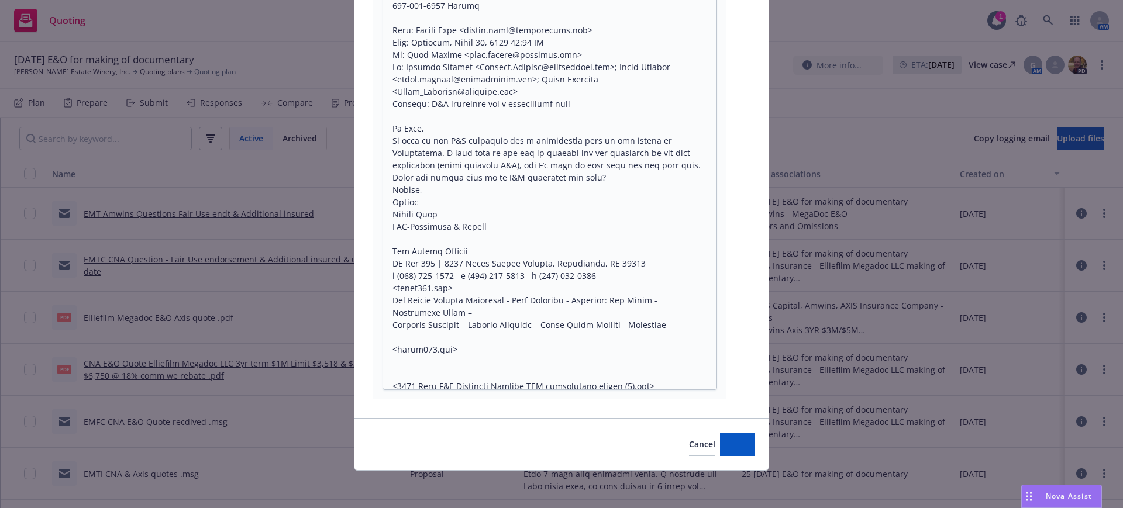
scroll to position [6494, 0]
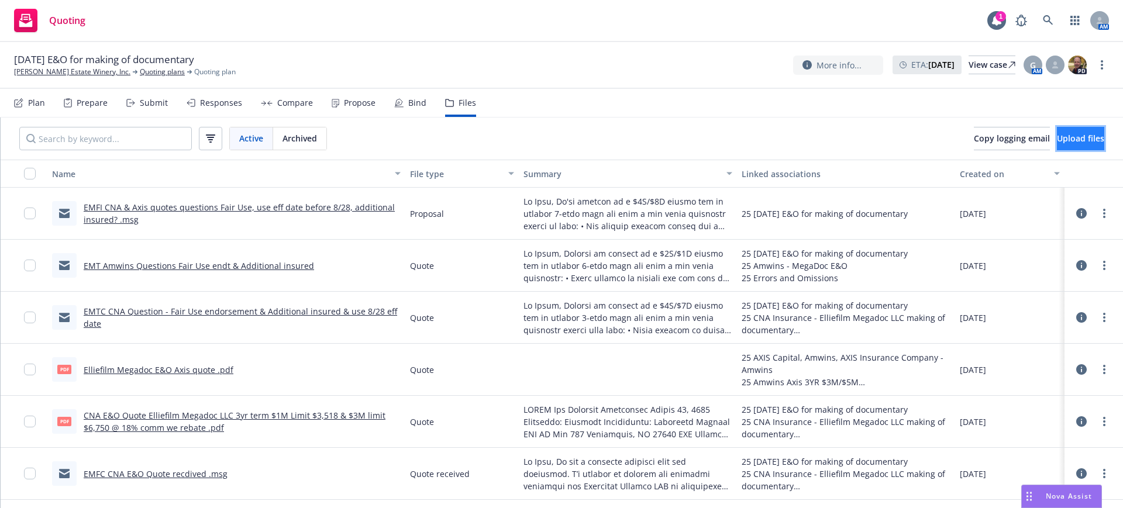
click at [1068, 135] on span "Upload files" at bounding box center [1080, 138] width 47 height 11
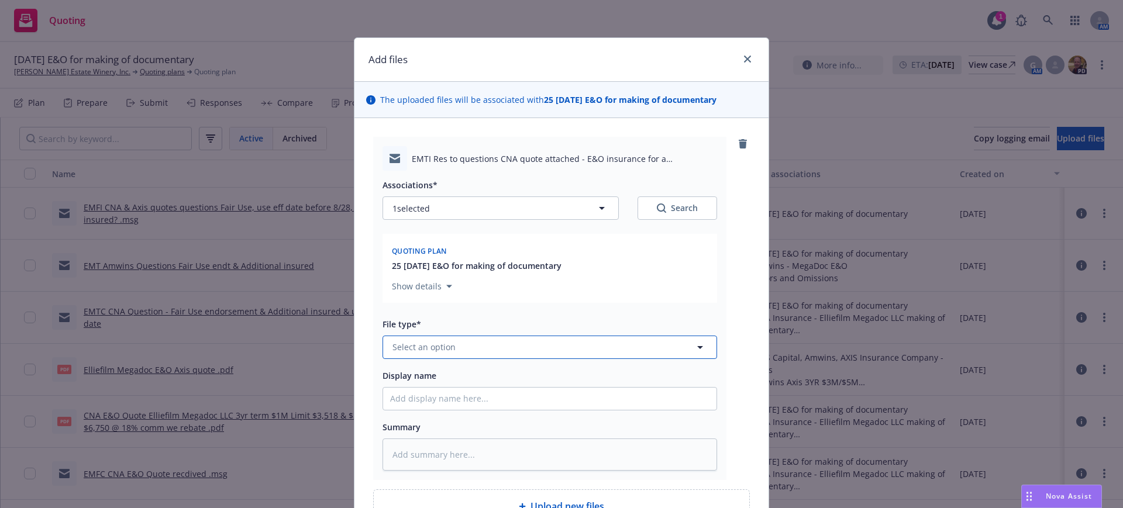
click at [386, 342] on button "Select an option" at bounding box center [550, 347] width 335 height 23
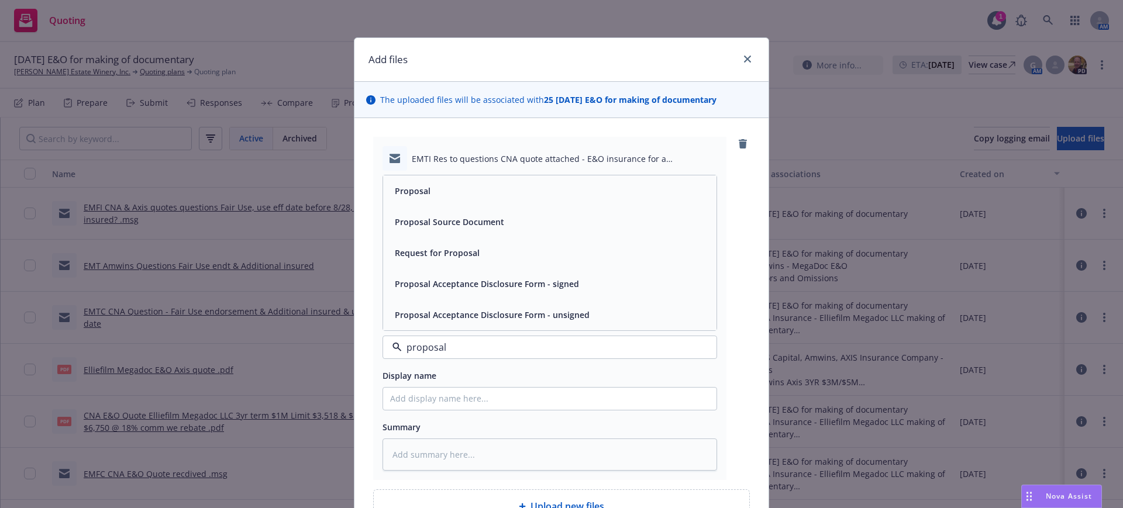
click at [406, 190] on span "Proposal" at bounding box center [413, 191] width 36 height 12
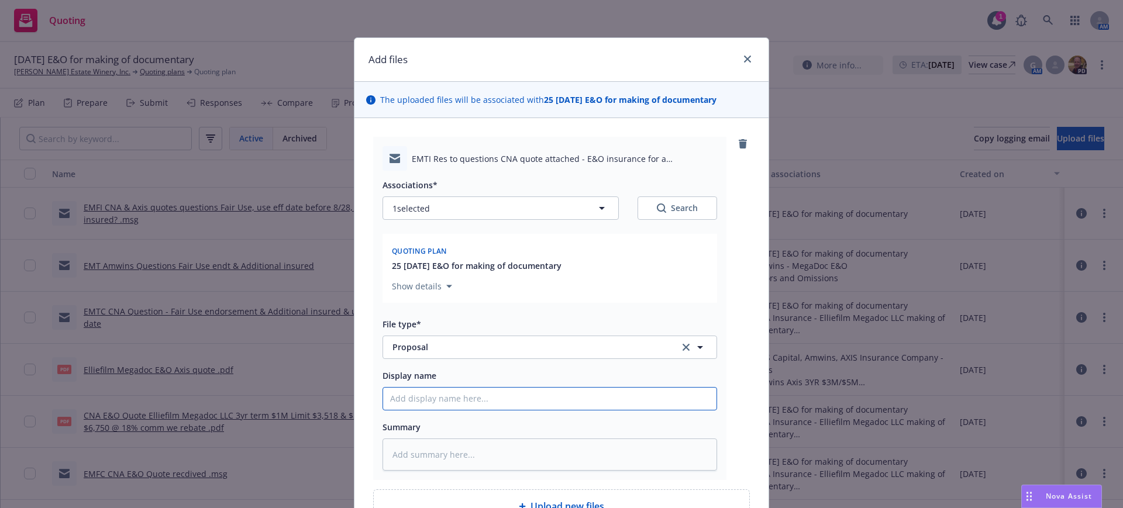
click at [384, 398] on input "Display name" at bounding box center [549, 399] width 333 height 22
click at [383, 398] on input "Display name" at bounding box center [549, 399] width 333 height 22
paste input "EMTI Res to questions CNA quote"
click at [489, 398] on input "EMTI Res to questions CNA quote" at bounding box center [549, 399] width 333 height 22
click at [386, 449] on textarea at bounding box center [550, 455] width 335 height 32
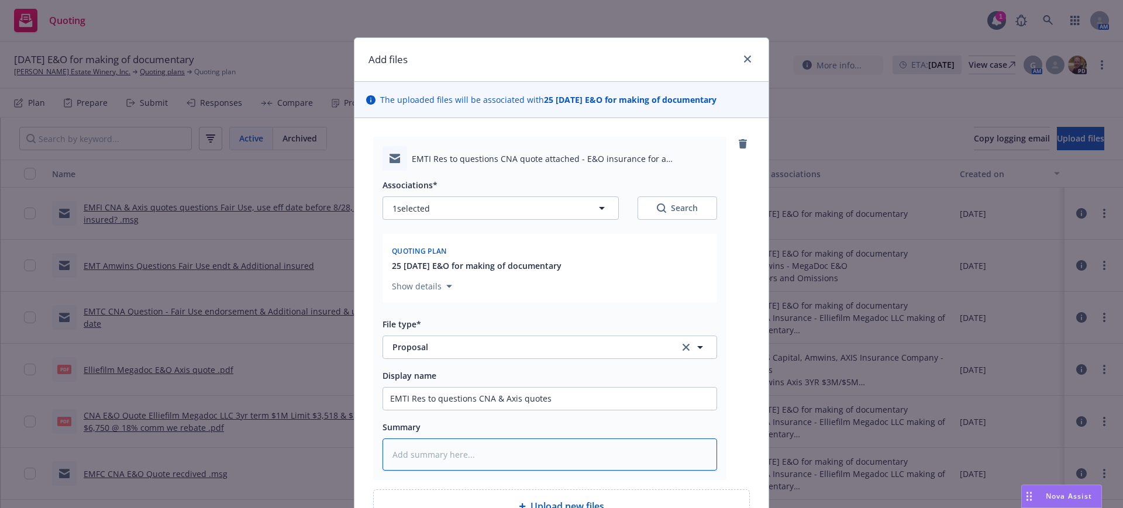
paste textarea "Hi all, We followed up with both CNA and Axis relative to the questions below. …"
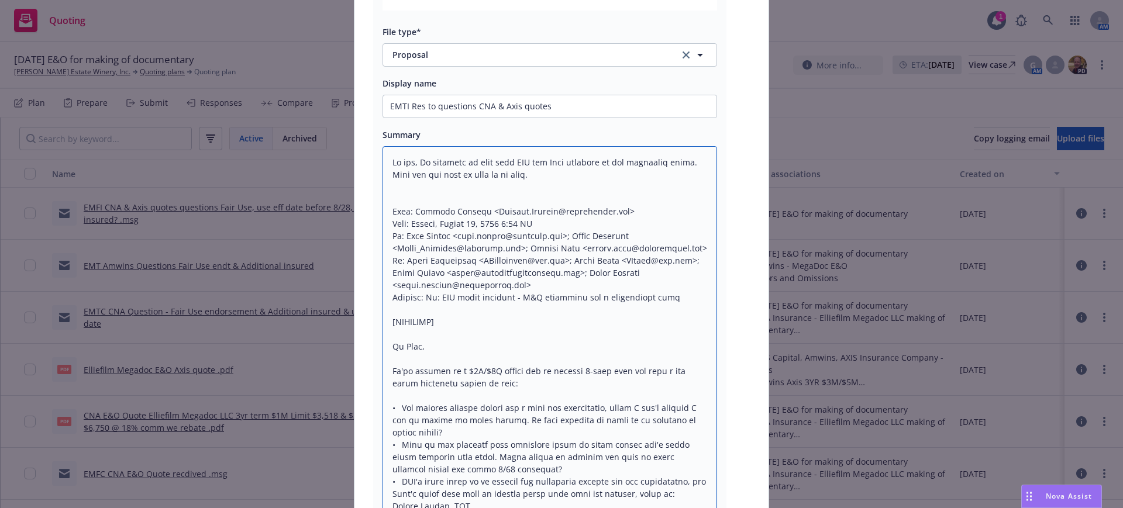
scroll to position [366, 0]
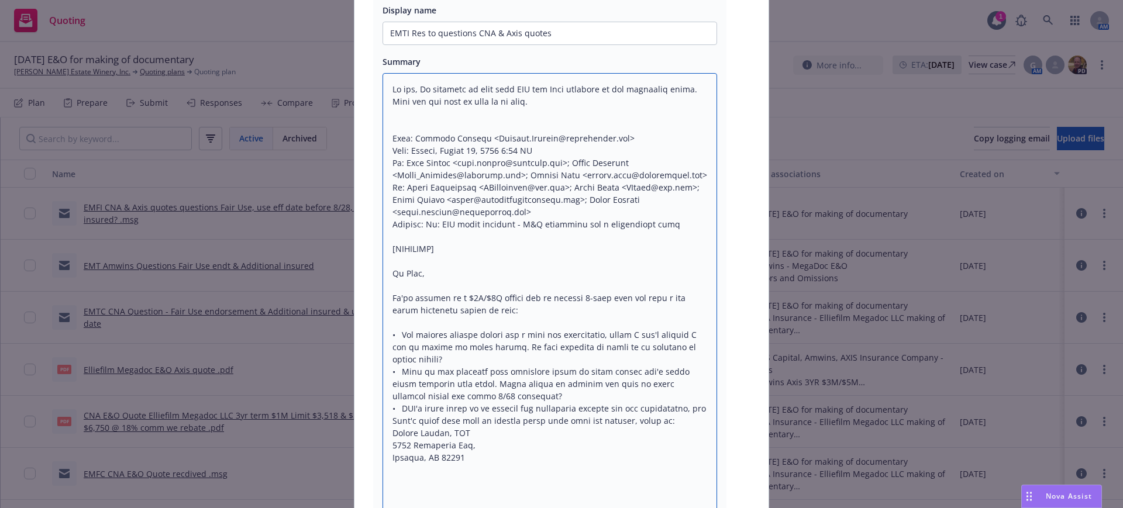
drag, startPoint x: 382, startPoint y: 253, endPoint x: 454, endPoint y: 267, distance: 73.2
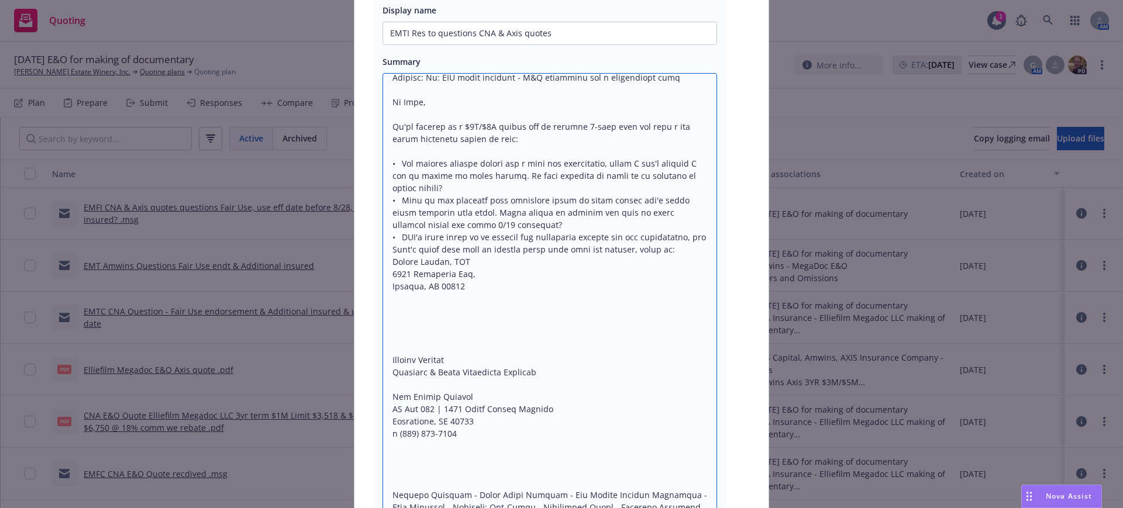
scroll to position [147, 0]
drag, startPoint x: 384, startPoint y: 312, endPoint x: 431, endPoint y: 345, distance: 56.7
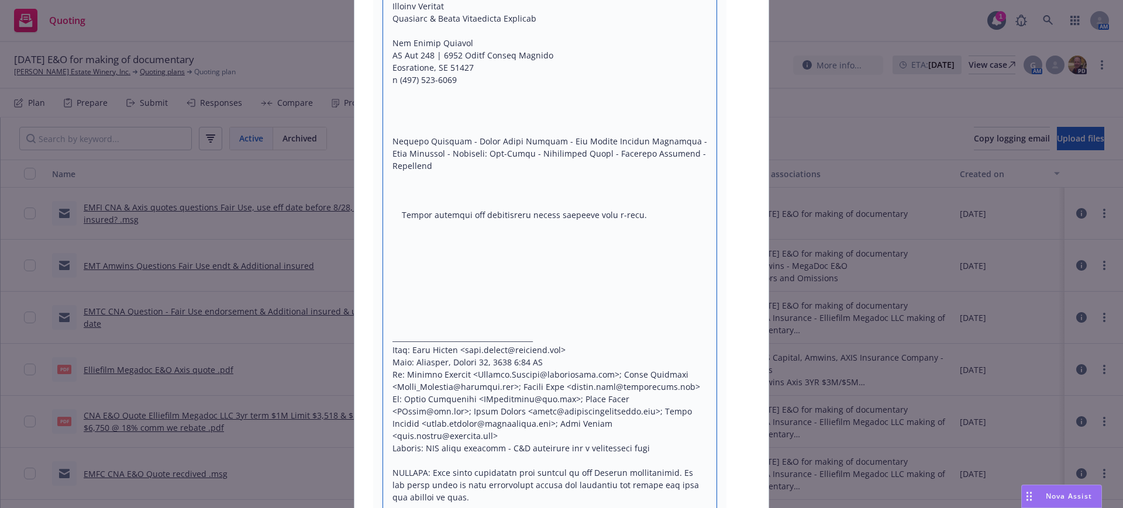
scroll to position [717, 0]
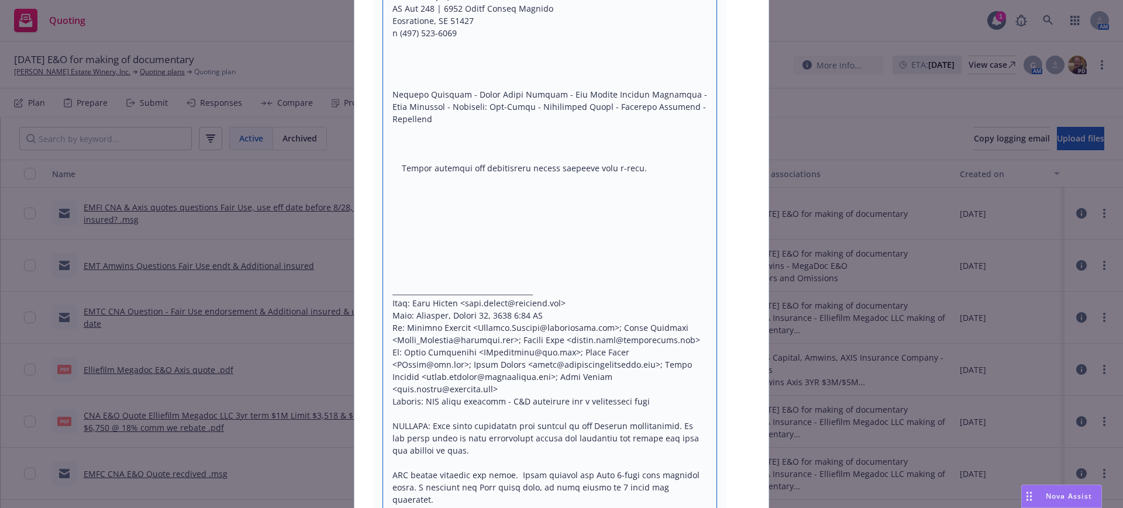
drag, startPoint x: 458, startPoint y: 253, endPoint x: 449, endPoint y: 288, distance: 36.3
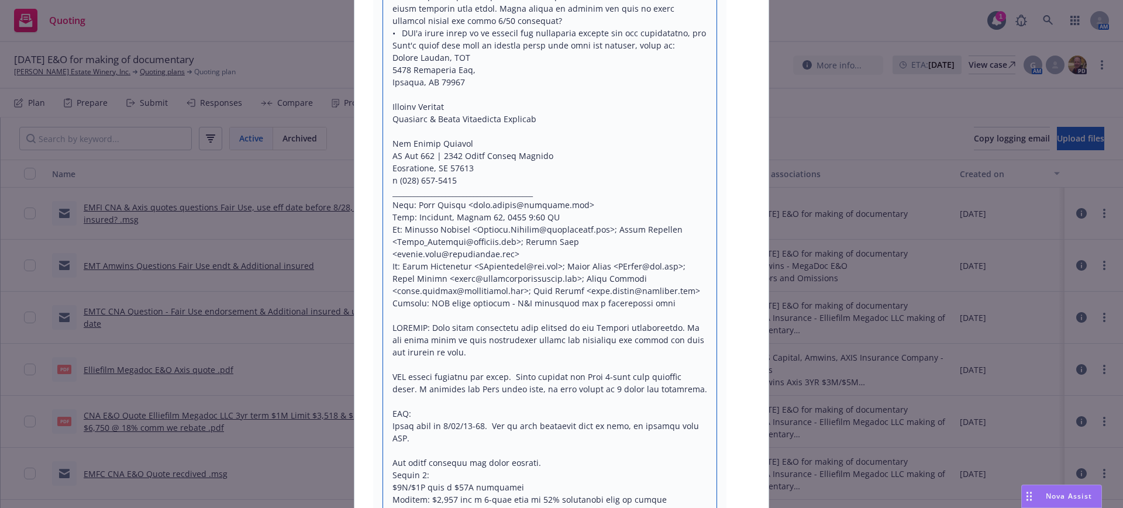
scroll to position [864, 0]
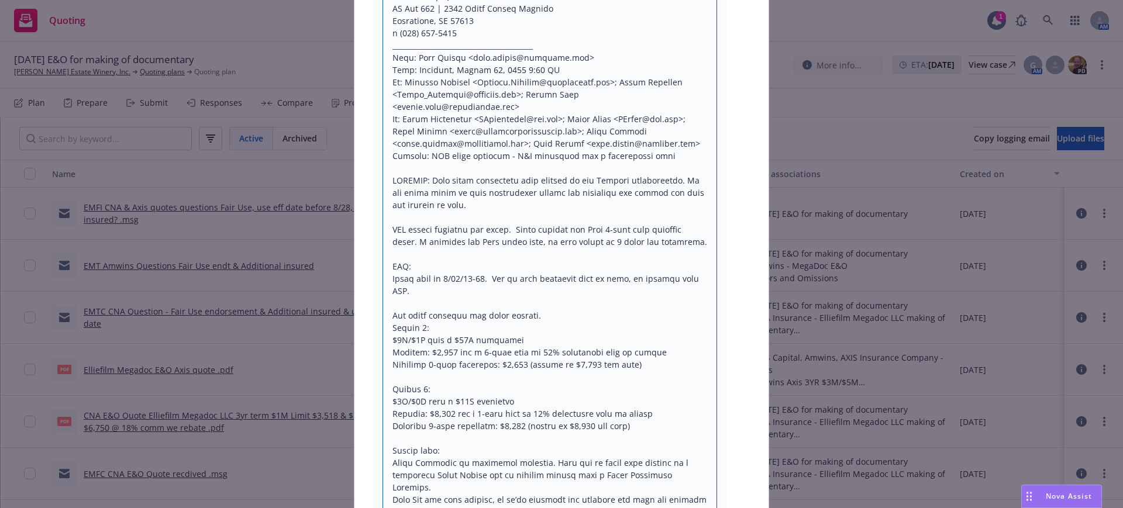
drag, startPoint x: 386, startPoint y: 192, endPoint x: 462, endPoint y: 216, distance: 79.8
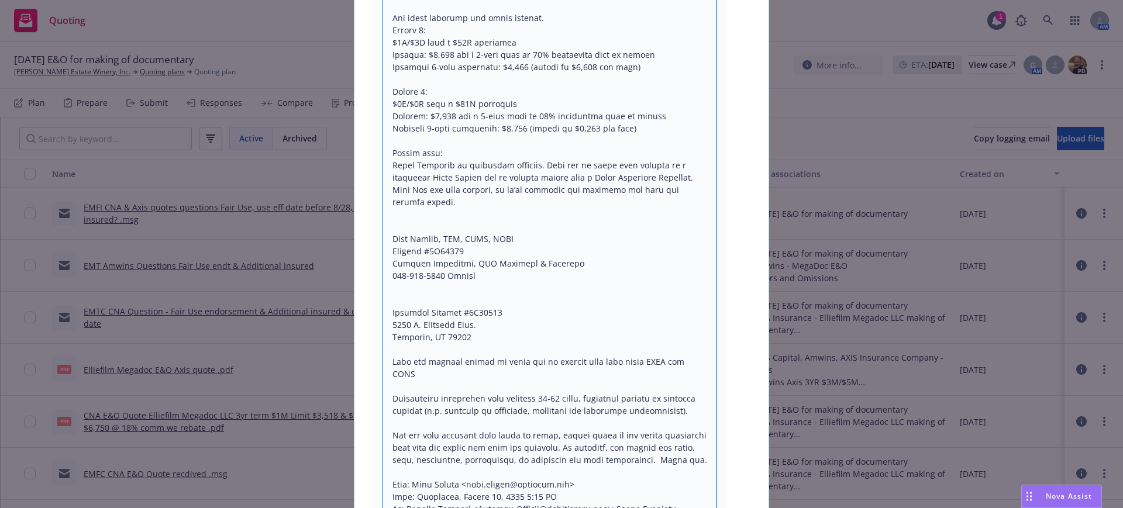
scroll to position [1157, 0]
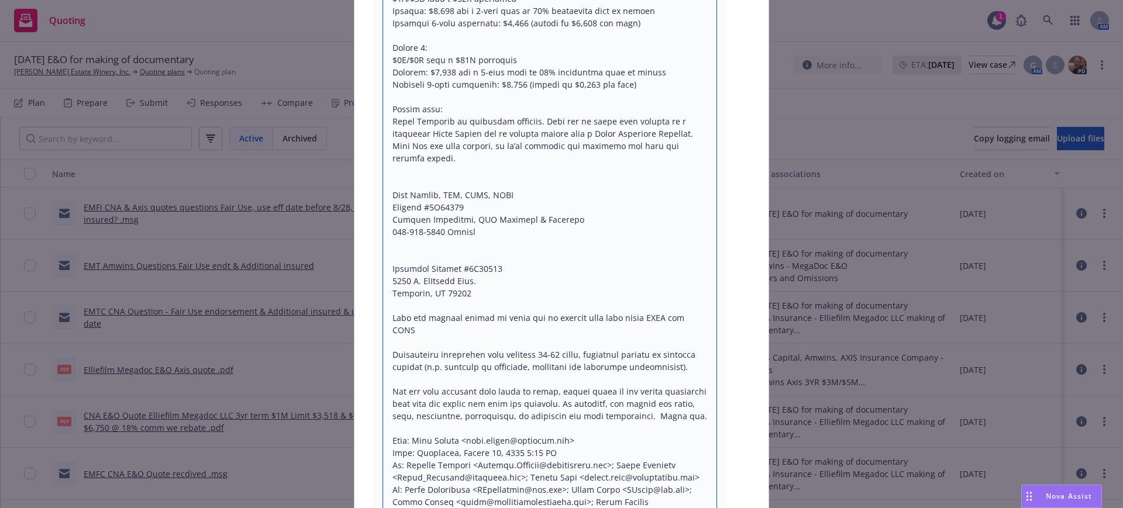
drag, startPoint x: 466, startPoint y: 233, endPoint x: 685, endPoint y: 398, distance: 273.2
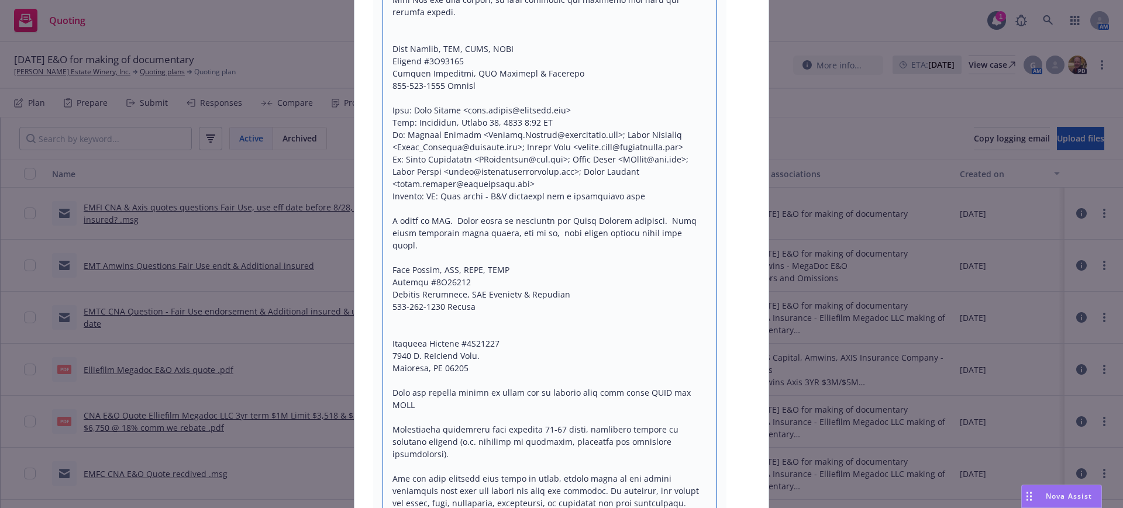
scroll to position [1376, 0]
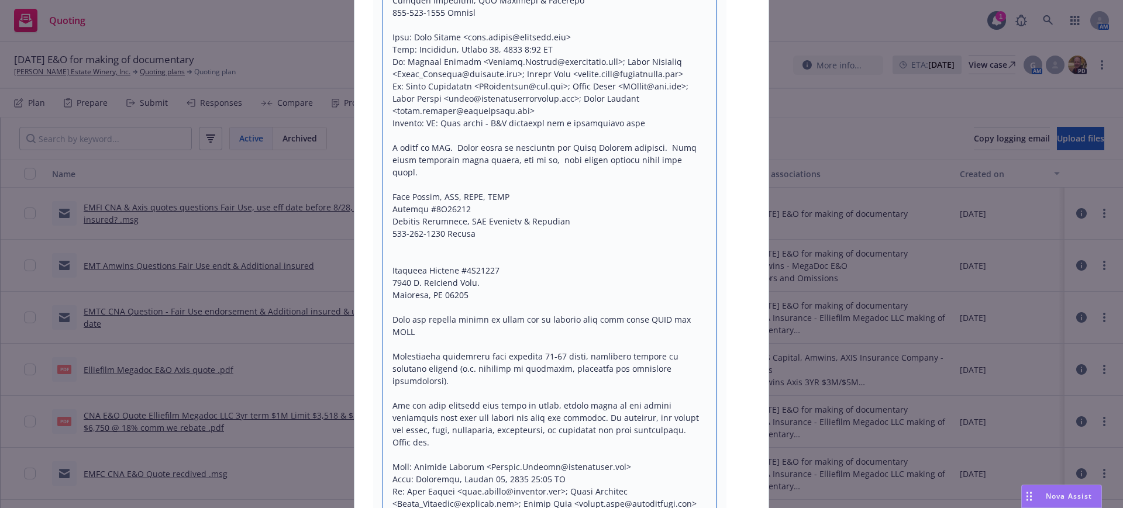
drag, startPoint x: 463, startPoint y: 236, endPoint x: 670, endPoint y: 400, distance: 263.6
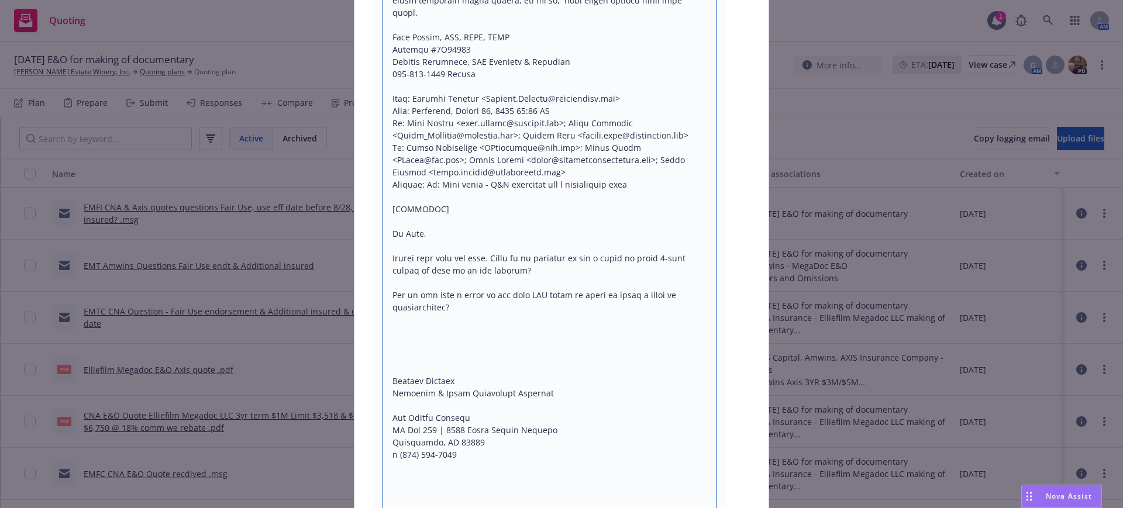
scroll to position [1596, 0]
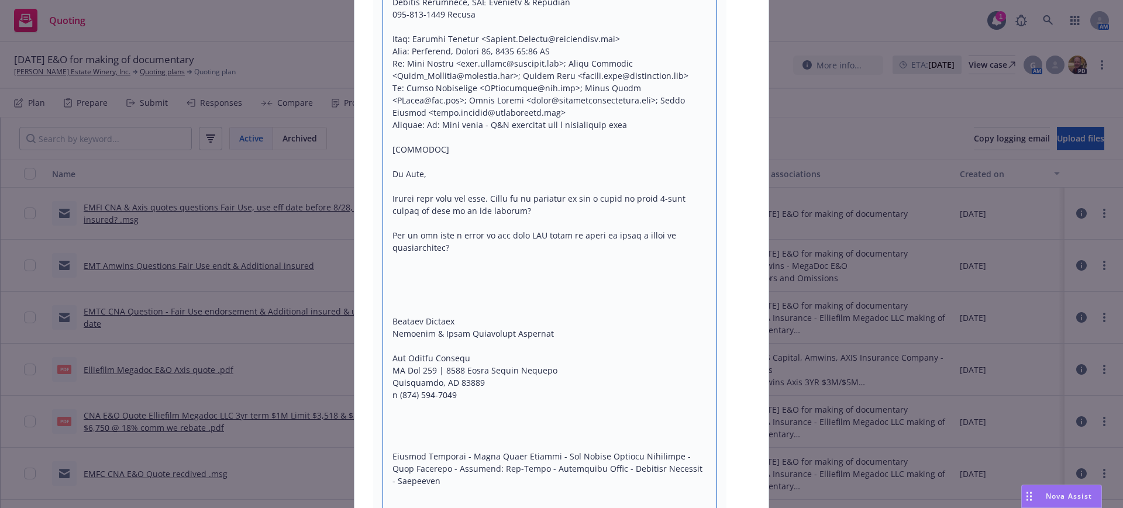
drag, startPoint x: 384, startPoint y: 159, endPoint x: 476, endPoint y: 166, distance: 92.1
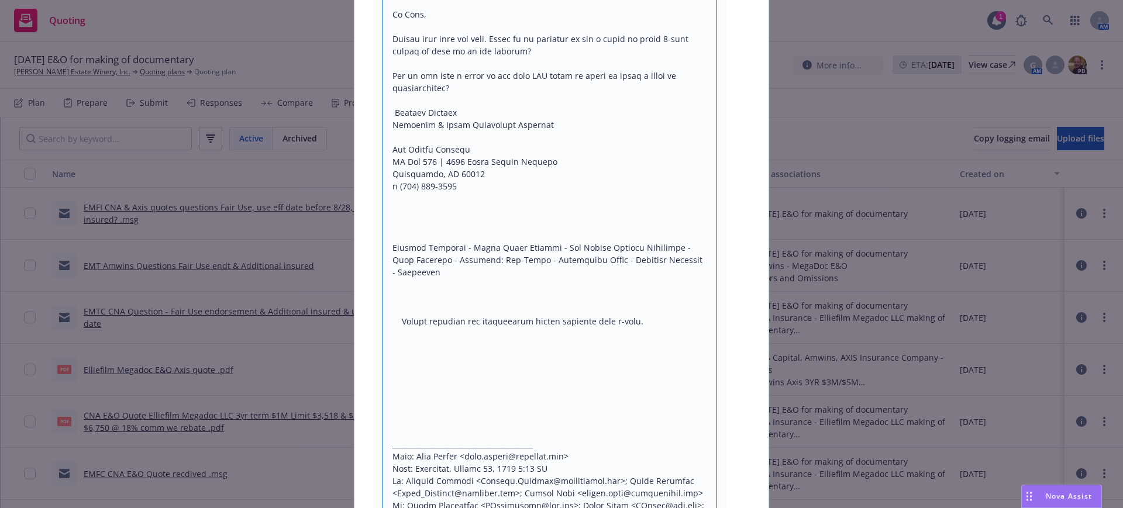
scroll to position [1887, 0]
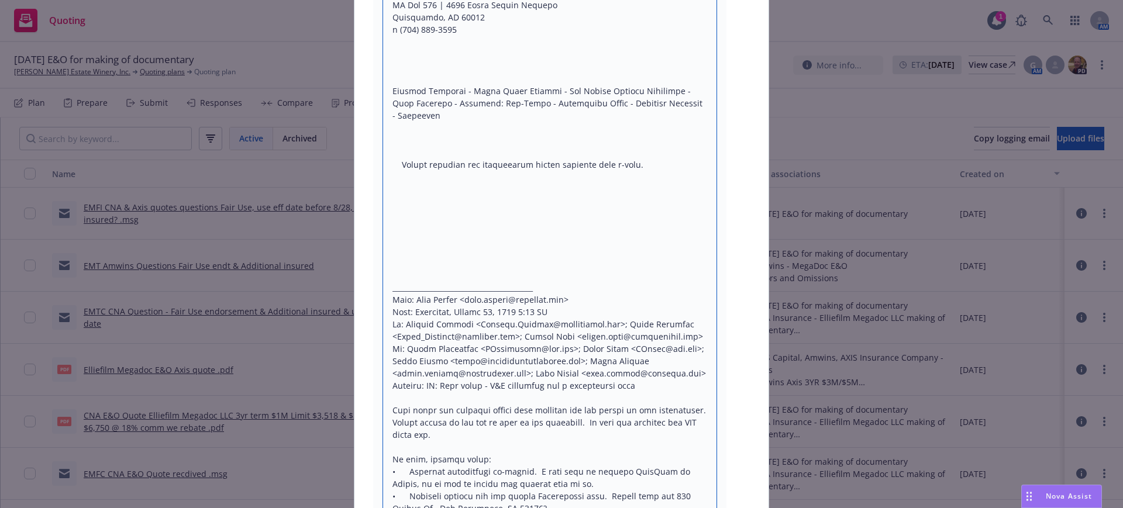
drag, startPoint x: 459, startPoint y: 335, endPoint x: 482, endPoint y: 297, distance: 43.8
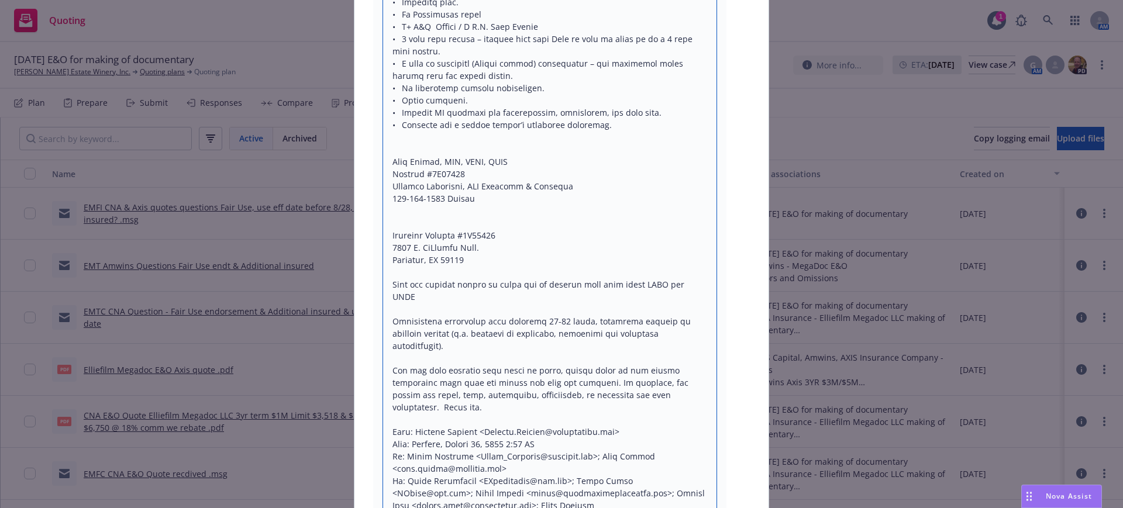
scroll to position [2131, 0]
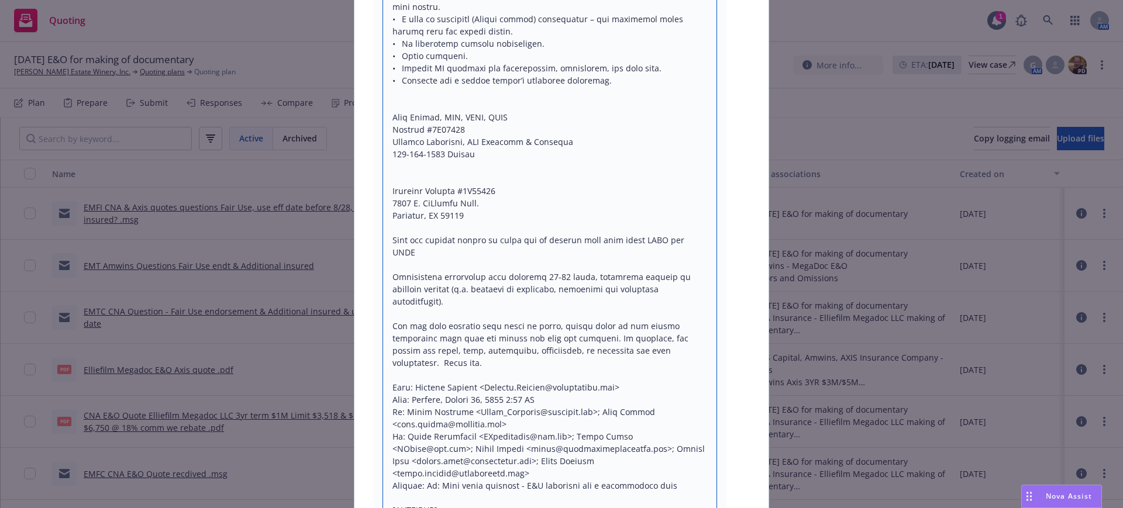
drag, startPoint x: 466, startPoint y: 216, endPoint x: 682, endPoint y: 397, distance: 282.0
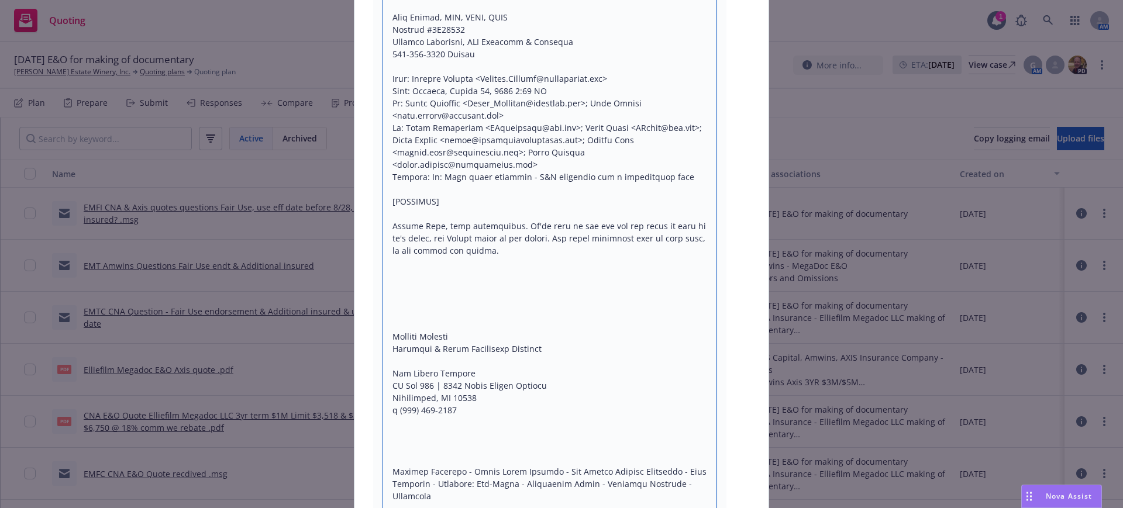
scroll to position [2364, 0]
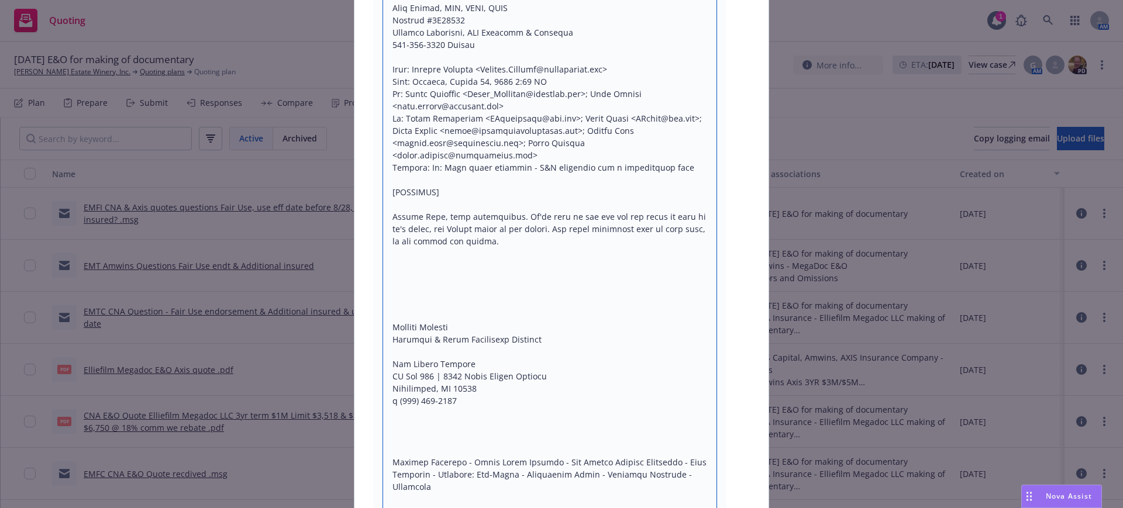
drag, startPoint x: 387, startPoint y: 218, endPoint x: 466, endPoint y: 218, distance: 79.0
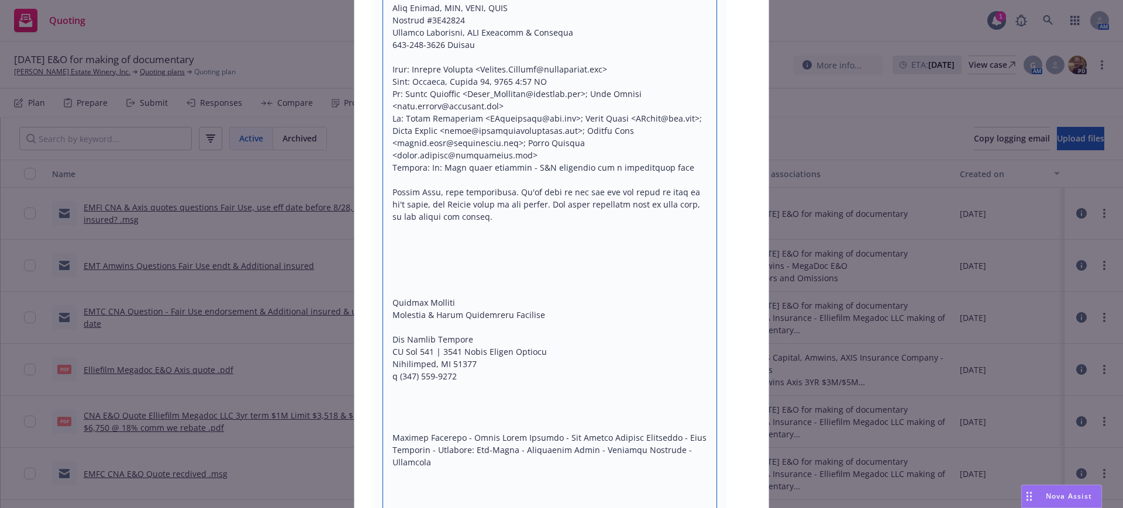
drag, startPoint x: 390, startPoint y: 260, endPoint x: 405, endPoint y: 293, distance: 36.7
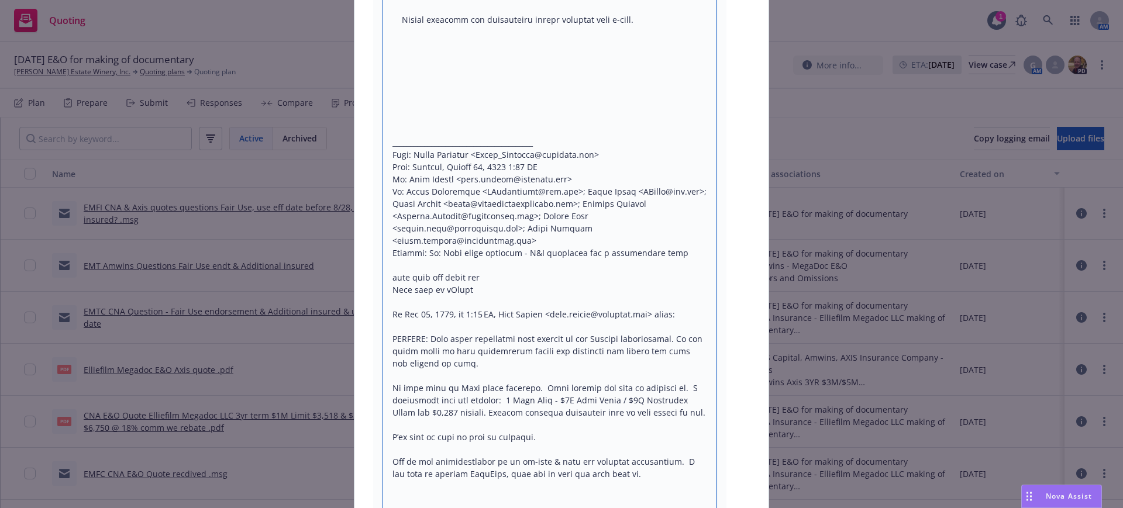
scroll to position [2817, 0]
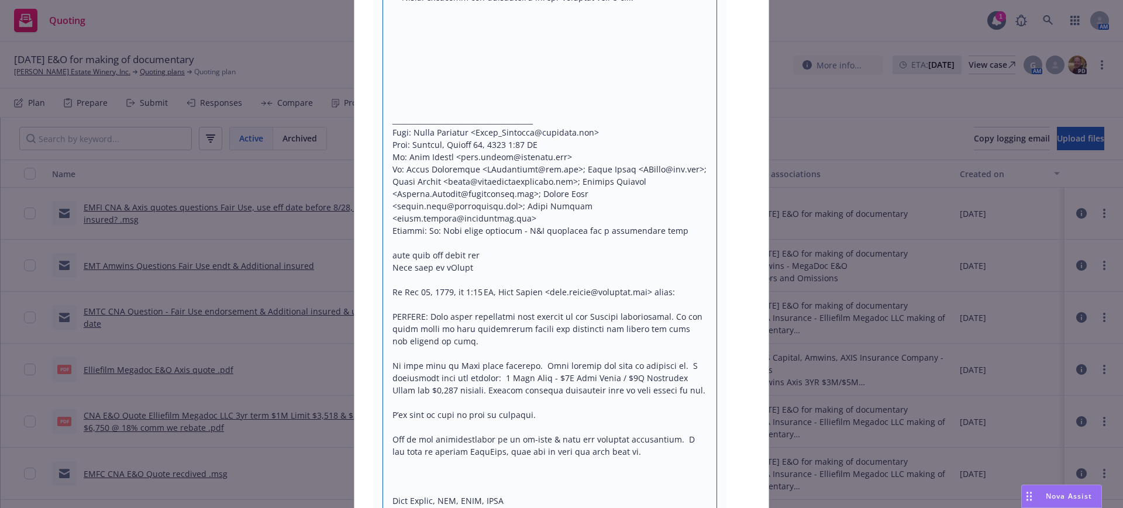
drag, startPoint x: 453, startPoint y: 341, endPoint x: 460, endPoint y: 129, distance: 212.5
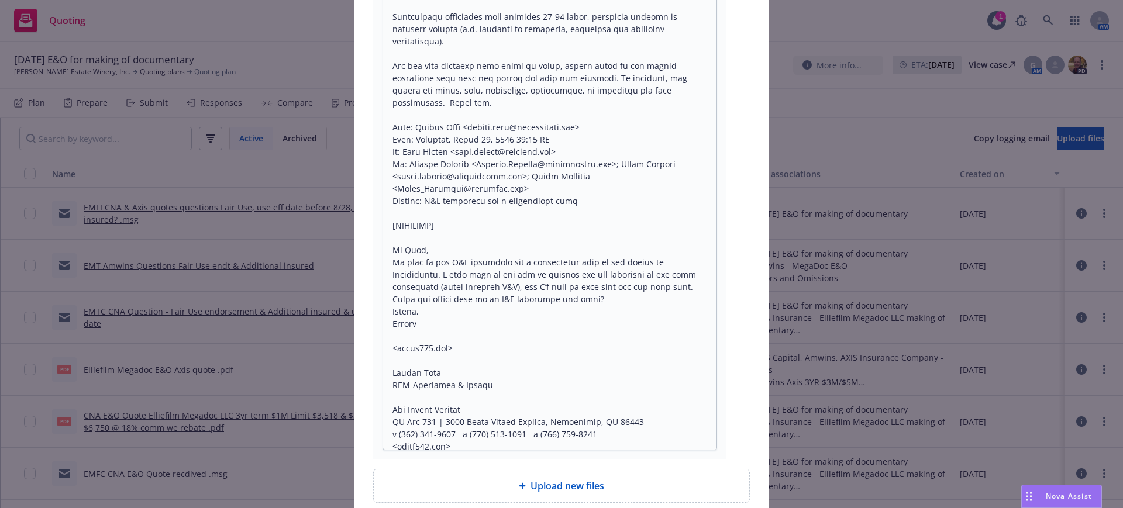
scroll to position [8676, 0]
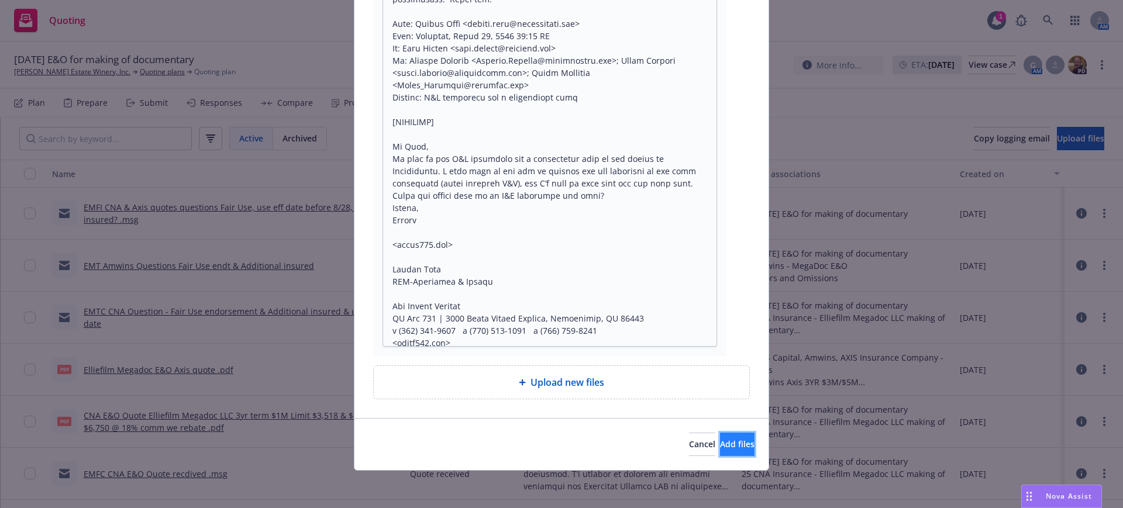
click at [720, 445] on span "Add files" at bounding box center [737, 444] width 35 height 11
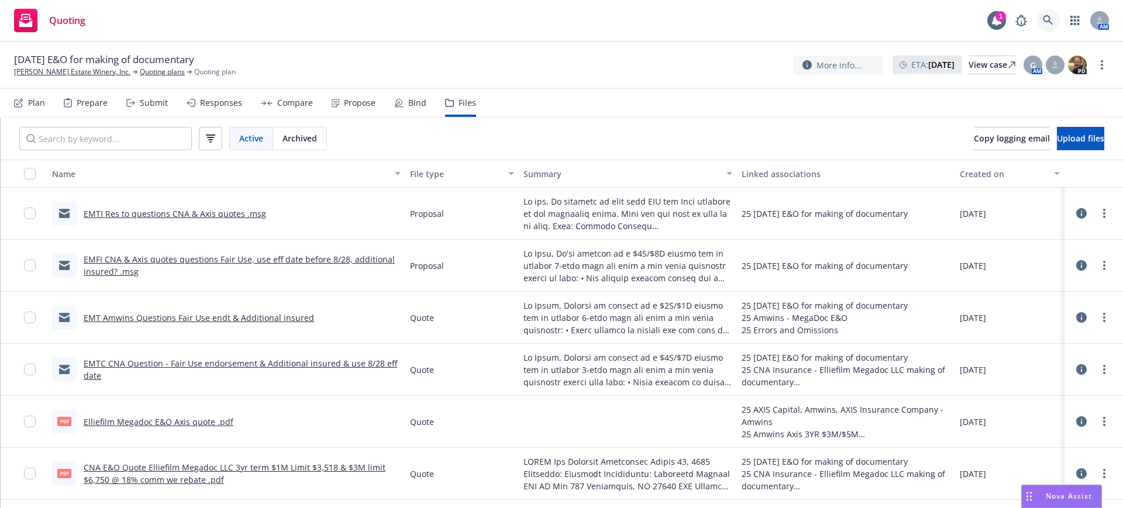
click at [1048, 18] on icon at bounding box center [1048, 20] width 11 height 11
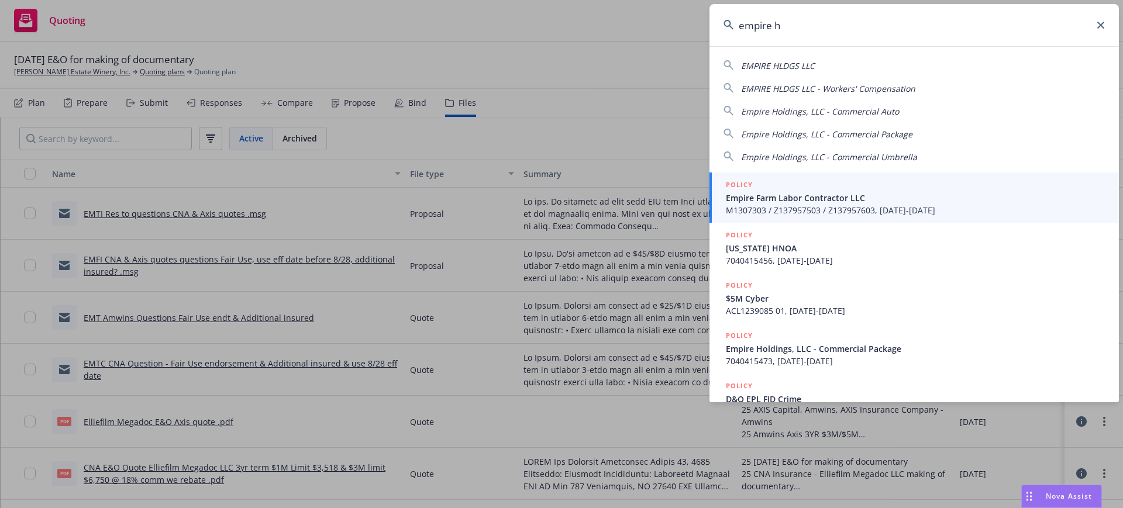
click at [780, 63] on span "EMPIRE HLDGS LLC" at bounding box center [778, 65] width 74 height 11
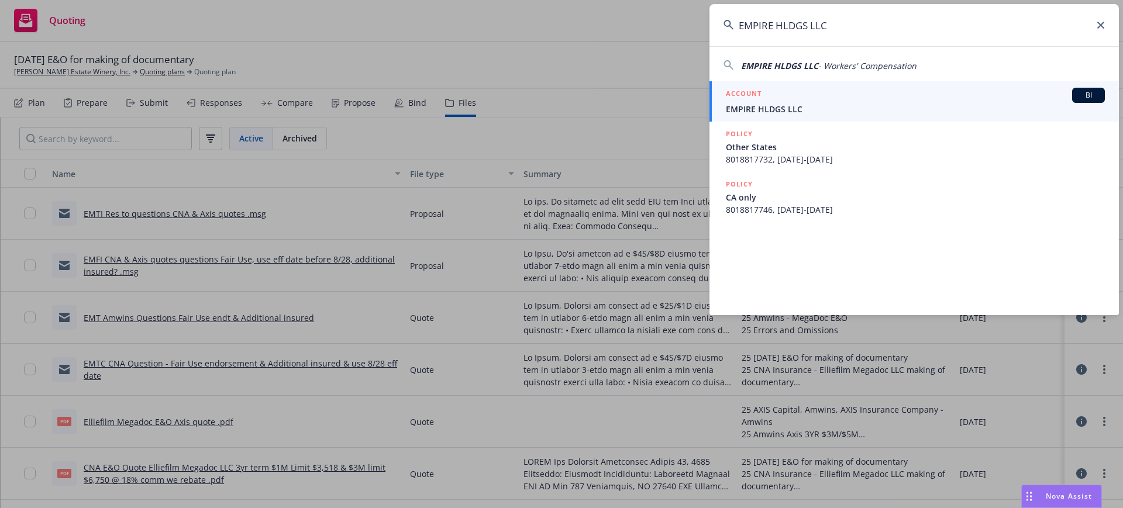
click at [751, 107] on span "EMPIRE HLDGS LLC" at bounding box center [915, 109] width 379 height 12
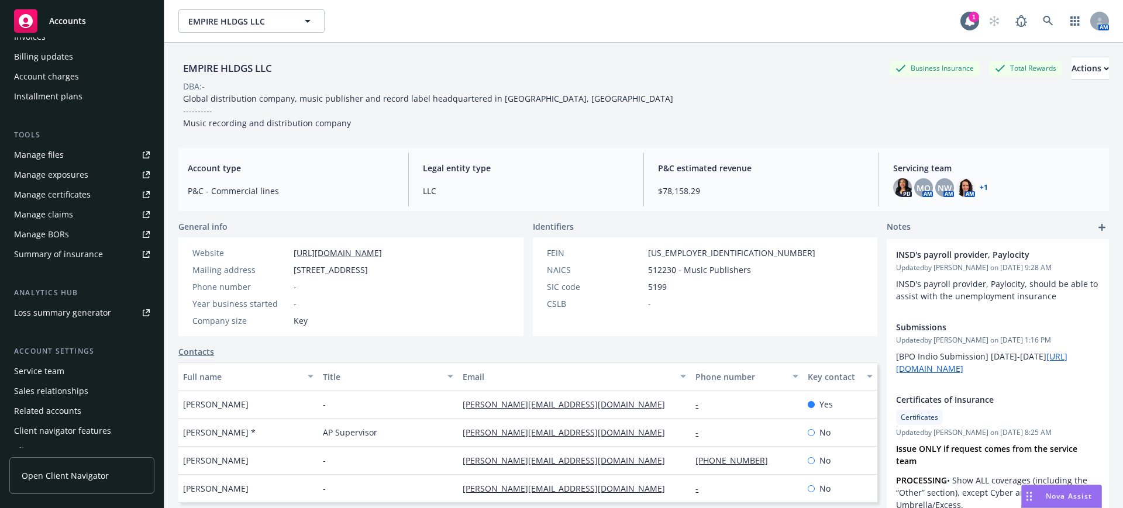
scroll to position [254, 0]
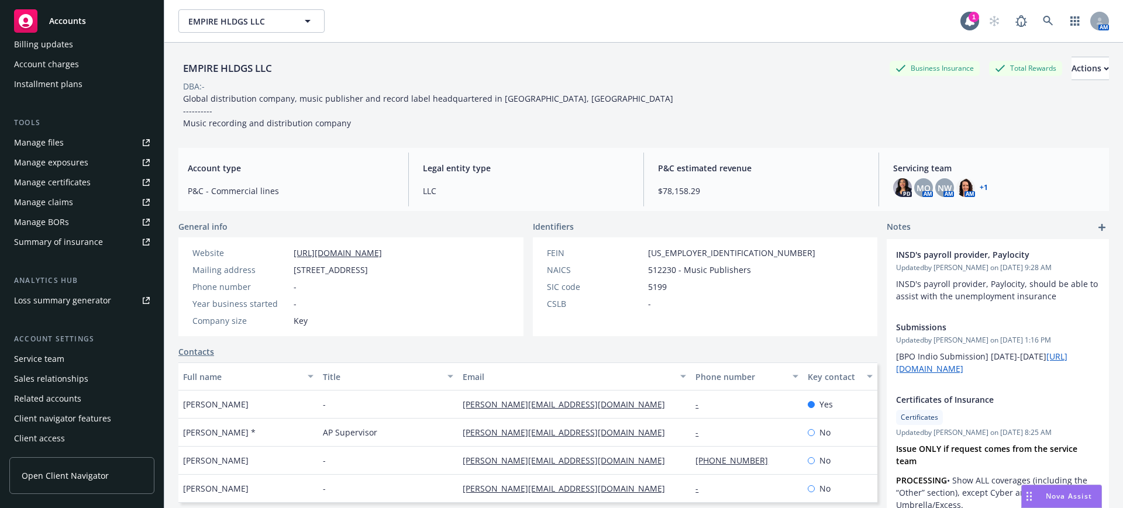
click at [49, 356] on div "Service team" at bounding box center [39, 359] width 50 height 19
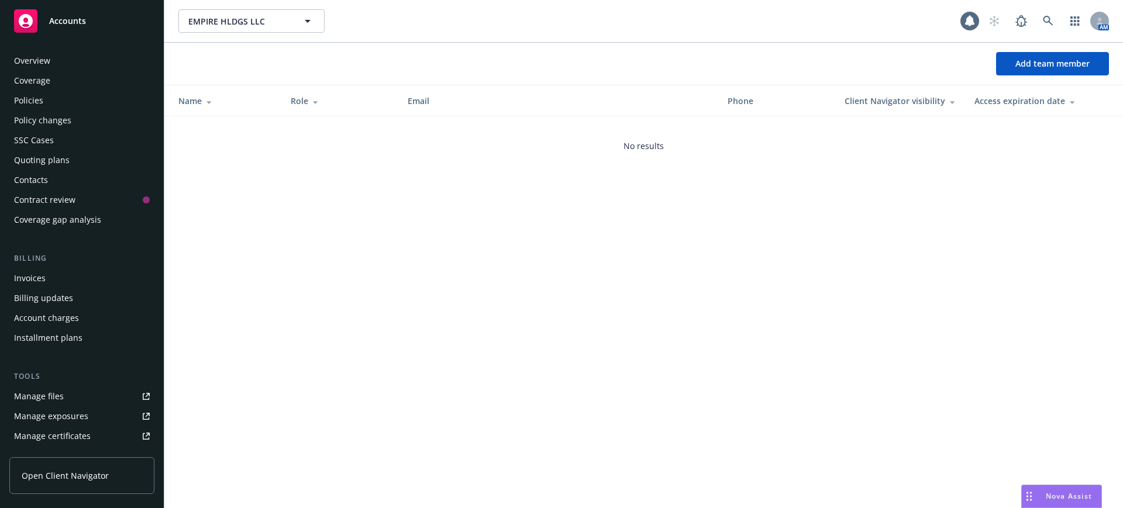
scroll to position [254, 0]
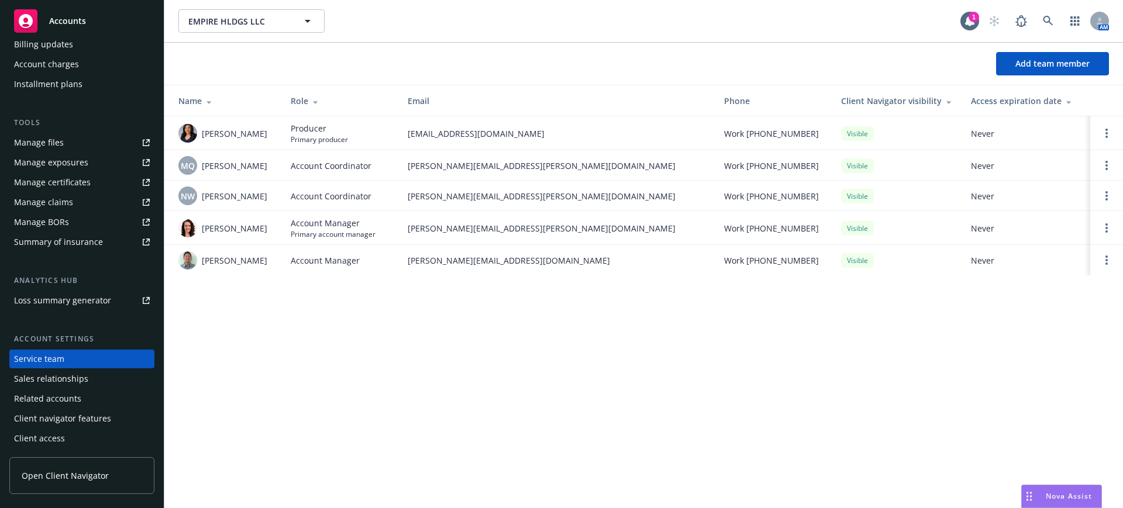
click at [41, 139] on div "Manage files" at bounding box center [39, 142] width 50 height 19
click at [1049, 18] on icon at bounding box center [1048, 21] width 10 height 10
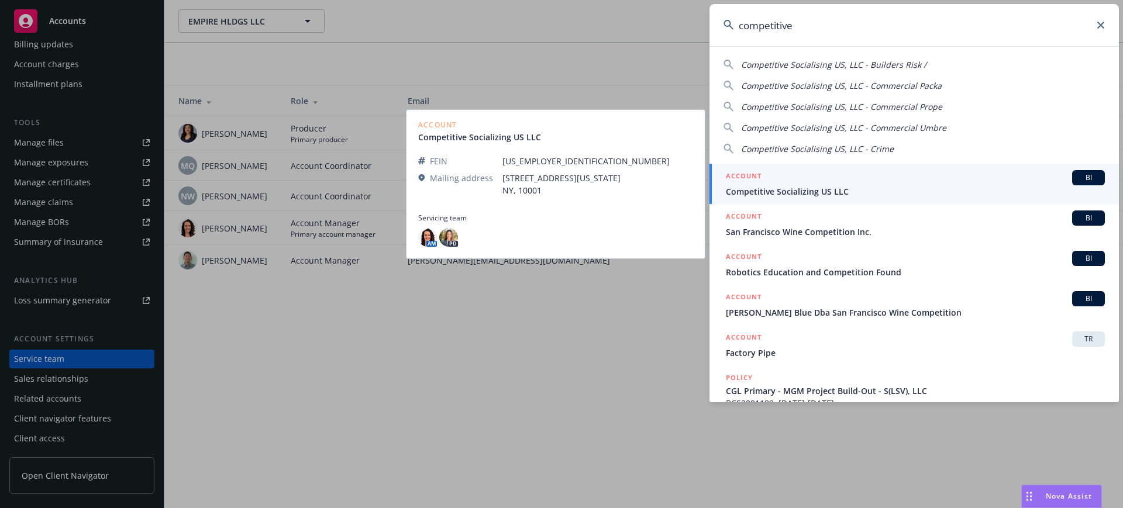
type input "competitive"
click at [753, 187] on span "Competitive Socializing US LLC" at bounding box center [915, 191] width 379 height 12
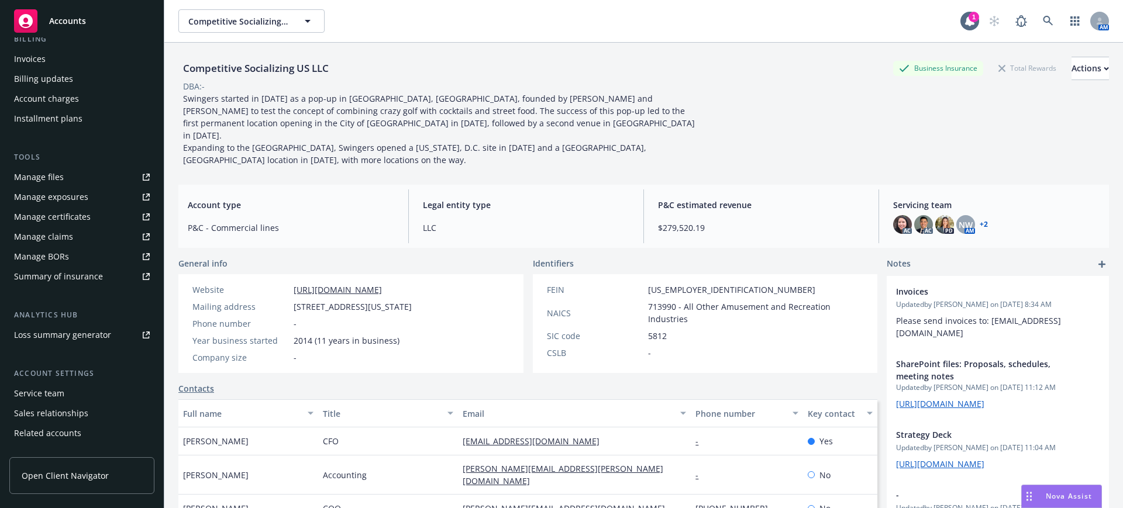
scroll to position [254, 0]
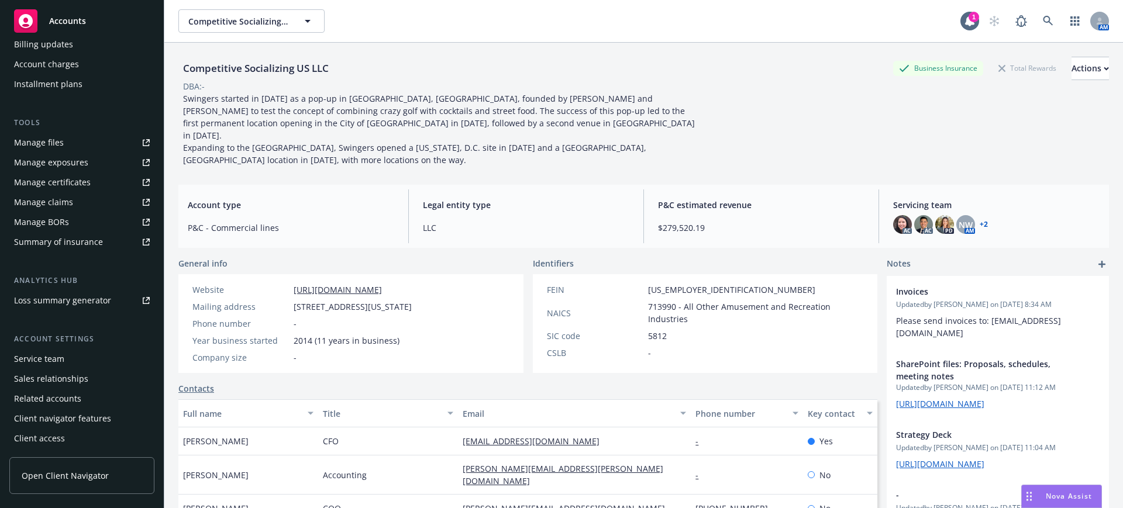
click at [49, 355] on div "Service team" at bounding box center [39, 359] width 50 height 19
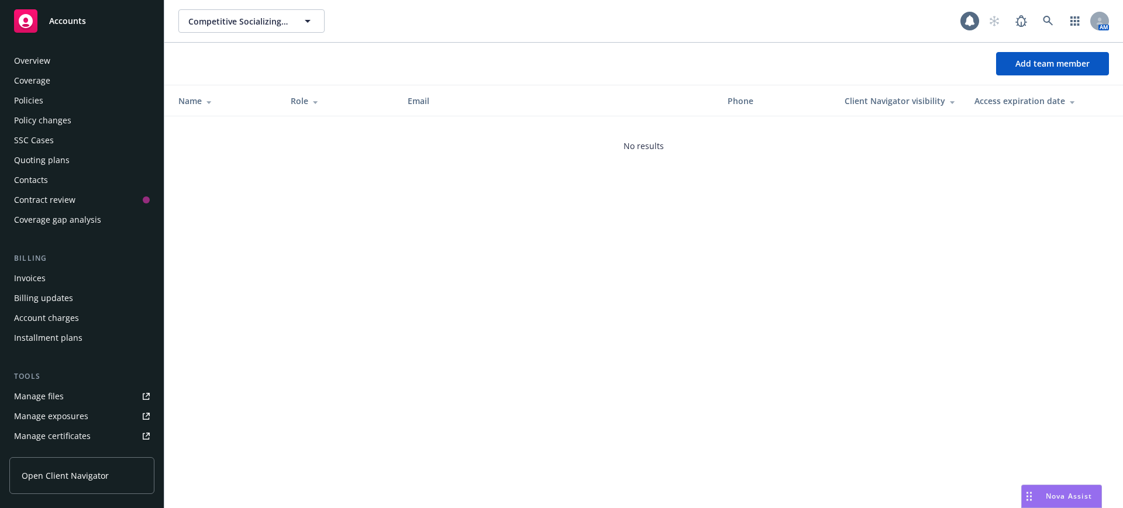
scroll to position [254, 0]
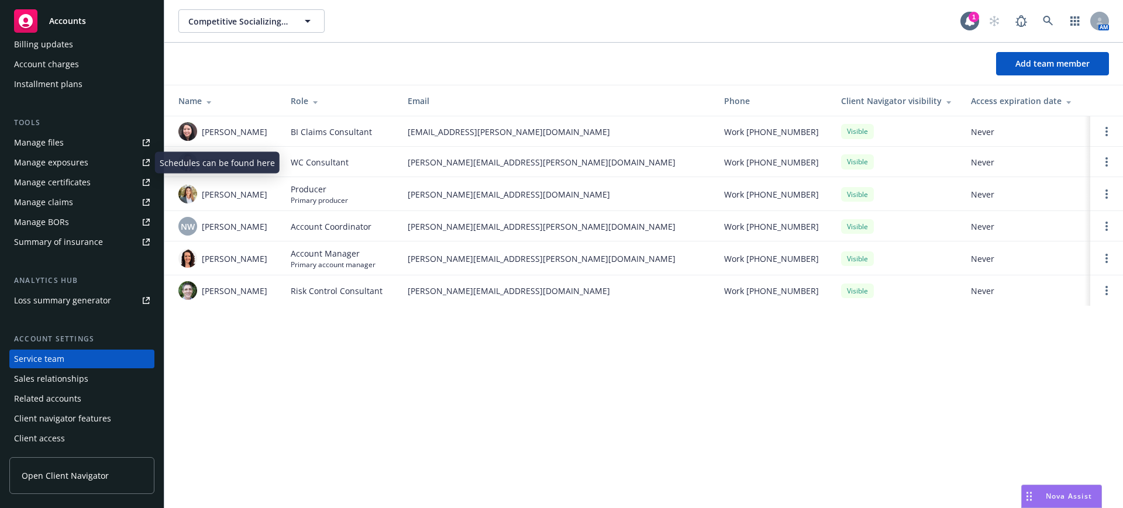
click at [31, 136] on div "Manage files" at bounding box center [39, 142] width 50 height 19
click at [69, 16] on span "Accounts" at bounding box center [67, 20] width 37 height 9
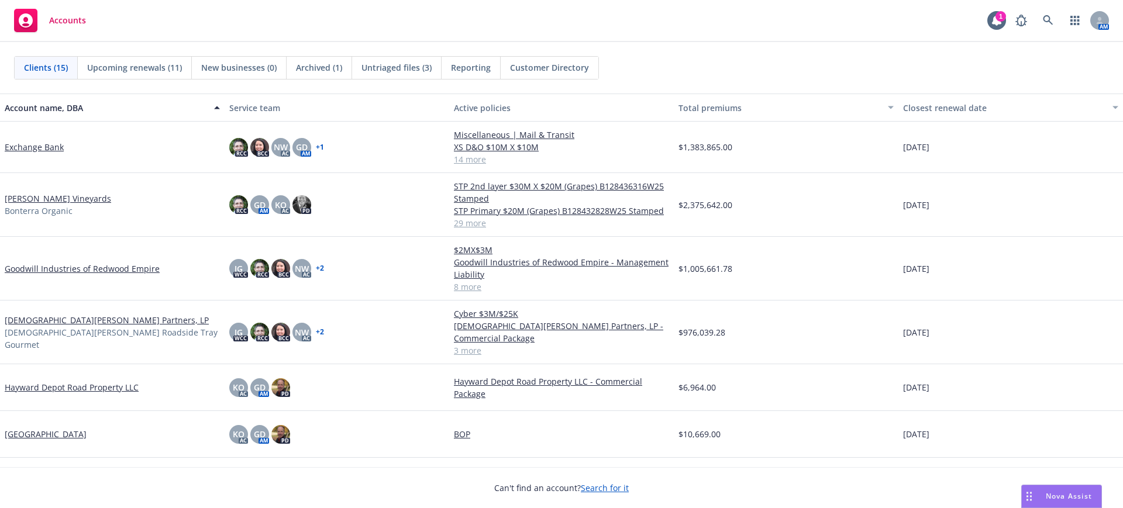
click at [476, 65] on span "Reporting" at bounding box center [471, 67] width 40 height 12
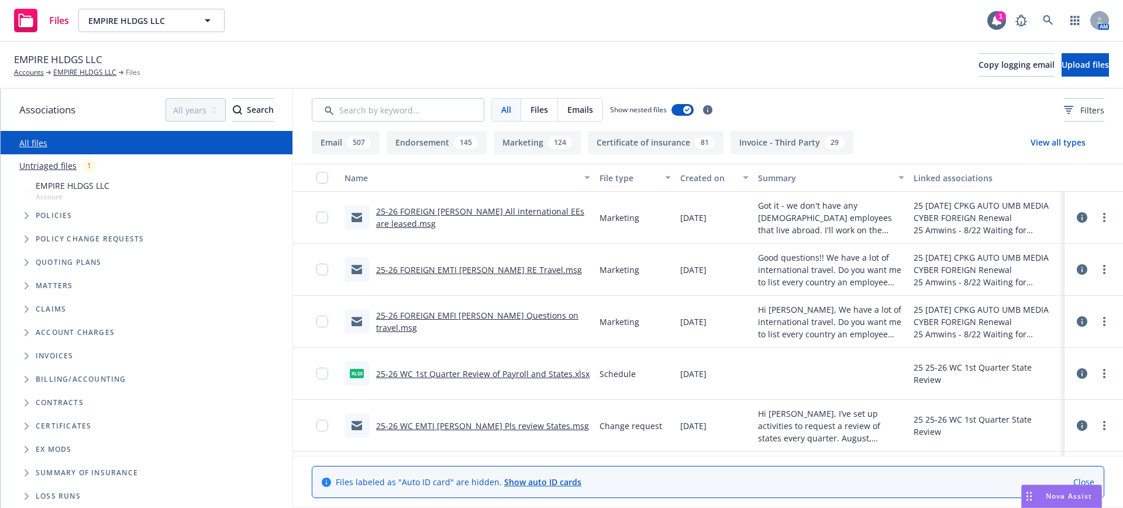
click at [1077, 216] on icon at bounding box center [1082, 217] width 11 height 11
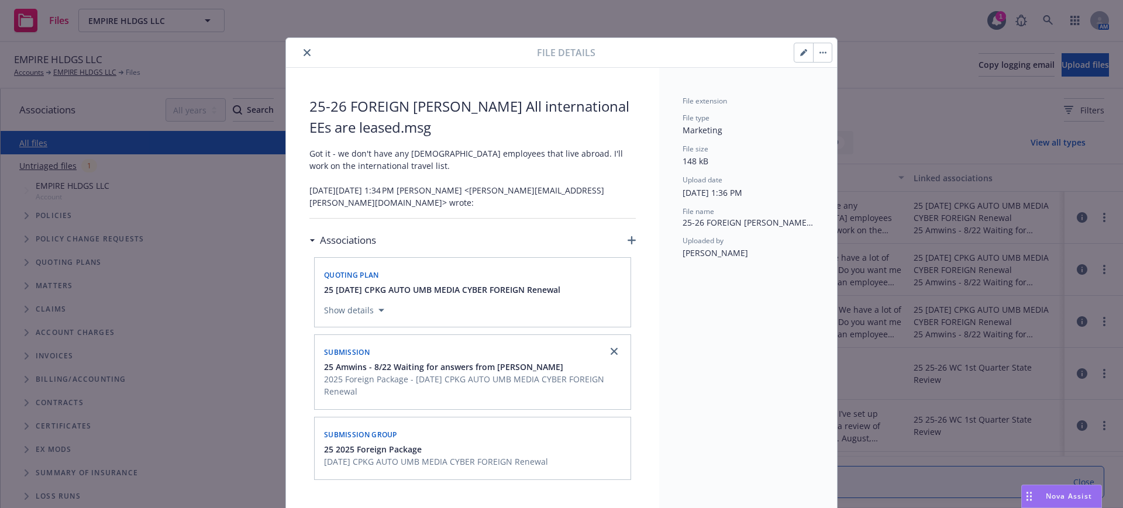
click at [304, 49] on icon "close" at bounding box center [307, 52] width 7 height 7
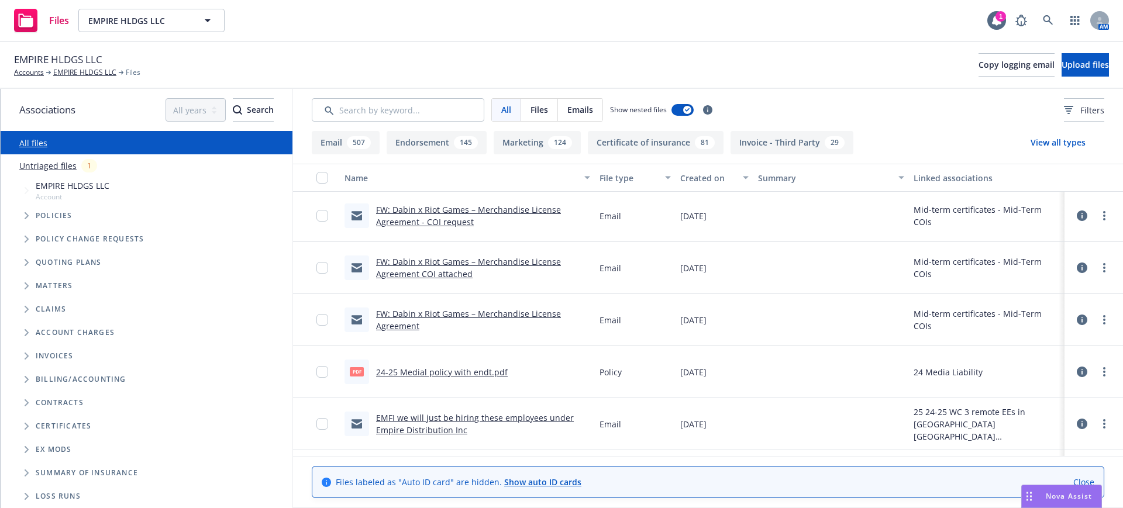
scroll to position [951, 0]
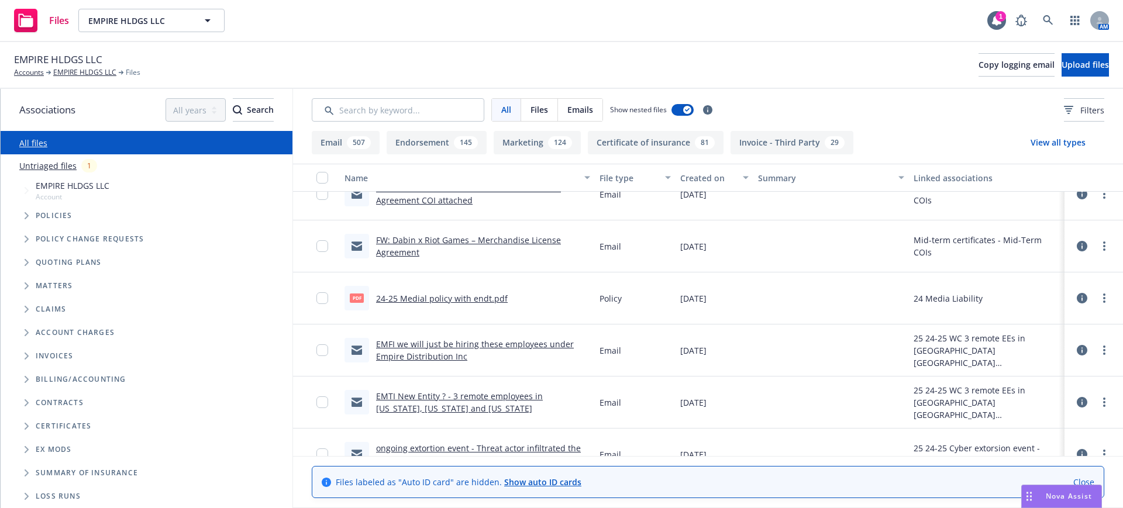
click at [1077, 296] on icon at bounding box center [1082, 298] width 11 height 11
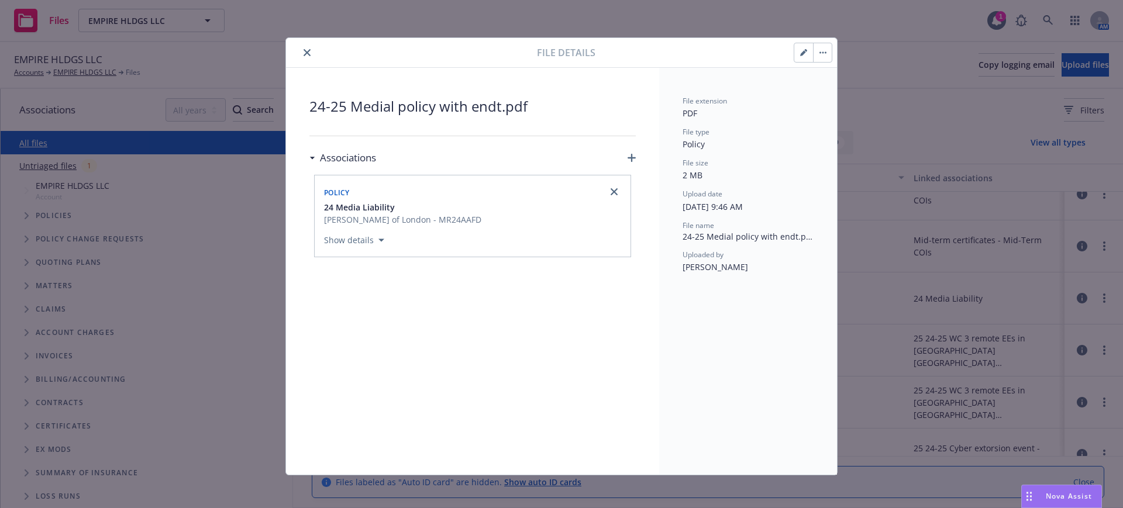
click at [304, 50] on icon "close" at bounding box center [307, 52] width 7 height 7
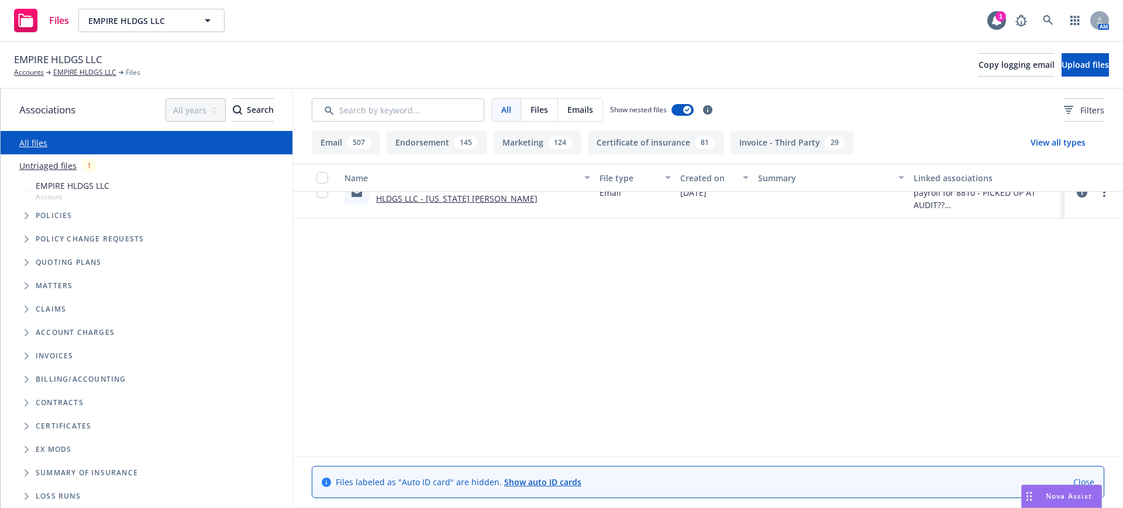
scroll to position [1024, 0]
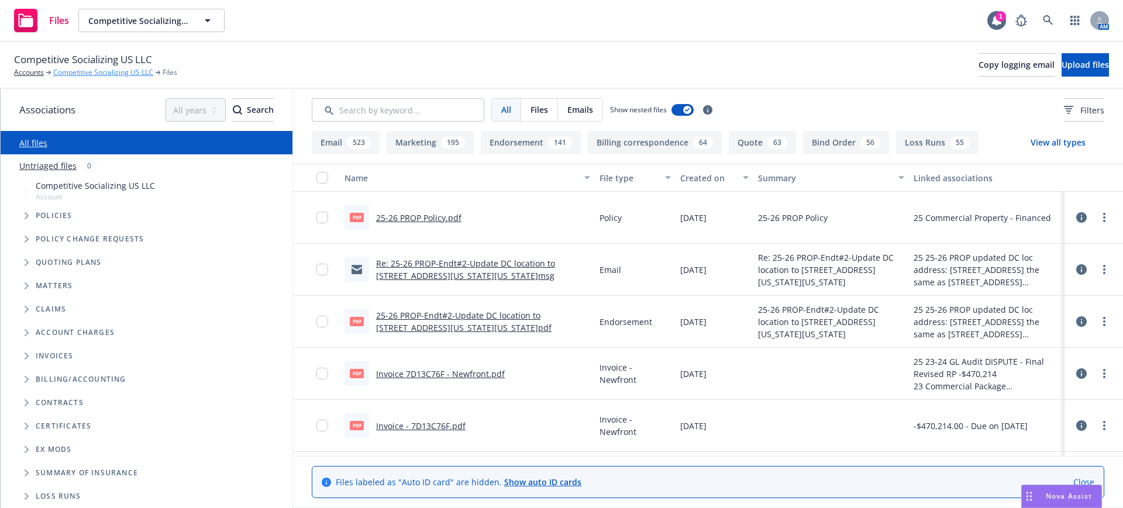
click at [85, 72] on link "Competitive Socializing US LLC" at bounding box center [103, 72] width 100 height 11
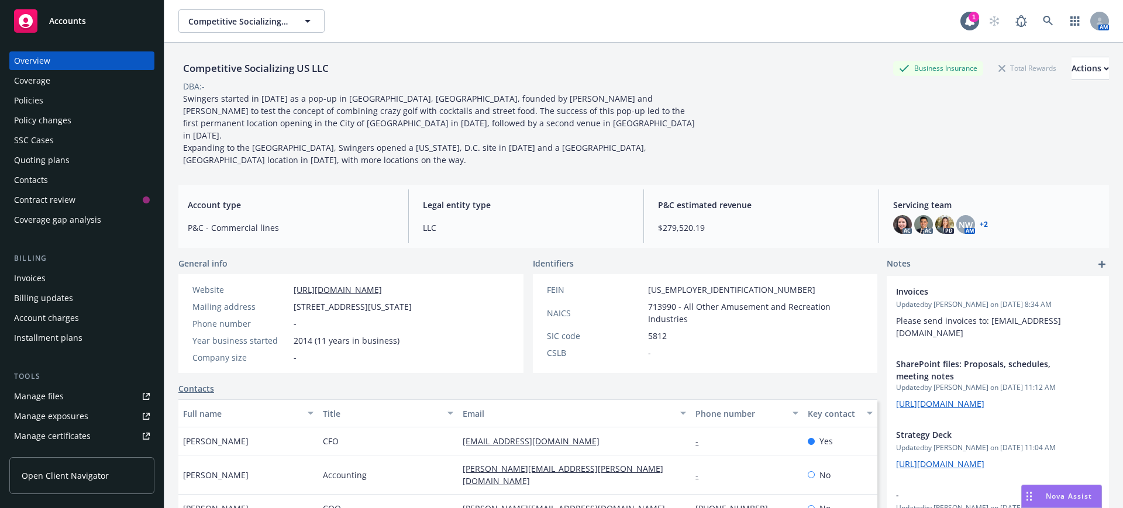
click at [30, 99] on div "Policies" at bounding box center [28, 100] width 29 height 19
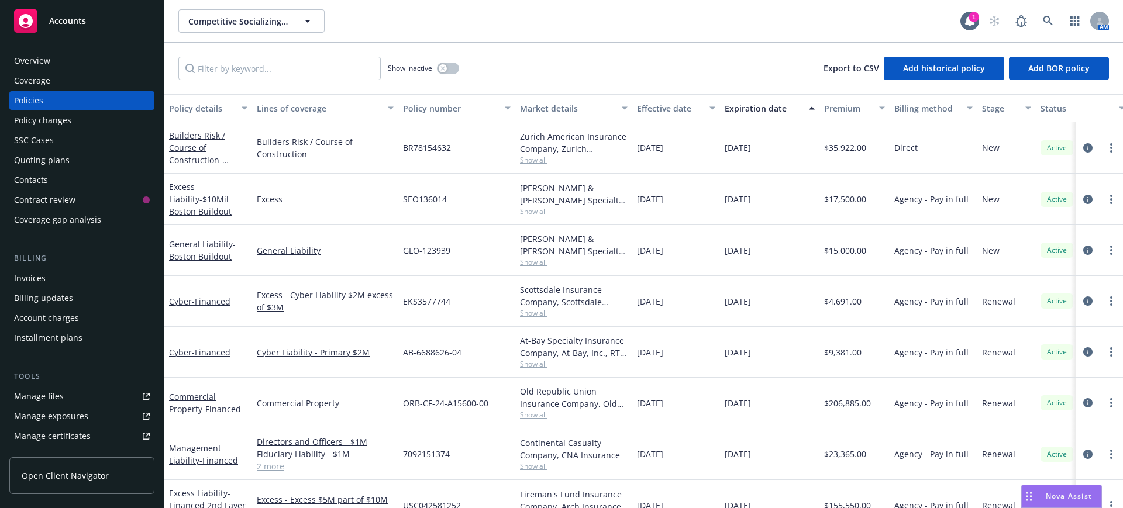
click at [27, 59] on div "Overview" at bounding box center [32, 60] width 36 height 19
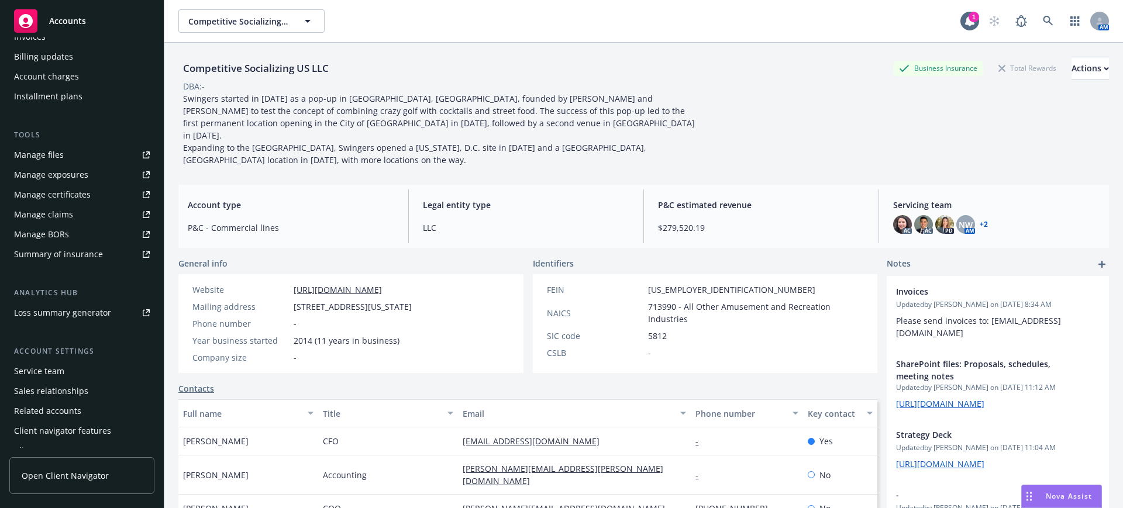
scroll to position [254, 0]
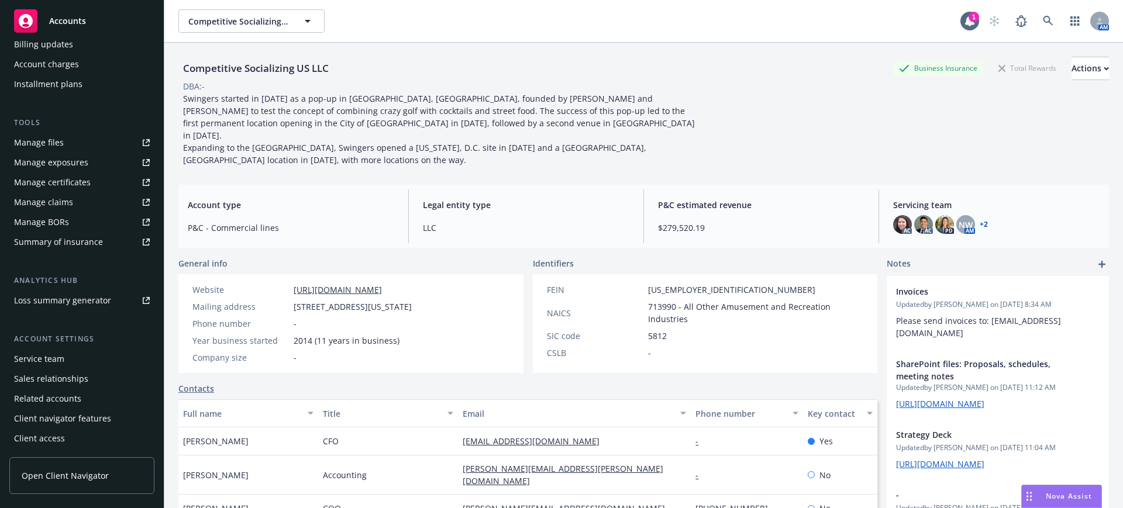
click at [23, 139] on div "Manage files" at bounding box center [39, 142] width 50 height 19
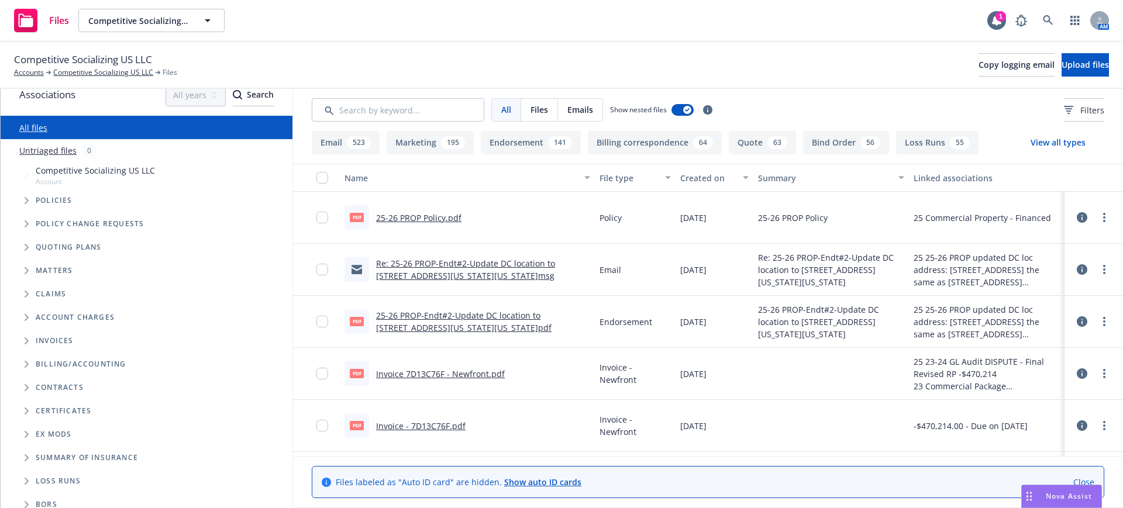
scroll to position [23, 0]
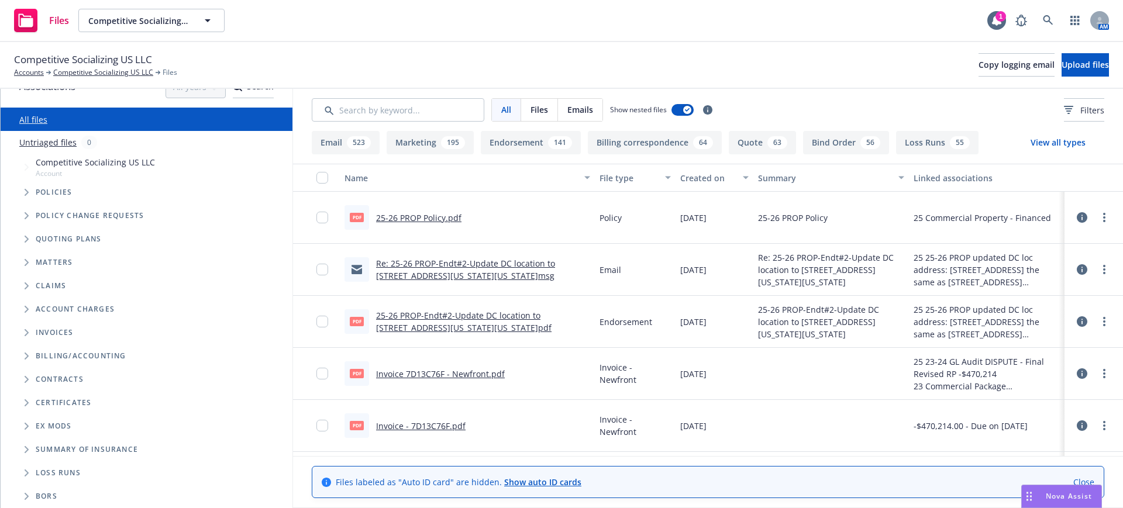
click at [25, 425] on icon "Folder Tree Example" at bounding box center [27, 426] width 5 height 7
click at [25, 425] on icon "Folder Tree Example" at bounding box center [26, 427] width 7 height 5
click at [27, 379] on icon "Folder Tree Example" at bounding box center [27, 379] width 4 height 7
click at [35, 399] on icon "Folder Tree Example" at bounding box center [36, 400] width 5 height 7
click at [35, 443] on icon "Folder Tree Example" at bounding box center [36, 445] width 4 height 7
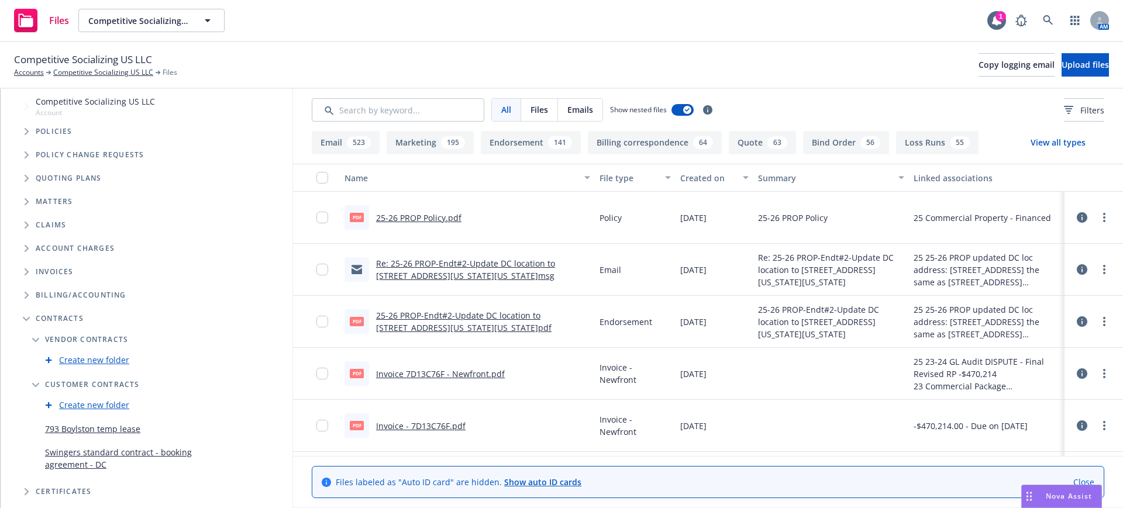
scroll to position [0, 0]
